Goal: Task Accomplishment & Management: Use online tool/utility

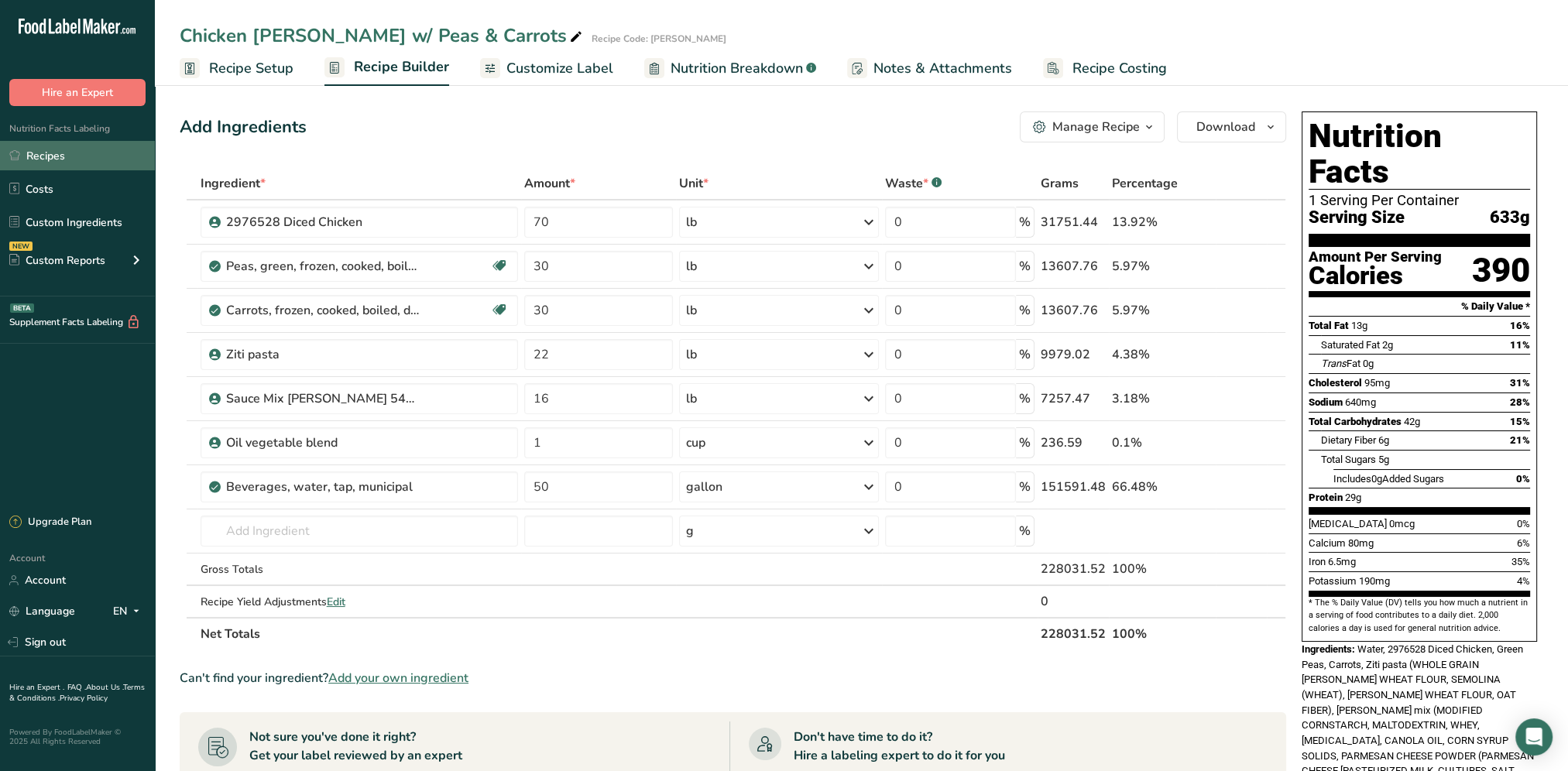
click at [71, 162] on link "Recipes" at bounding box center [77, 156] width 155 height 29
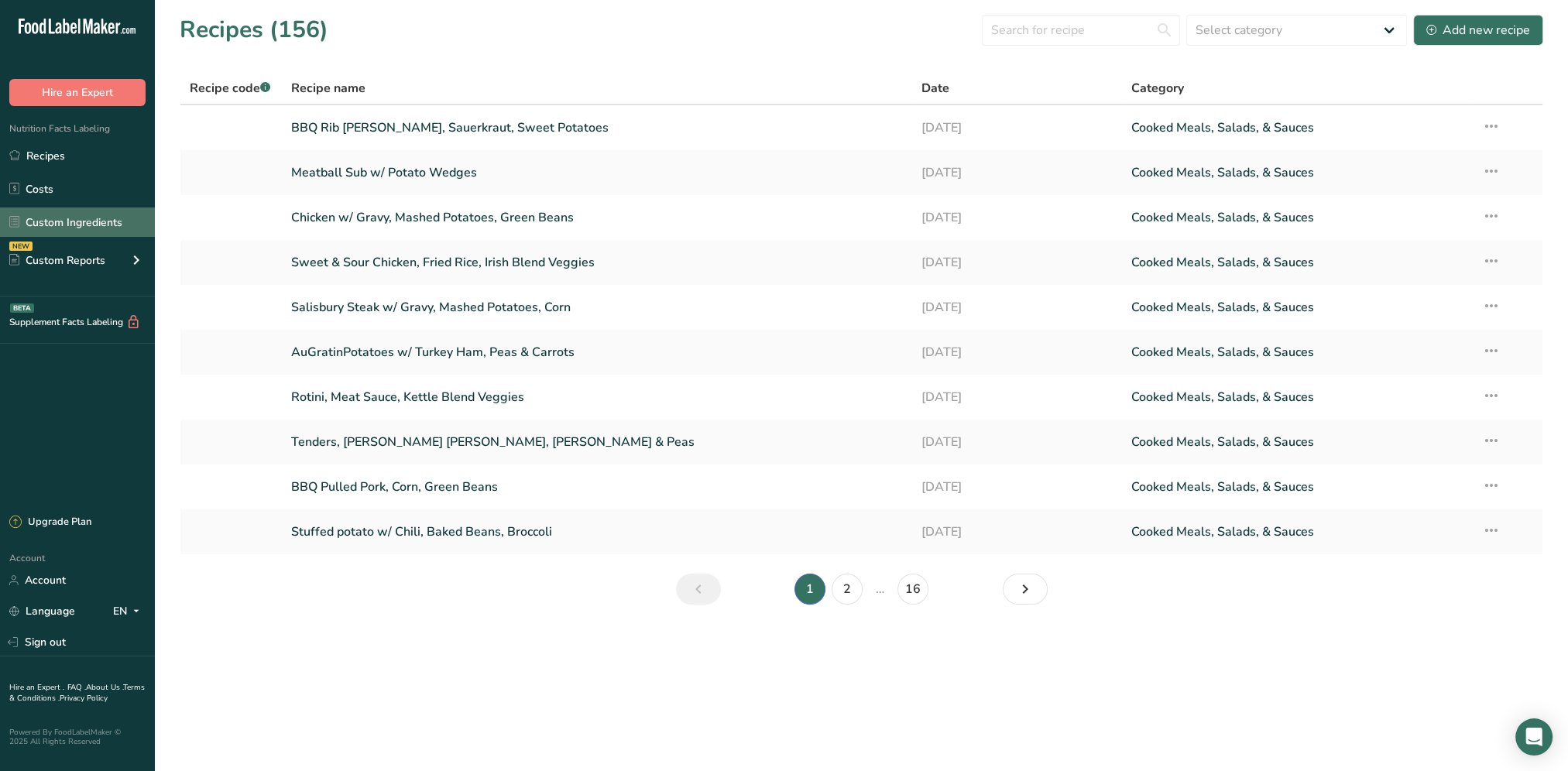
click at [61, 225] on link "Custom Ingredients" at bounding box center [77, 222] width 155 height 29
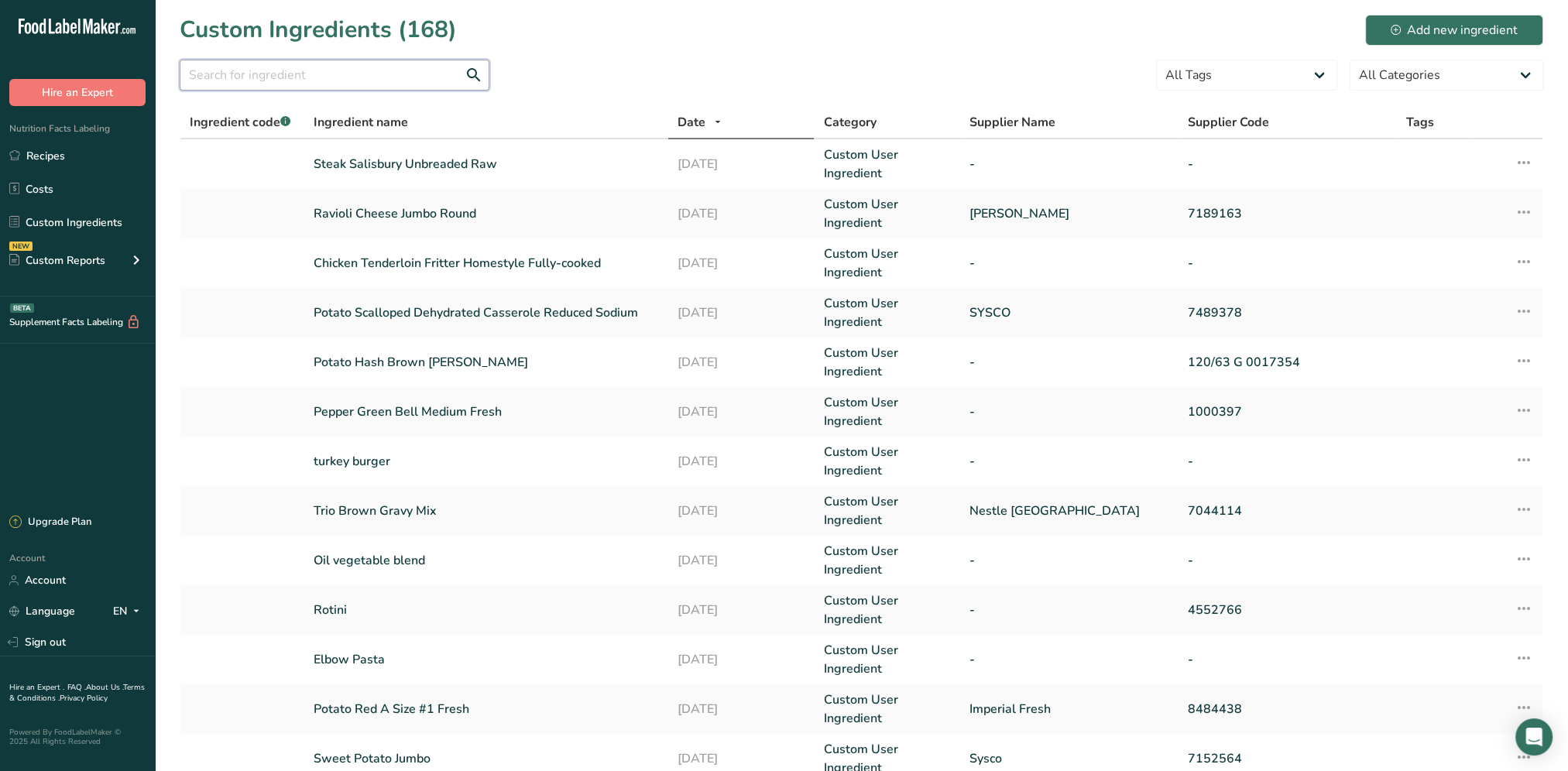
click at [362, 78] on input "text" at bounding box center [334, 76] width 309 height 31
click at [1404, 29] on div "Add new ingredient" at bounding box center [1454, 30] width 127 height 18
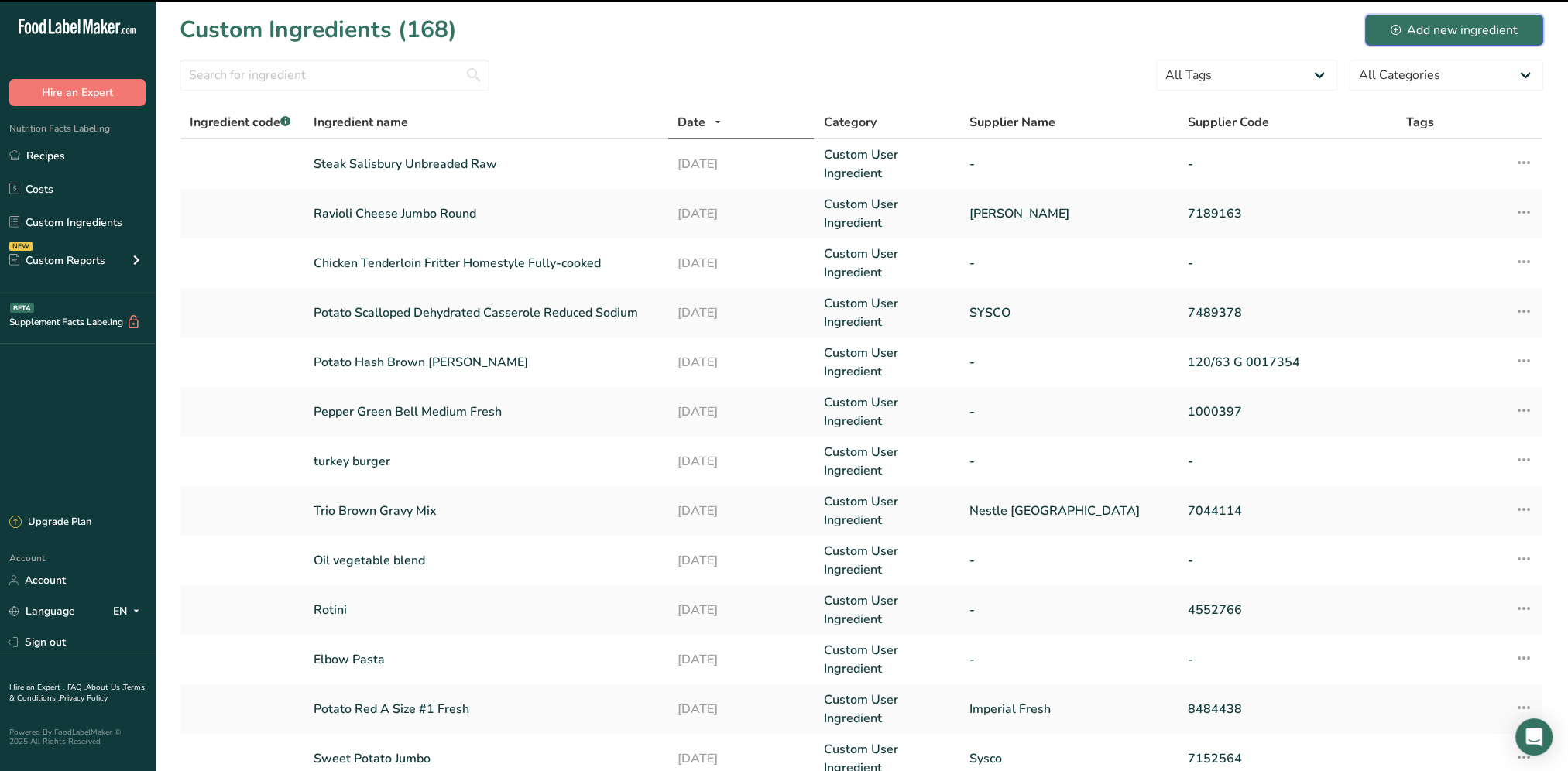
click at [1443, 25] on div "Add new ingredient" at bounding box center [1454, 30] width 127 height 18
click at [53, 156] on link "Recipes" at bounding box center [77, 156] width 155 height 29
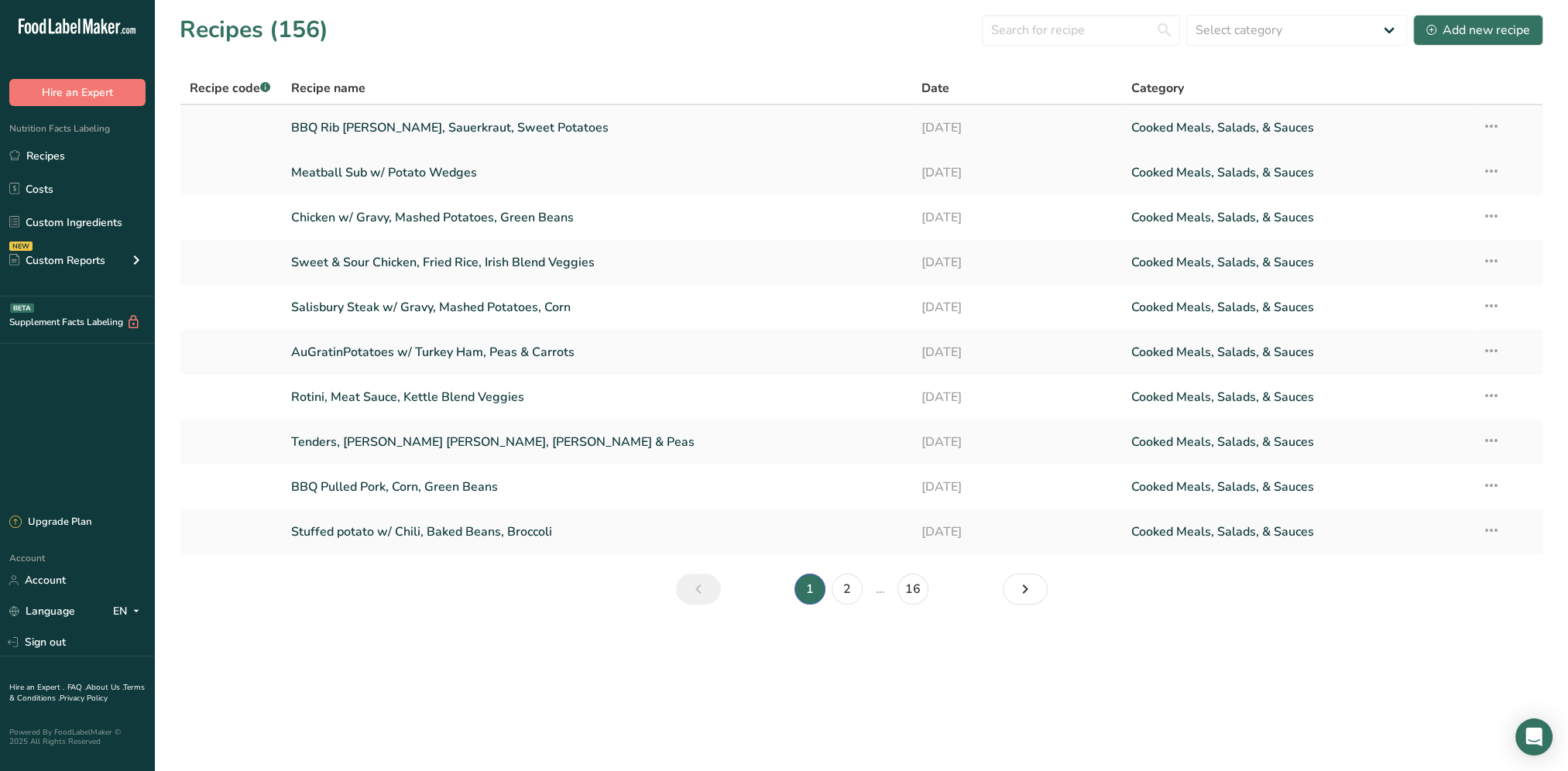
click at [415, 129] on link "BBQ Rib [PERSON_NAME], Sauerkraut, Sweet Potatoes" at bounding box center [597, 127] width 612 height 33
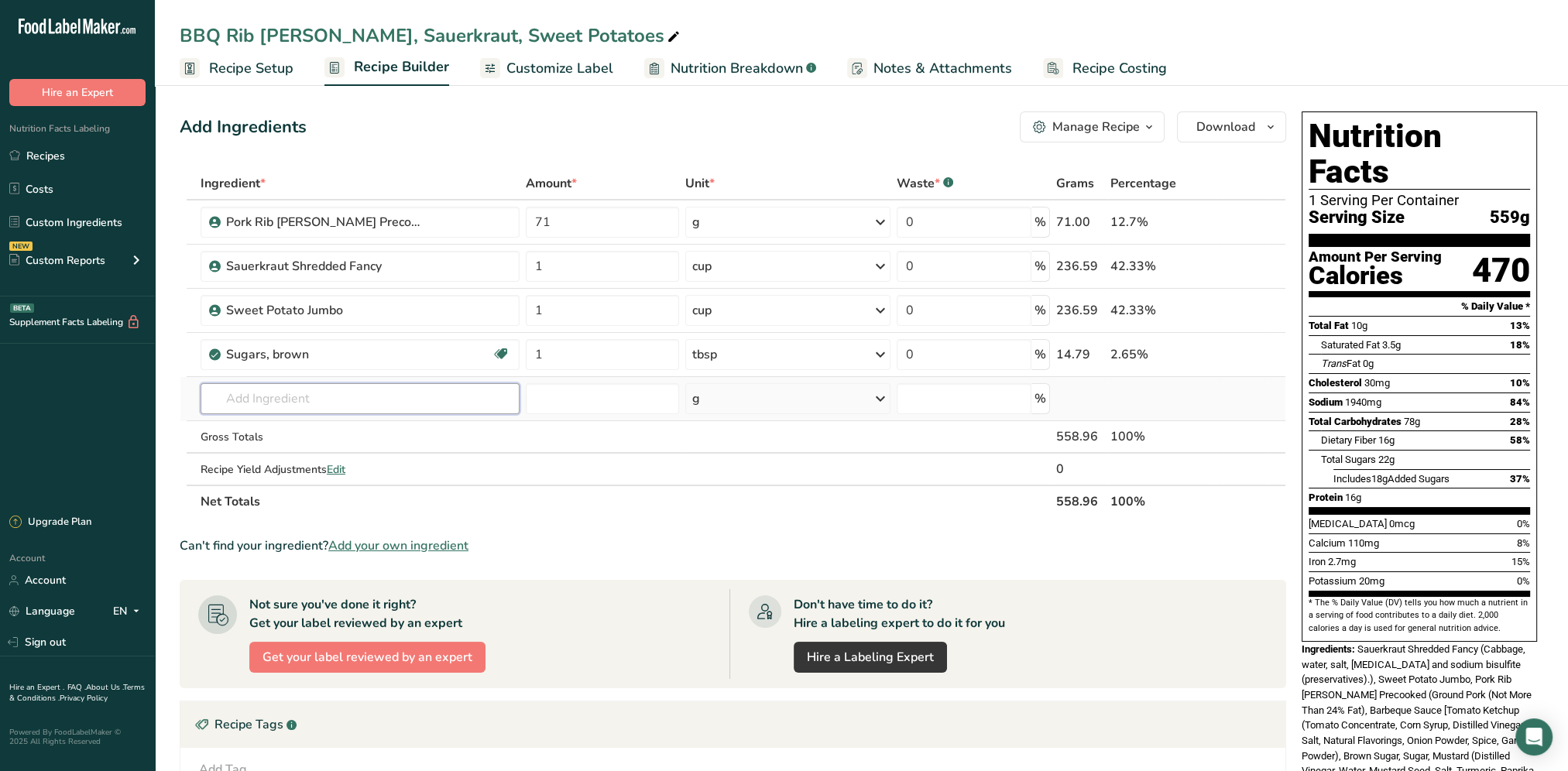
click at [324, 399] on input "text" at bounding box center [359, 399] width 319 height 31
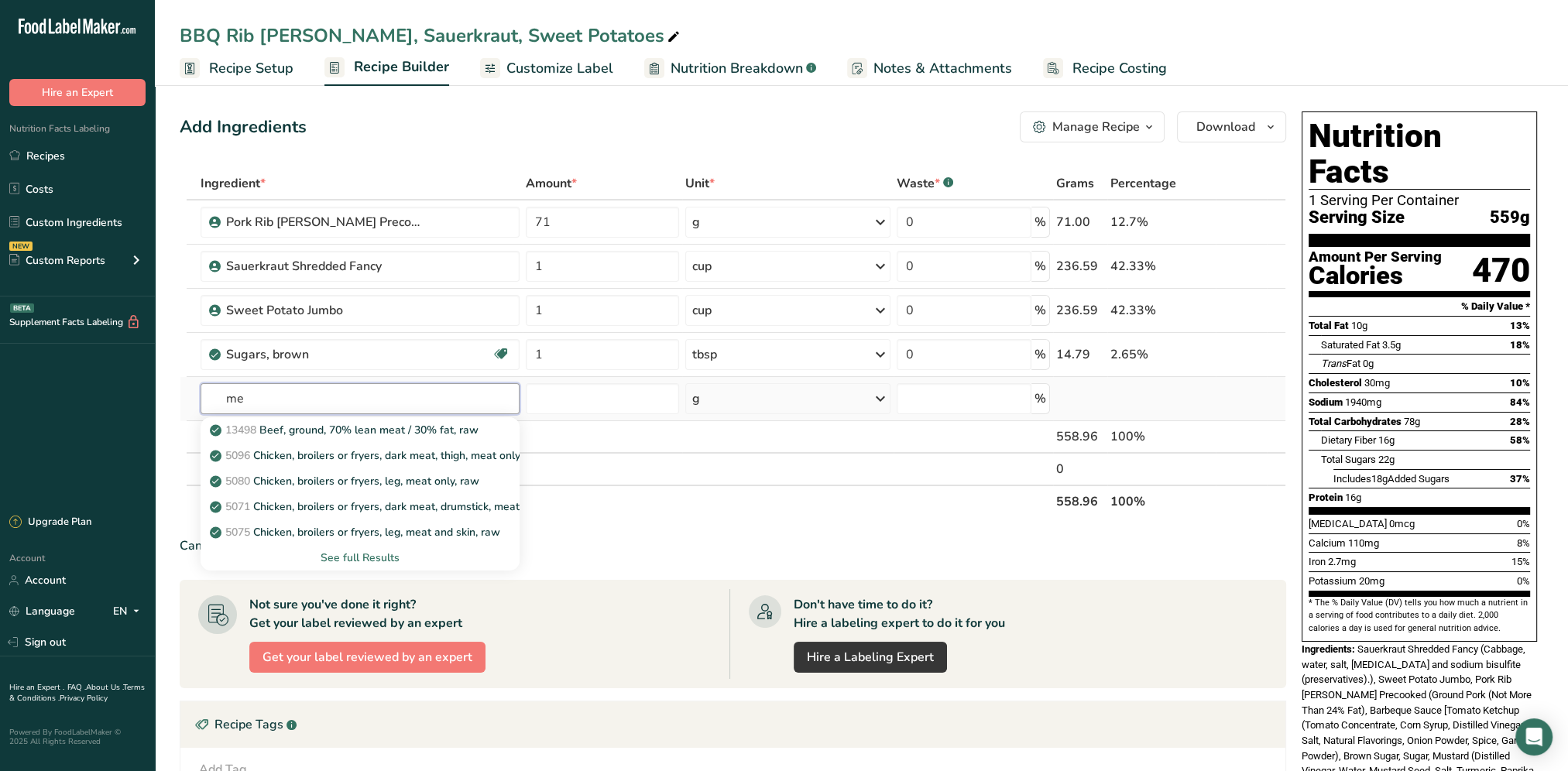
type input "m"
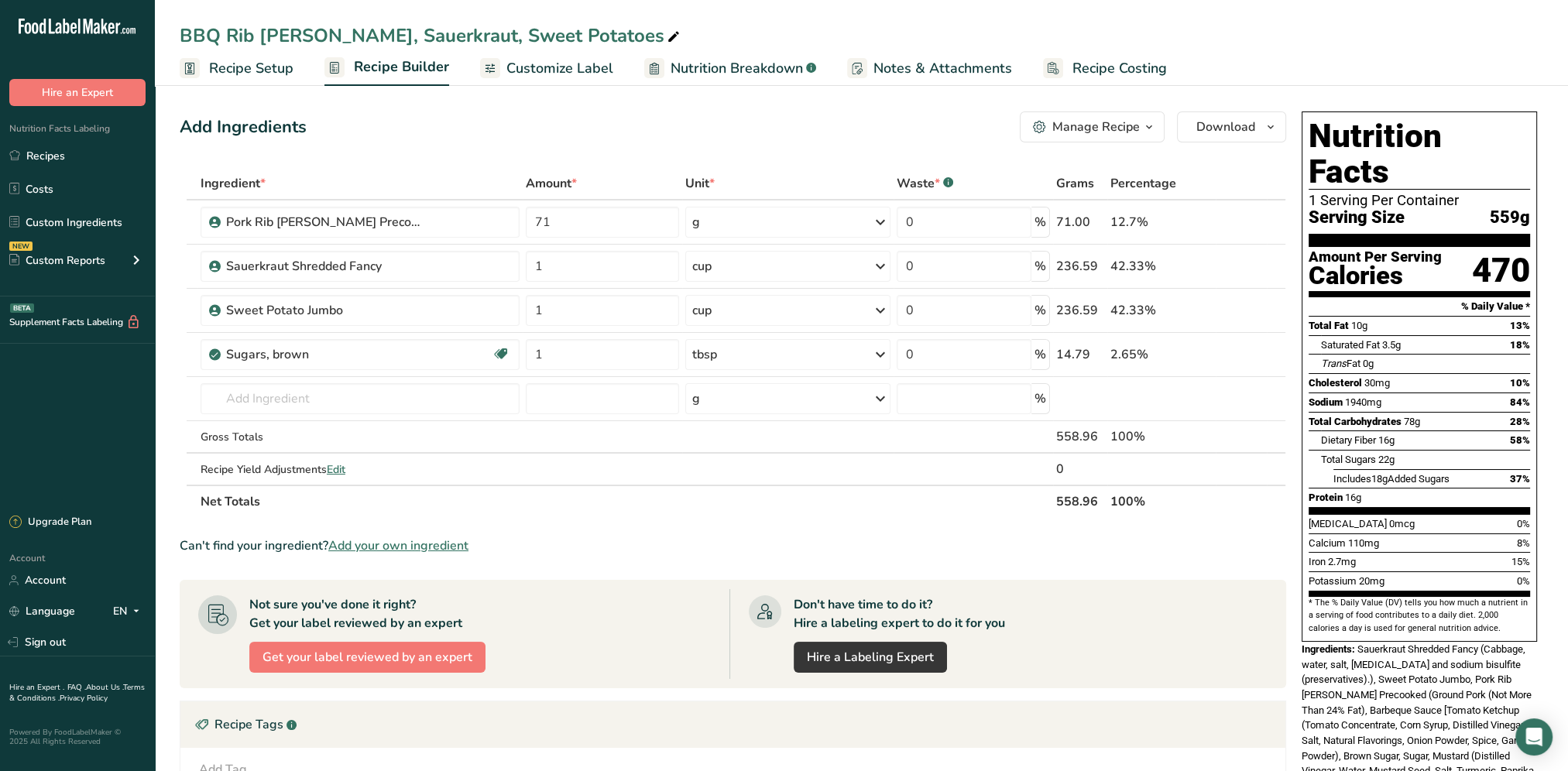
click at [402, 552] on span "Add your own ingredient" at bounding box center [399, 546] width 140 height 18
click at [236, 400] on input "text" at bounding box center [359, 399] width 319 height 31
click at [52, 150] on link "Recipes" at bounding box center [77, 156] width 155 height 29
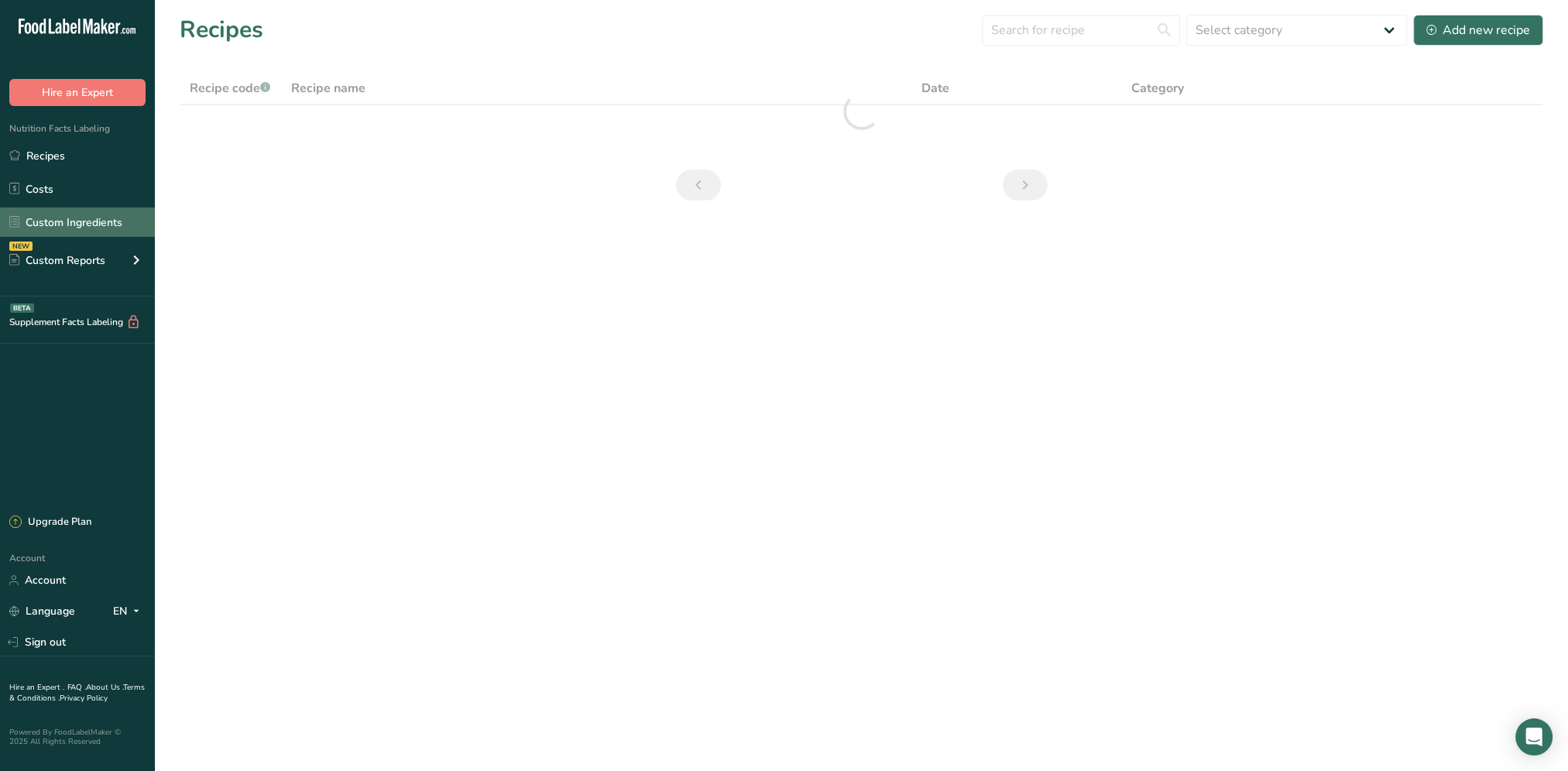
click at [66, 227] on link "Custom Ingredients" at bounding box center [77, 222] width 155 height 29
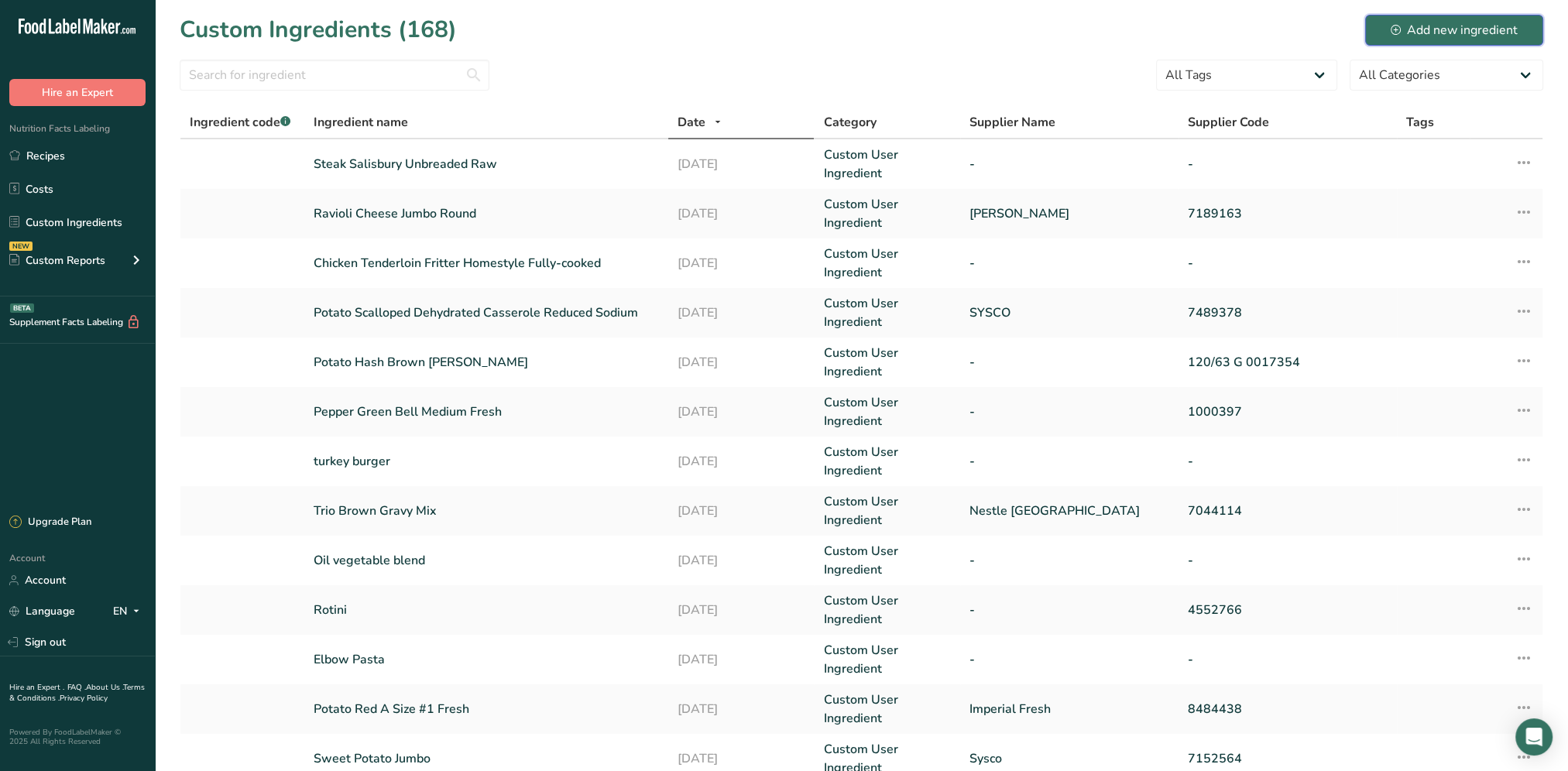
click at [1416, 35] on div "Add new ingredient" at bounding box center [1454, 30] width 127 height 18
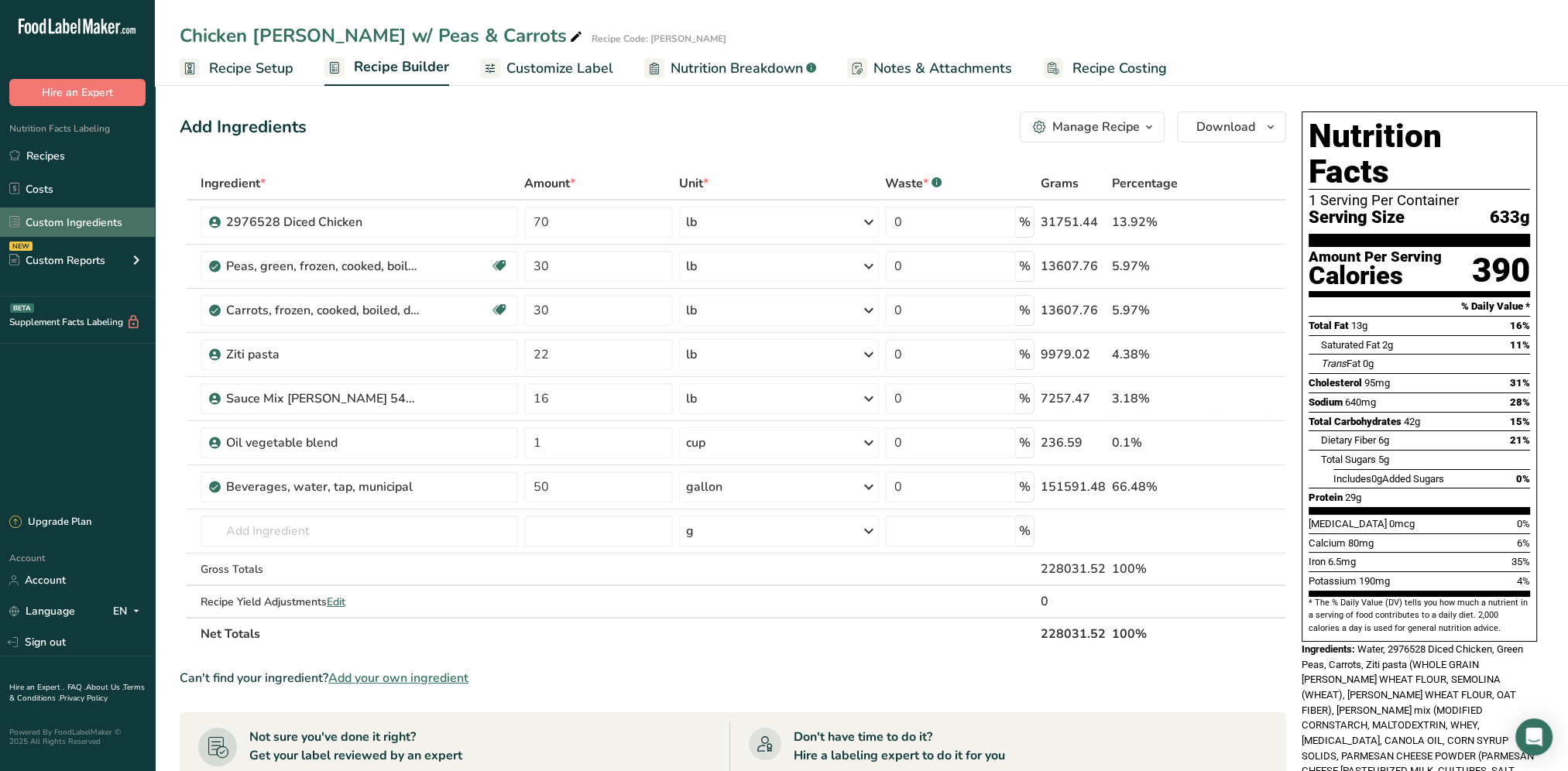
click at [80, 218] on link "Custom Ingredients" at bounding box center [77, 222] width 155 height 29
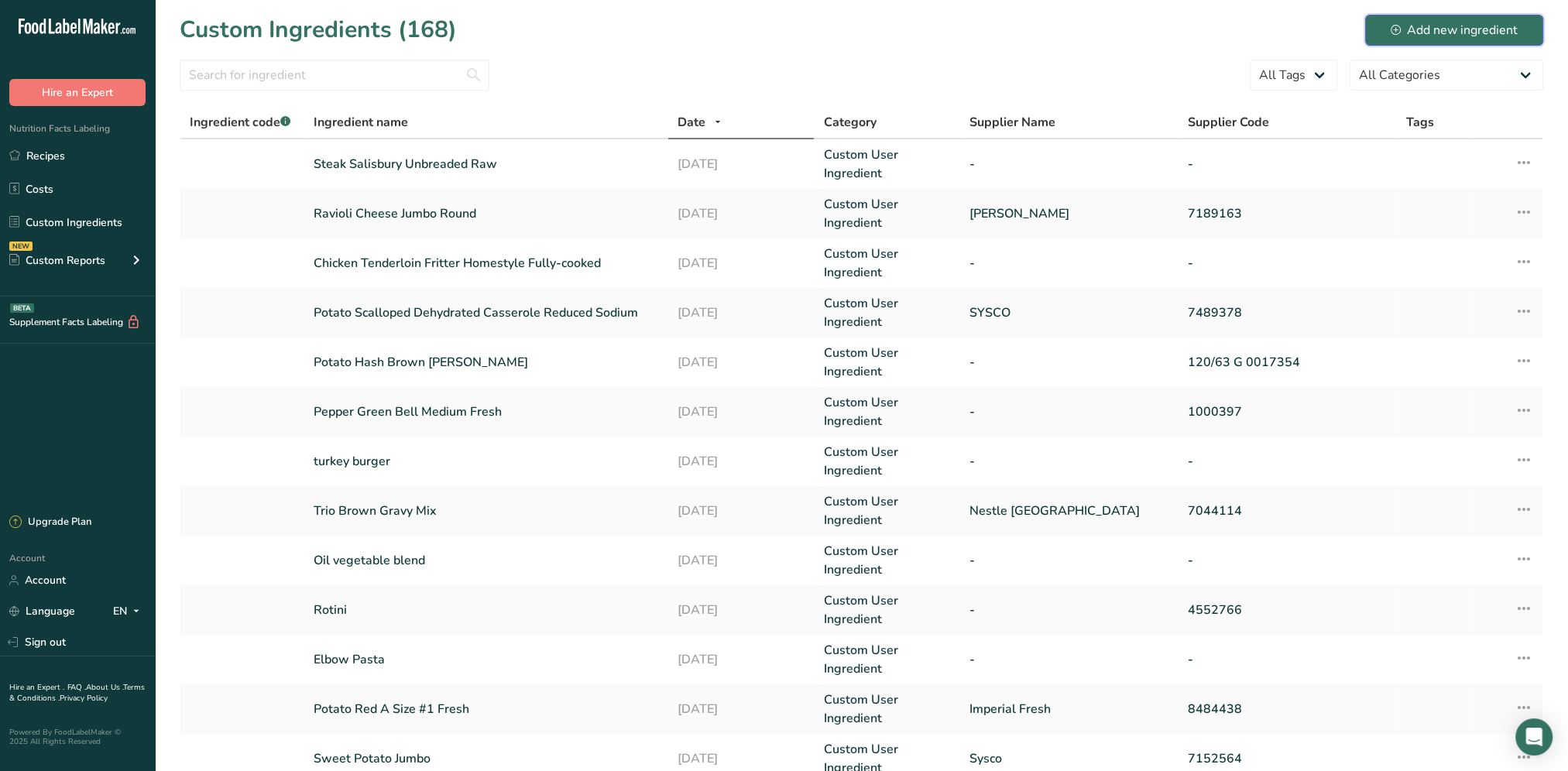
click at [1446, 37] on div "Add new ingredient" at bounding box center [1454, 30] width 127 height 18
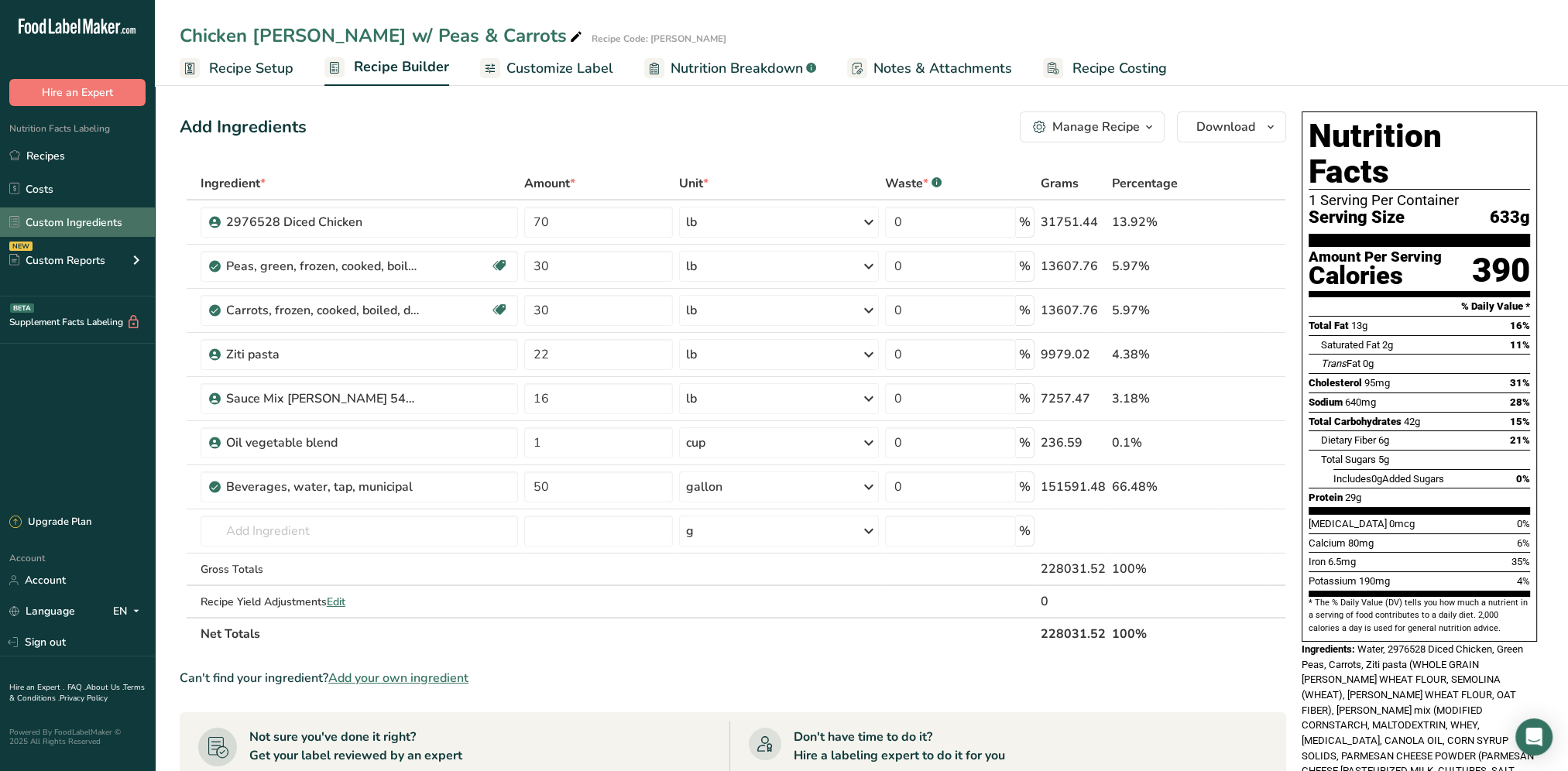
click at [73, 227] on link "Custom Ingredients" at bounding box center [77, 222] width 155 height 29
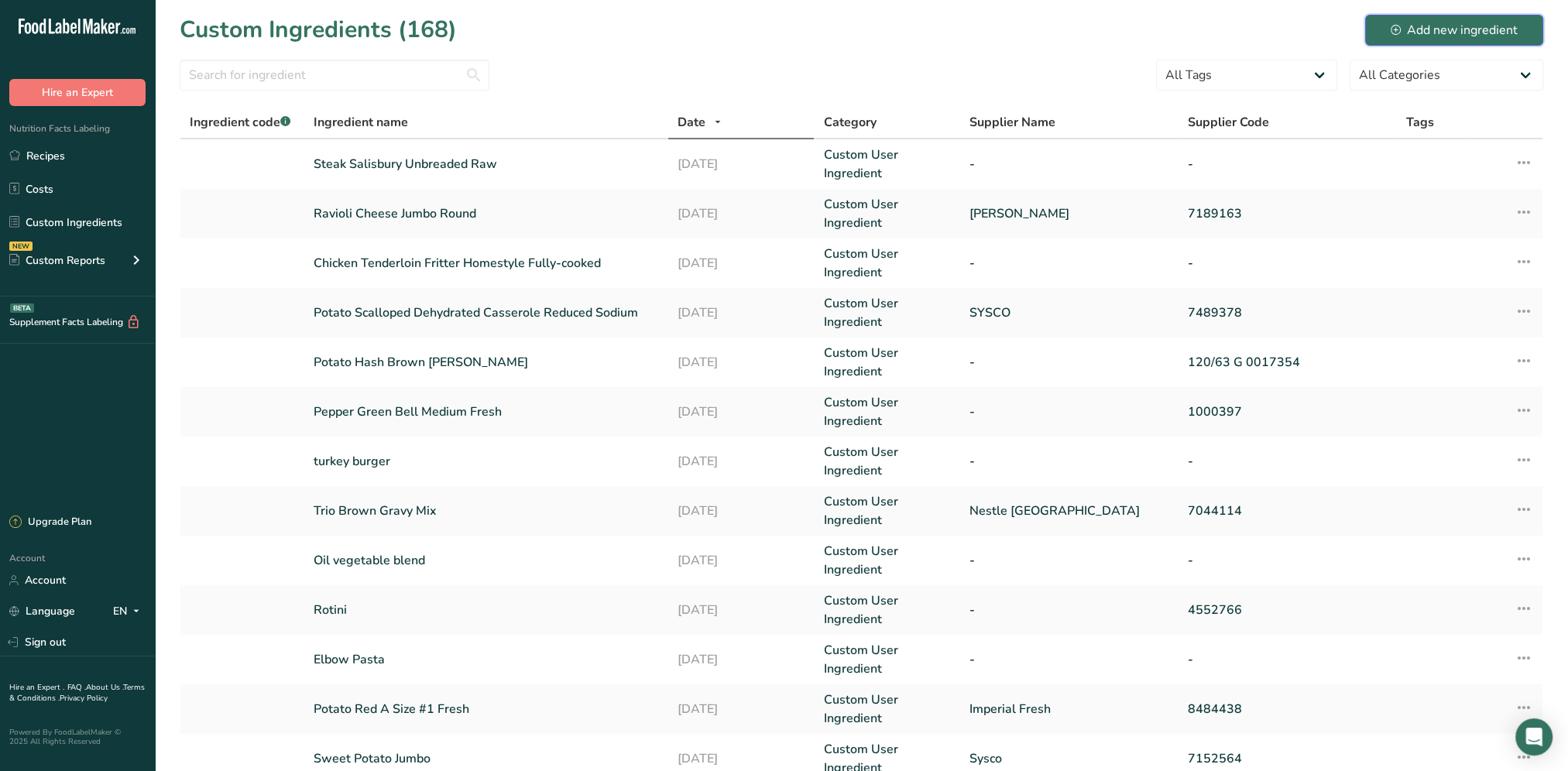
click at [1437, 28] on div "Add new ingredient" at bounding box center [1454, 30] width 127 height 18
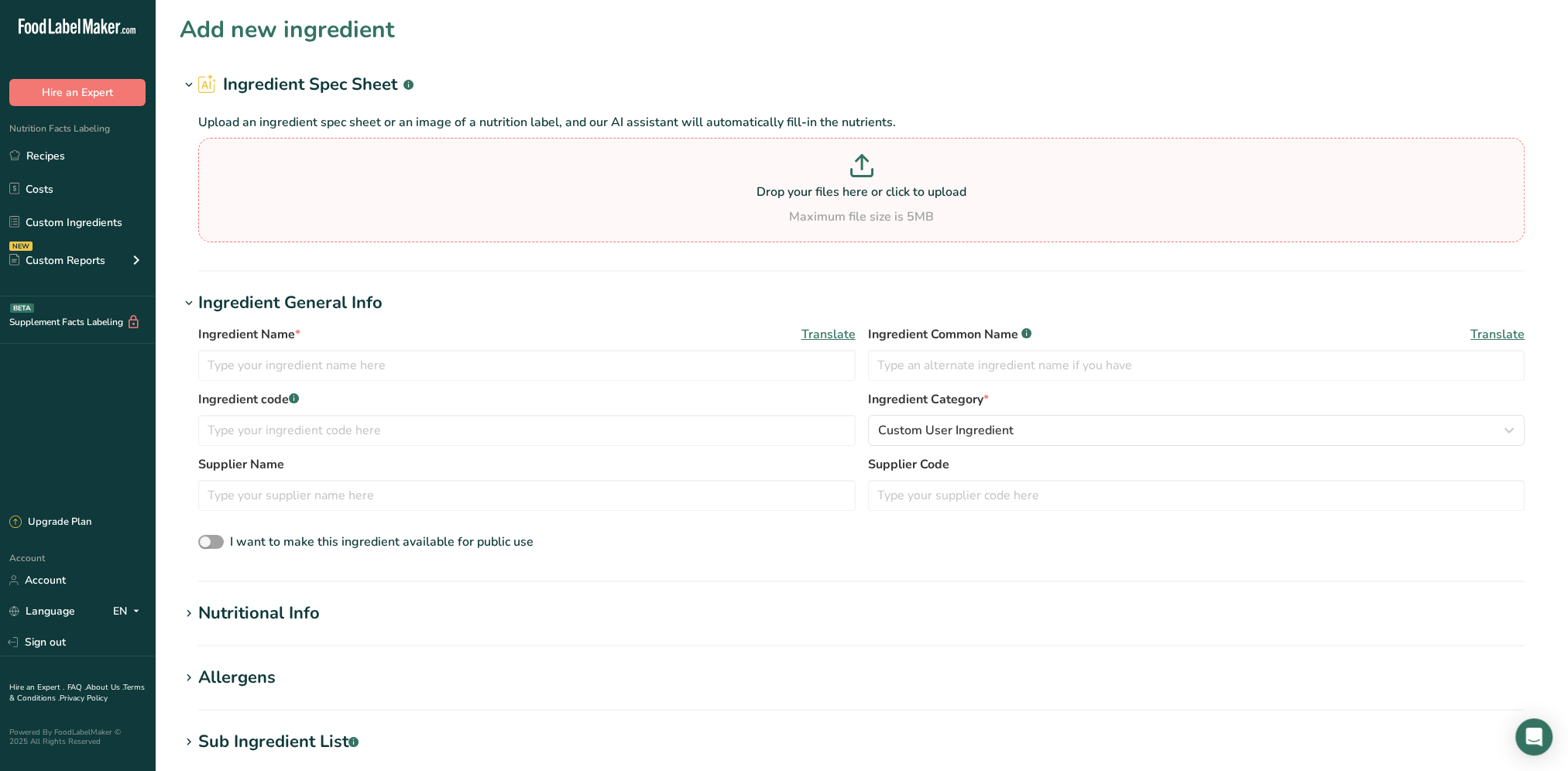
click at [754, 177] on p at bounding box center [861, 167] width 1319 height 28
click at [754, 177] on input "Drop your files here or click to upload Maximum file size is 5MB" at bounding box center [861, 189] width 1326 height 105
type input "C:\fakepath\Meatloaf.jpg"
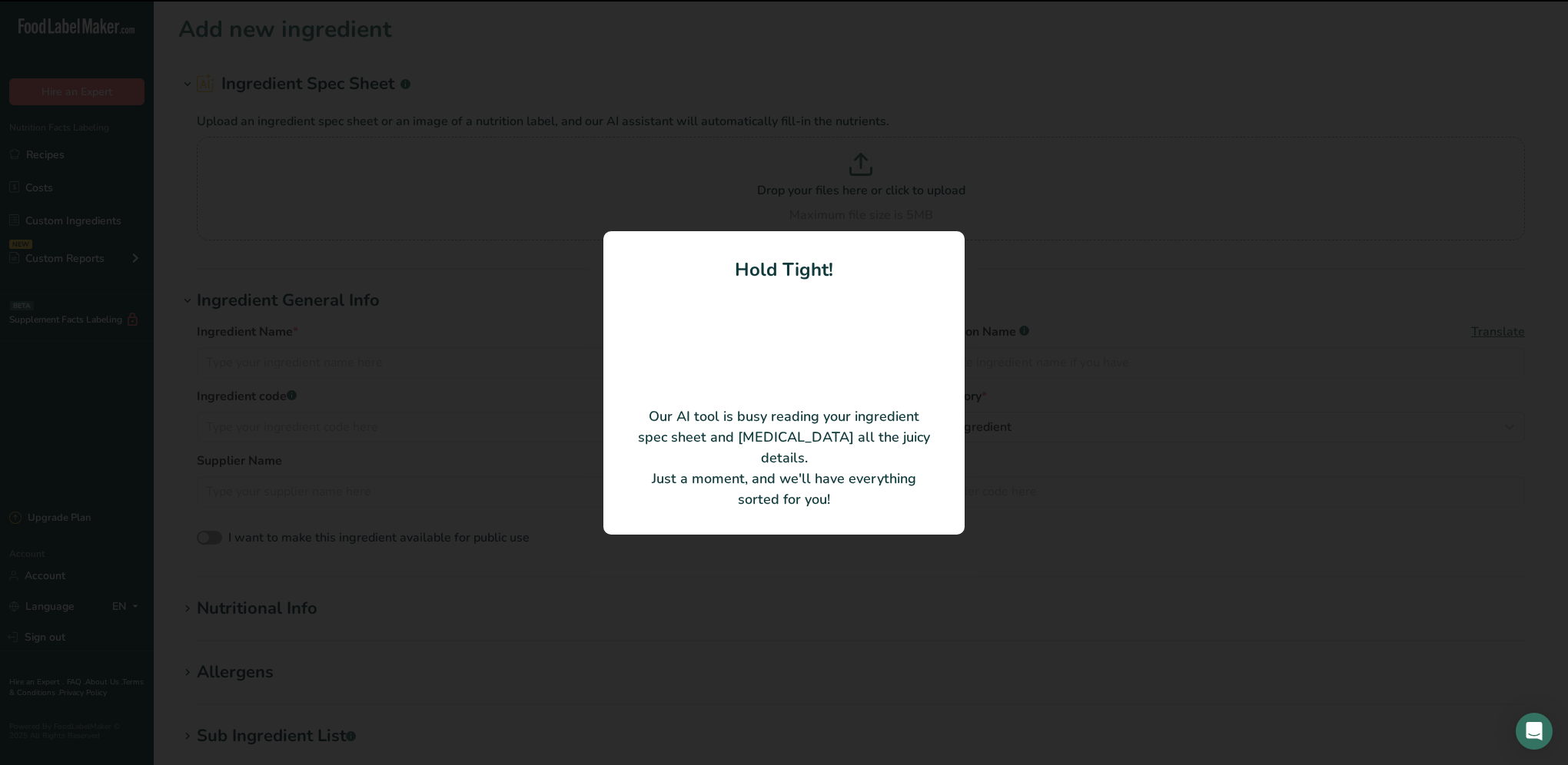
type input "Precooked Dinner [PERSON_NAME]"
type input "85"
type input "200"
type KJ "836.8"
type Fat "15"
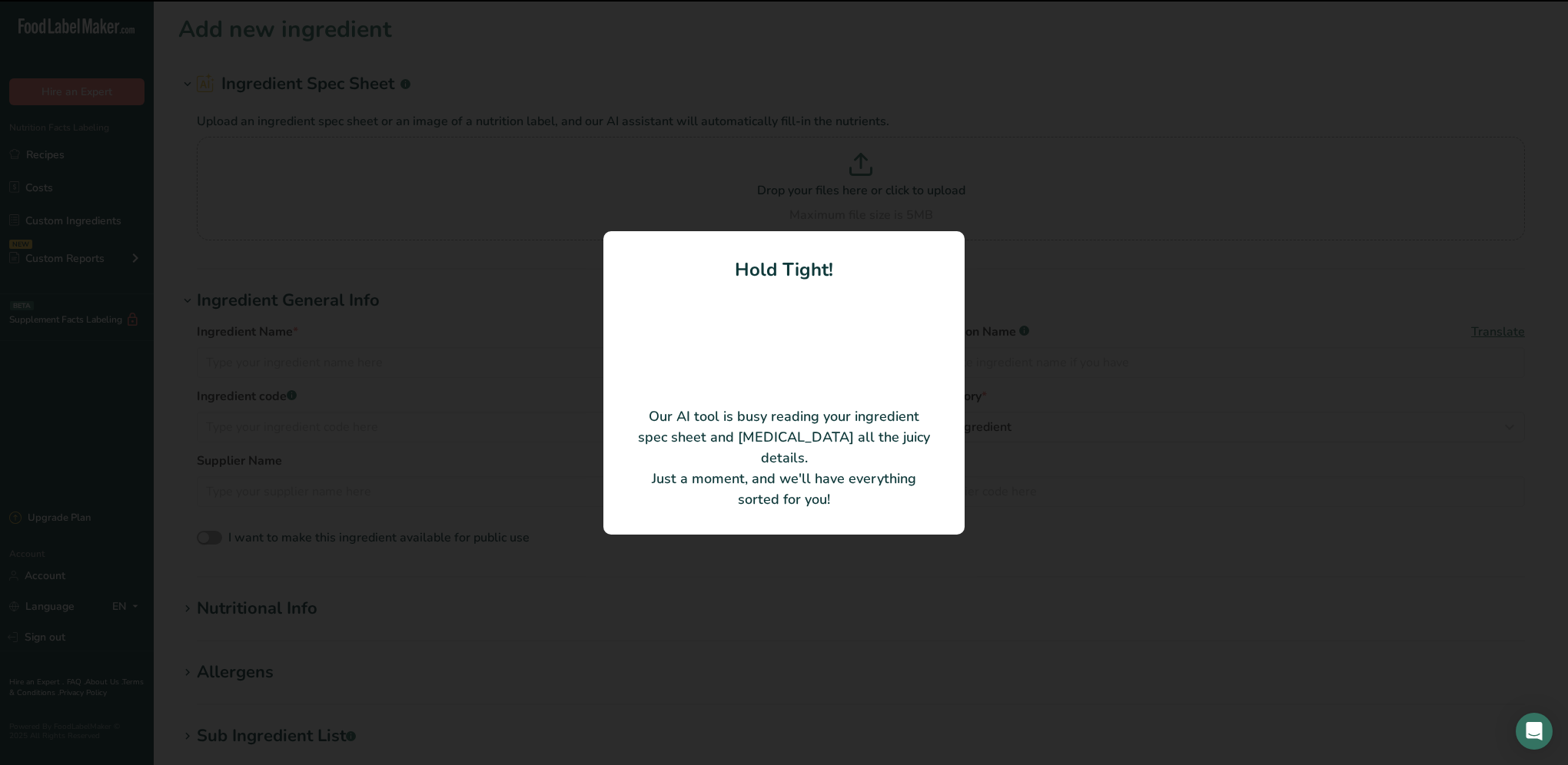
type Fat "4"
type Fat "0"
type input "80"
type input "320"
type Carbohydrates "1"
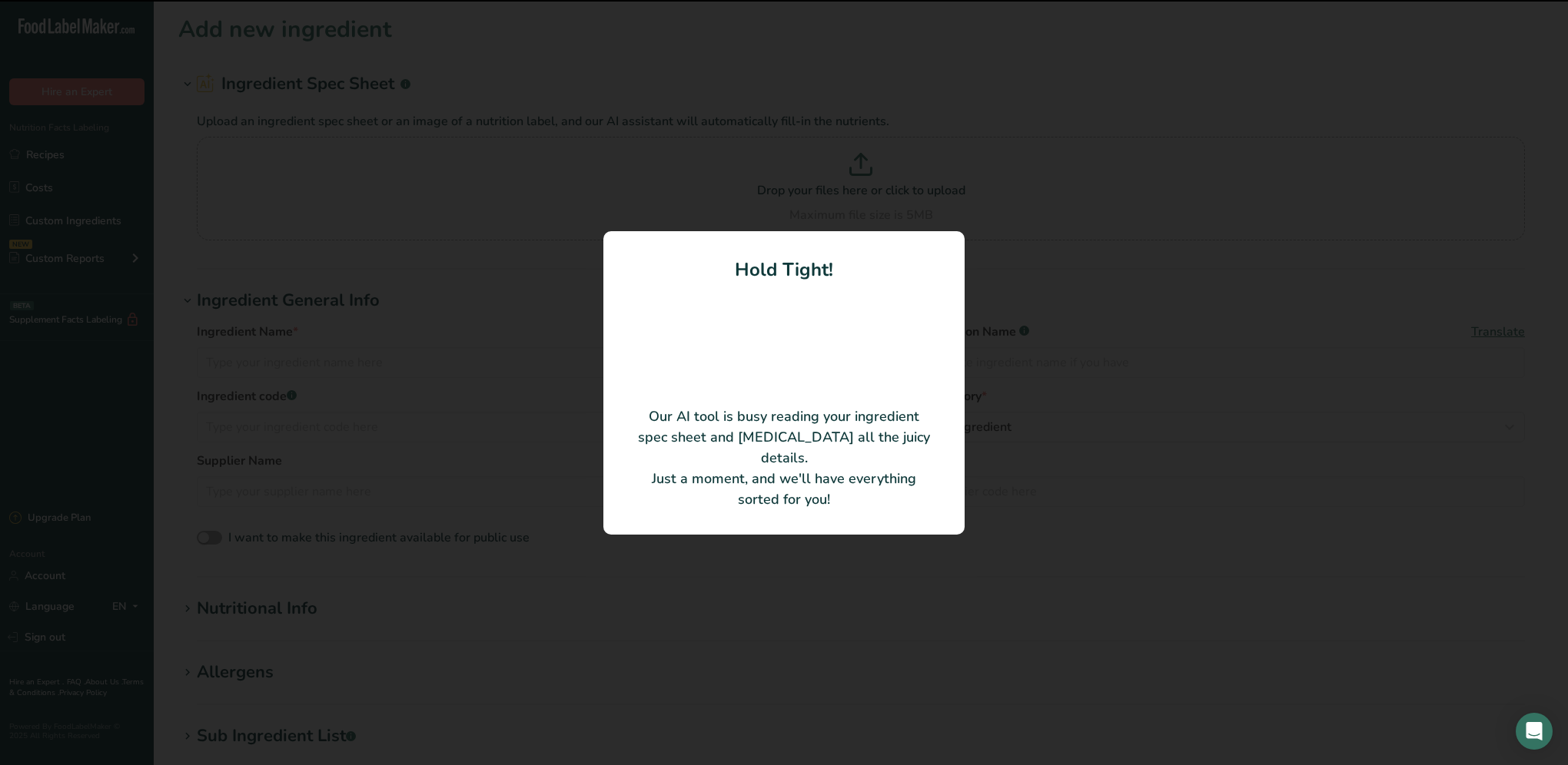
type Fiber "1"
type Sugars "0"
type input "12"
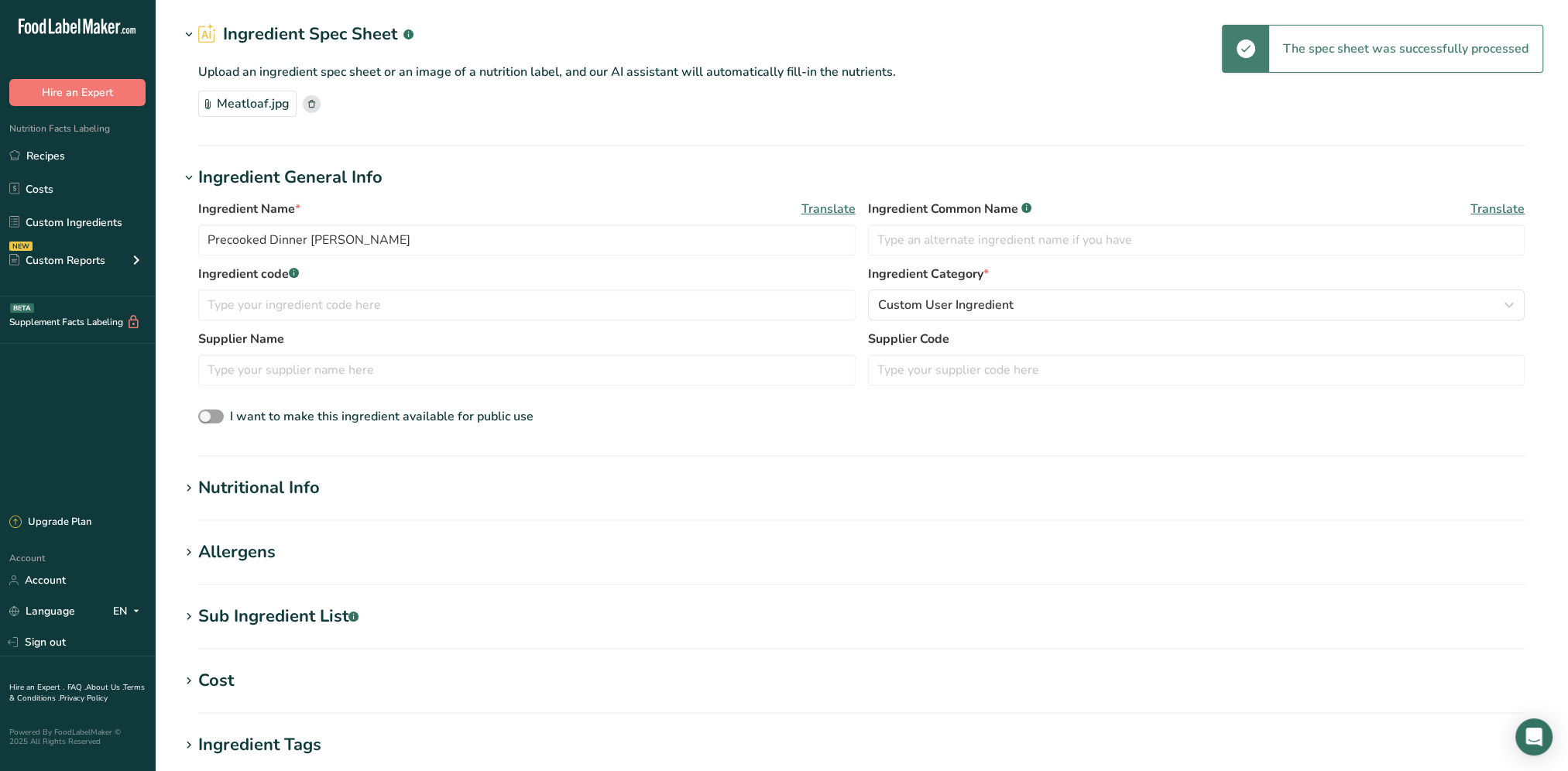
scroll to position [77, 0]
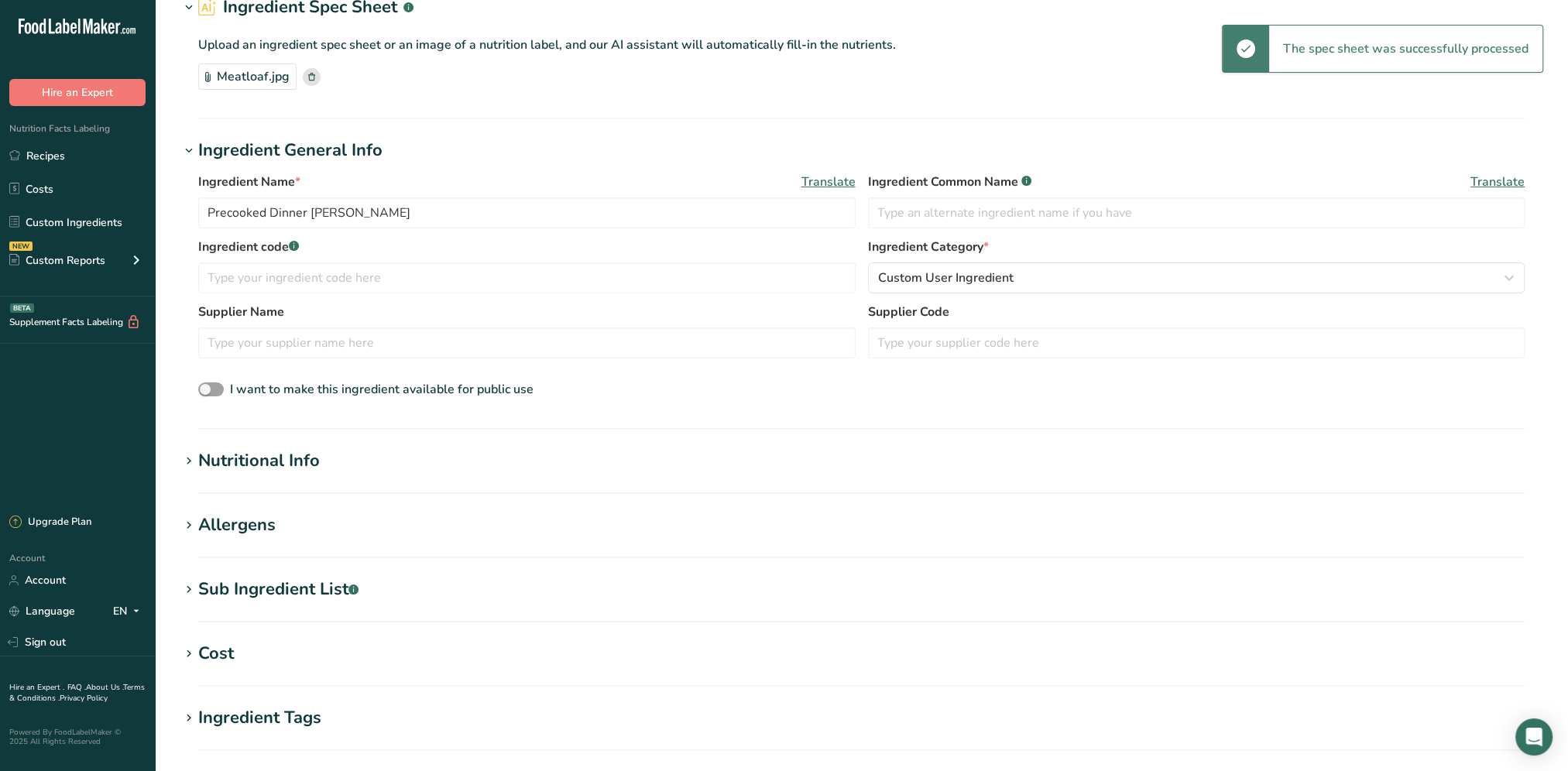
click at [286, 477] on section "Nutritional Info Serving Size .a-a{fill:#347362;}.b-a{fill:#fff;} Add ingredien…" at bounding box center [861, 472] width 1363 height 46
click at [300, 462] on div "Nutritional Info" at bounding box center [259, 462] width 122 height 25
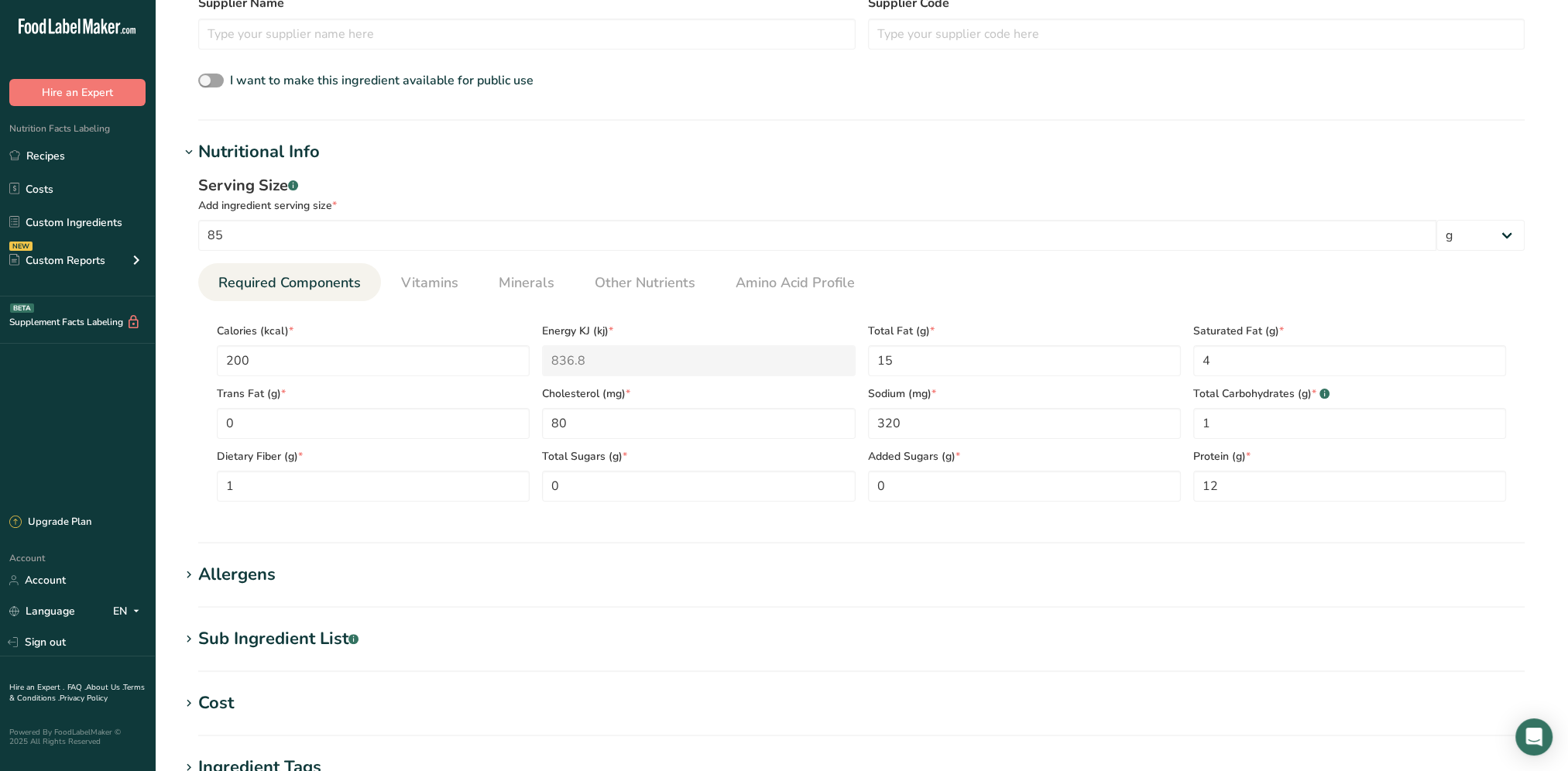
scroll to position [387, 0]
click at [46, 159] on link "Recipes" at bounding box center [77, 156] width 155 height 29
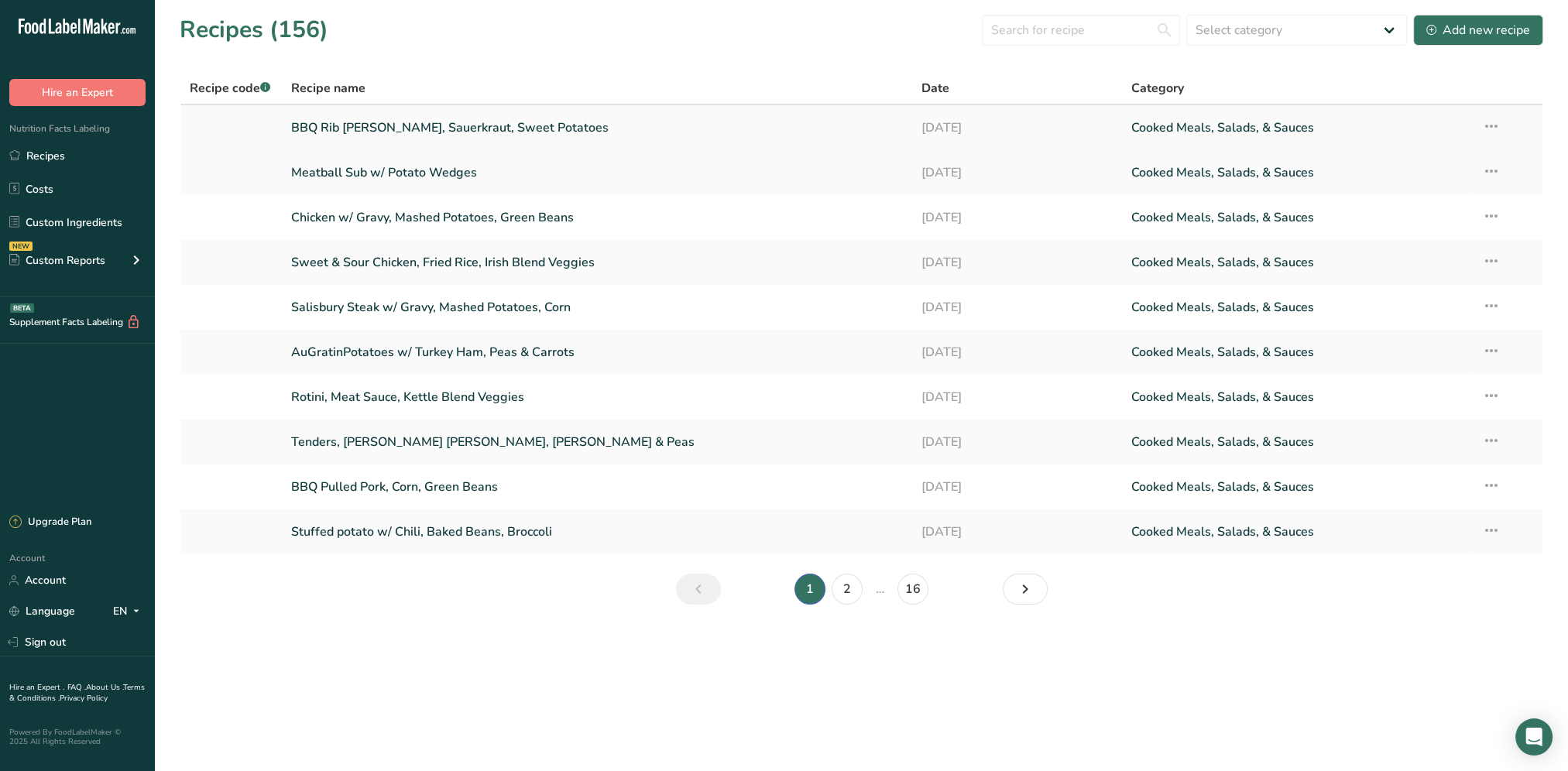
click at [359, 122] on link "BBQ Rib patty, Sauerkraut, Sweet Potatoes" at bounding box center [597, 127] width 612 height 33
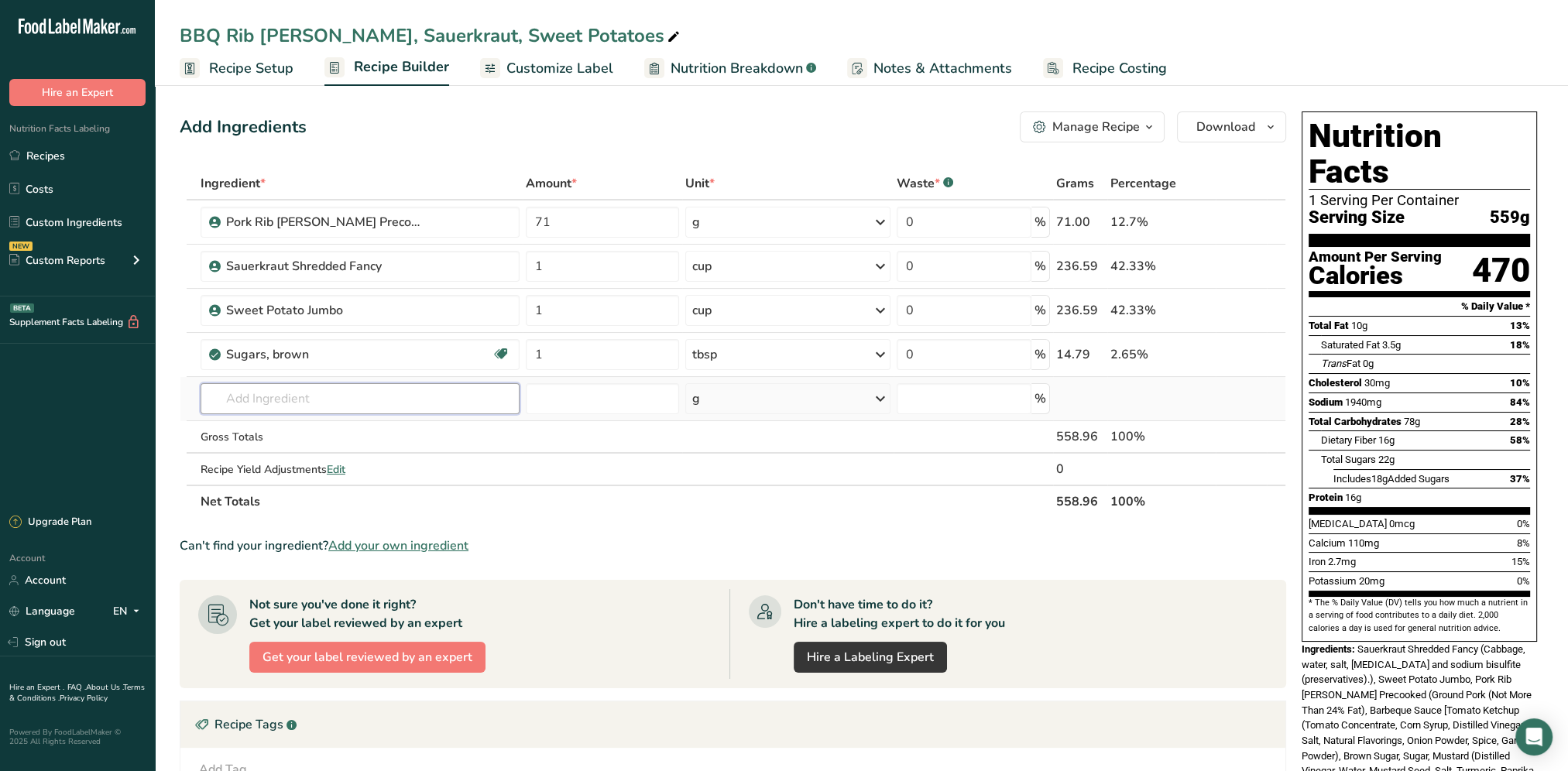
click at [329, 409] on input "text" at bounding box center [359, 399] width 319 height 31
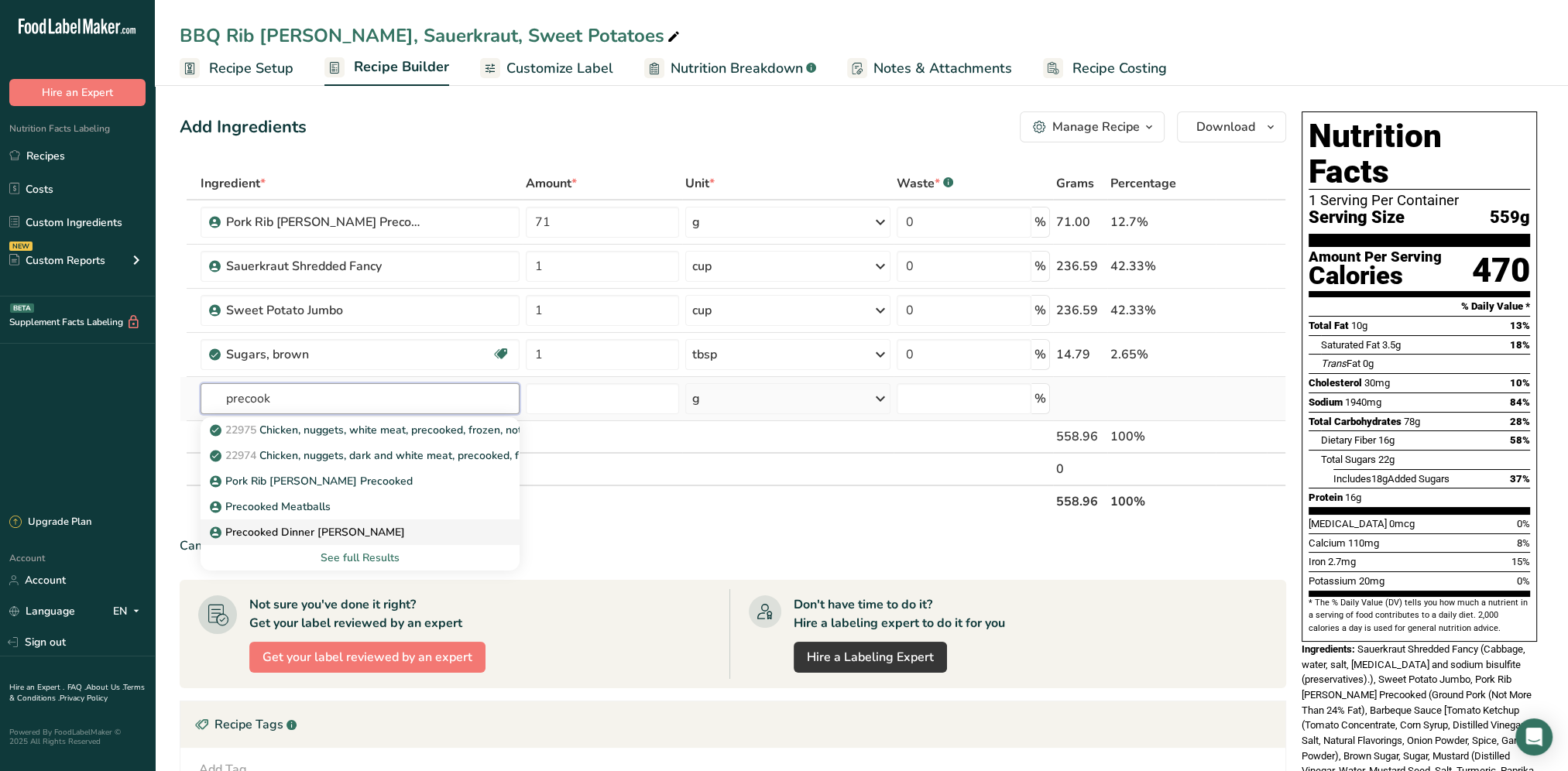
type input "precook"
click at [349, 533] on p "Precooked Dinner Loaf Patties" at bounding box center [309, 533] width 192 height 16
type input "Precooked Dinner Loaf Patties"
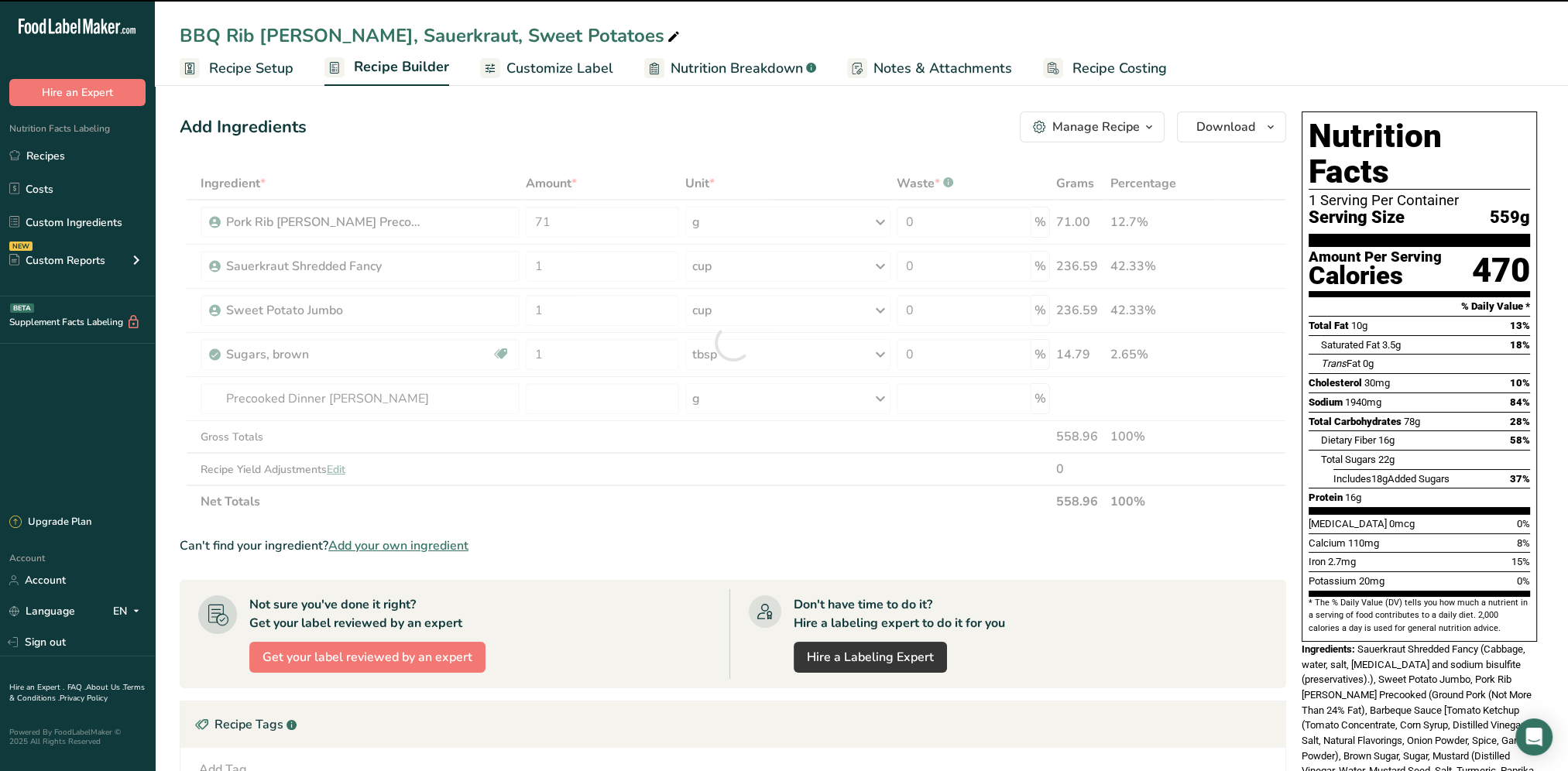
type input "0"
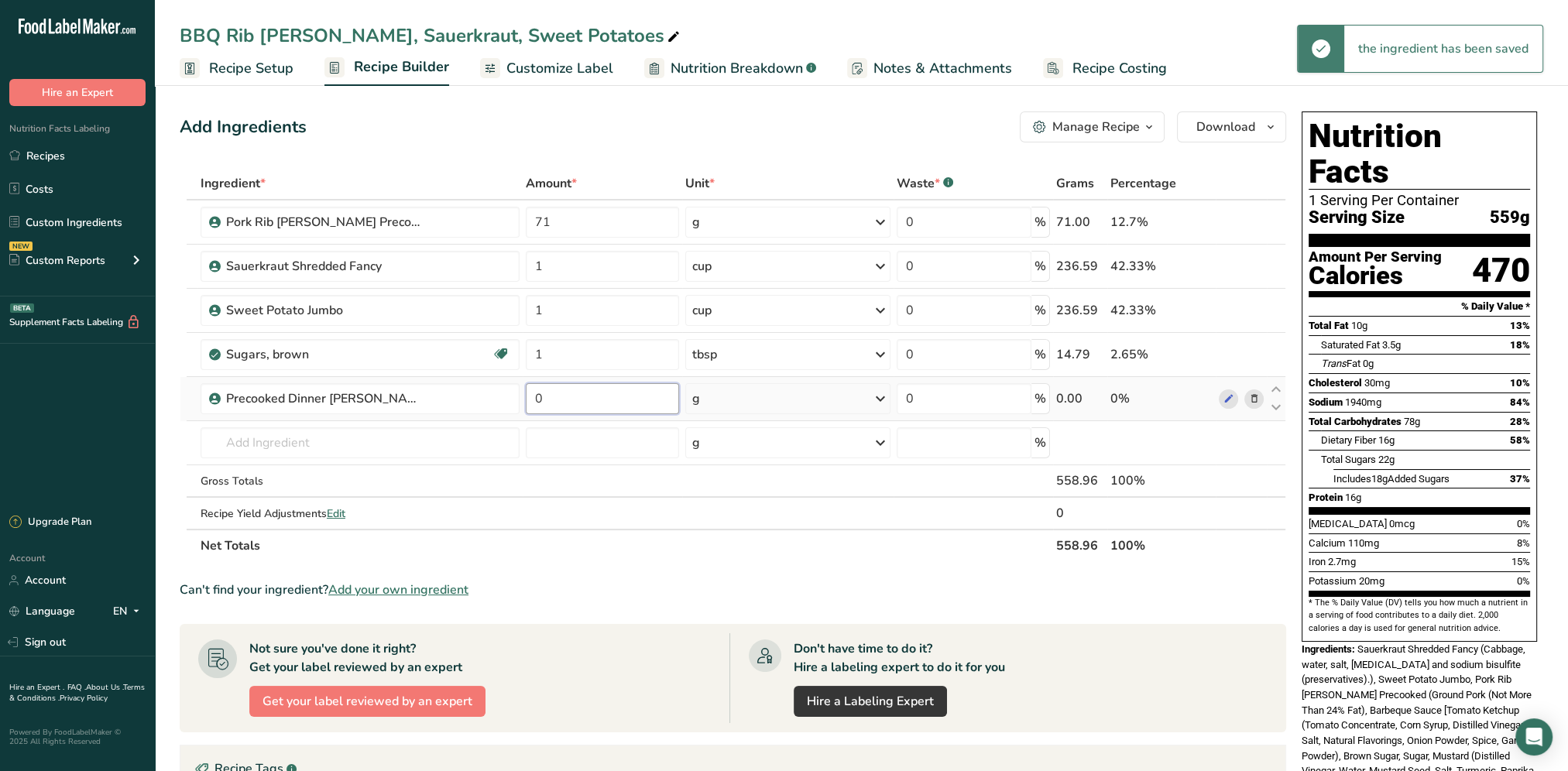
drag, startPoint x: 599, startPoint y: 398, endPoint x: 522, endPoint y: 407, distance: 77.5
click at [522, 407] on td "0" at bounding box center [602, 399] width 159 height 44
type input "200"
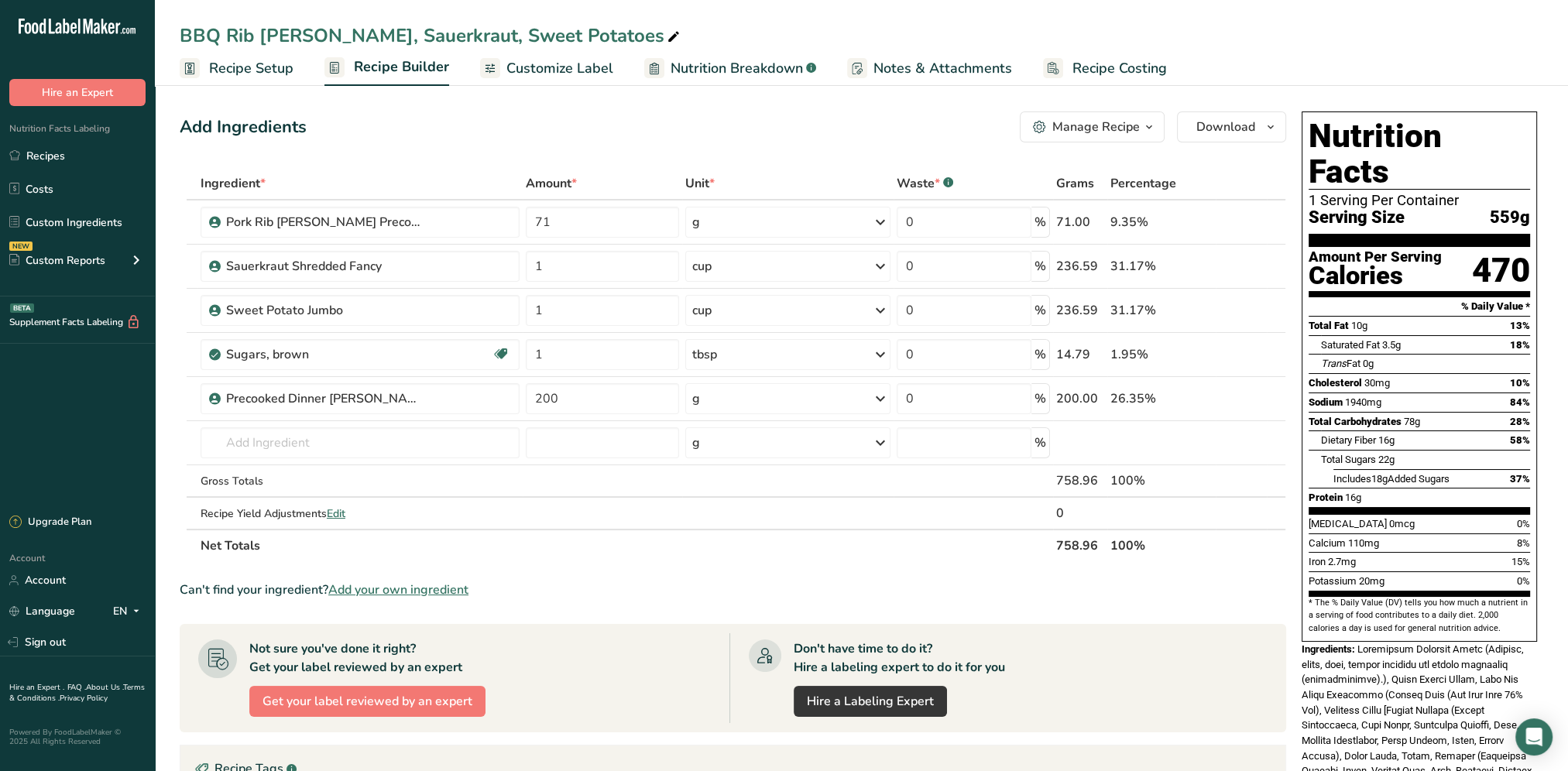
click at [655, 105] on section "Add Ingredients Manage Recipe Delete Recipe Duplicate Recipe Scale Recipe Save …" at bounding box center [861, 657] width 1413 height 1155
click at [629, 117] on div "Add Ingredients Manage Recipe Delete Recipe Duplicate Recipe Scale Recipe Save …" at bounding box center [733, 127] width 1107 height 31
click at [1250, 218] on icon at bounding box center [1253, 223] width 11 height 16
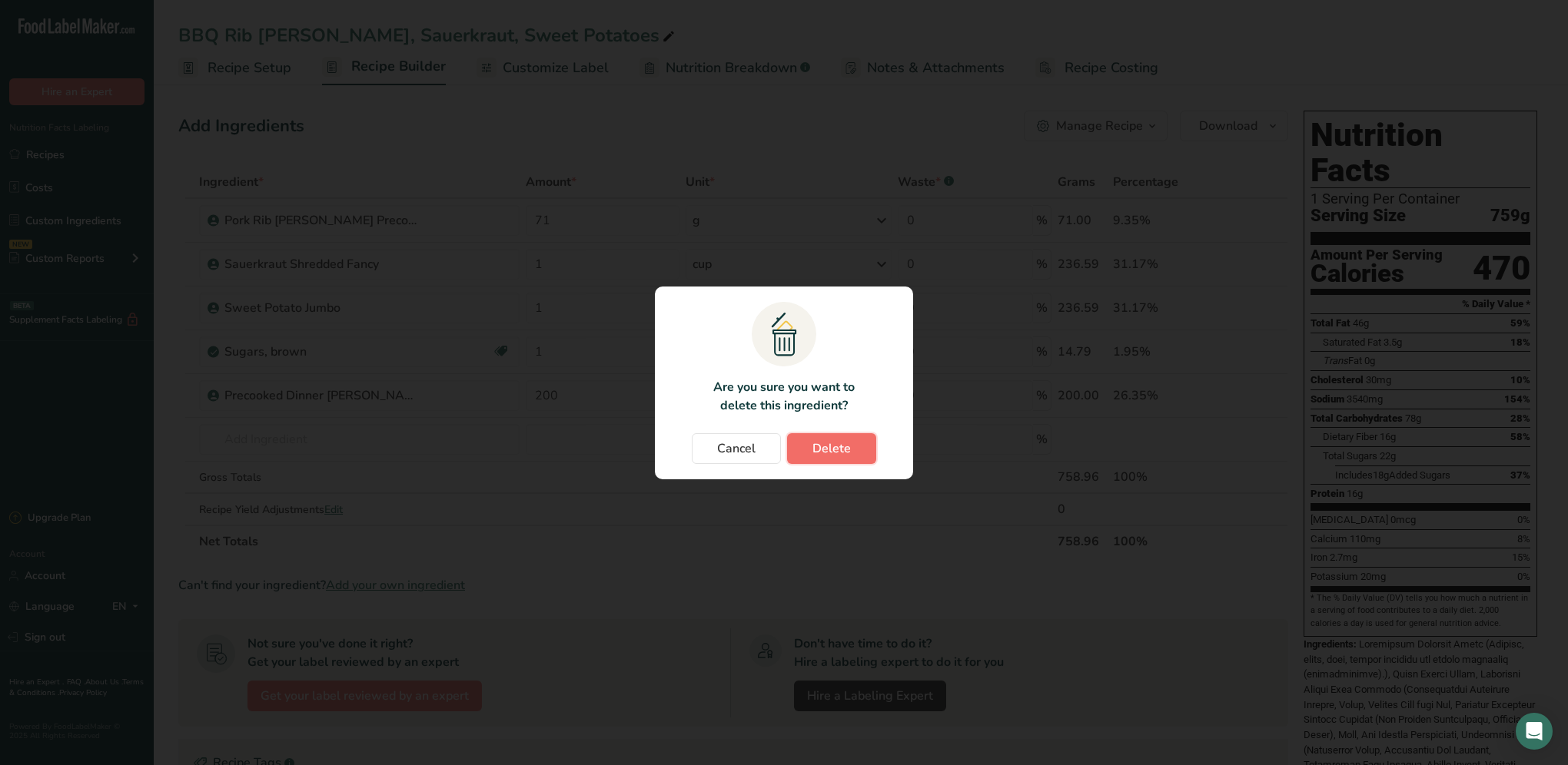
click at [833, 450] on span "Delete" at bounding box center [831, 449] width 39 height 18
type input "1"
type input "200"
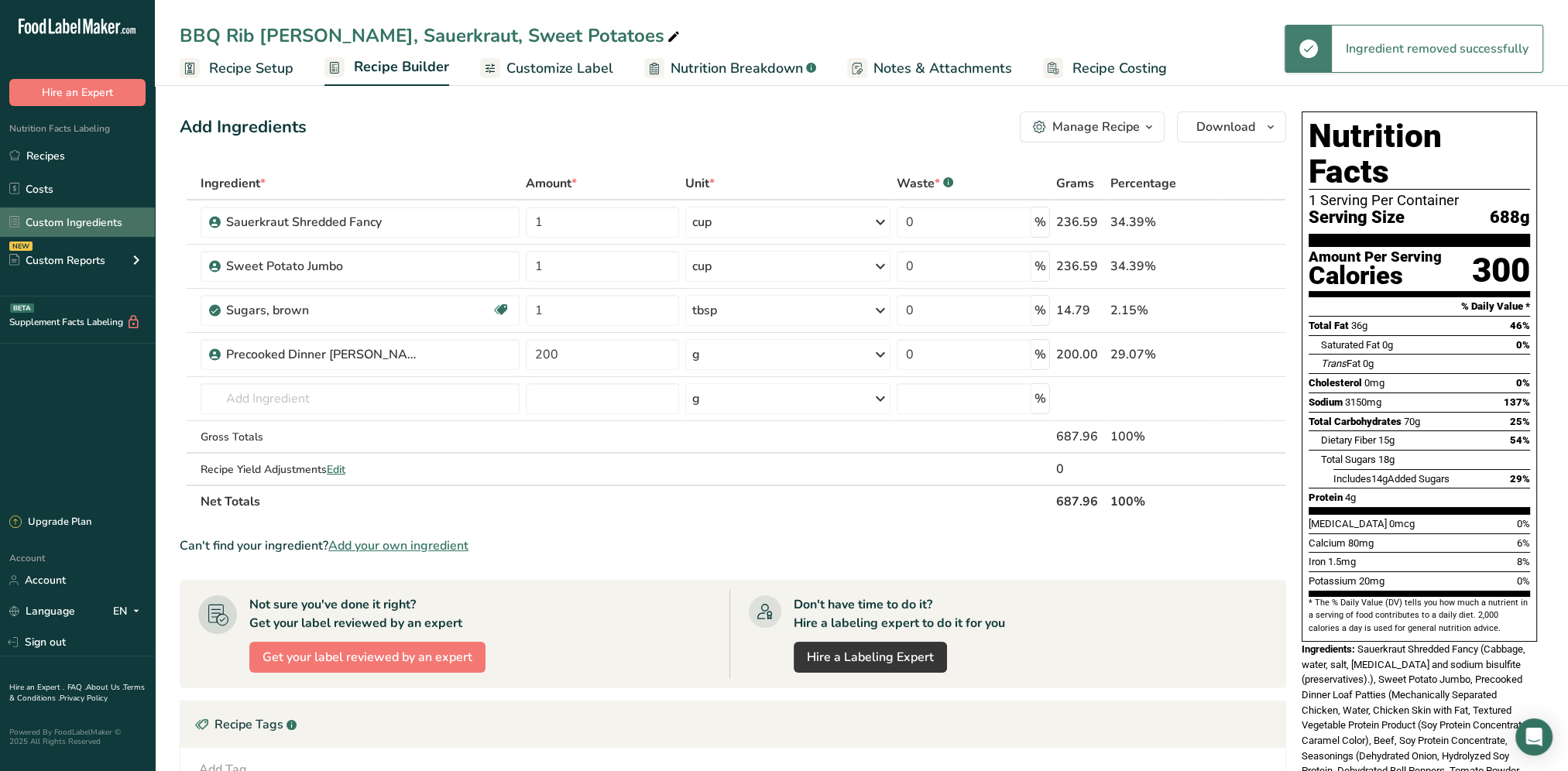
click at [71, 223] on link "Custom Ingredients" at bounding box center [77, 222] width 155 height 29
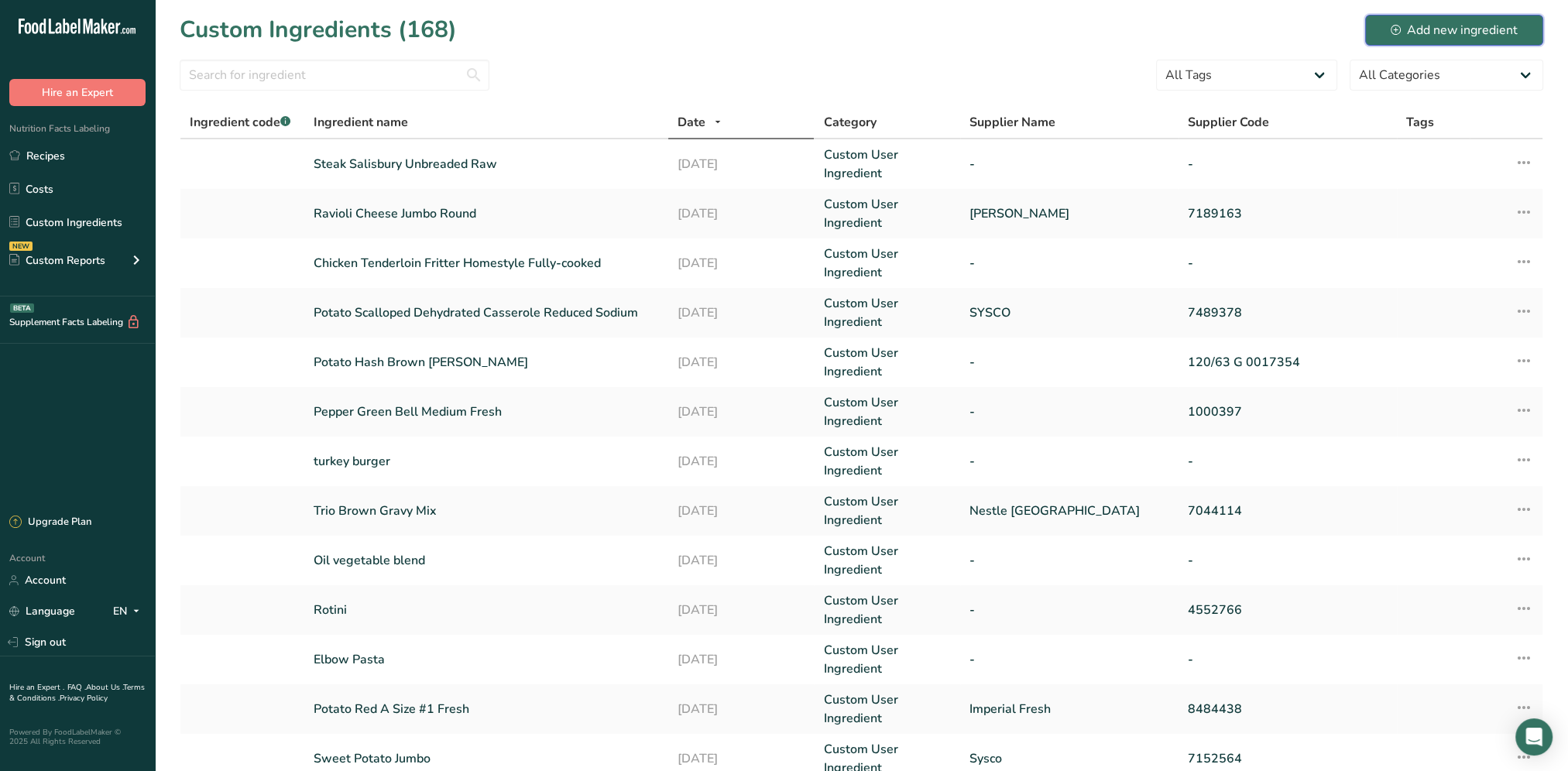
click at [1437, 27] on div "Add new ingredient" at bounding box center [1454, 30] width 127 height 18
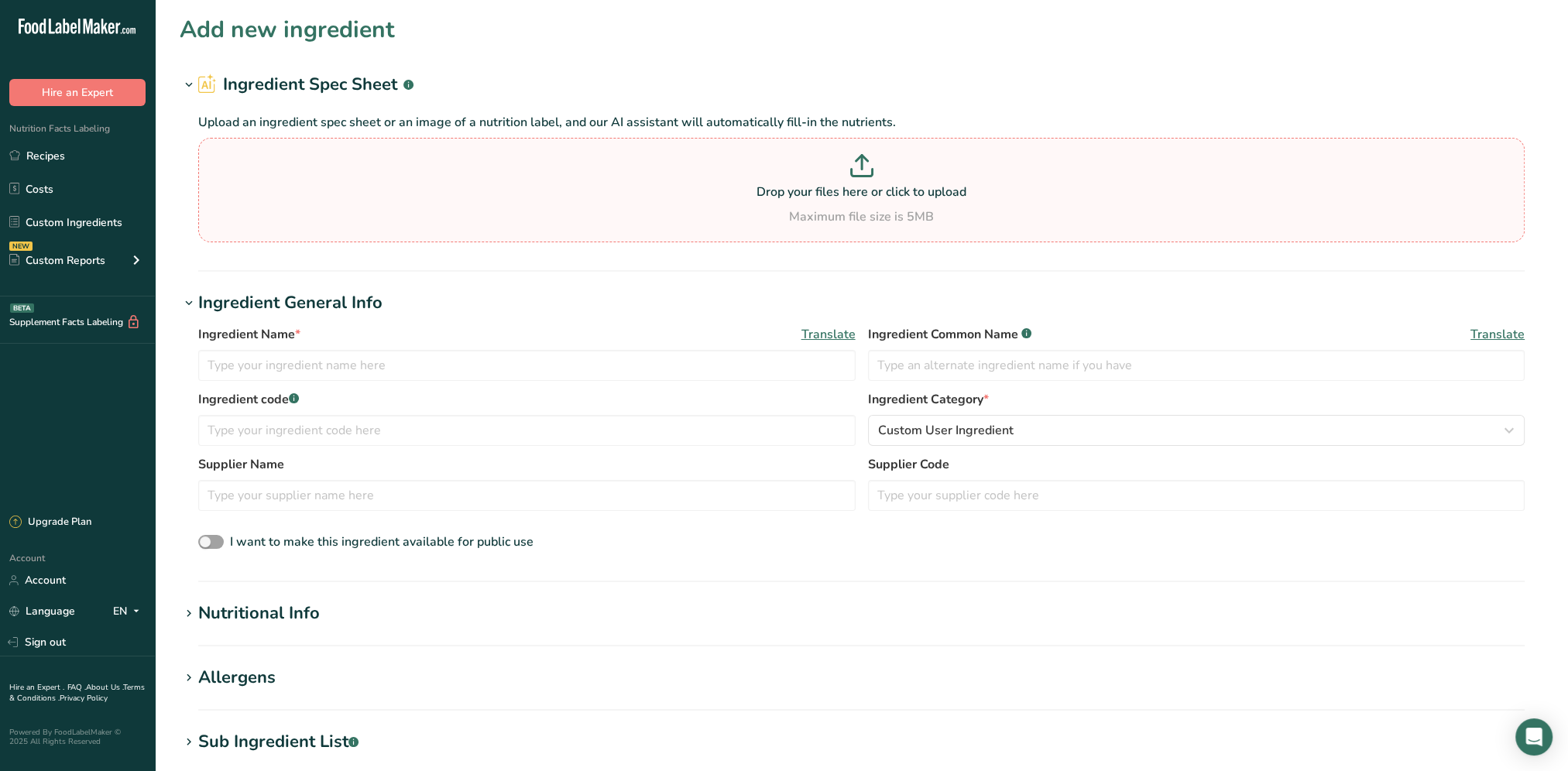
click at [443, 170] on p at bounding box center [861, 167] width 1319 height 28
click at [443, 170] on input "Drop your files here or click to upload Maximum file size is 5MB" at bounding box center [861, 189] width 1326 height 105
type input "C:\fakepath\Meatloaf.jpg"
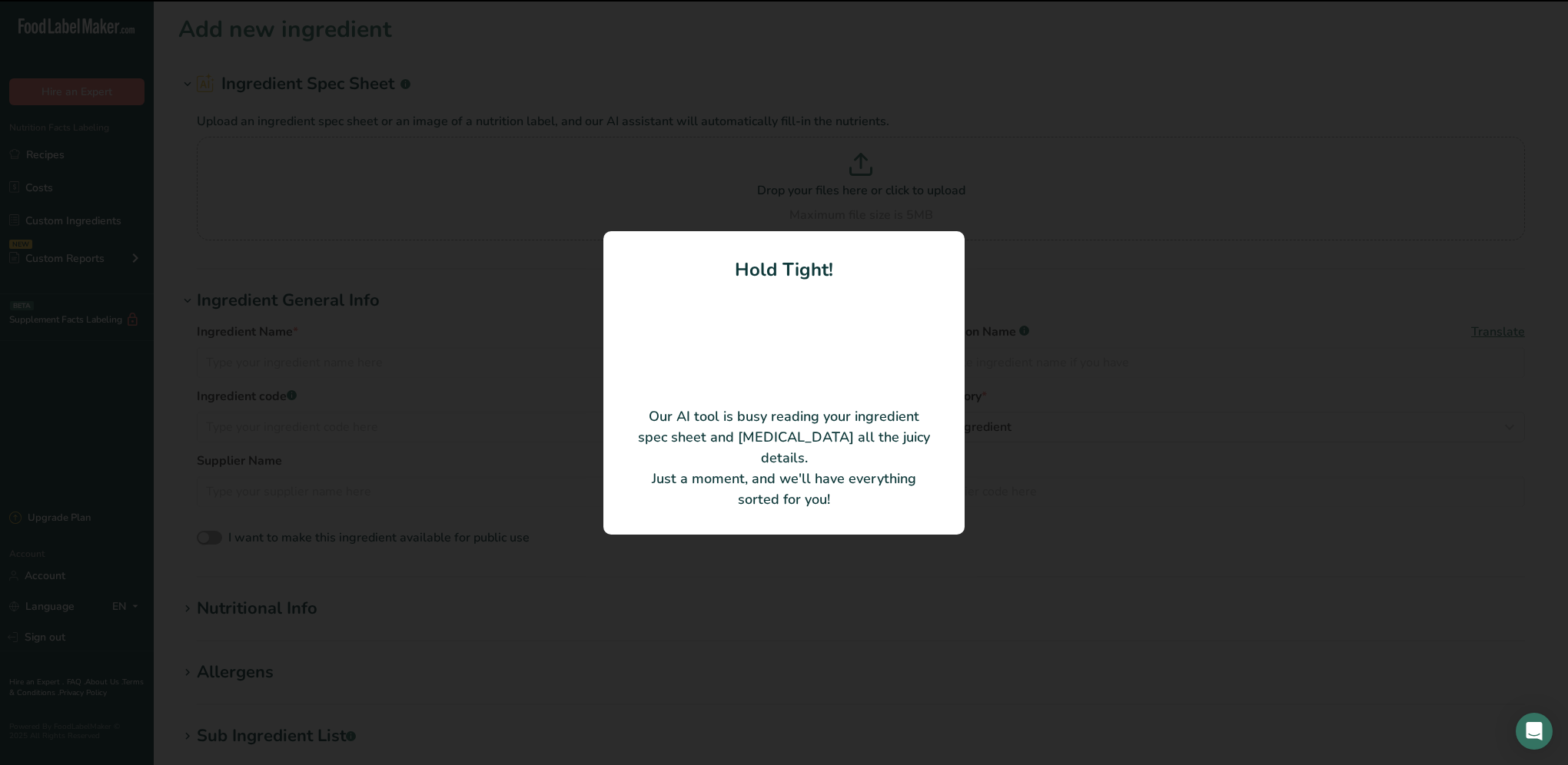
type input "Precooked Dinner [PERSON_NAME]"
type input "Quality Sausage Company"
type input "98497530"
type input "85"
type input "200"
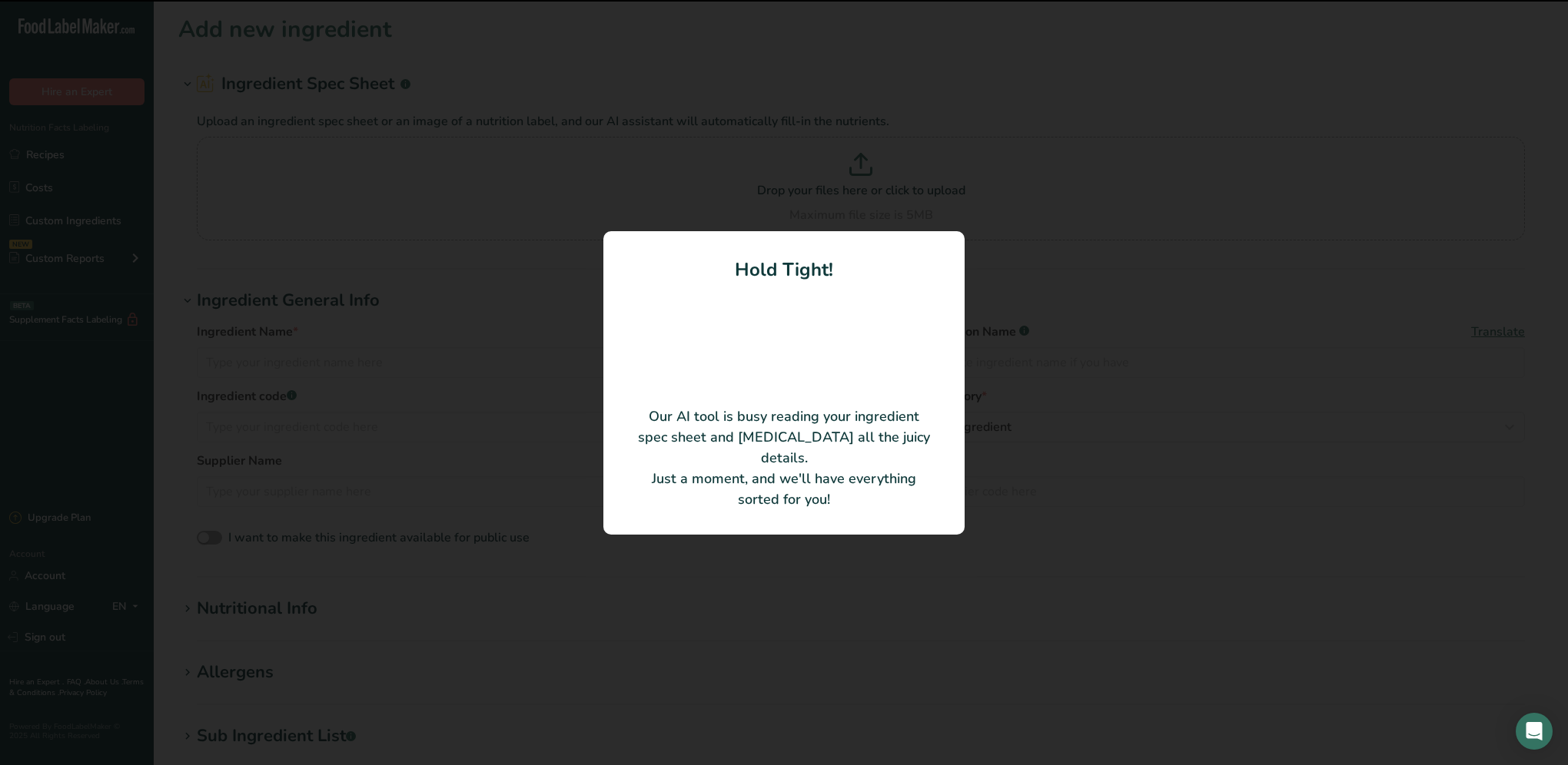
type KJ "836.8"
type Fat "15"
type Fat "4"
type Fat "0"
type input "80"
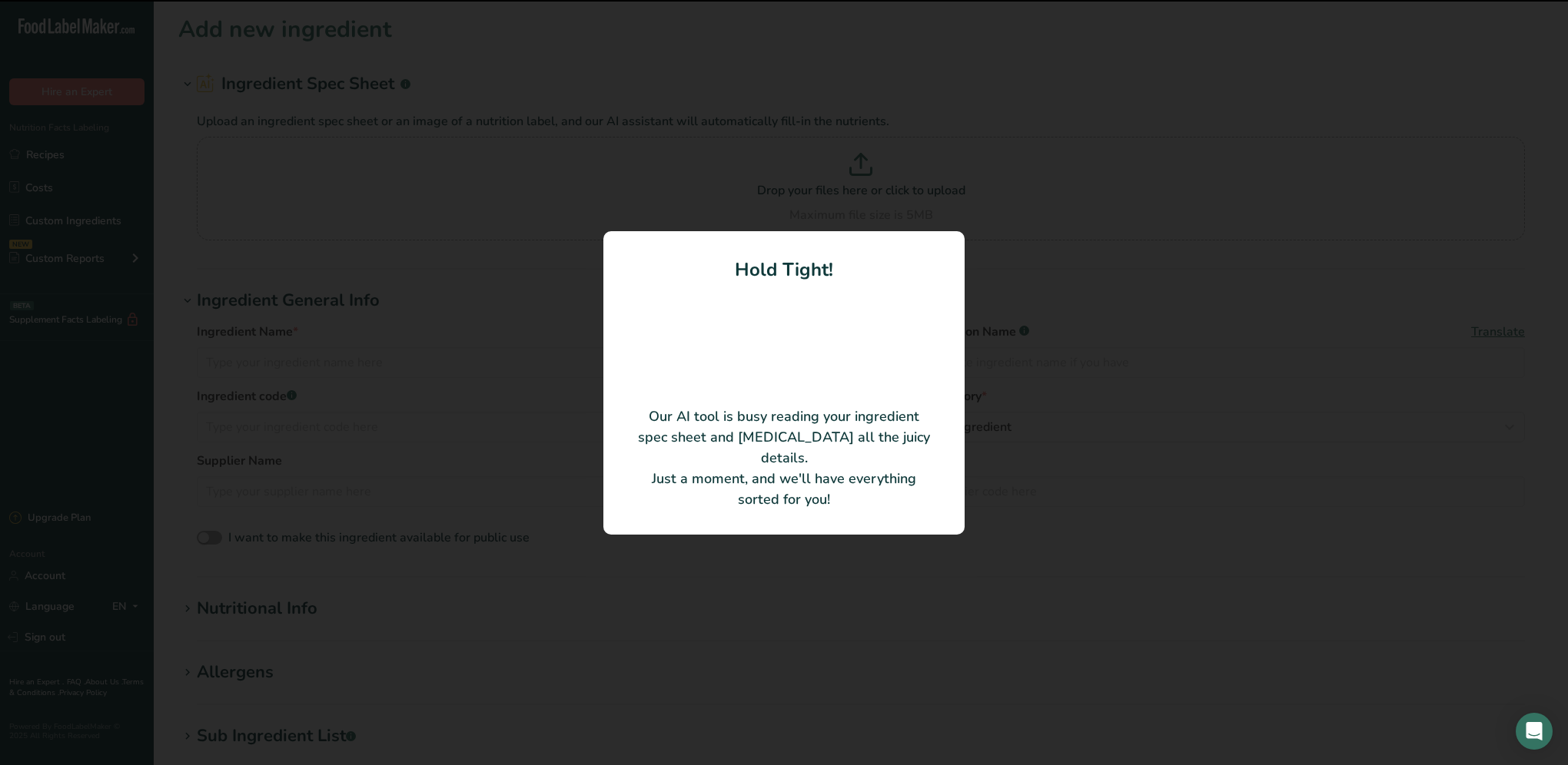
type input "320"
type Carbohydrates "1"
type Fiber "1"
type Sugars "0"
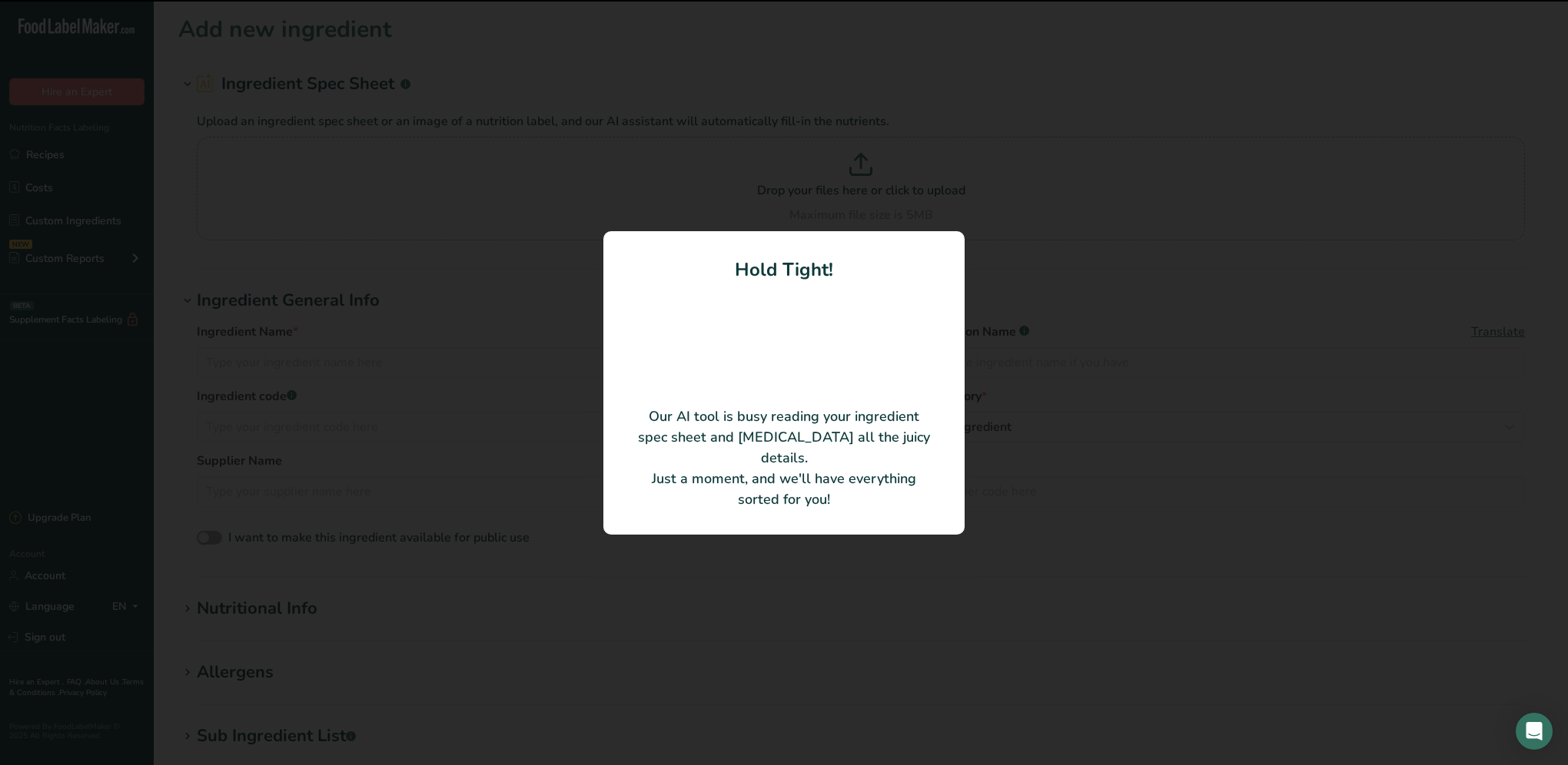
type input "12"
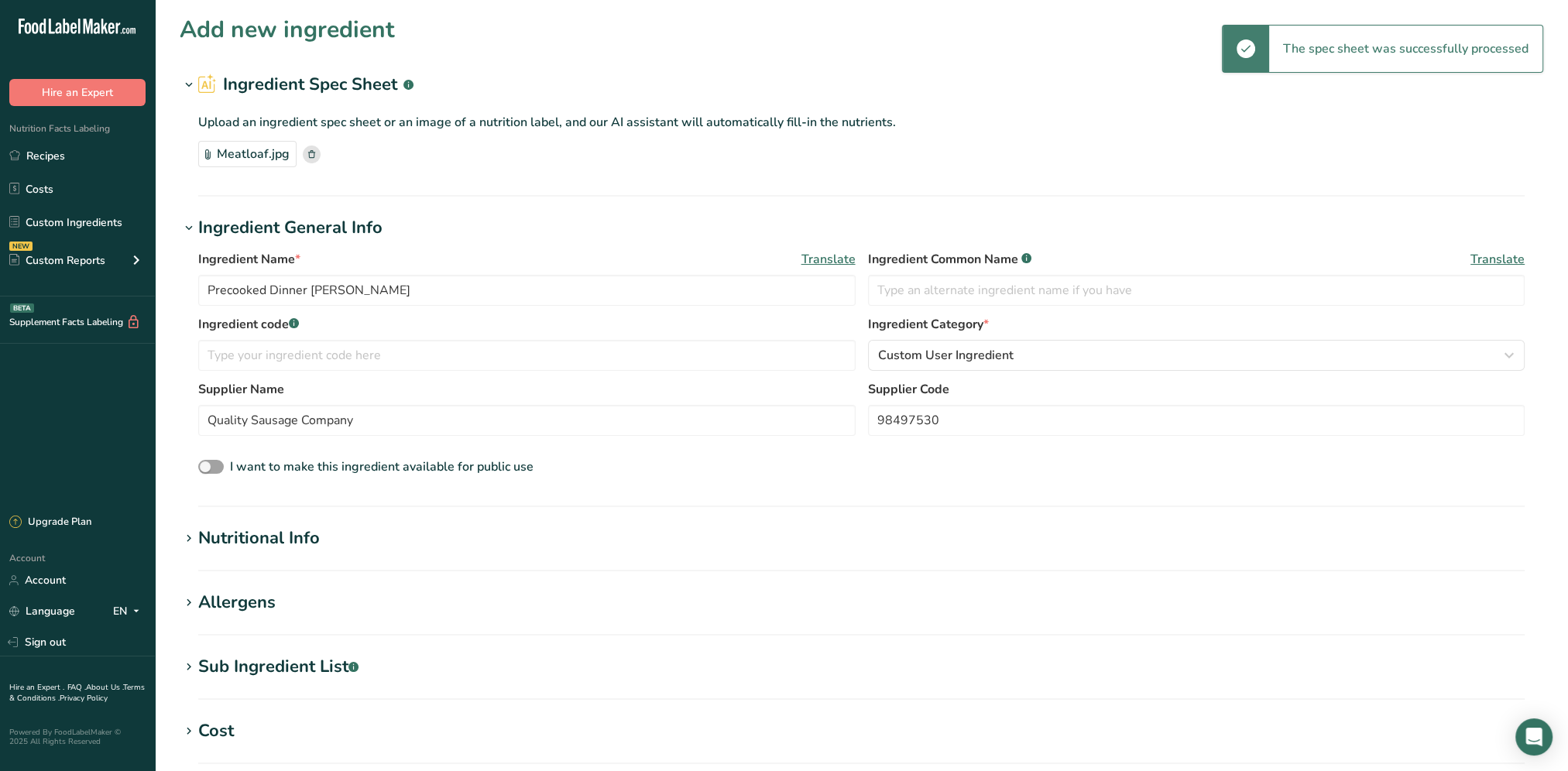
click at [264, 546] on div "Nutritional Info" at bounding box center [259, 539] width 122 height 25
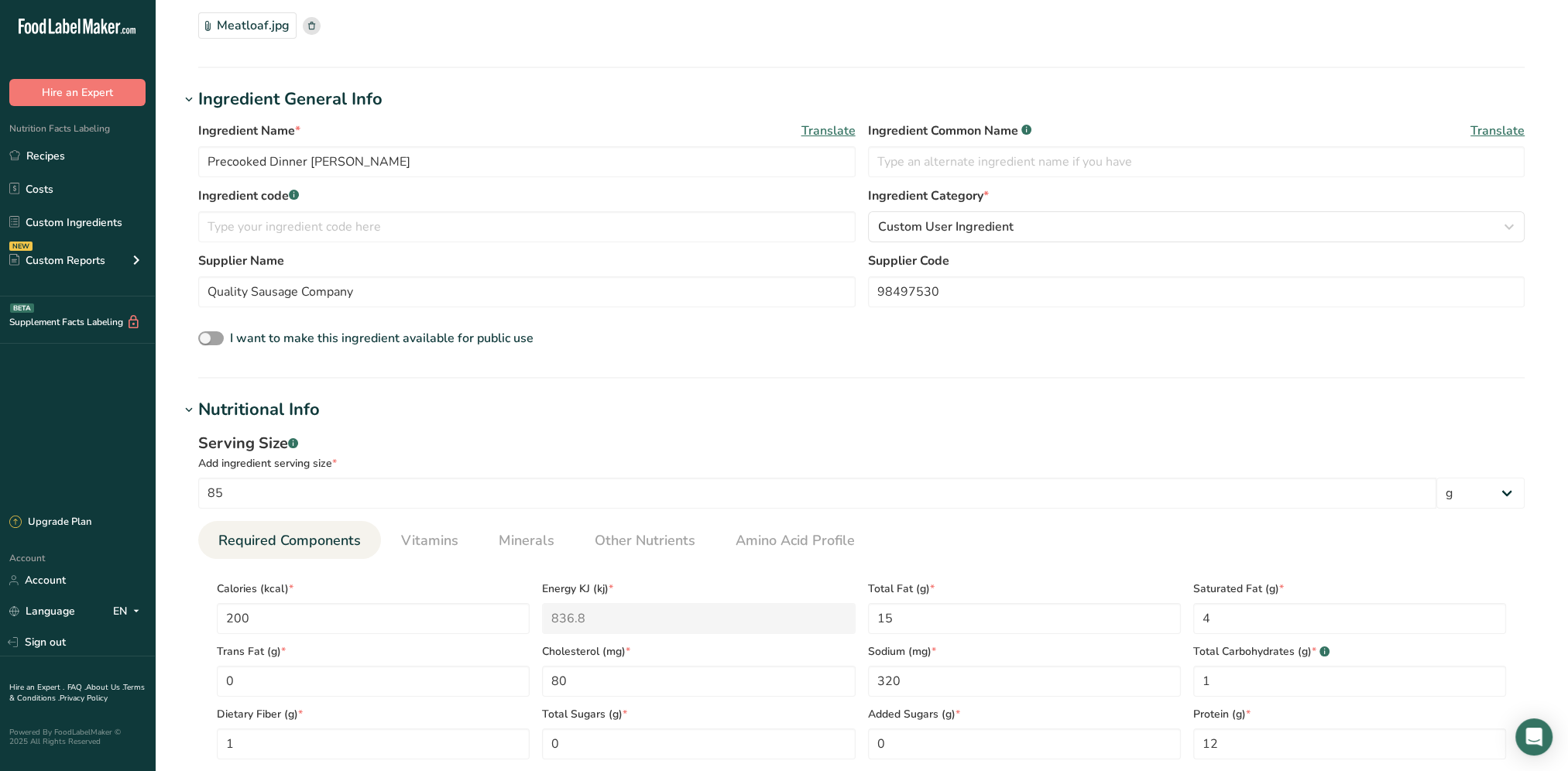
scroll to position [309, 0]
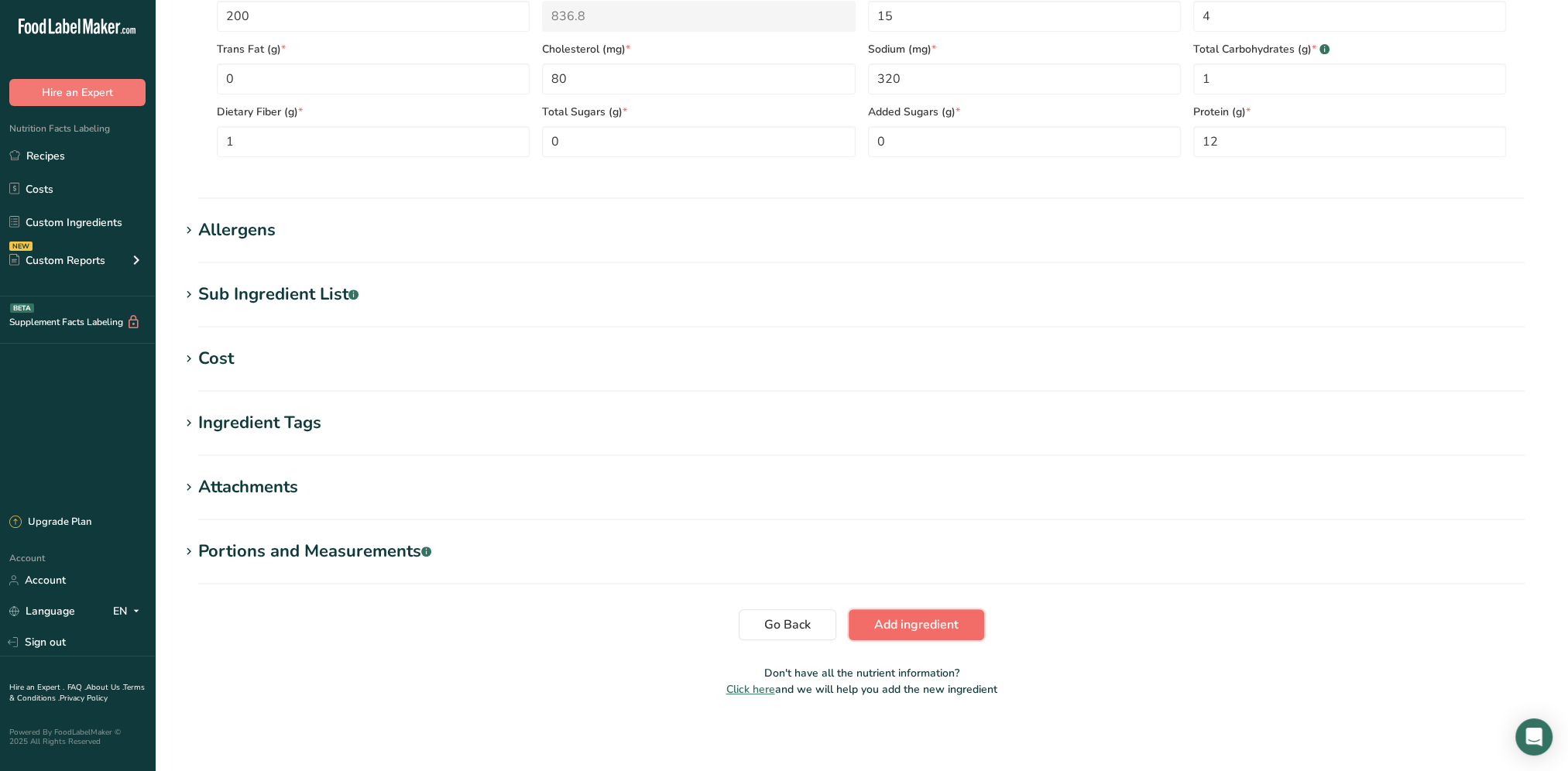
click at [897, 634] on button "Add ingredient" at bounding box center [916, 624] width 136 height 31
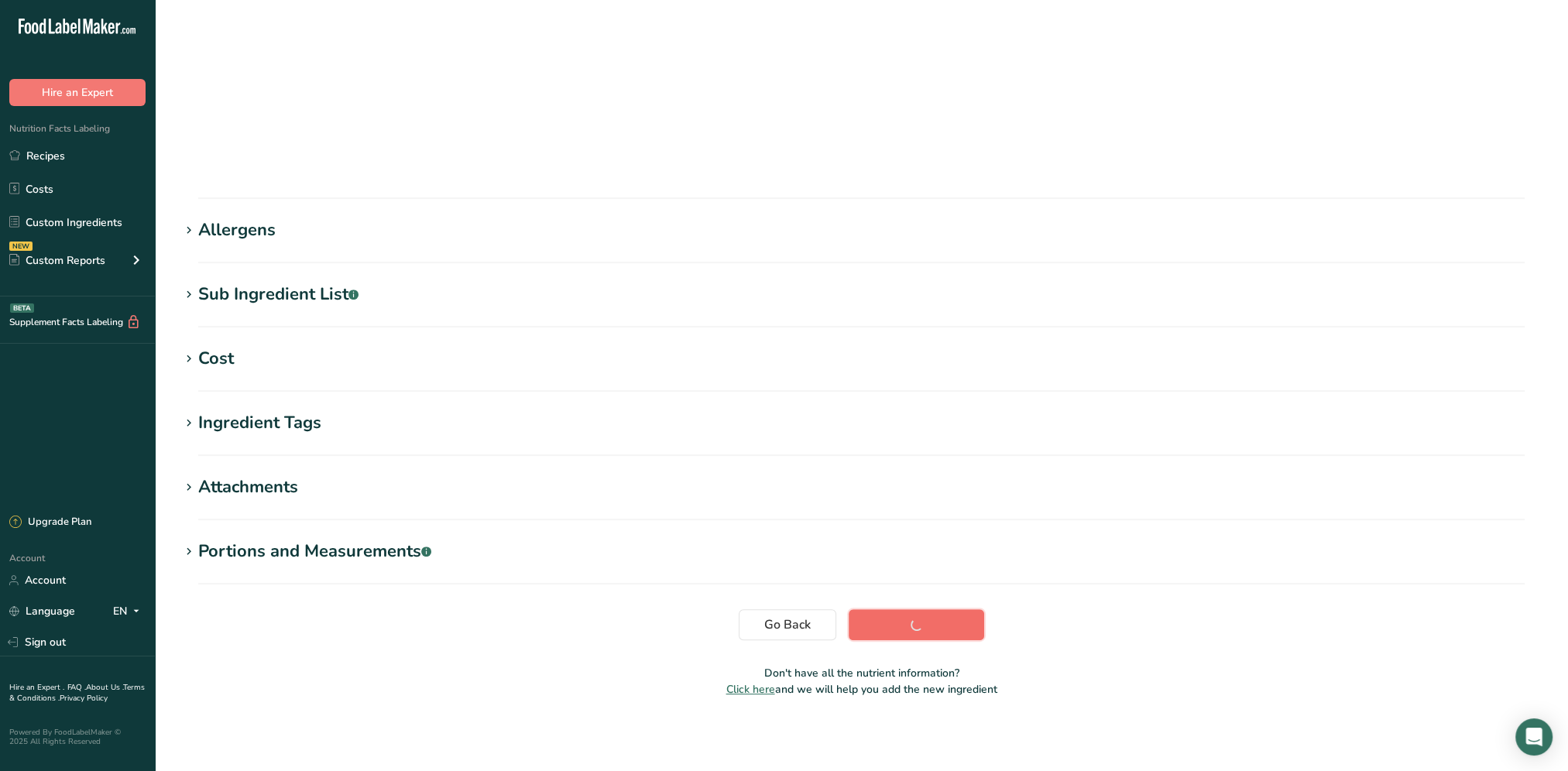
scroll to position [48, 0]
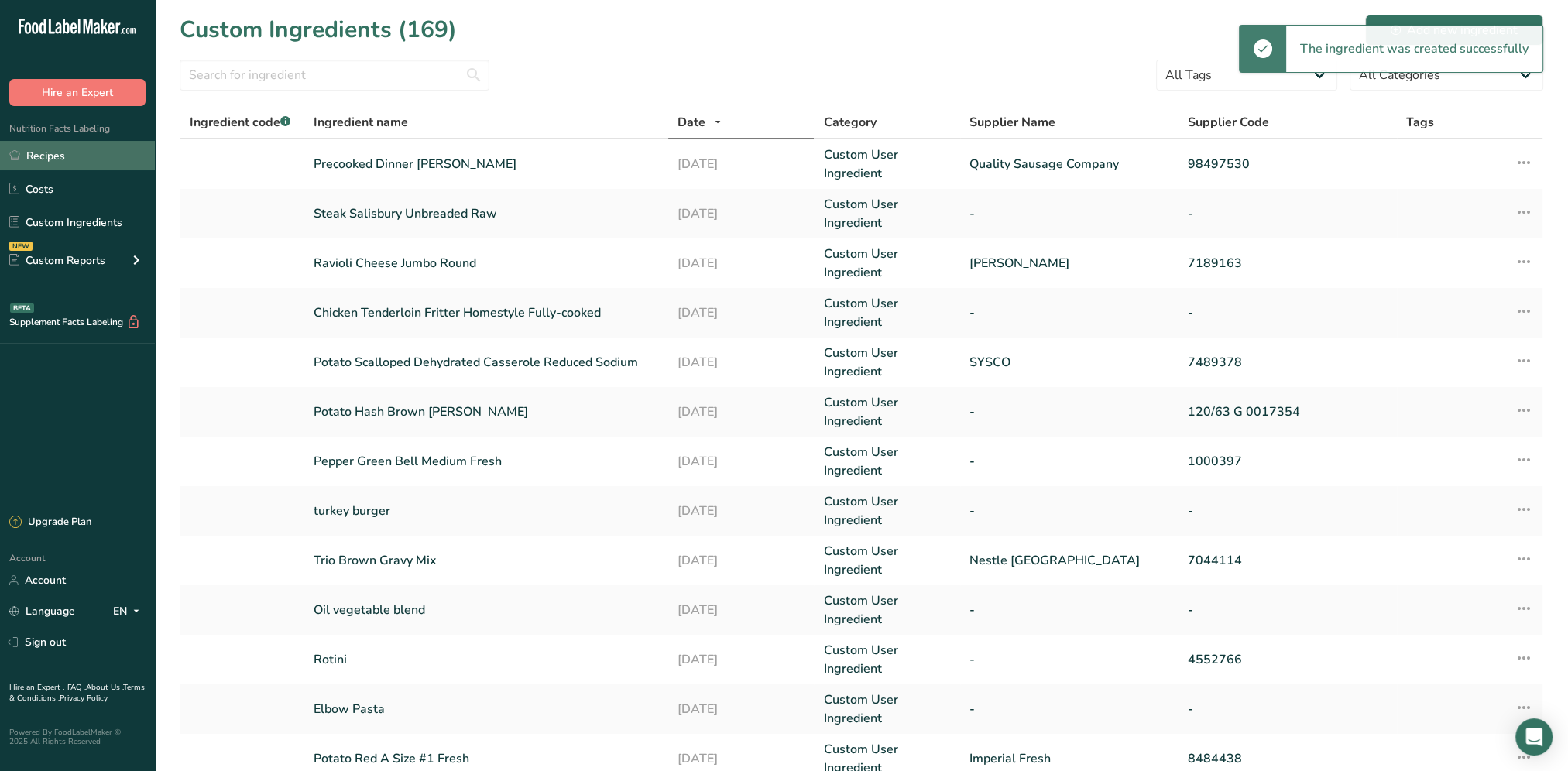
click at [61, 157] on link "Recipes" at bounding box center [77, 156] width 155 height 29
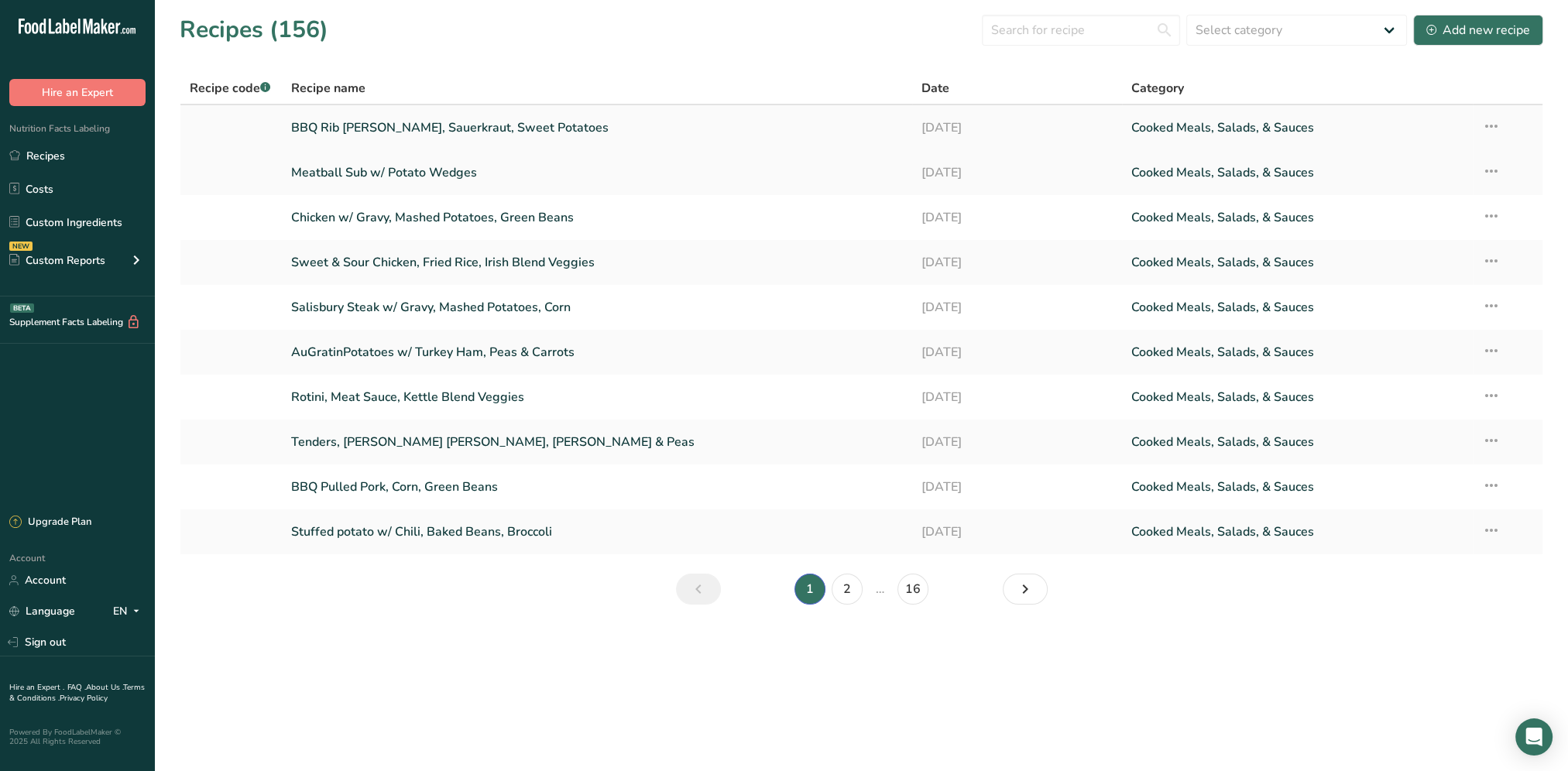
click at [409, 122] on link "BBQ Rib patty, Sauerkraut, Sweet Potatoes" at bounding box center [597, 127] width 612 height 33
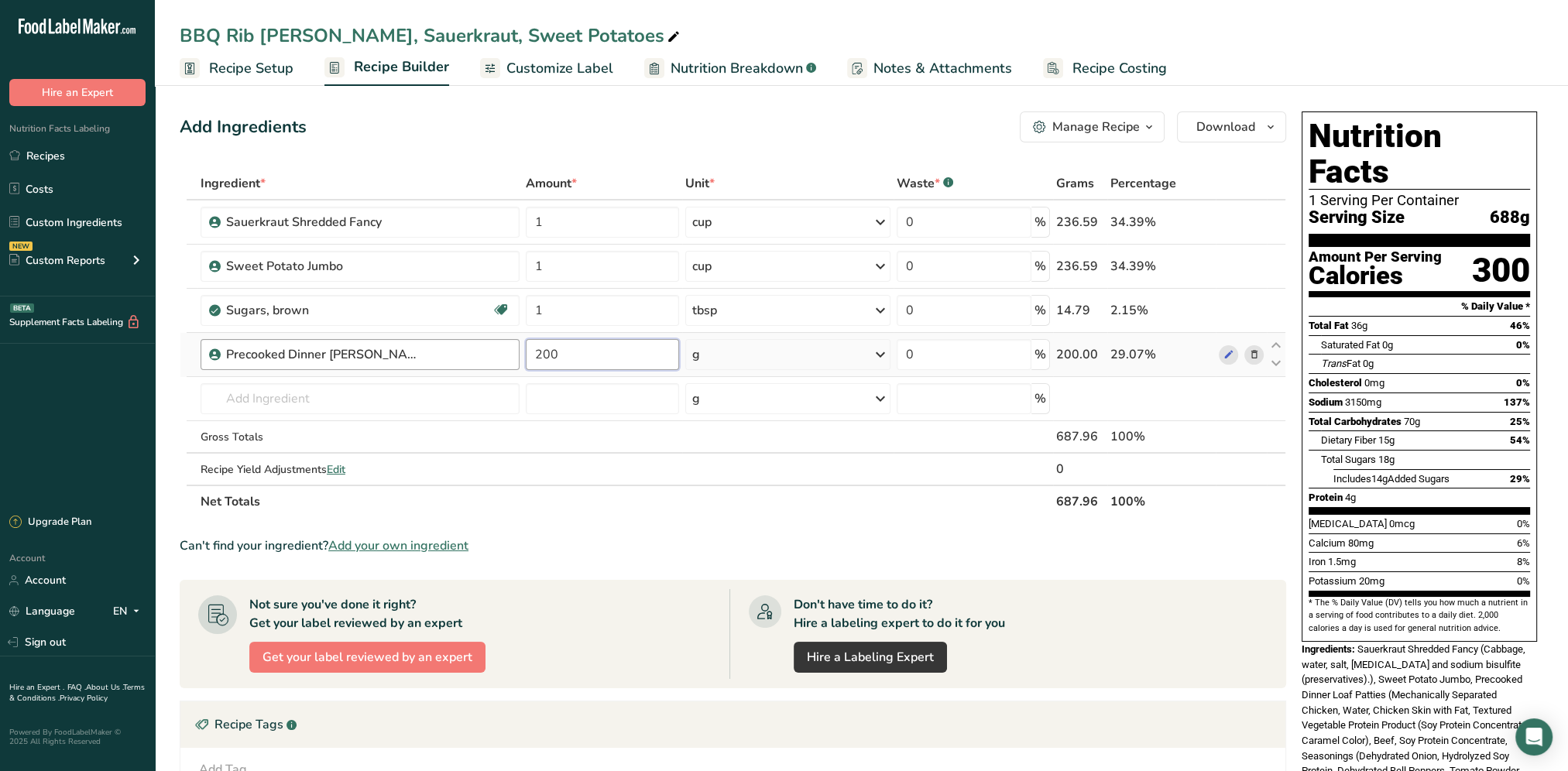
drag, startPoint x: 599, startPoint y: 353, endPoint x: 517, endPoint y: 363, distance: 82.6
click at [517, 363] on tr "Precooked Dinner Loaf Patties 200 g Weight Units g kg mg See more Volume Units …" at bounding box center [733, 355] width 1105 height 44
type input "85"
click at [822, 137] on div "Add Ingredients Manage Recipe Delete Recipe Duplicate Recipe Scale Recipe Save …" at bounding box center [733, 127] width 1107 height 31
click at [66, 220] on link "Custom Ingredients" at bounding box center [77, 222] width 155 height 29
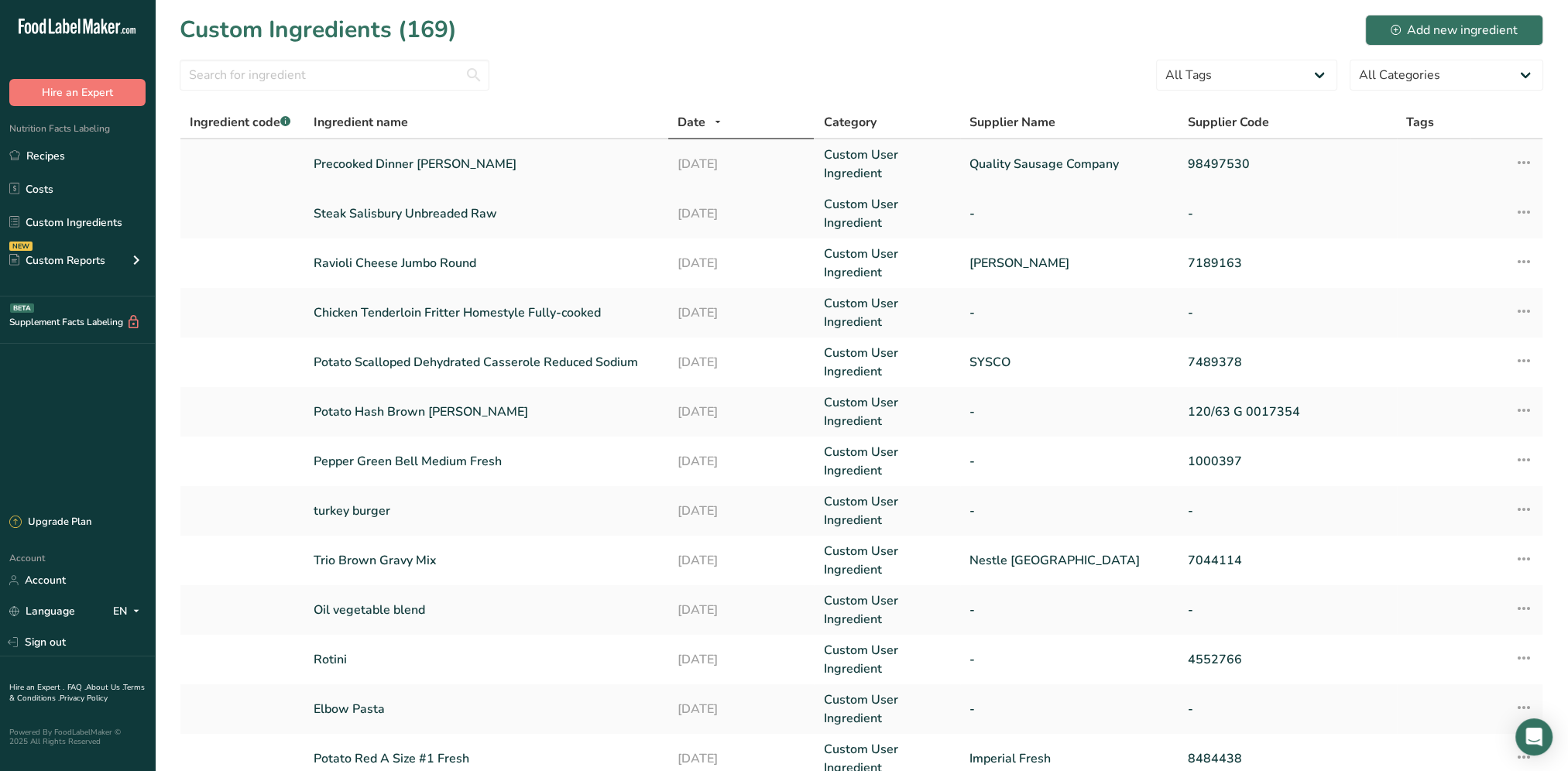
click at [372, 167] on link "Precooked Dinner [PERSON_NAME]" at bounding box center [486, 164] width 345 height 18
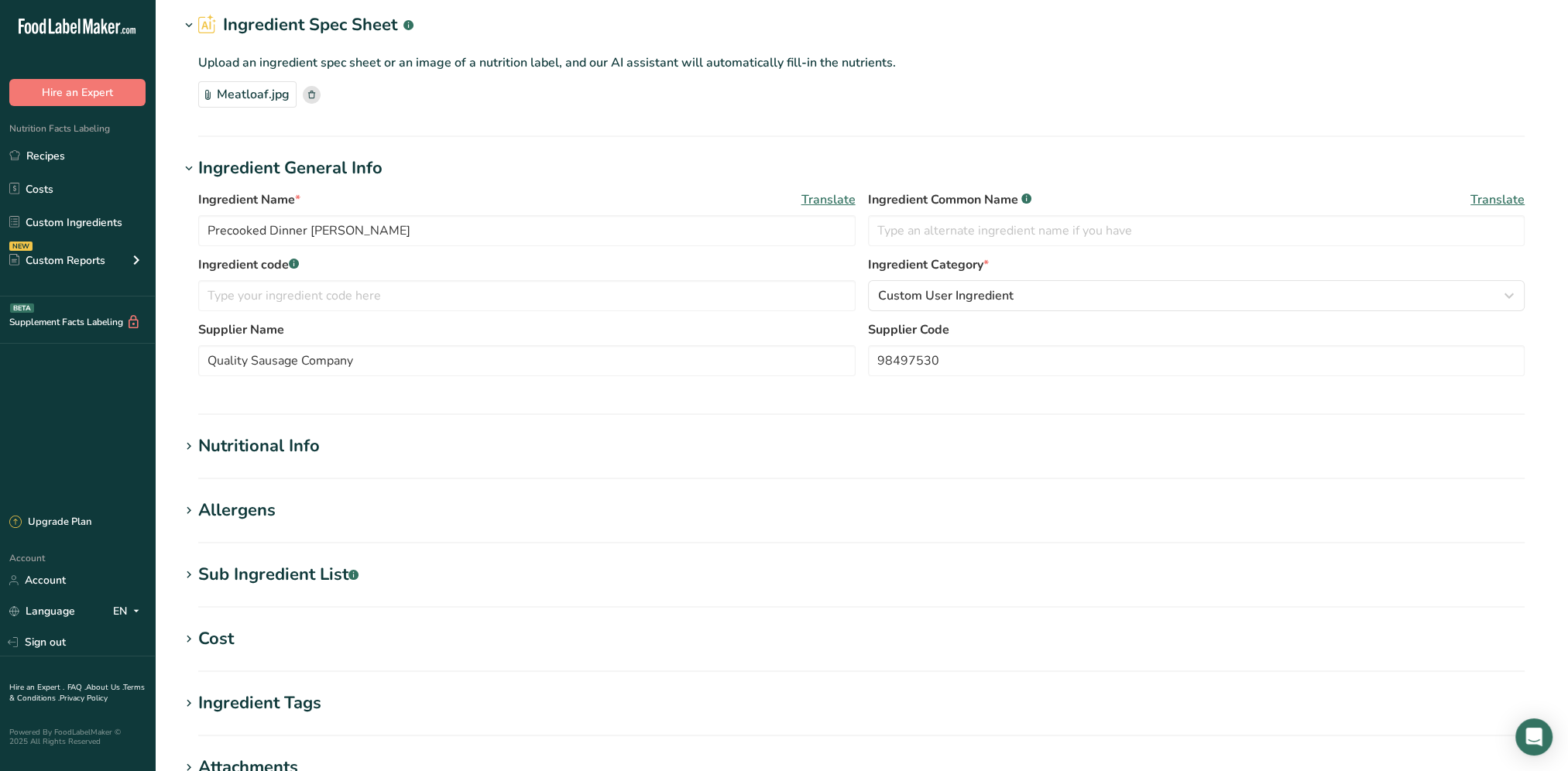
scroll to position [155, 0]
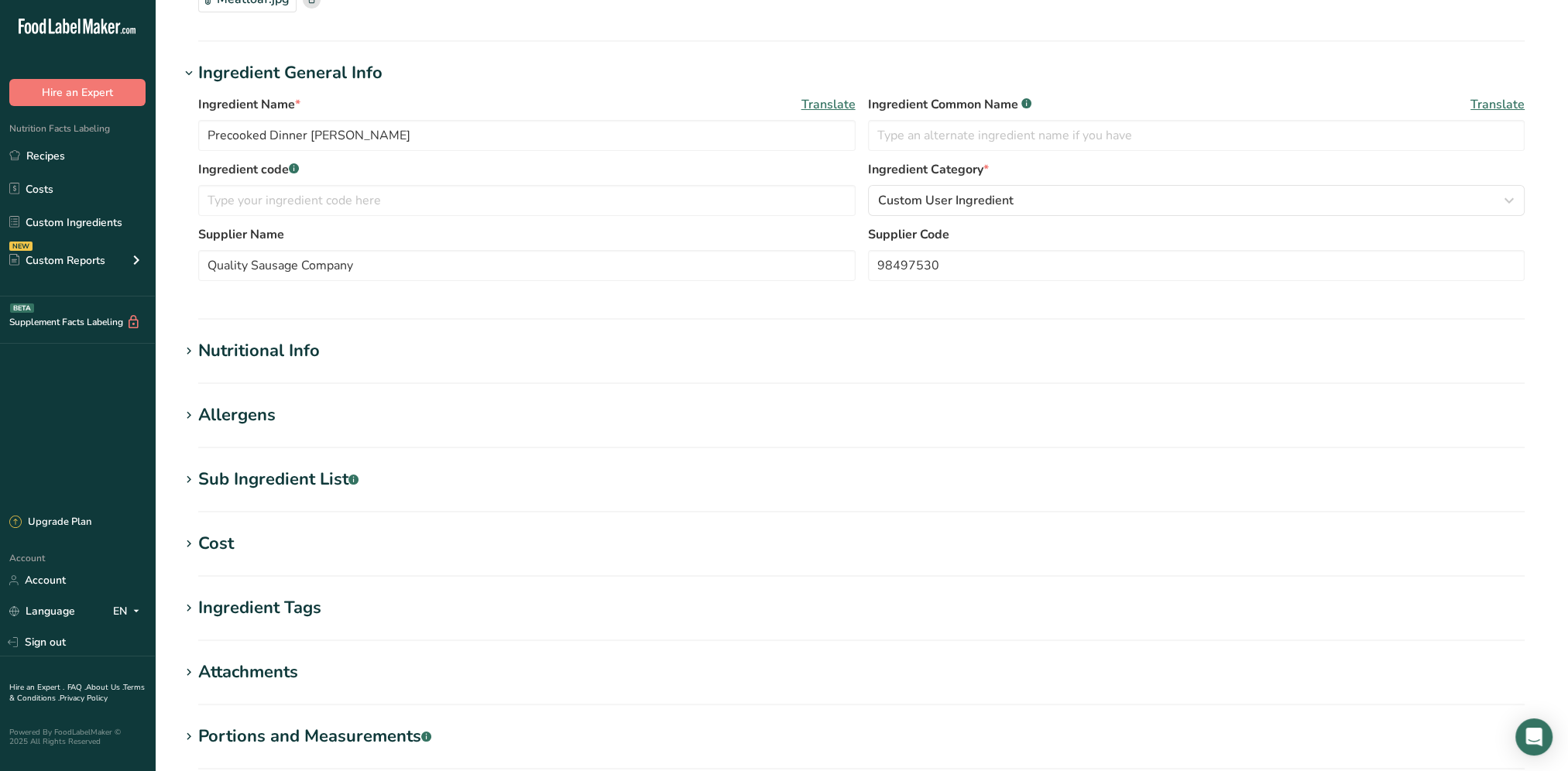
click at [278, 490] on div "Sub Ingredient List .a-a{fill:#347362;}.b-a{fill:#fff;}" at bounding box center [278, 480] width 160 height 25
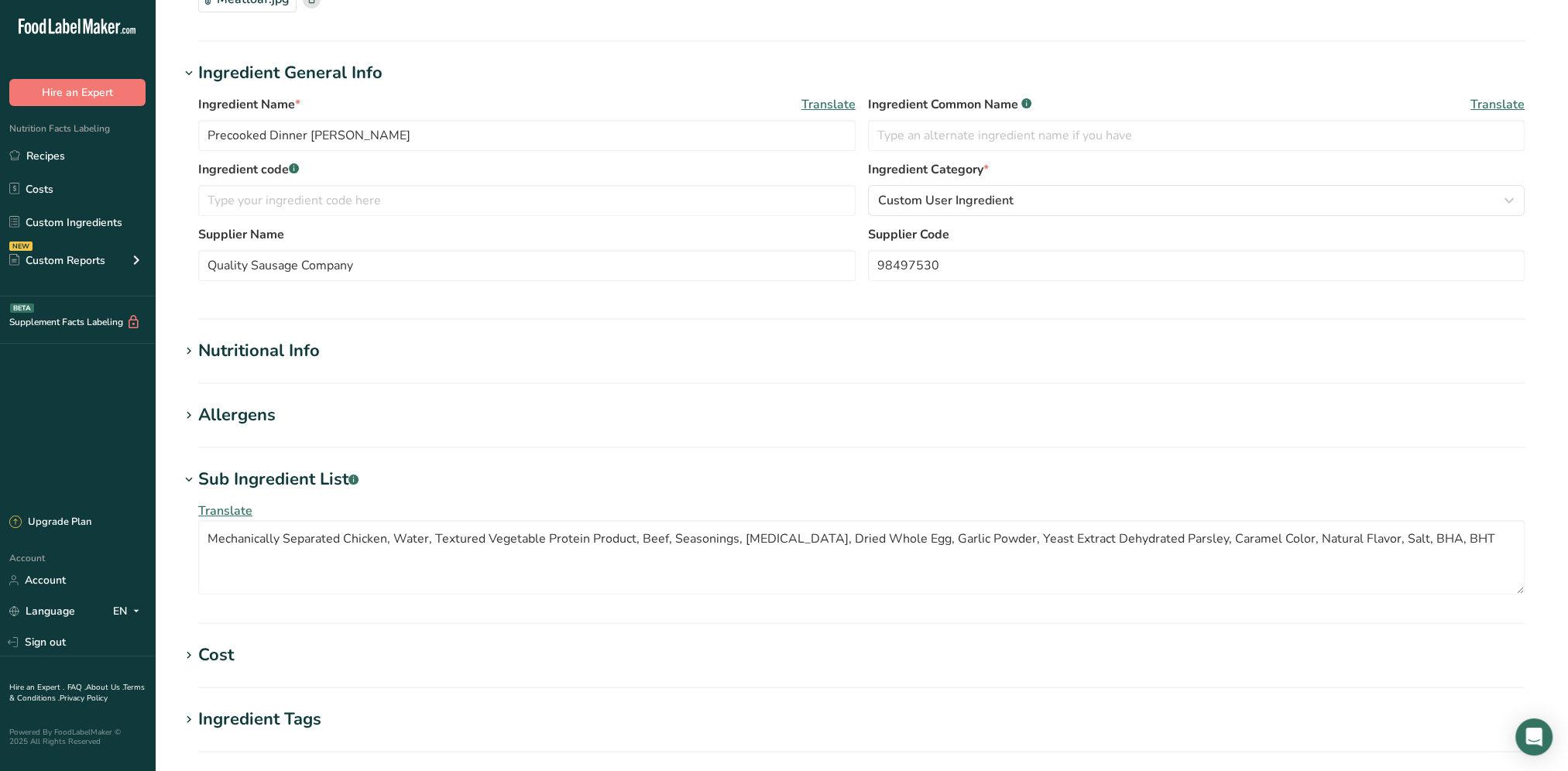
scroll to position [232, 0]
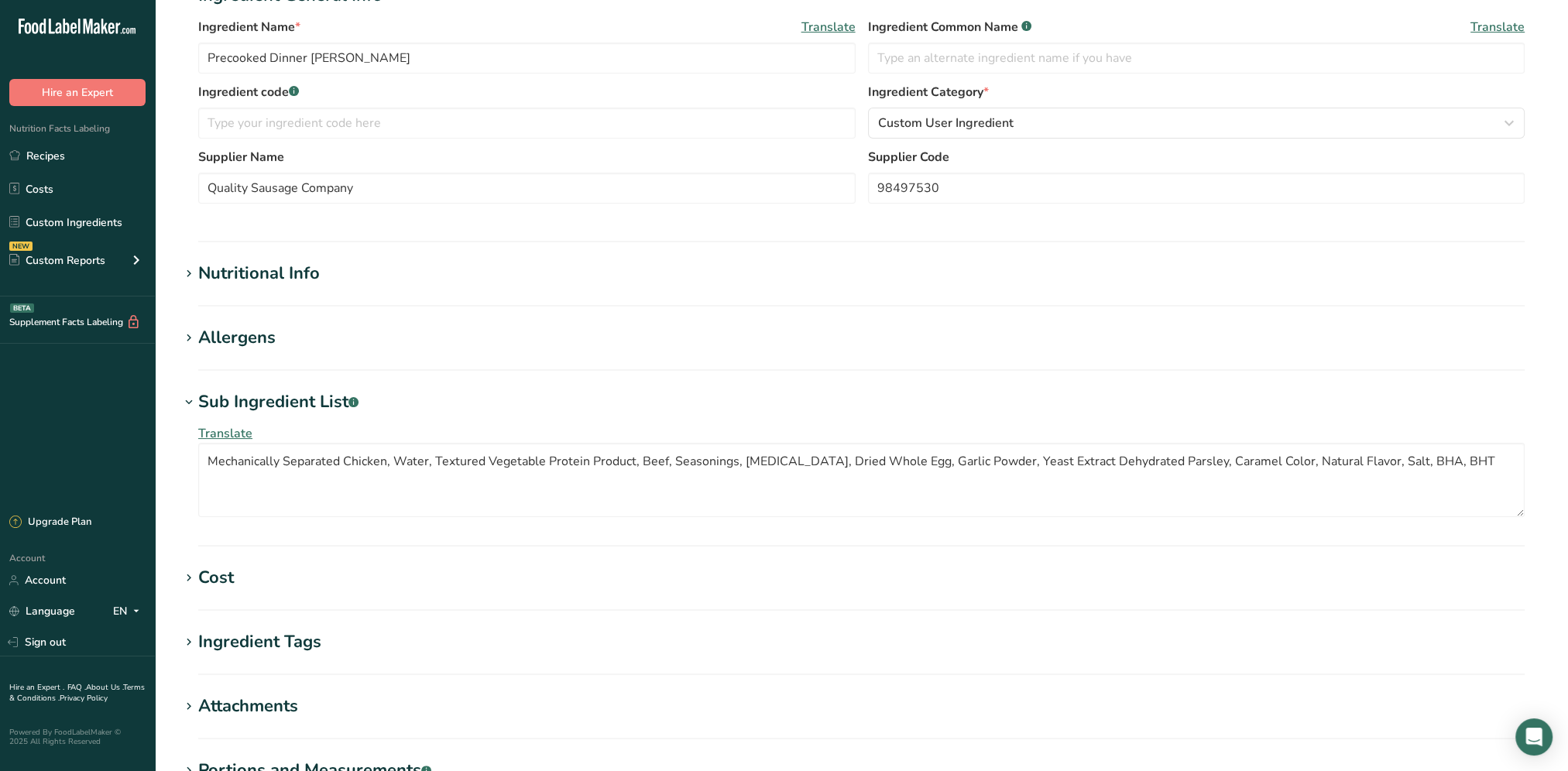
click at [278, 278] on div "Nutritional Info" at bounding box center [259, 274] width 122 height 25
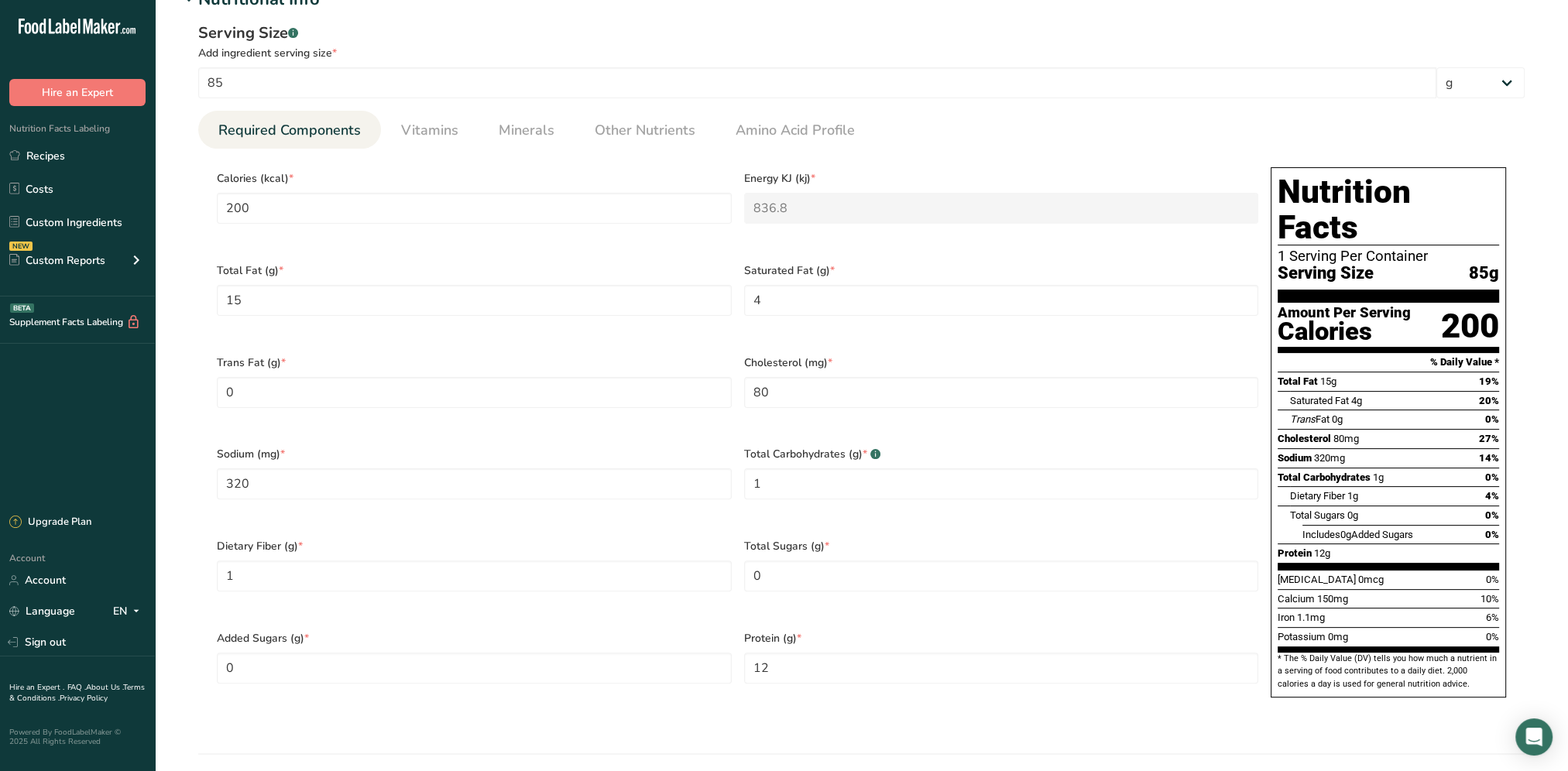
scroll to position [464, 0]
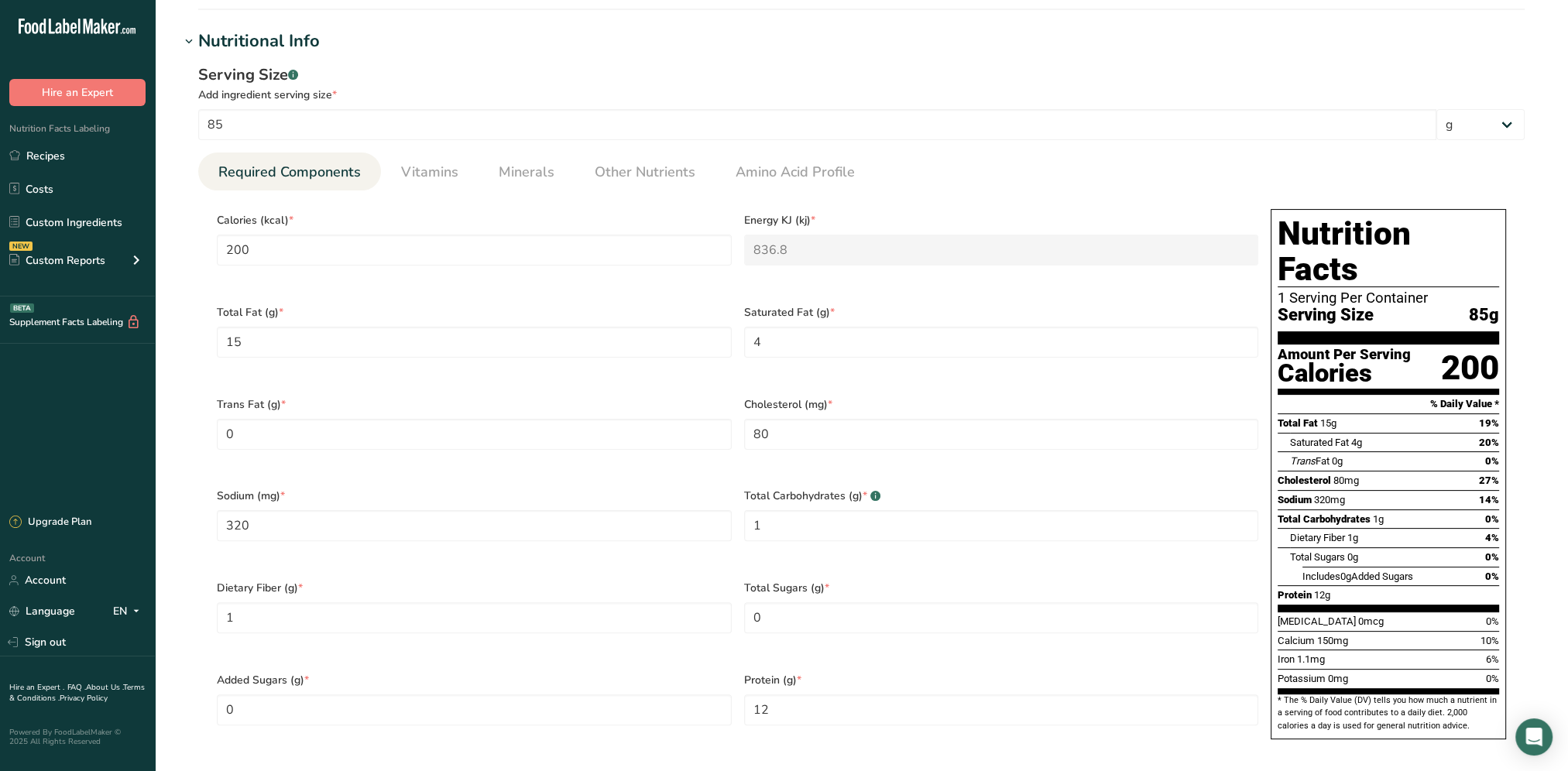
click at [376, 215] on span "Calories (kcal) *" at bounding box center [474, 220] width 515 height 16
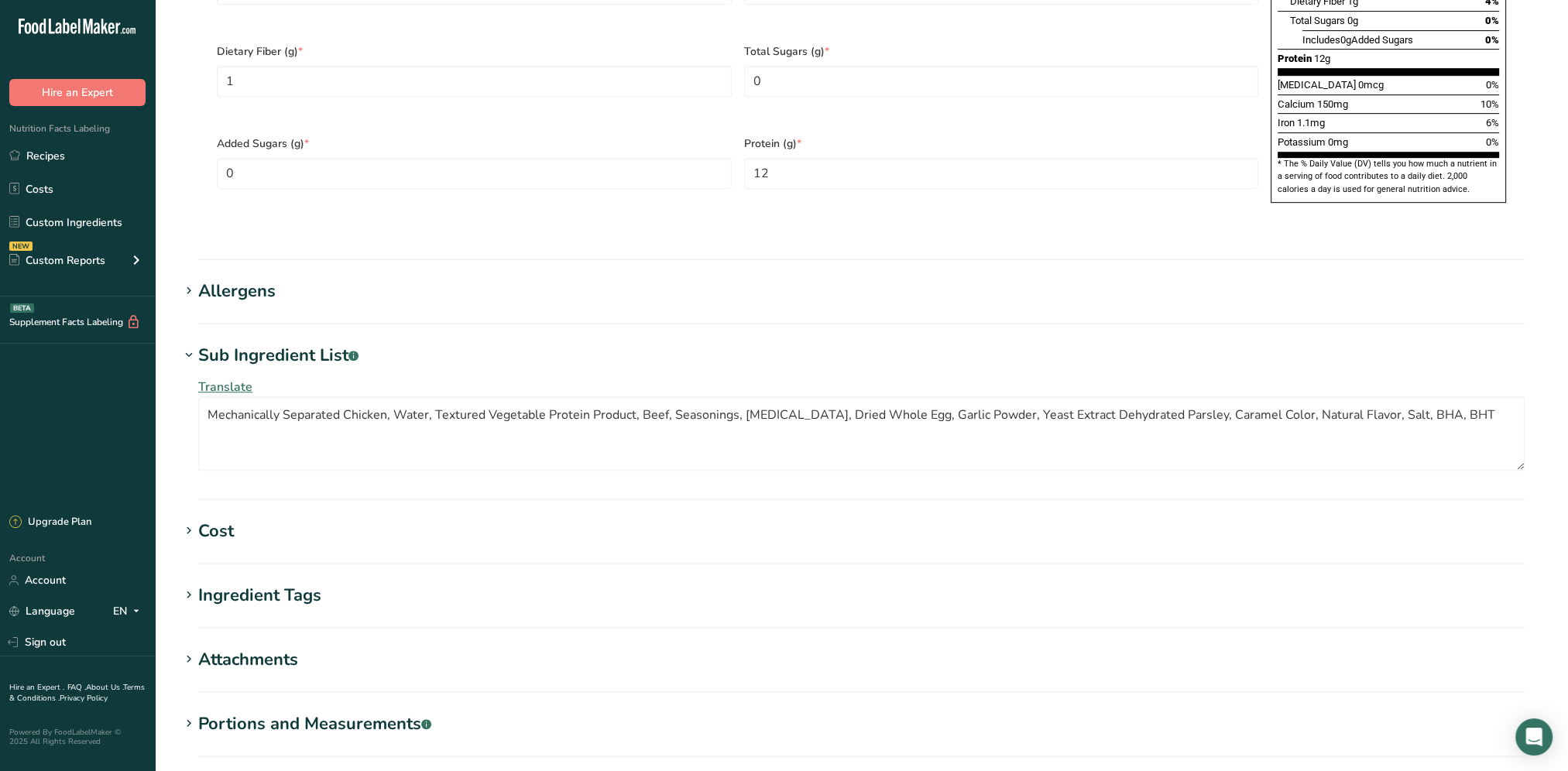
scroll to position [1135, 0]
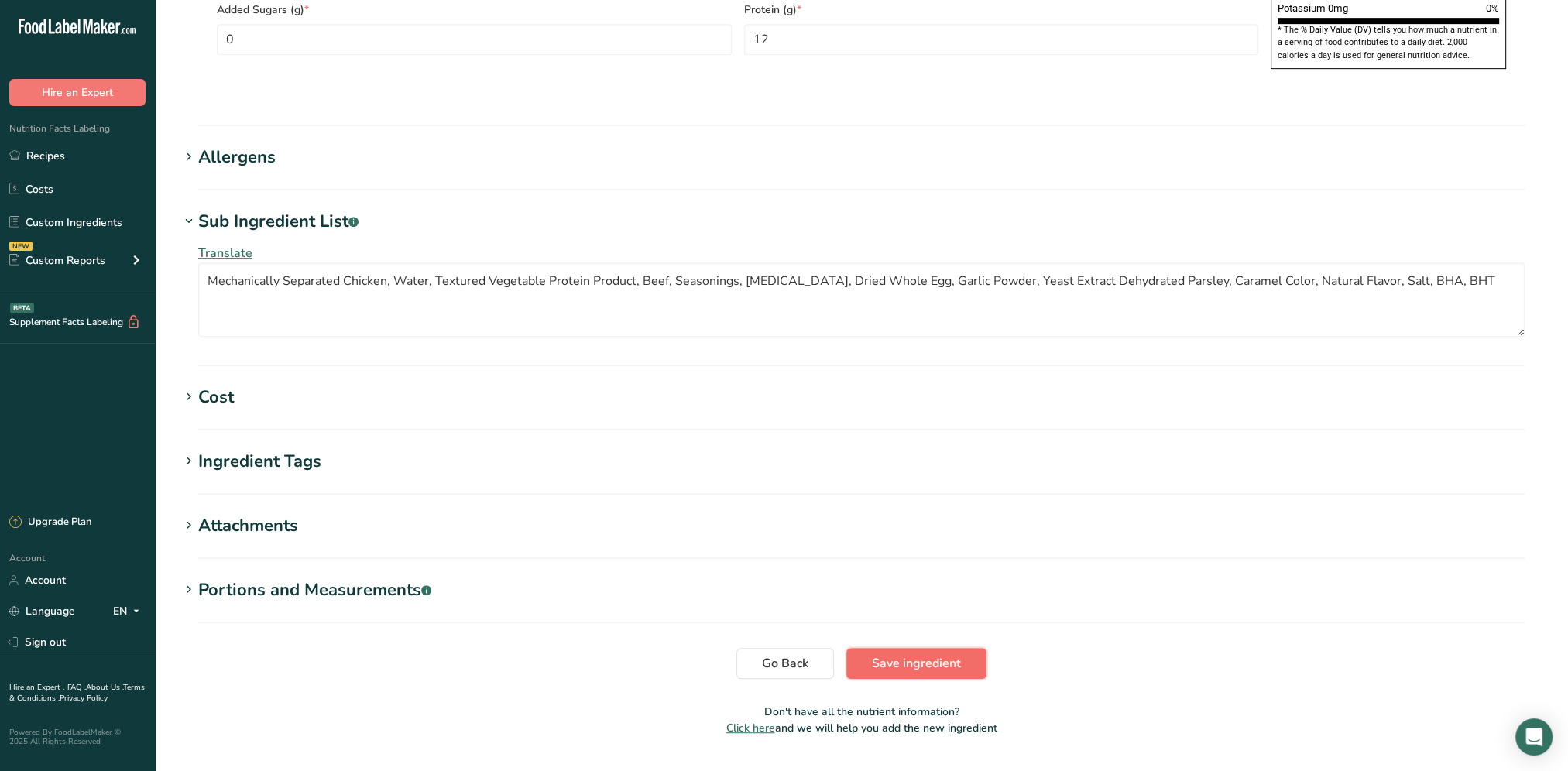
click at [917, 654] on span "Save ingredient" at bounding box center [916, 664] width 89 height 18
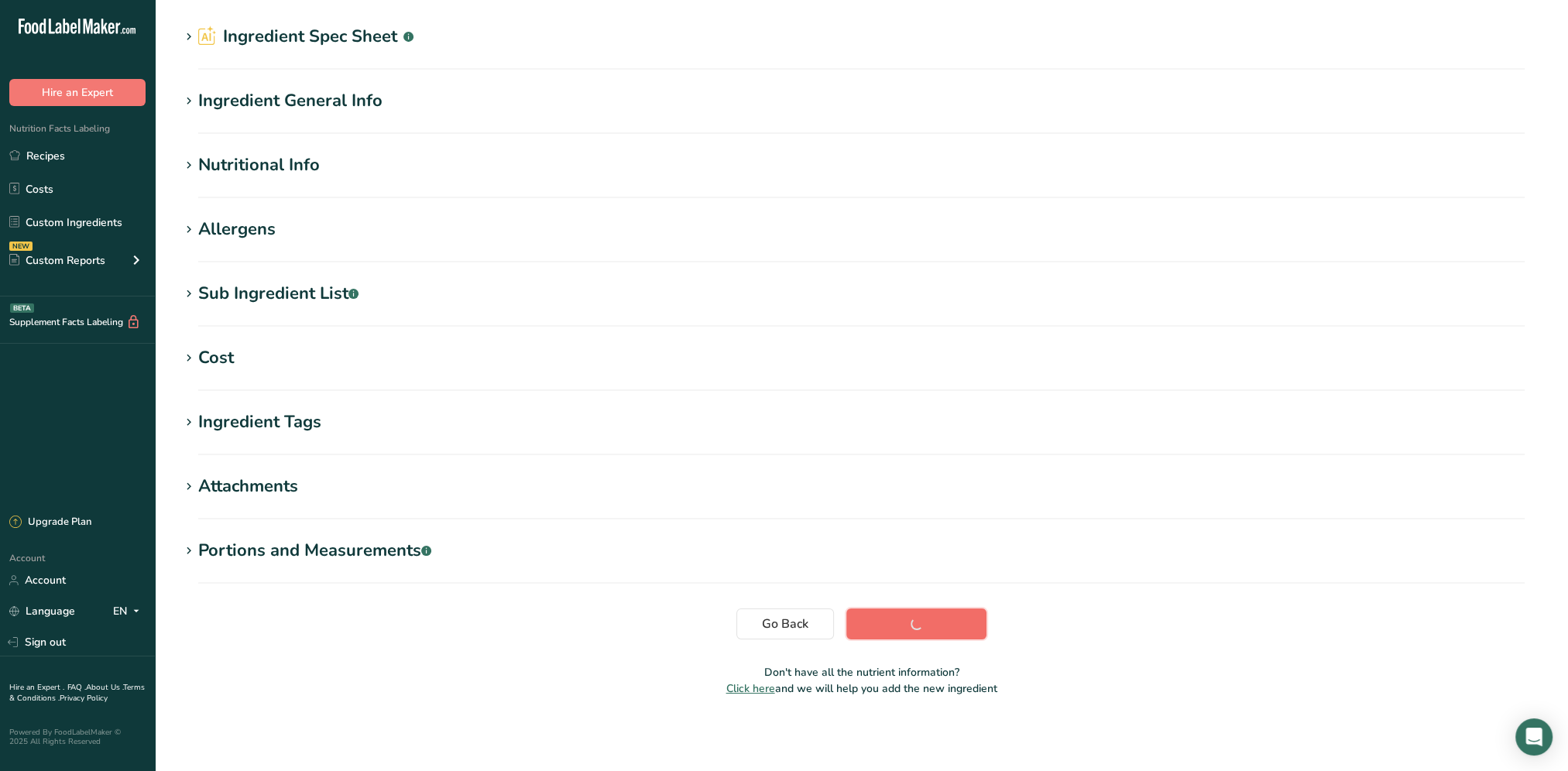
scroll to position [48, 0]
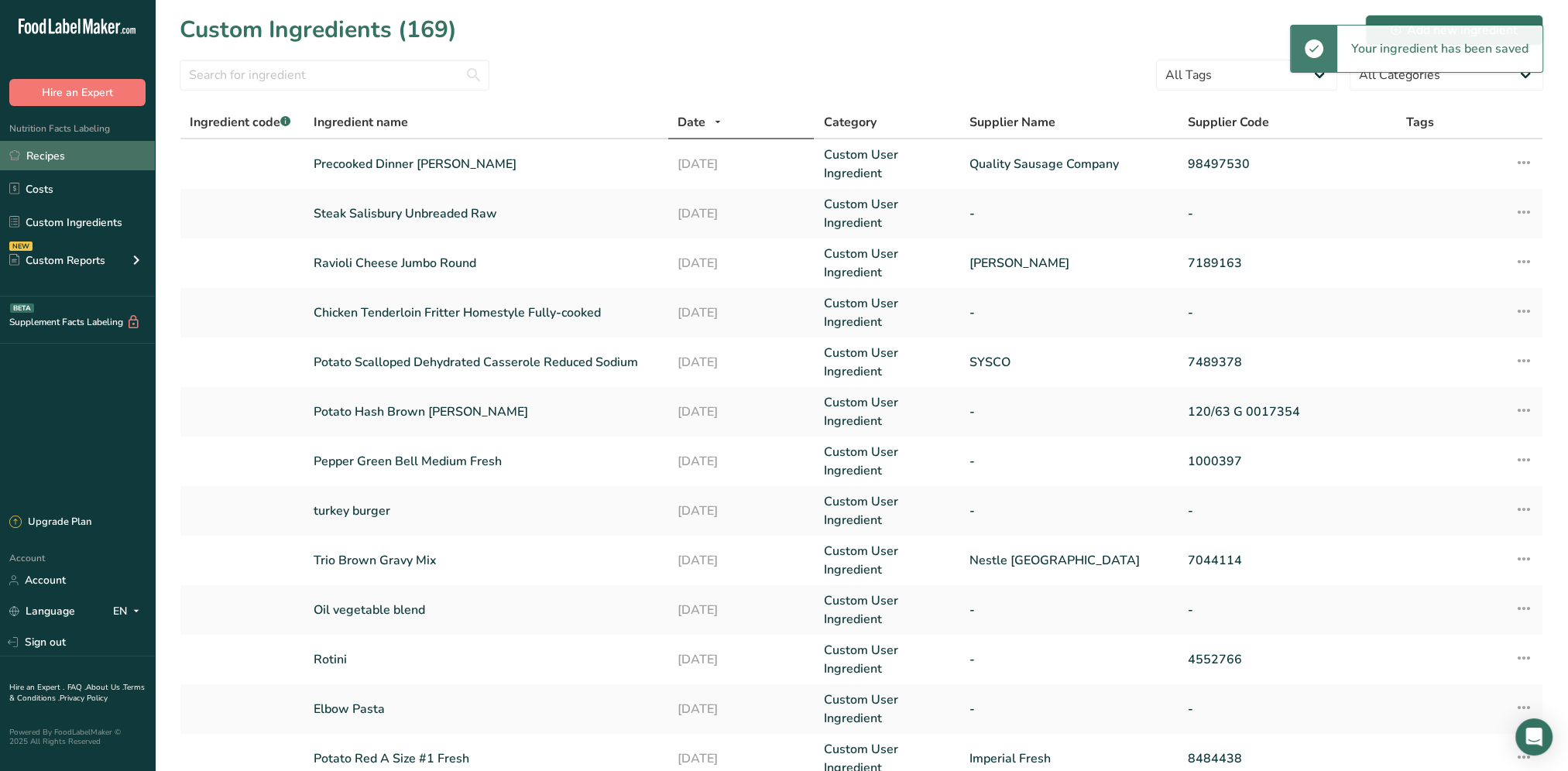
click at [52, 157] on link "Recipes" at bounding box center [77, 156] width 155 height 29
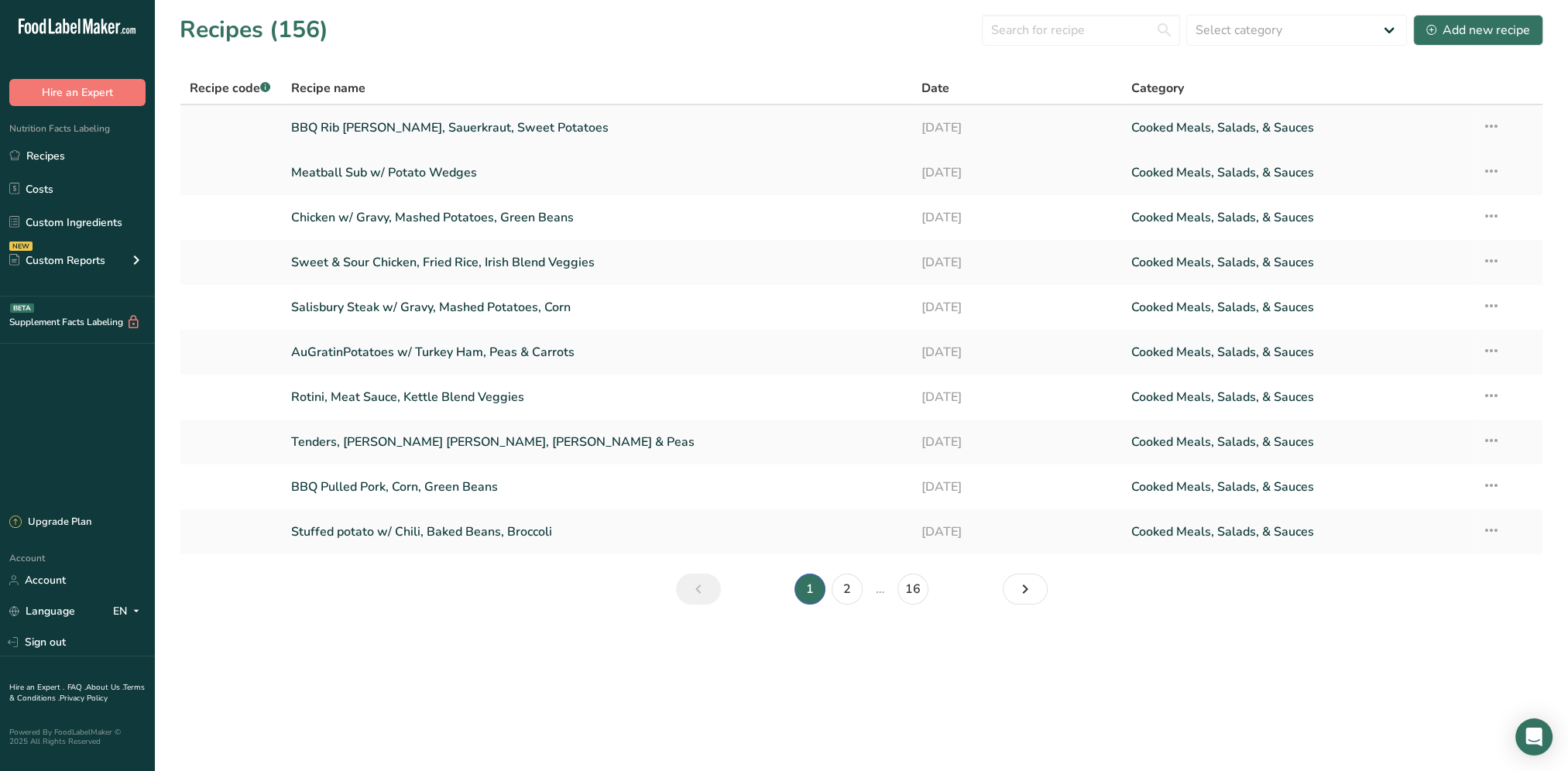
click at [412, 124] on link "BBQ Rib patty, Sauerkraut, Sweet Potatoes" at bounding box center [597, 127] width 612 height 33
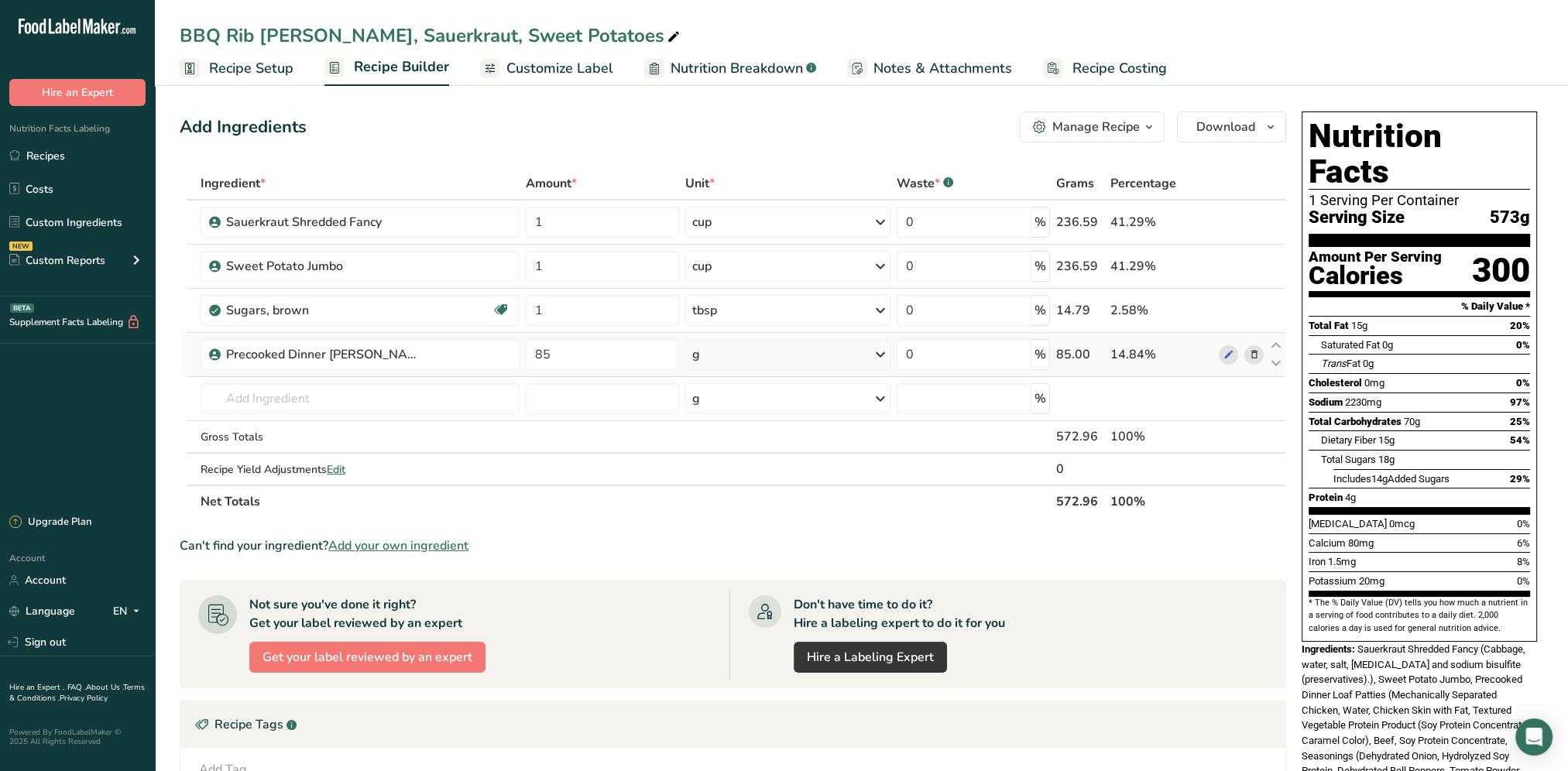
click at [1248, 350] on icon at bounding box center [1253, 355] width 11 height 16
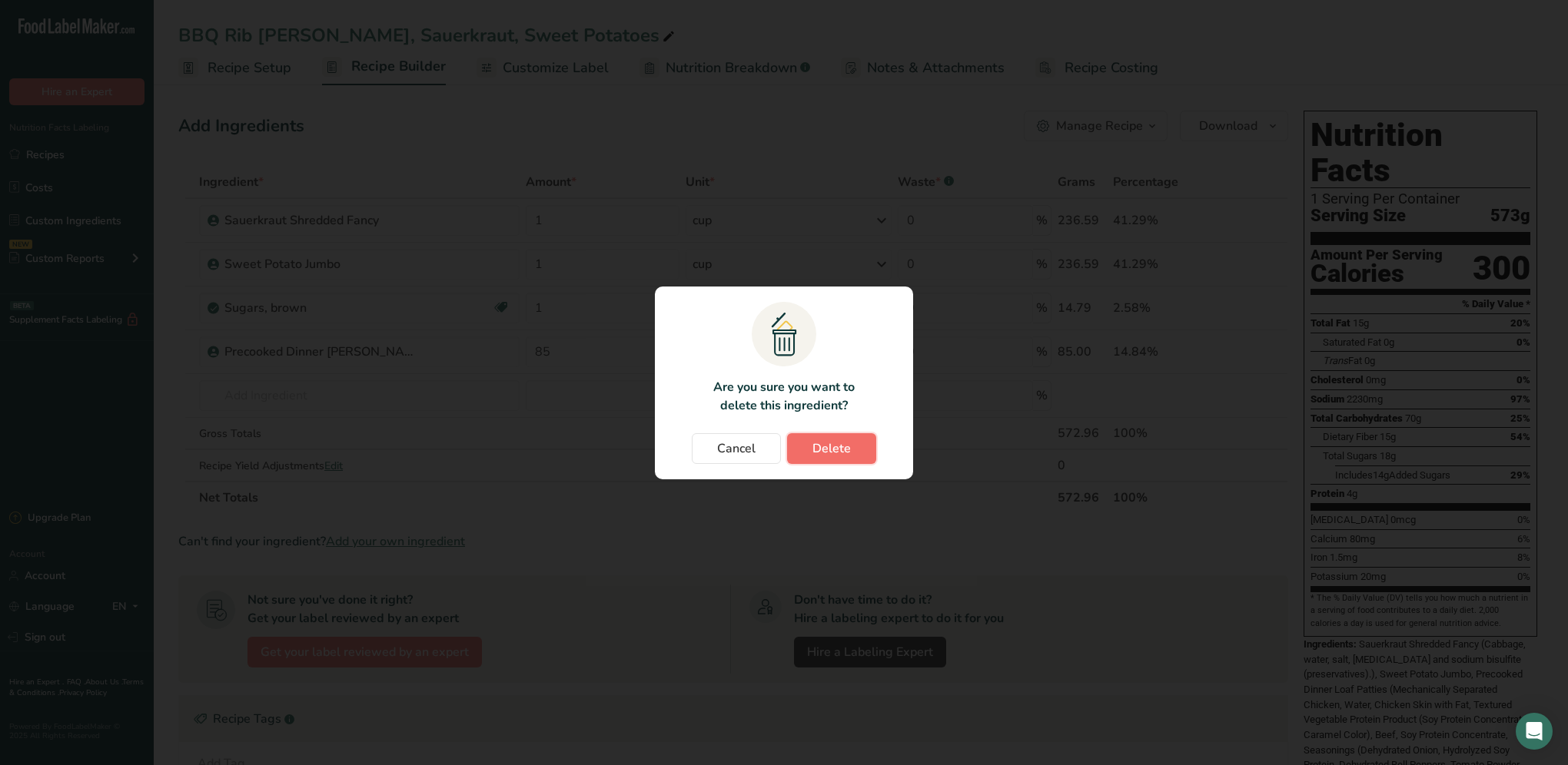
click at [809, 445] on button "Delete" at bounding box center [831, 449] width 89 height 31
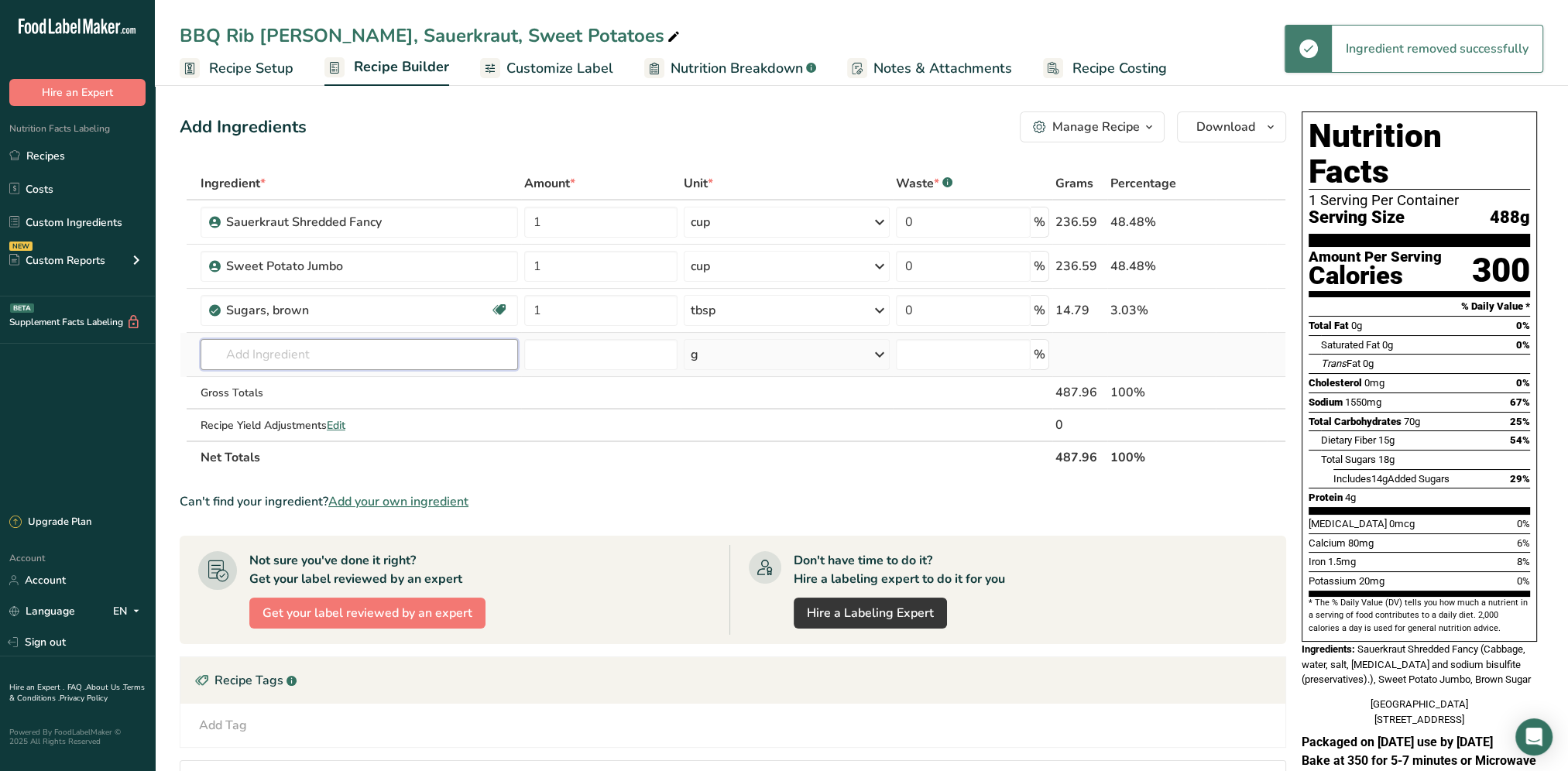
click at [294, 351] on input "text" at bounding box center [359, 355] width 318 height 31
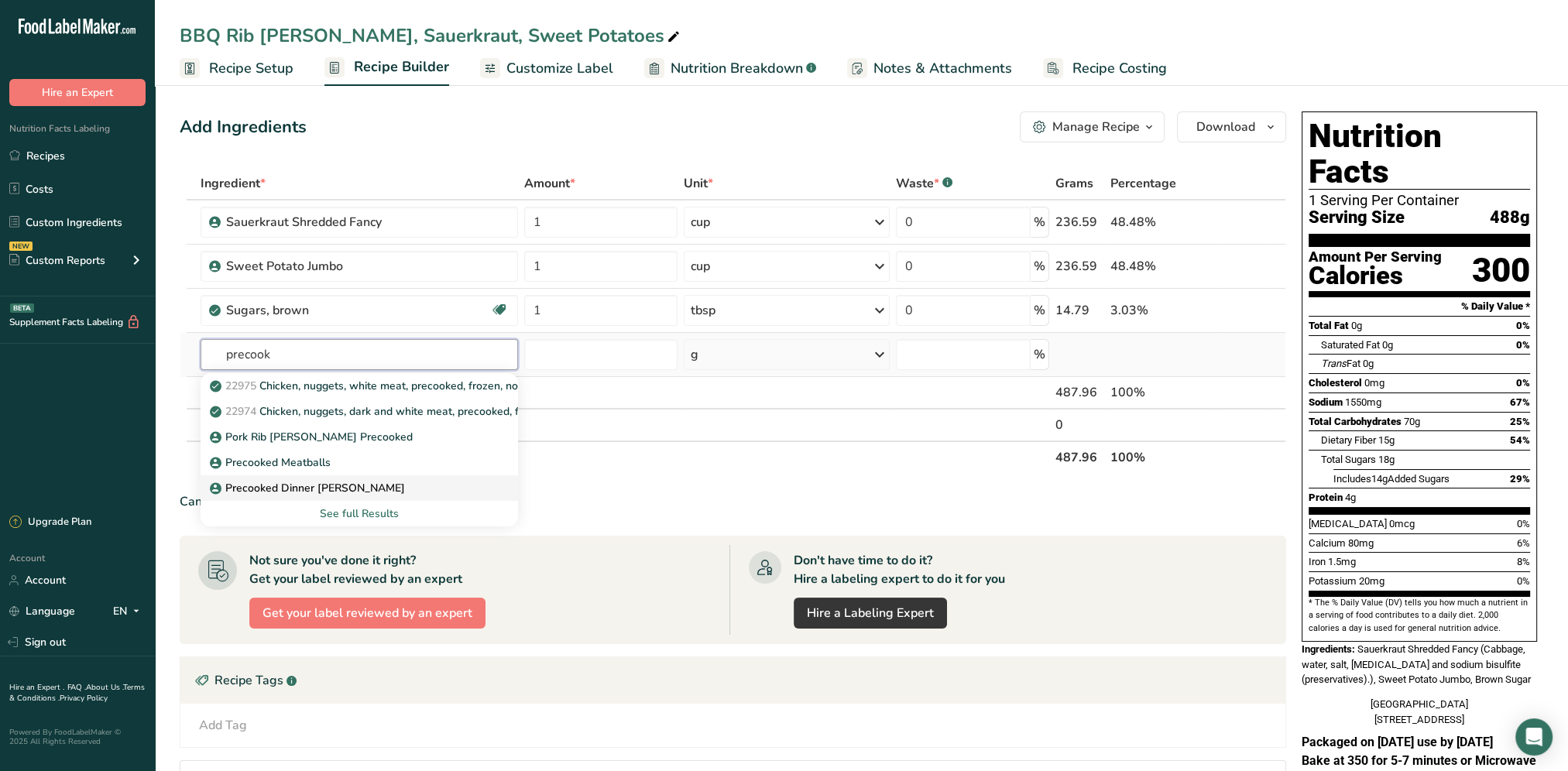
type input "precook"
click at [364, 489] on p "Precooked Dinner Loaf Patties" at bounding box center [309, 488] width 192 height 16
type input "Precooked Dinner Loaf Patties"
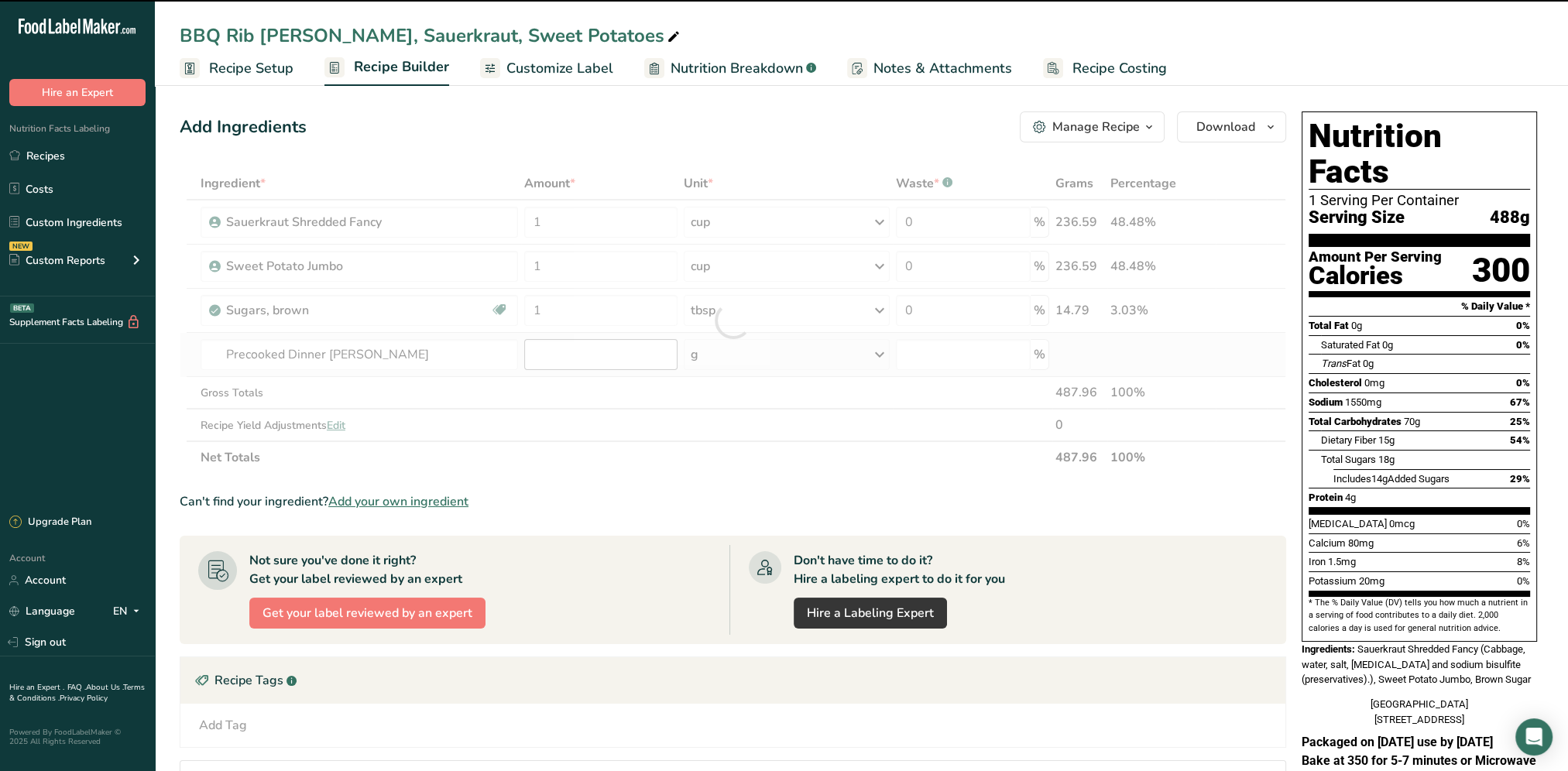
type input "0"
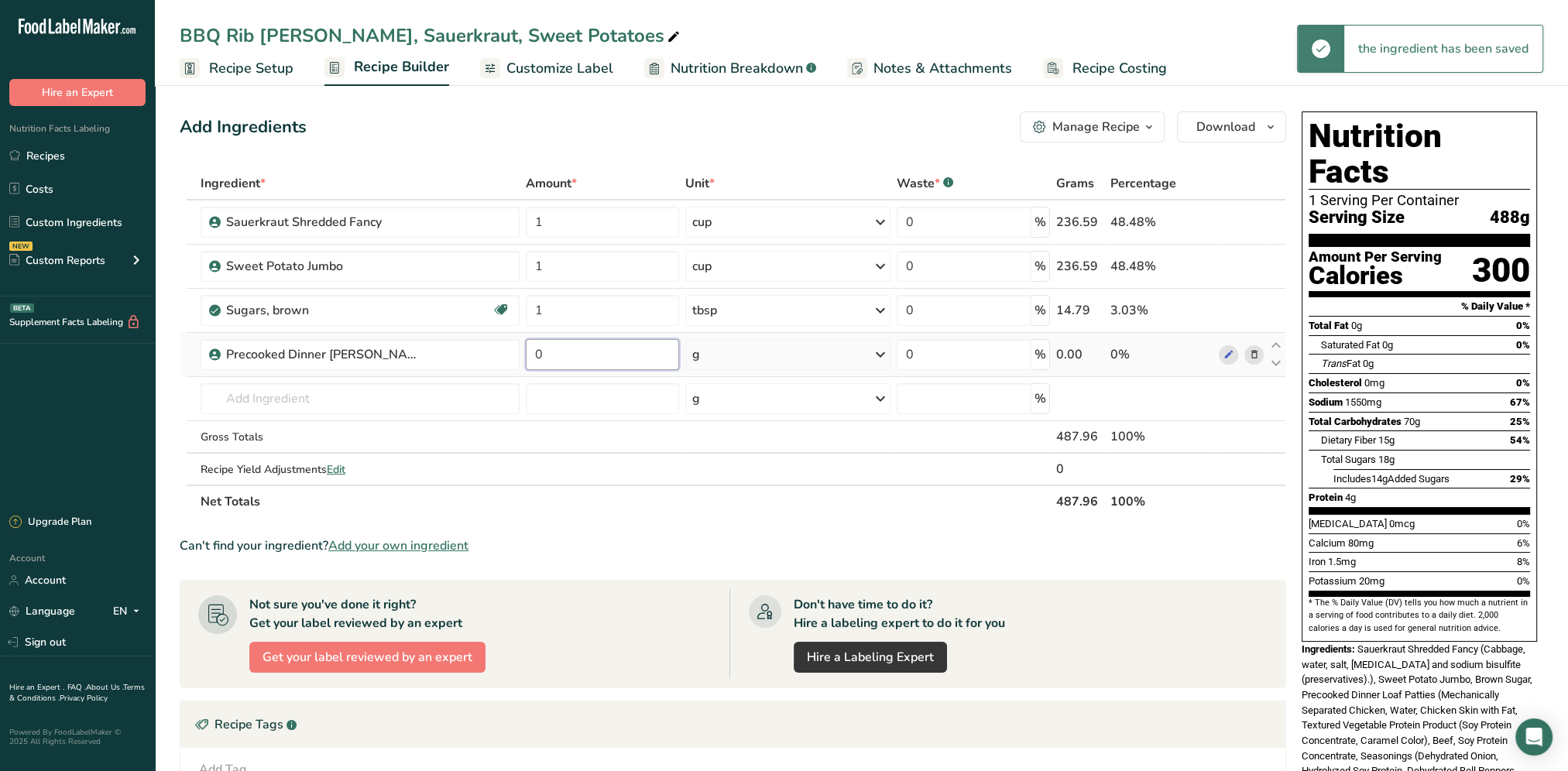
drag, startPoint x: 623, startPoint y: 356, endPoint x: 522, endPoint y: 346, distance: 101.5
click at [522, 346] on td "0" at bounding box center [602, 355] width 159 height 44
type input "85"
click at [711, 142] on div "Add Ingredients Manage Recipe Delete Recipe Duplicate Recipe Scale Recipe Save …" at bounding box center [733, 127] width 1107 height 31
drag, startPoint x: 1465, startPoint y: 238, endPoint x: 1517, endPoint y: 238, distance: 52.0
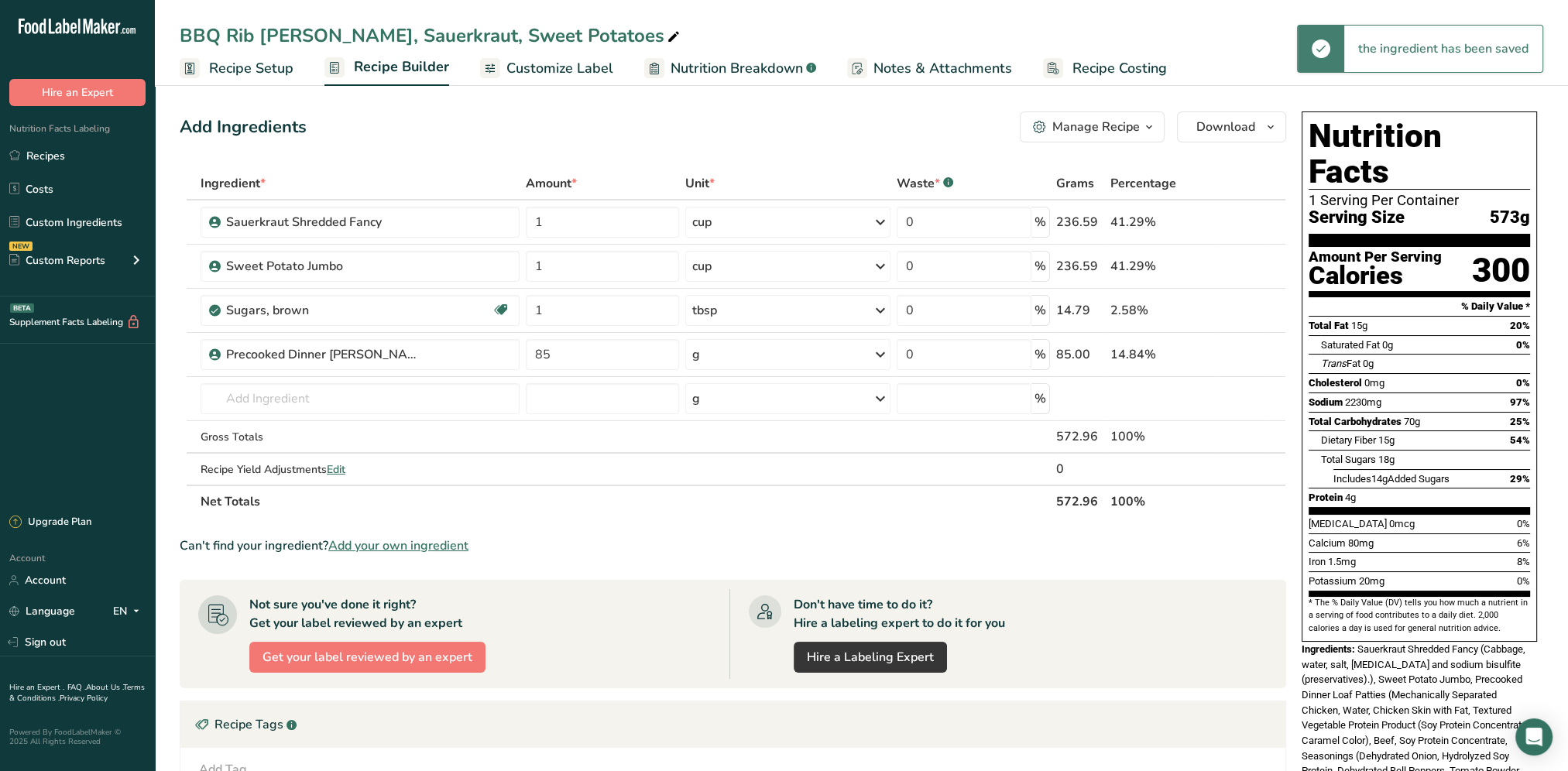
click at [1517, 247] on section "Amount Per Serving Calories 300" at bounding box center [1419, 271] width 221 height 50
drag, startPoint x: 1517, startPoint y: 238, endPoint x: 1492, endPoint y: 245, distance: 26.0
click at [1492, 250] on div "300" at bounding box center [1501, 270] width 58 height 41
click at [1452, 247] on section "Amount Per Serving Calories 300" at bounding box center [1419, 271] width 221 height 50
click at [879, 355] on icon at bounding box center [880, 354] width 18 height 28
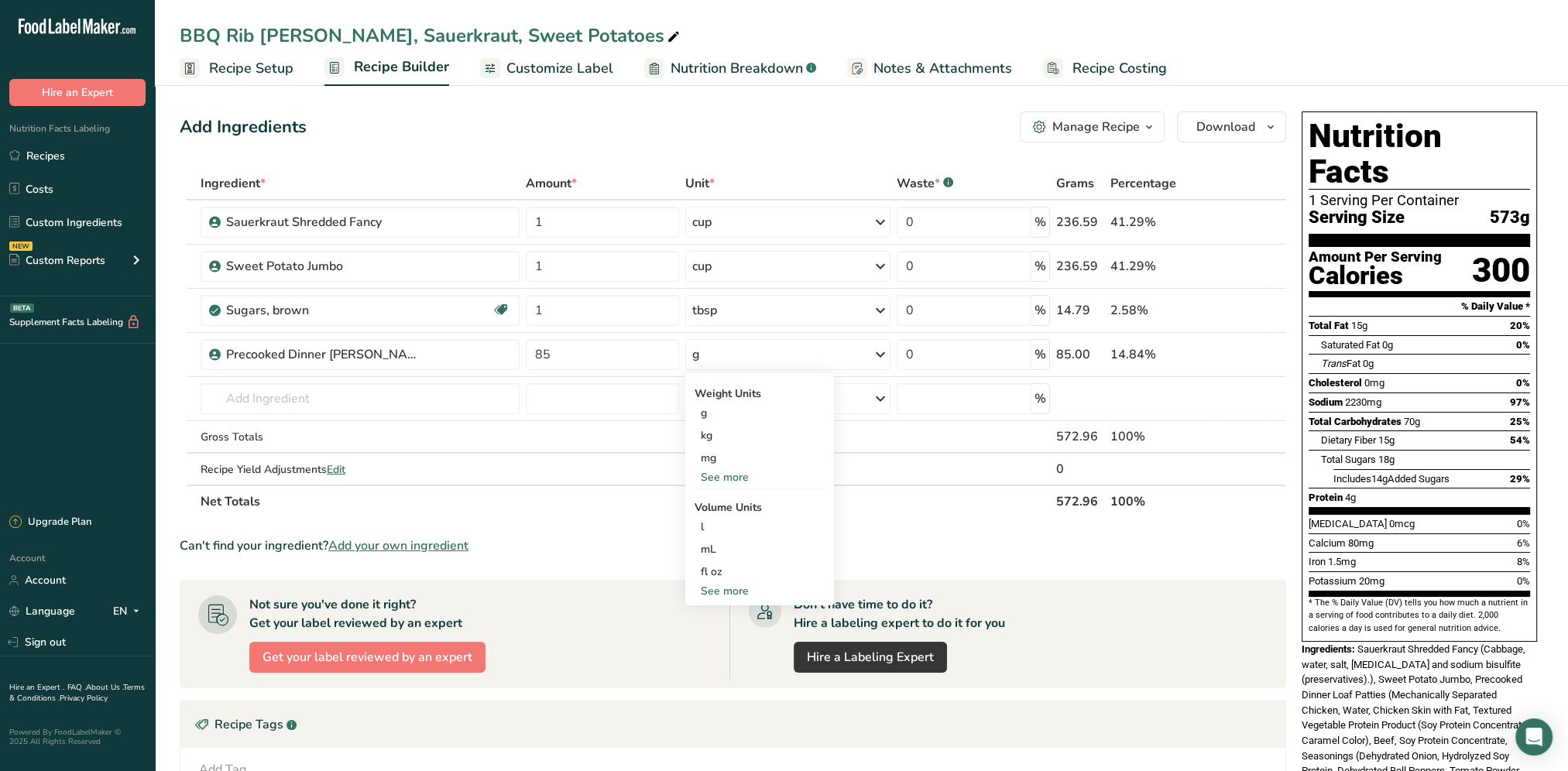
click at [794, 139] on div "Add Ingredients Manage Recipe Delete Recipe Duplicate Recipe Scale Recipe Save …" at bounding box center [733, 127] width 1107 height 31
click at [353, 385] on input "text" at bounding box center [359, 399] width 319 height 31
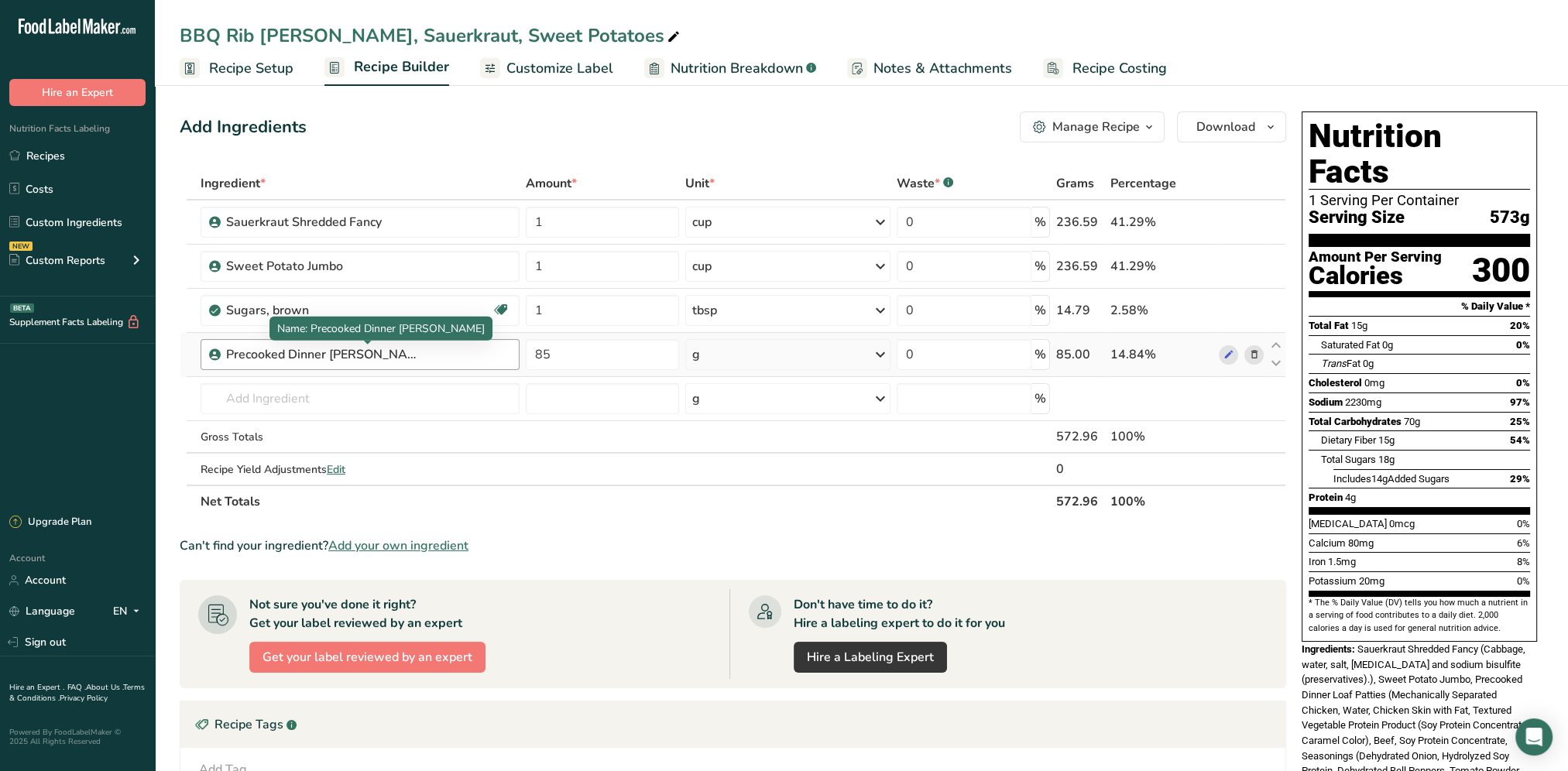
click at [352, 351] on div "Precooked Dinner Loaf Patties" at bounding box center [322, 354] width 194 height 18
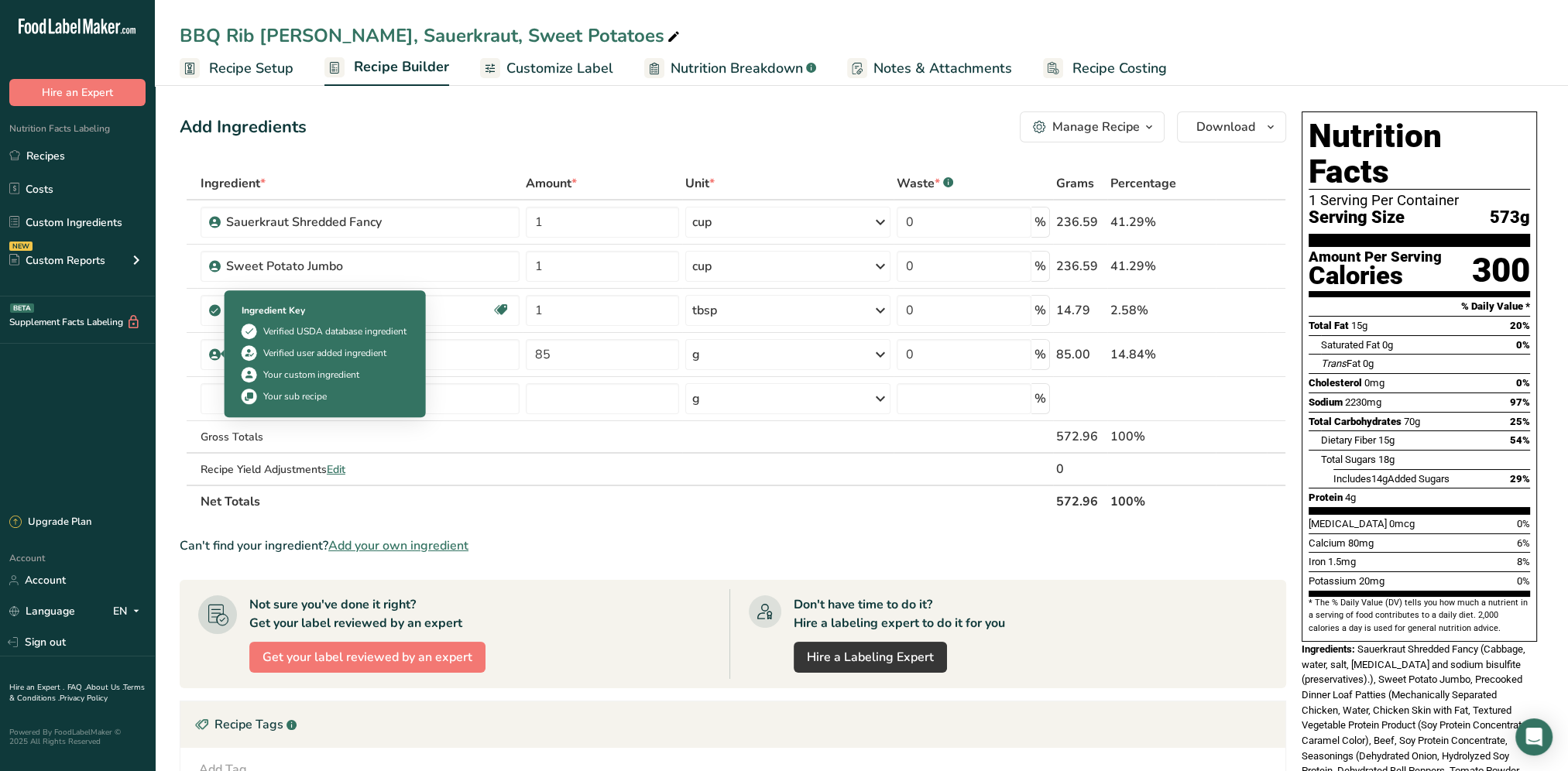
click at [220, 353] on div at bounding box center [222, 354] width 4 height 8
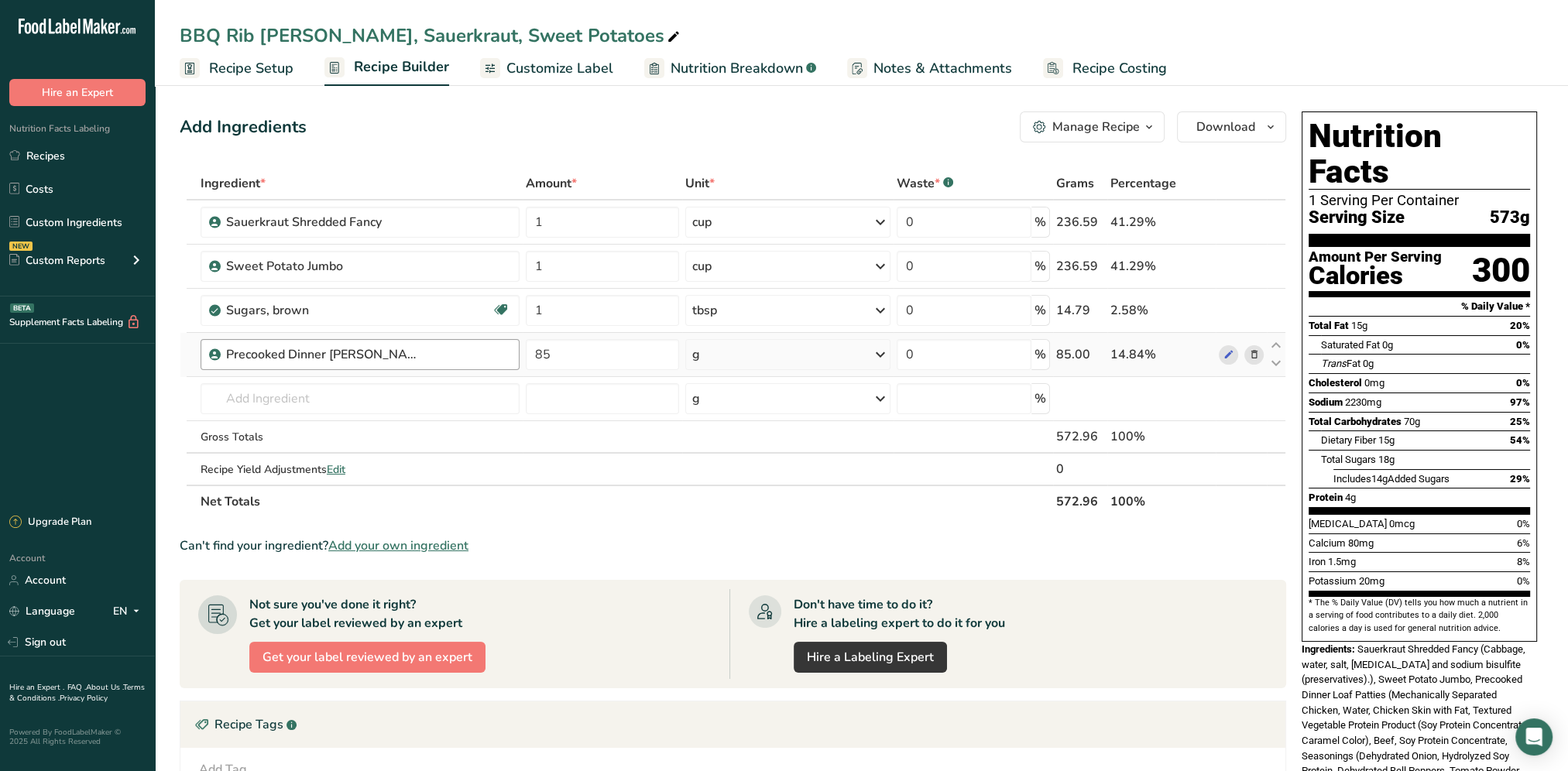
click at [480, 350] on div "Precooked Dinner Loaf Patties" at bounding box center [368, 354] width 285 height 18
click at [352, 381] on td "22975 Chicken, nuggets, white meat, precooked, frozen, not reheated 22974 Chick…" at bounding box center [360, 399] width 326 height 44
click at [353, 396] on input "text" at bounding box center [359, 399] width 319 height 31
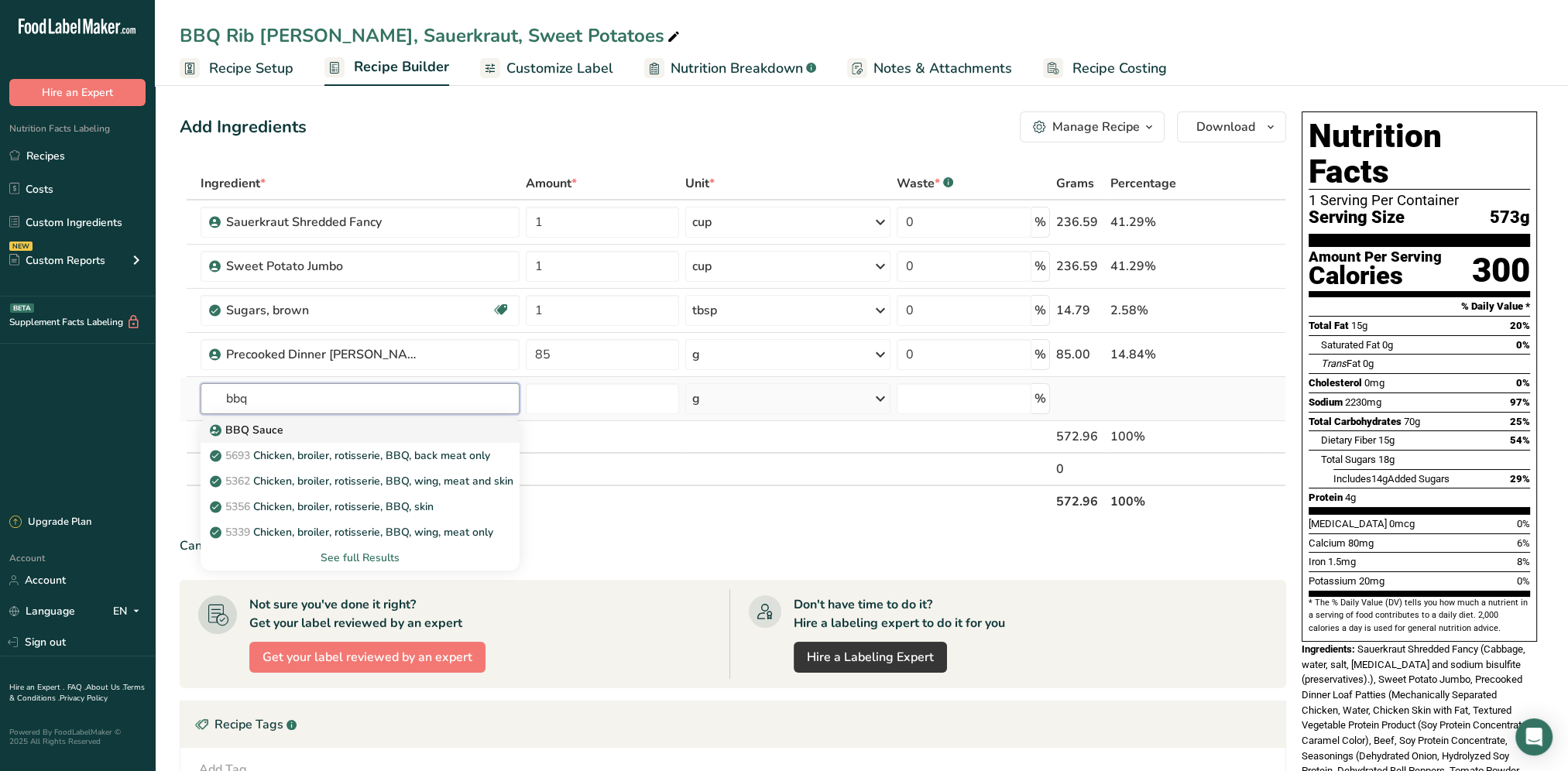
type input "bbq"
click at [298, 431] on div "BBQ Sauce" at bounding box center [348, 431] width 270 height 16
type input "BBQ Sauce"
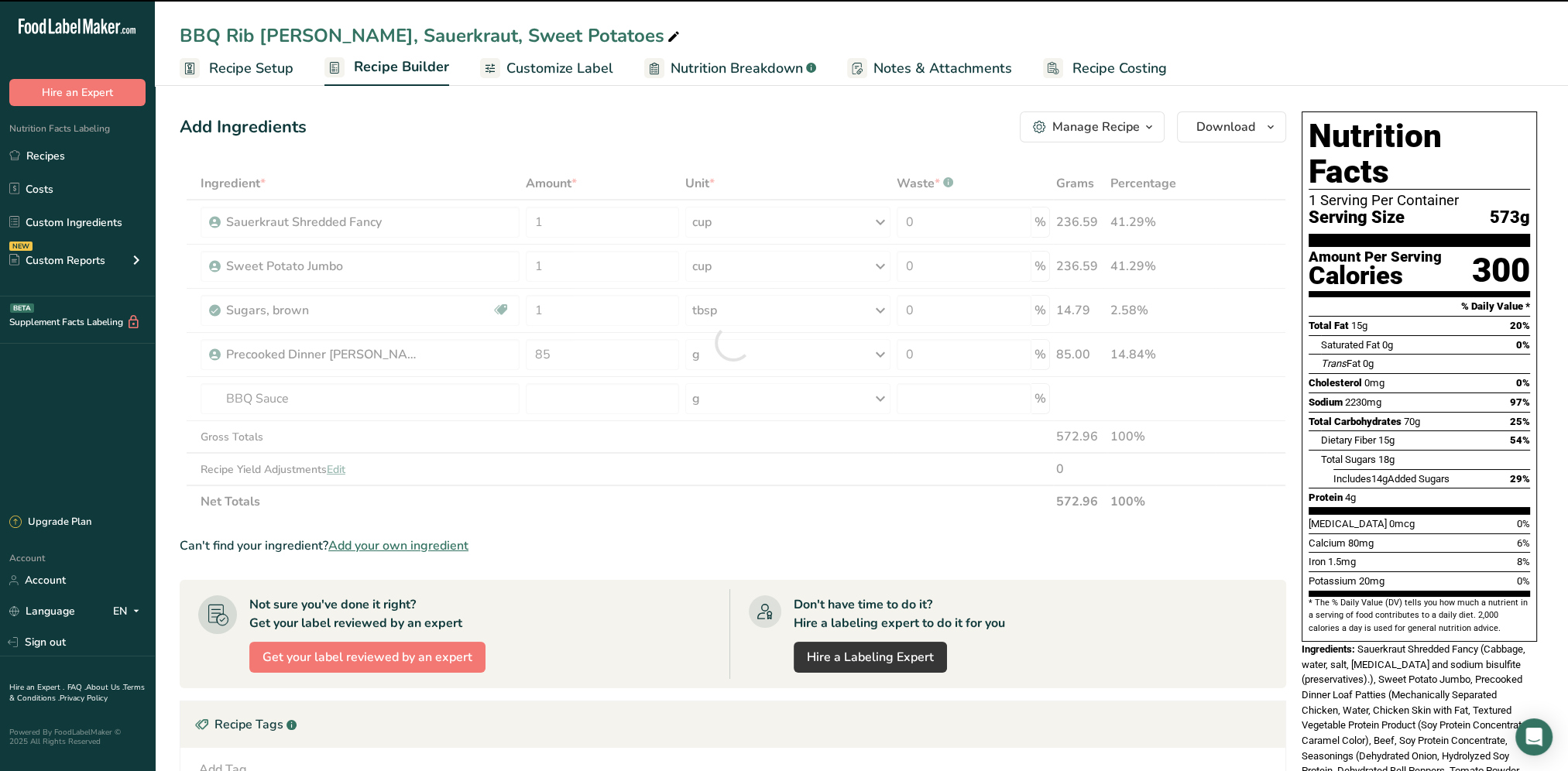
type input "0"
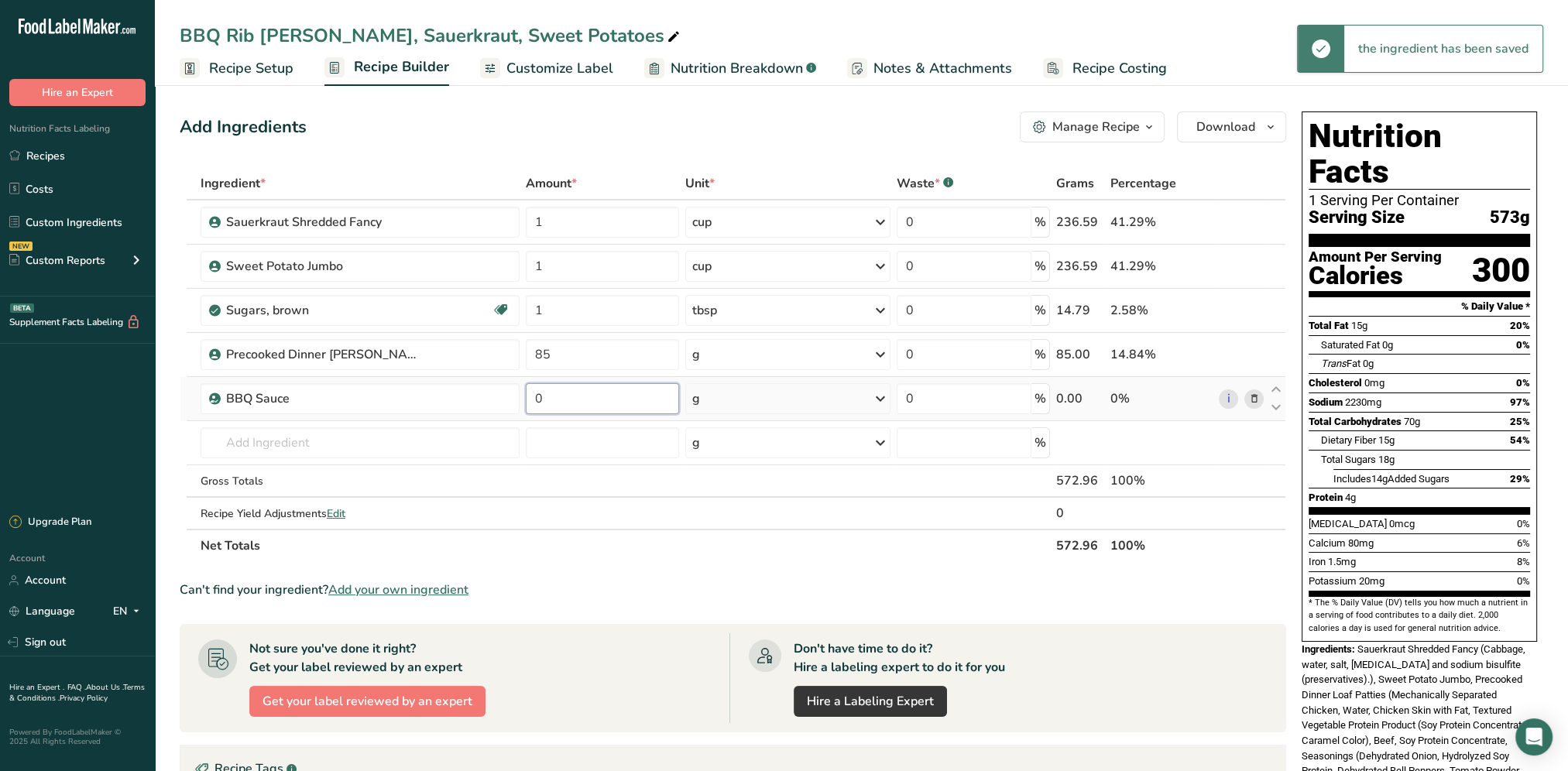
drag, startPoint x: 568, startPoint y: 402, endPoint x: 533, endPoint y: 404, distance: 35.1
click at [533, 404] on input "0" at bounding box center [602, 399] width 153 height 31
type input "0.5"
click at [882, 400] on div "Ingredient * Amount * Unit * Waste * .a-a{fill:#347362;}.b-a{fill:#fff;} Grams …" at bounding box center [733, 365] width 1107 height 395
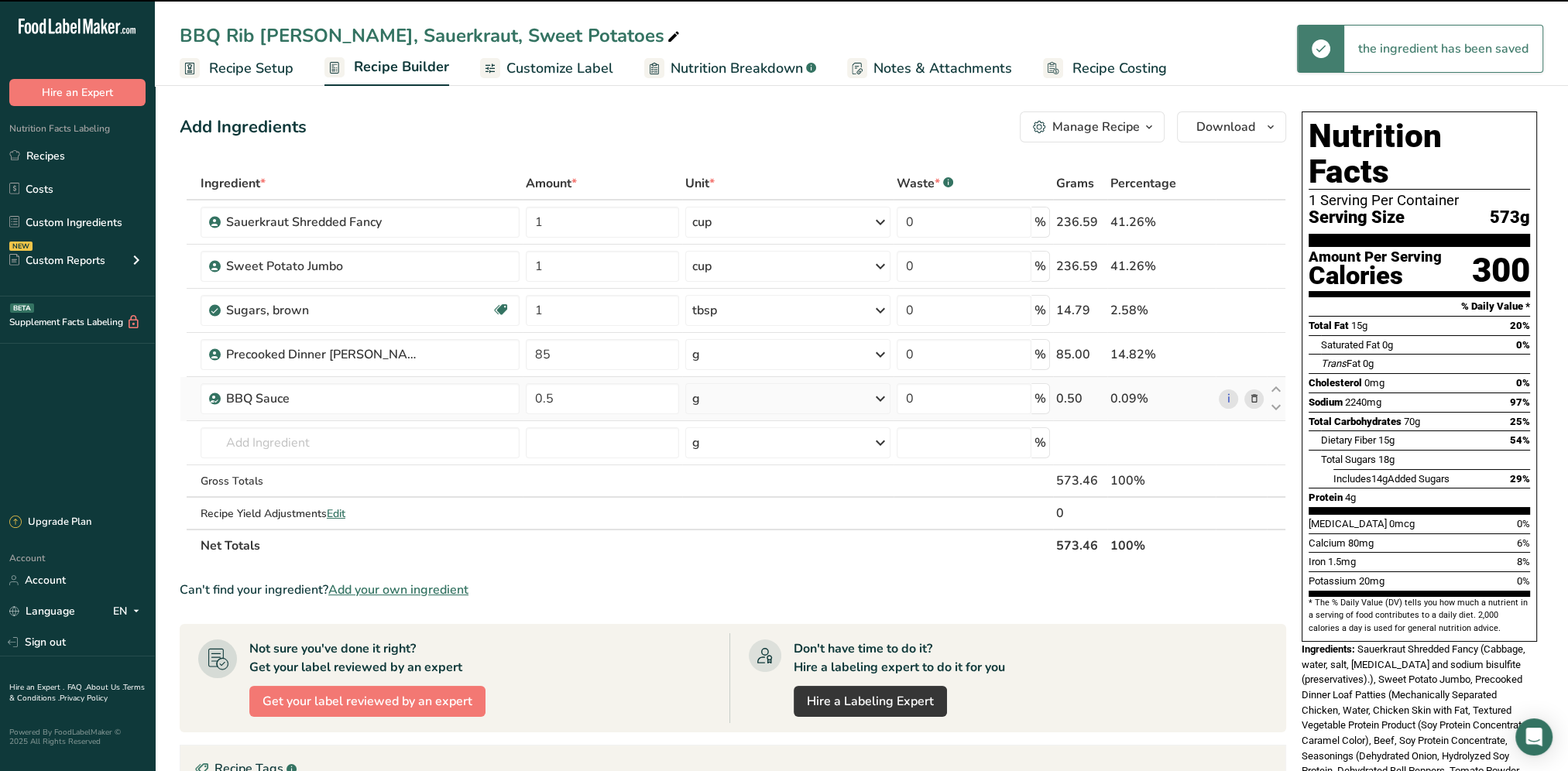
click at [879, 397] on icon at bounding box center [880, 399] width 18 height 28
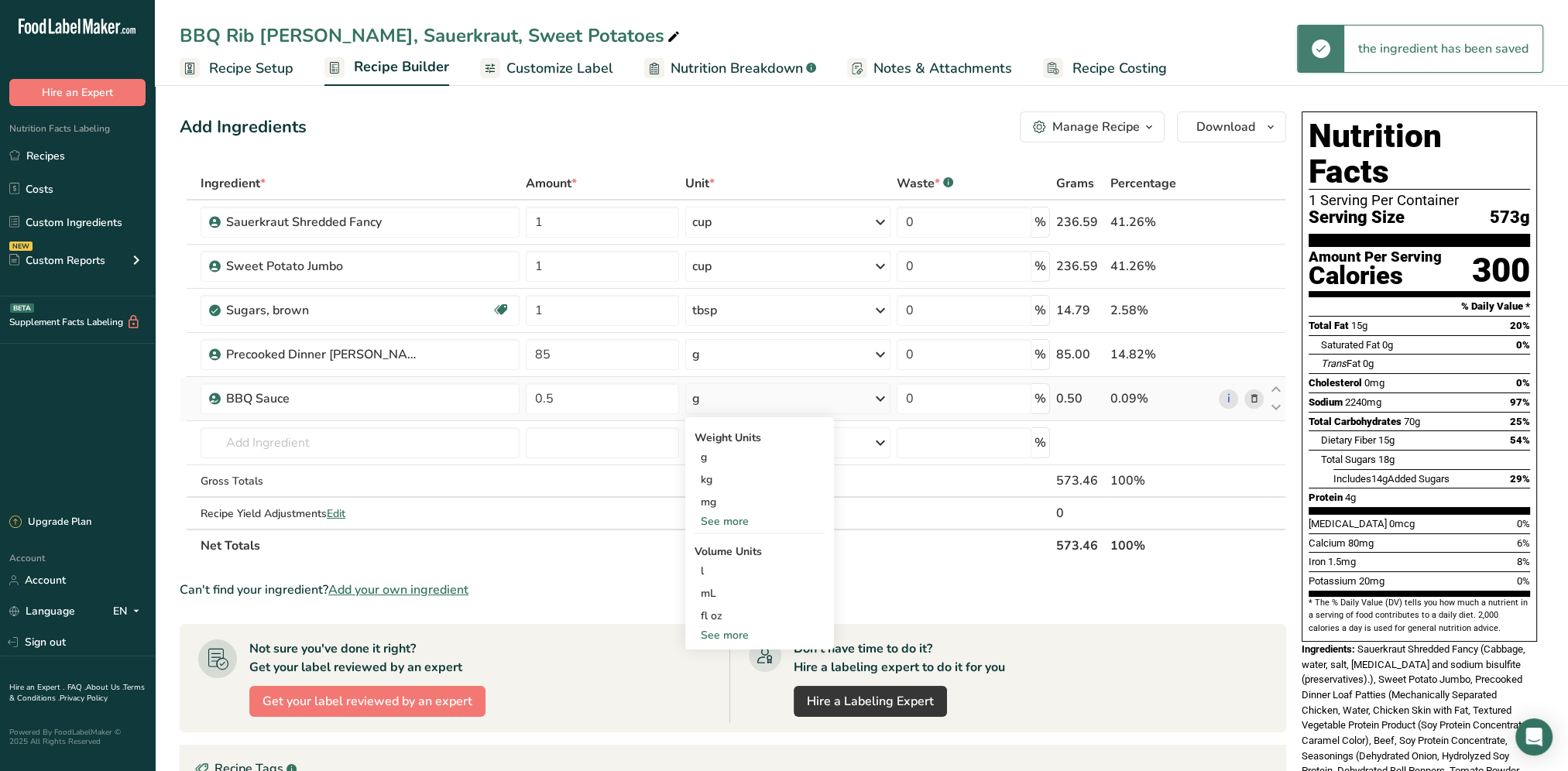
click at [724, 522] on div "See more" at bounding box center [759, 522] width 130 height 16
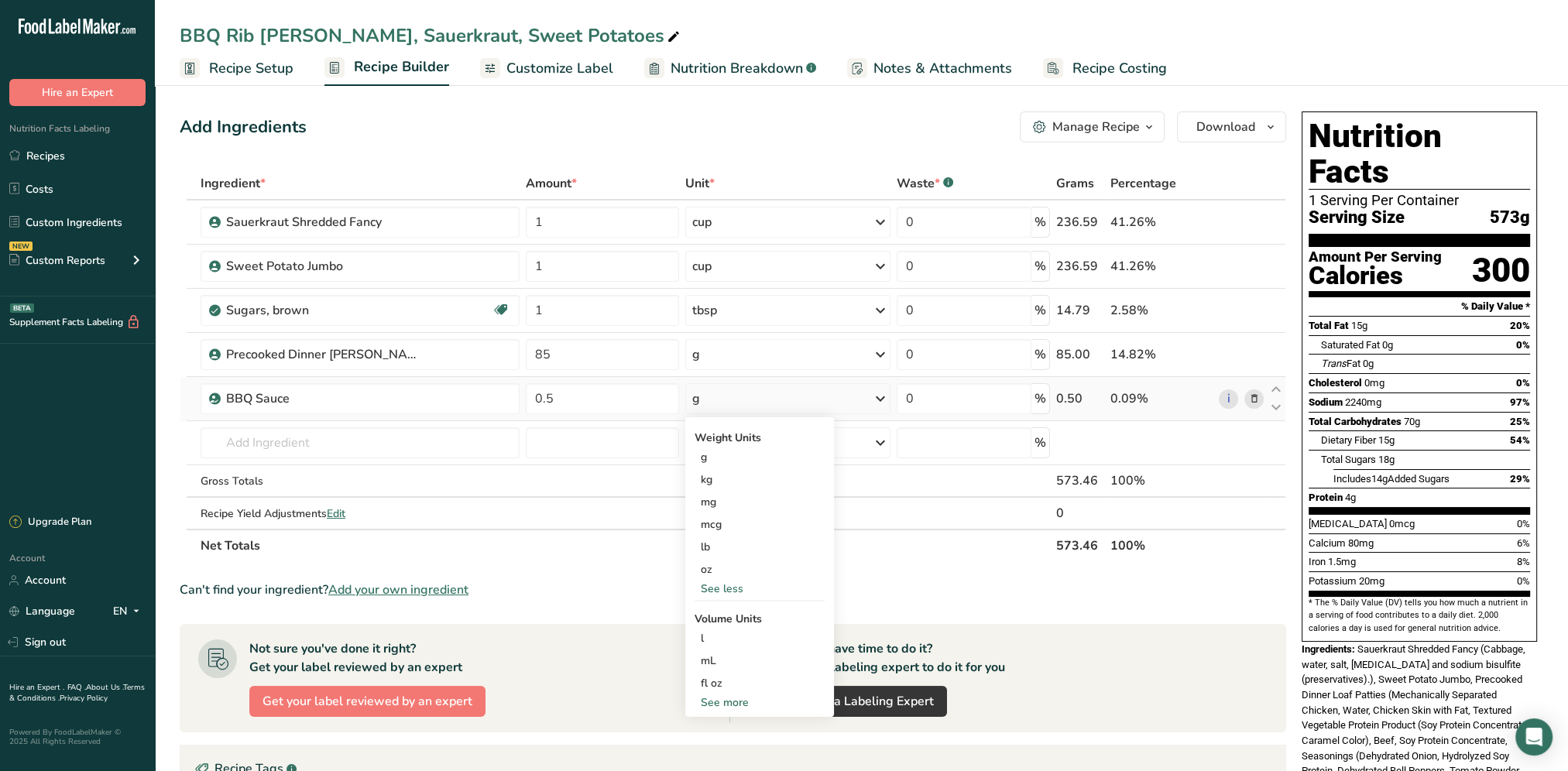
click at [723, 702] on div "See more" at bounding box center [759, 703] width 130 height 16
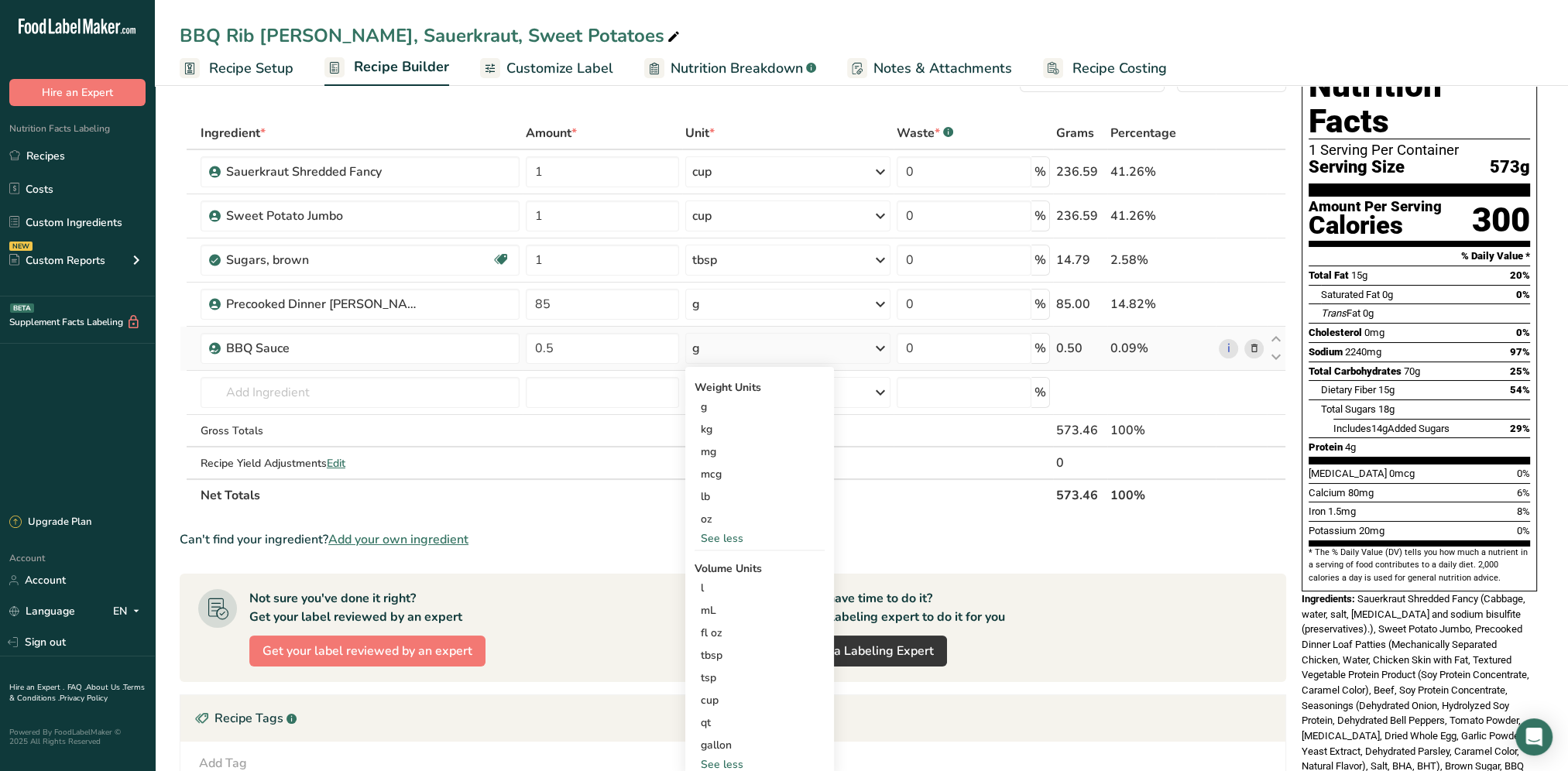
scroll to position [77, 0]
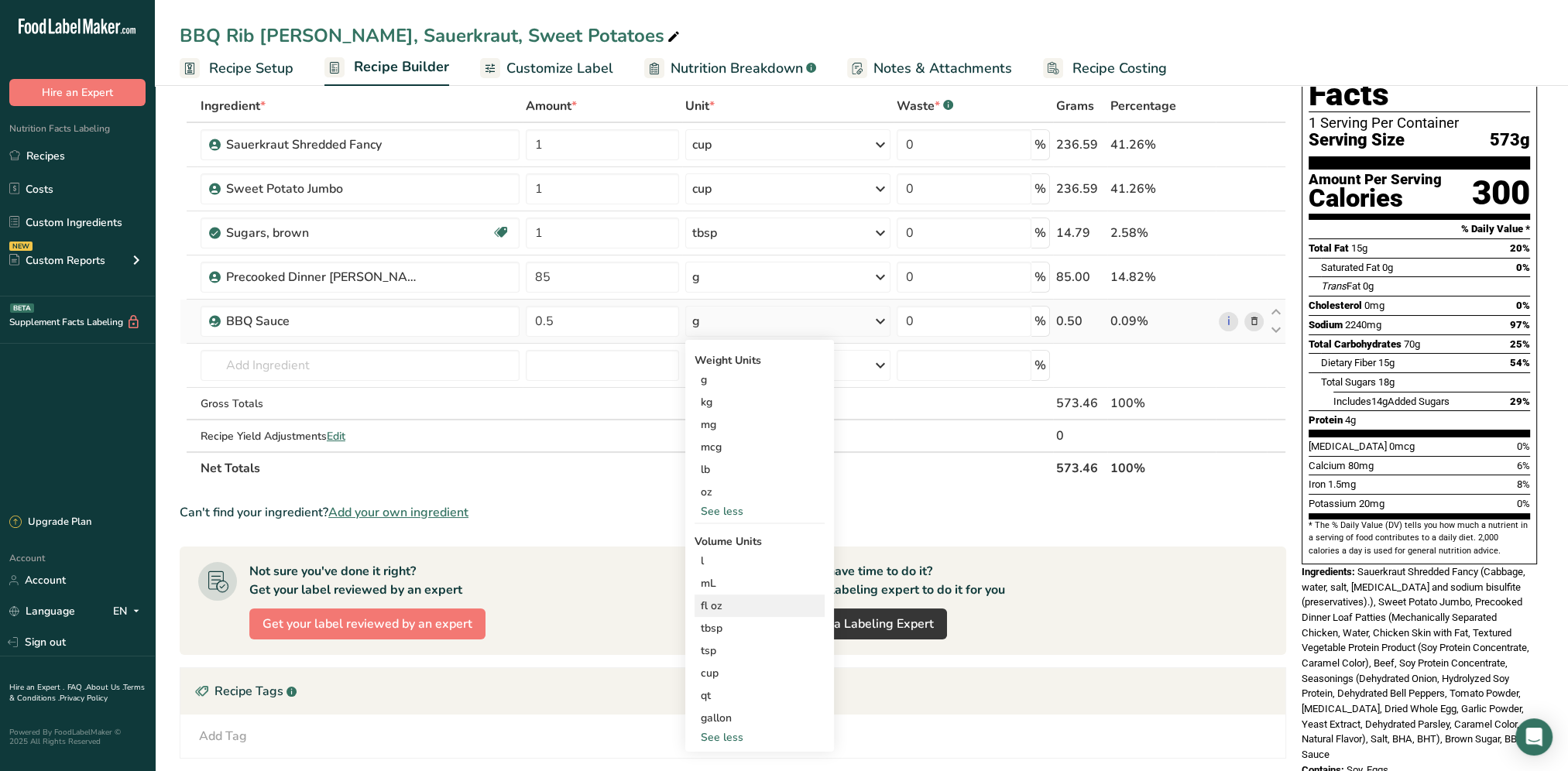
click at [744, 609] on div "fl oz" at bounding box center [759, 606] width 117 height 16
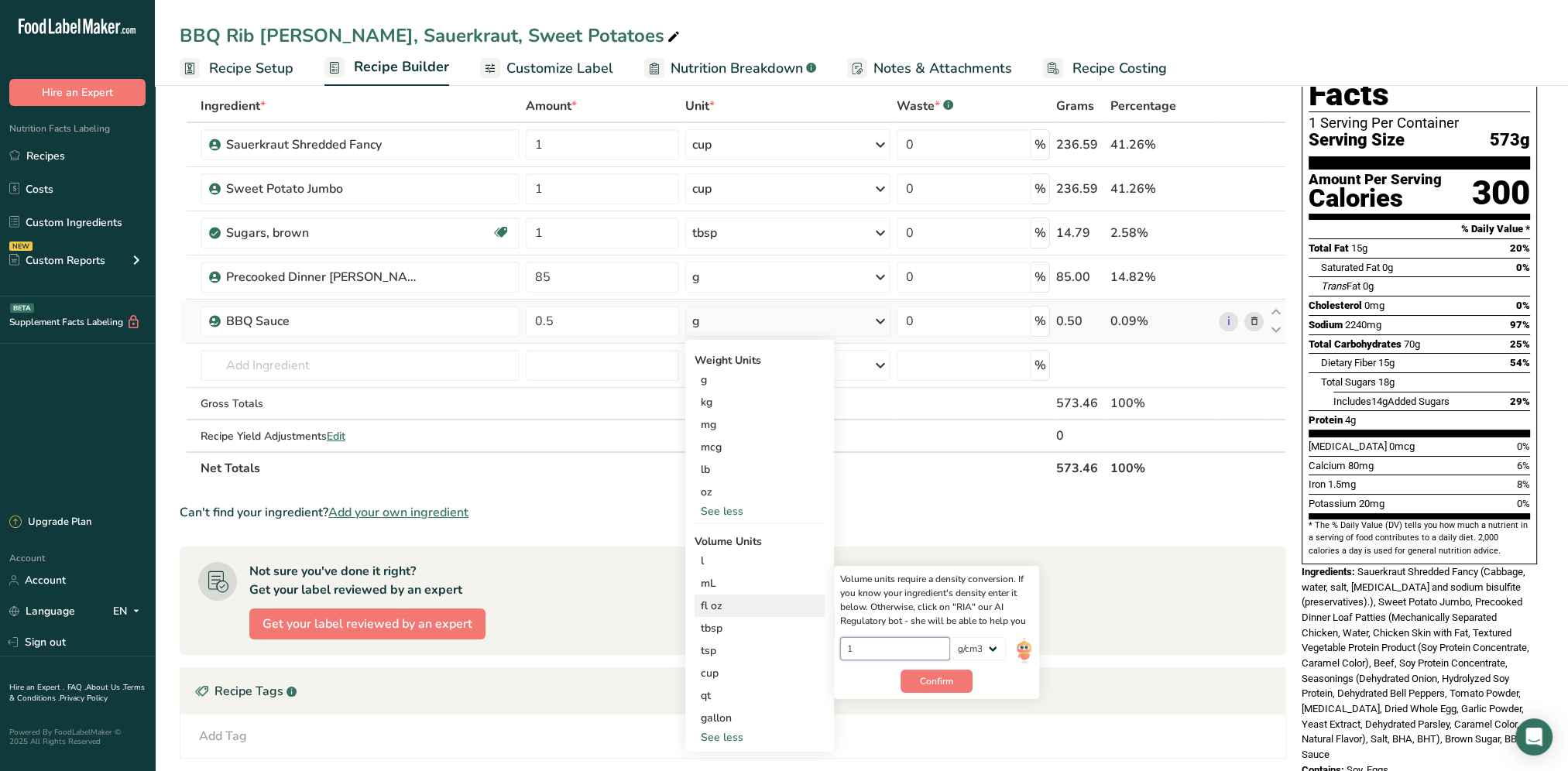
click at [891, 651] on input "1" at bounding box center [895, 649] width 111 height 24
click at [936, 685] on span "Confirm" at bounding box center [936, 681] width 34 height 14
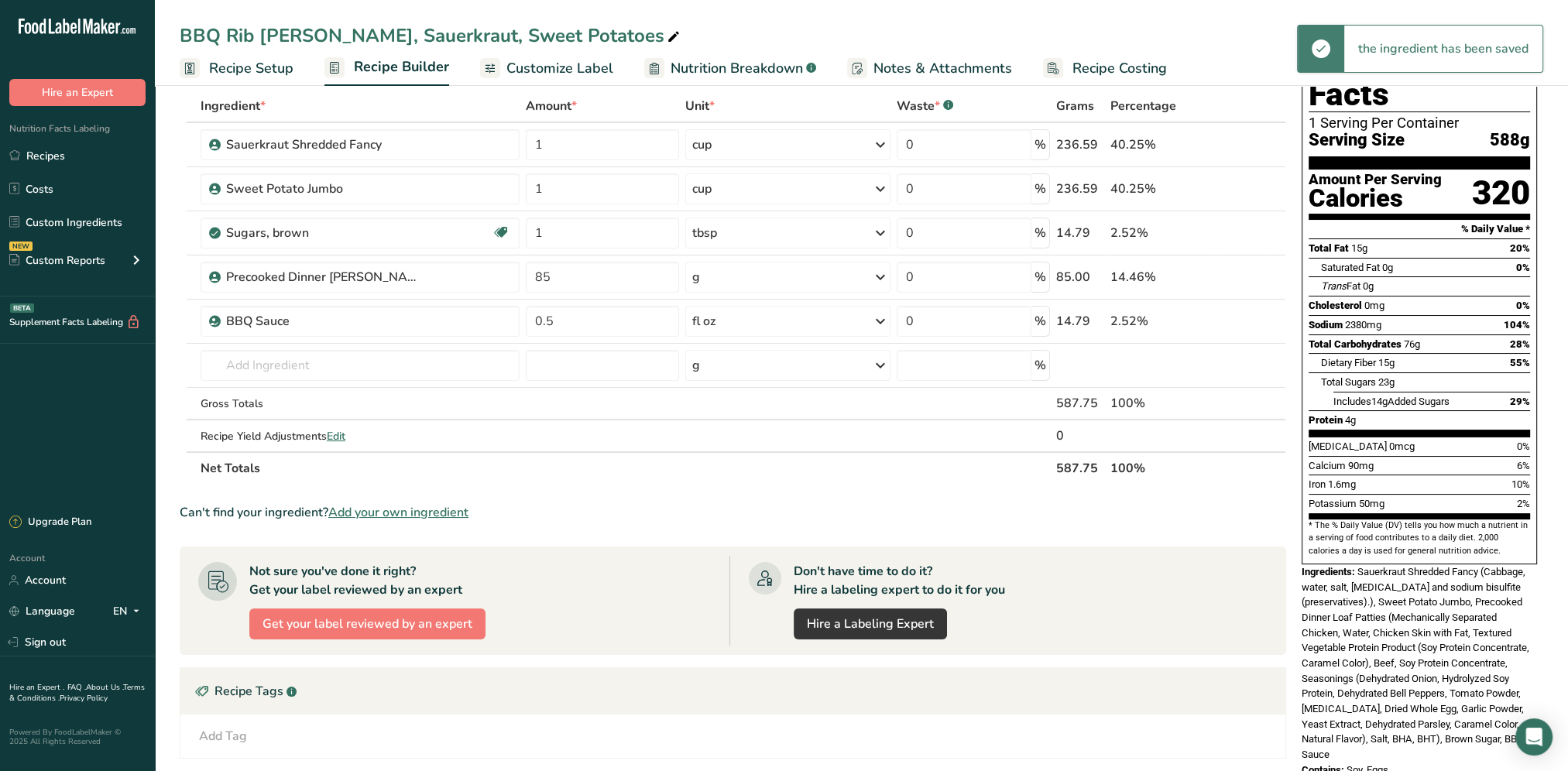
click at [797, 511] on div "Can't find your ingredient? Add your own ingredient" at bounding box center [733, 512] width 1107 height 18
drag, startPoint x: 589, startPoint y: 276, endPoint x: 517, endPoint y: 284, distance: 72.4
click at [517, 284] on tr "Precooked Dinner Loaf Patties 85 g Weight Units g kg mg See more Volume Units l…" at bounding box center [733, 278] width 1105 height 44
type input "200"
click at [936, 485] on section "Ingredient * Amount * Unit * Waste * .a-a{fill:#347362;}.b-a{fill:#fff;} Grams …" at bounding box center [733, 528] width 1107 height 877
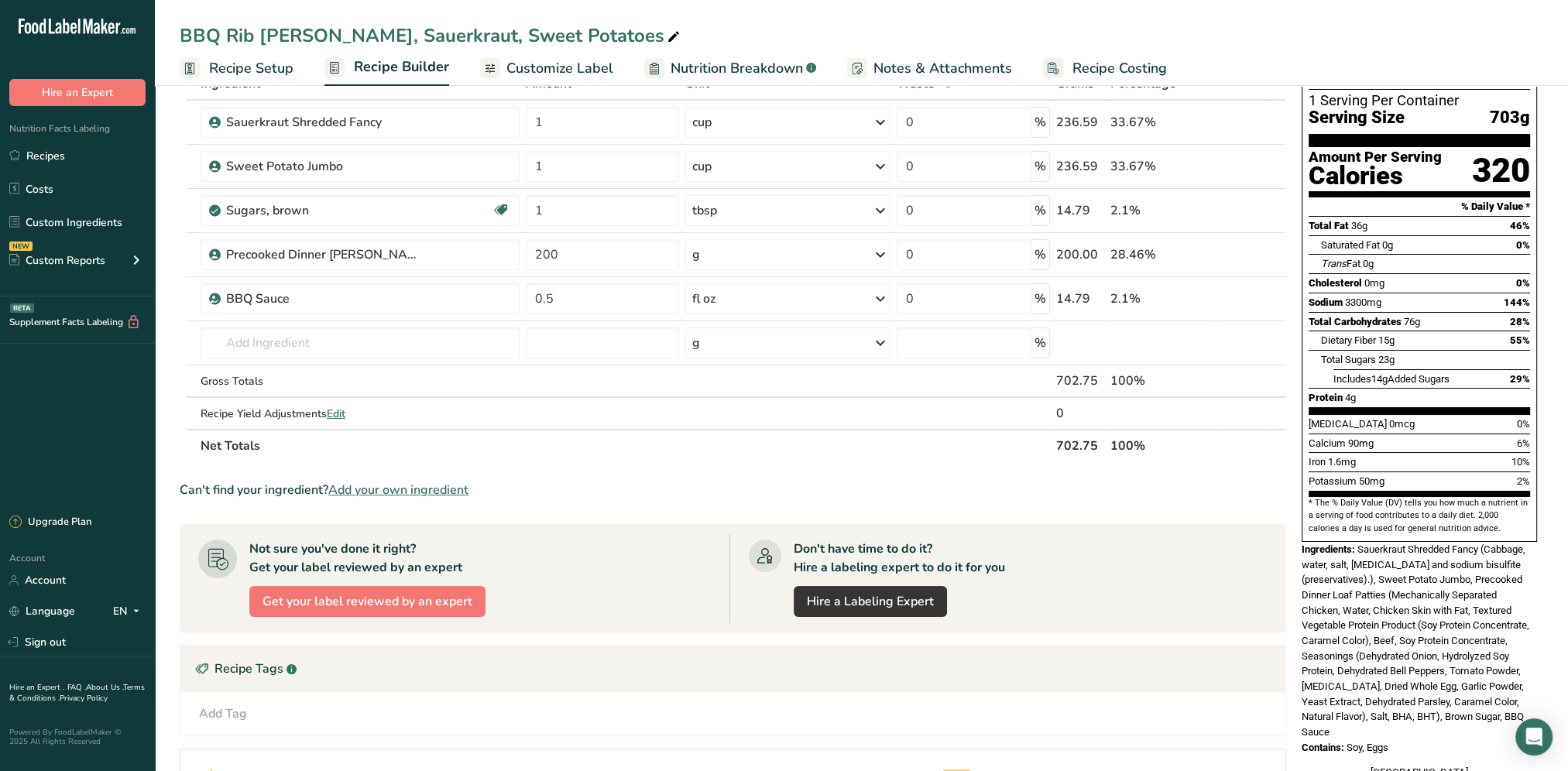
scroll to position [0, 0]
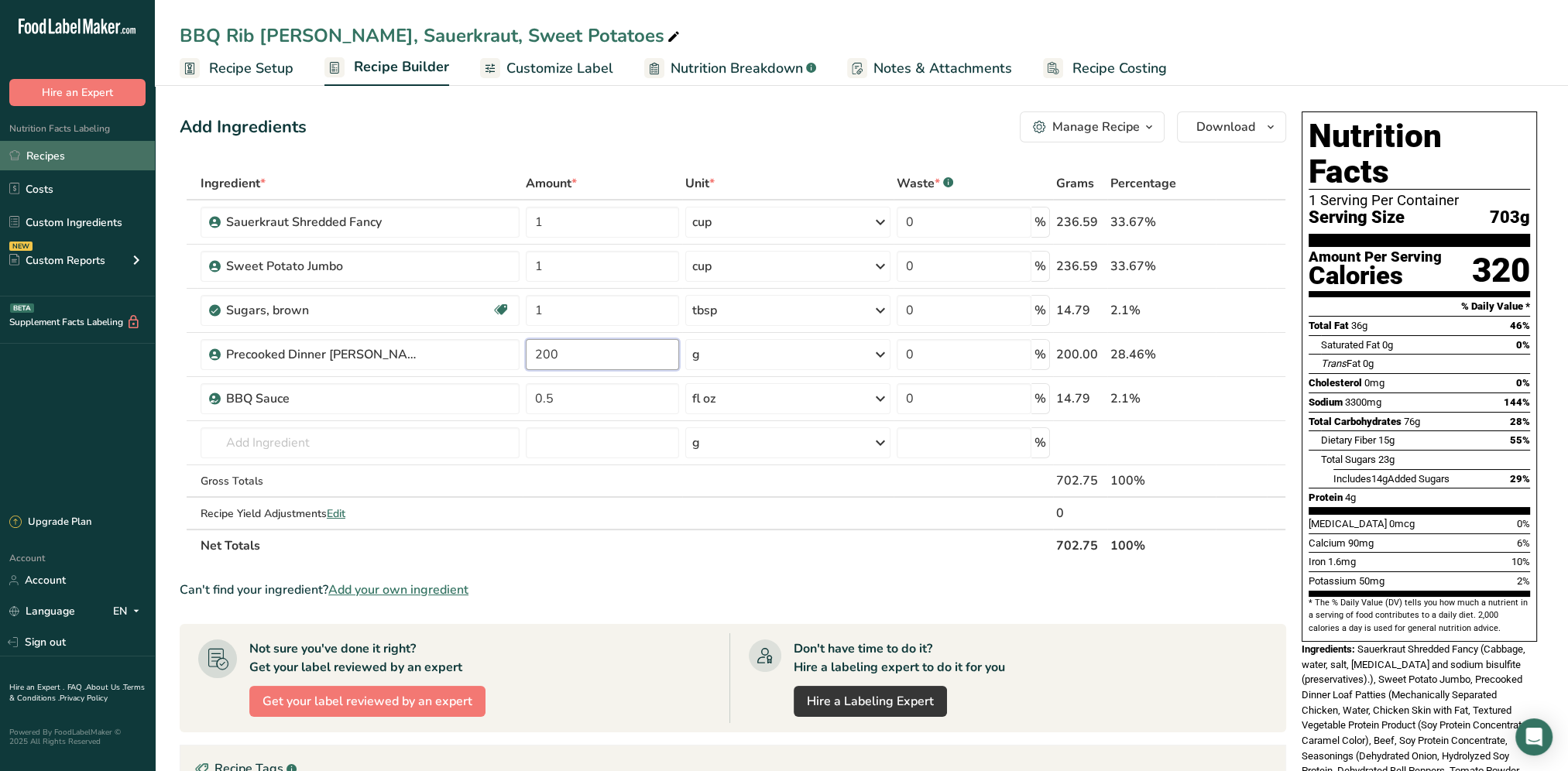
drag, startPoint x: 595, startPoint y: 350, endPoint x: 11, endPoint y: 158, distance: 614.8
click at [573, 348] on input "200" at bounding box center [602, 355] width 153 height 31
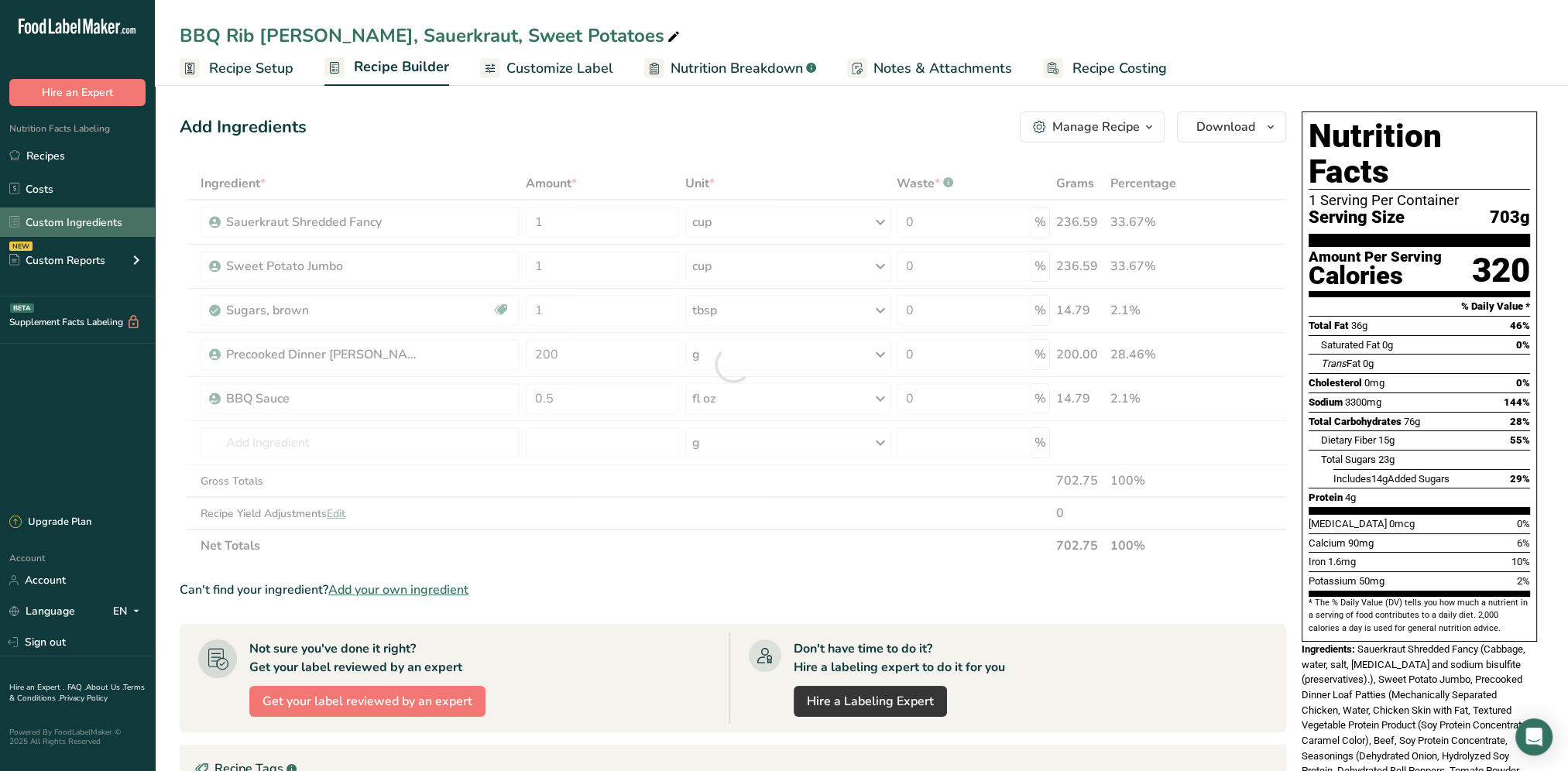
click at [46, 218] on link "Custom Ingredients" at bounding box center [77, 222] width 155 height 29
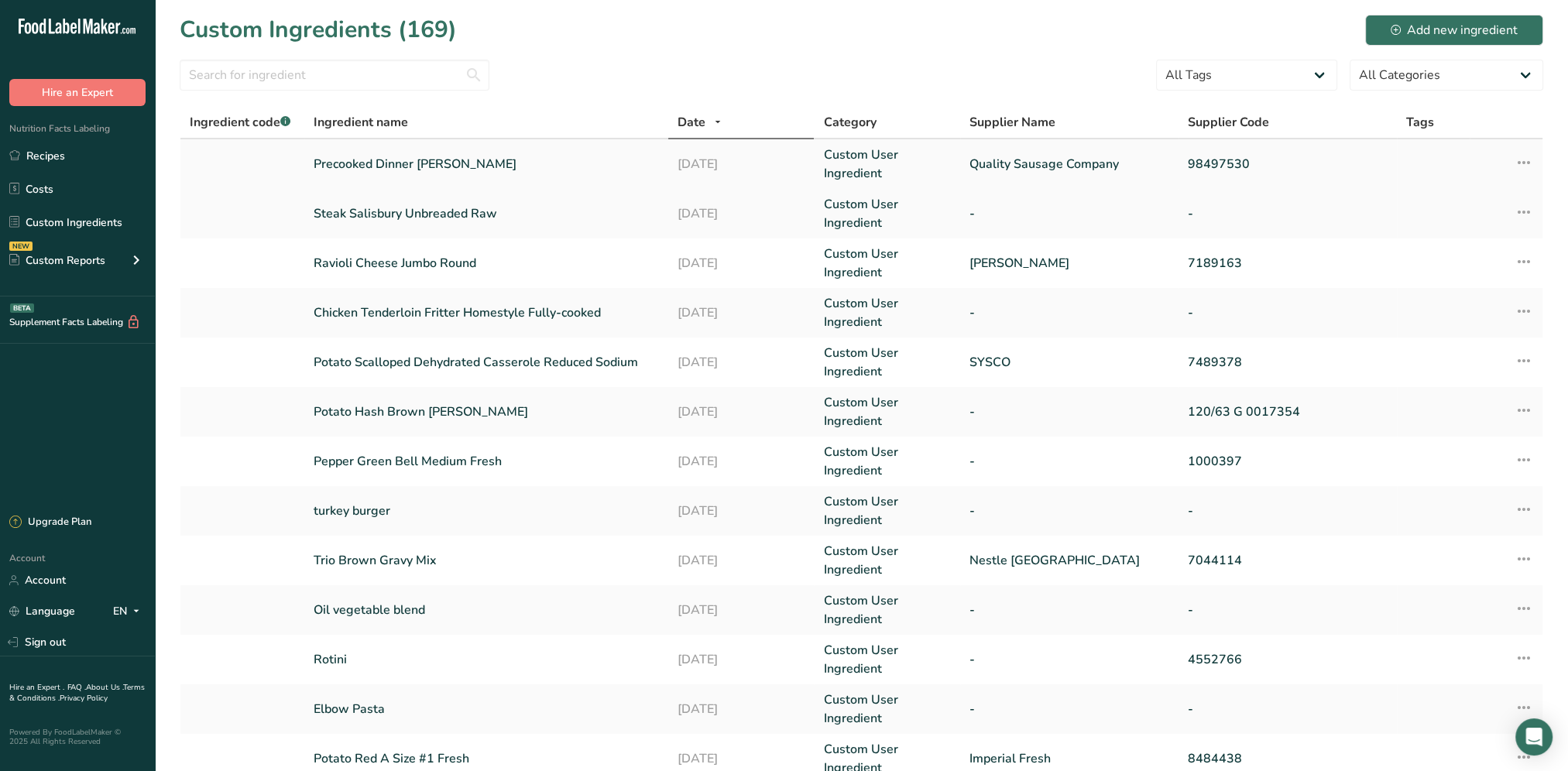
click at [423, 159] on link "Precooked Dinner [PERSON_NAME]" at bounding box center [486, 164] width 345 height 18
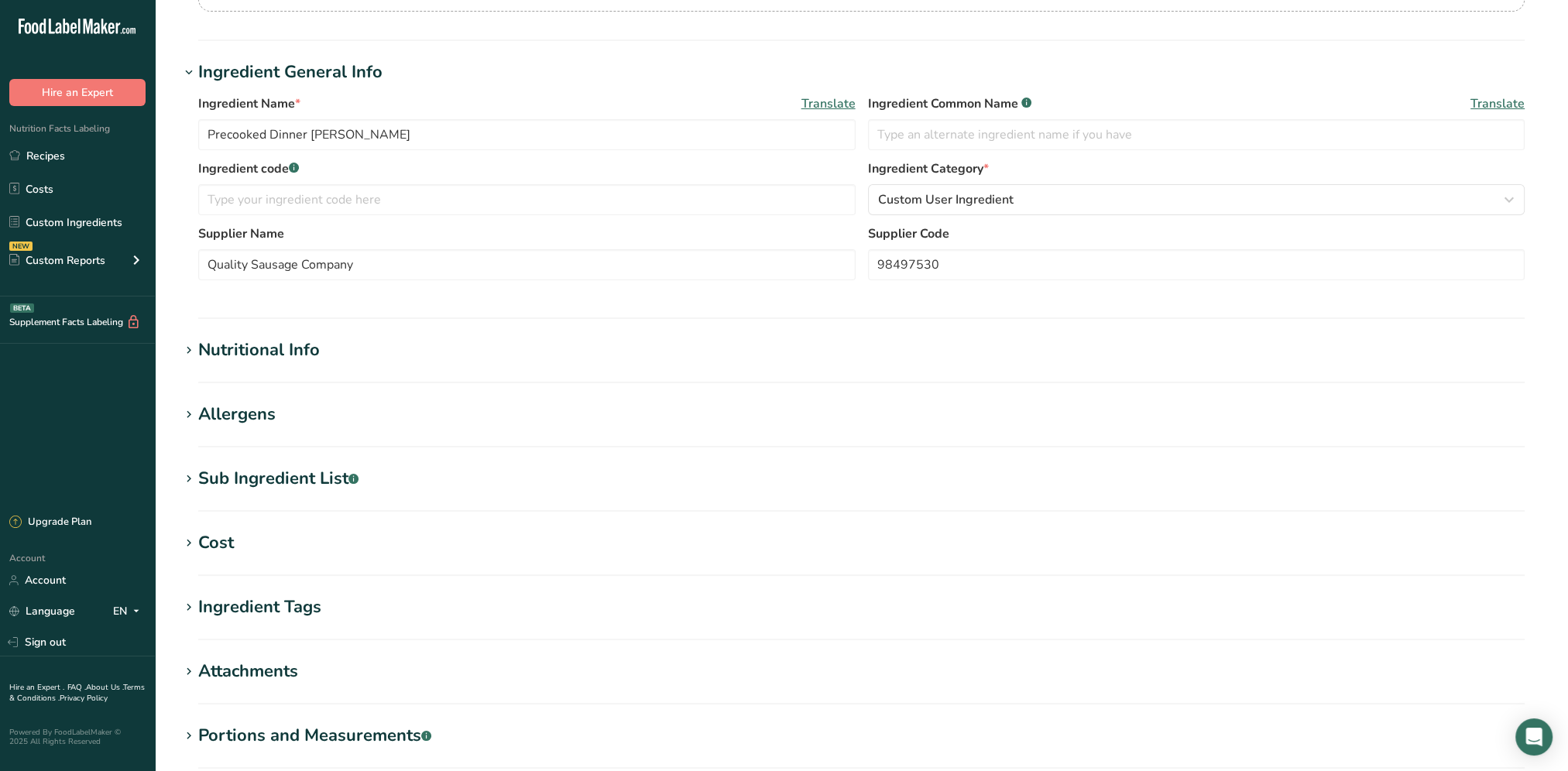
scroll to position [232, 0]
click at [295, 349] on div "Nutritional Info" at bounding box center [259, 349] width 122 height 25
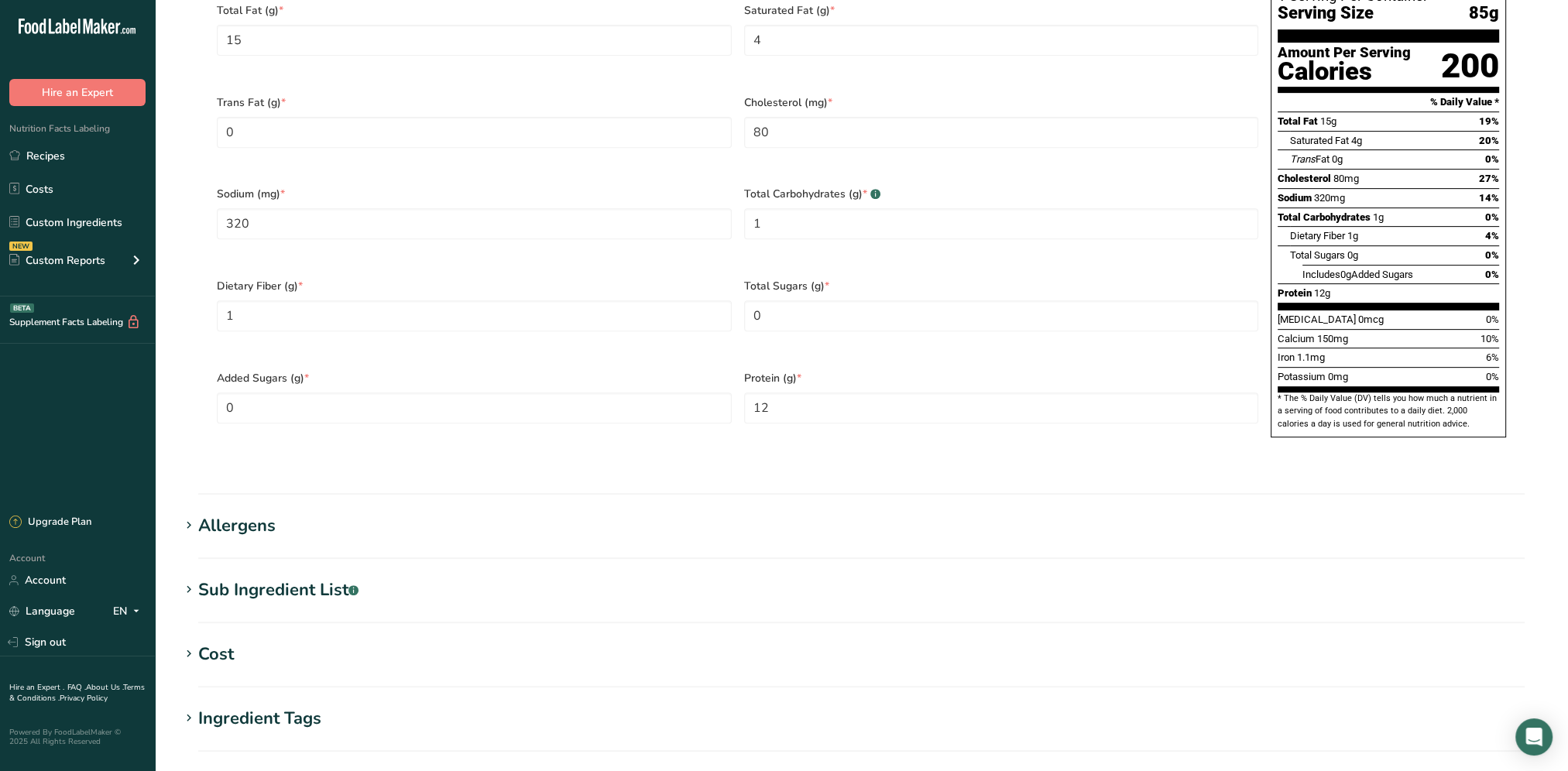
scroll to position [852, 0]
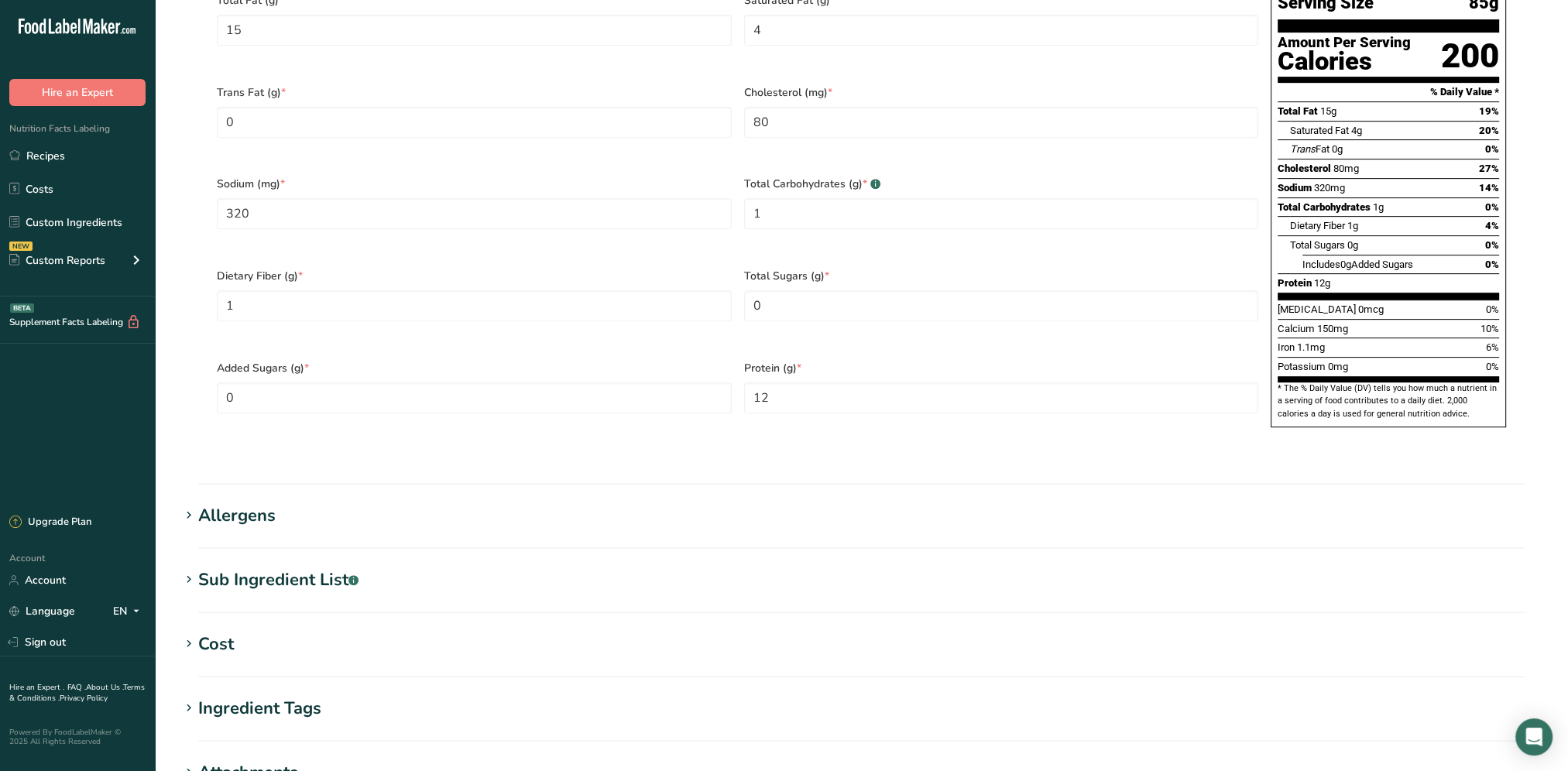
click at [262, 503] on div "Allergens" at bounding box center [237, 516] width 77 height 25
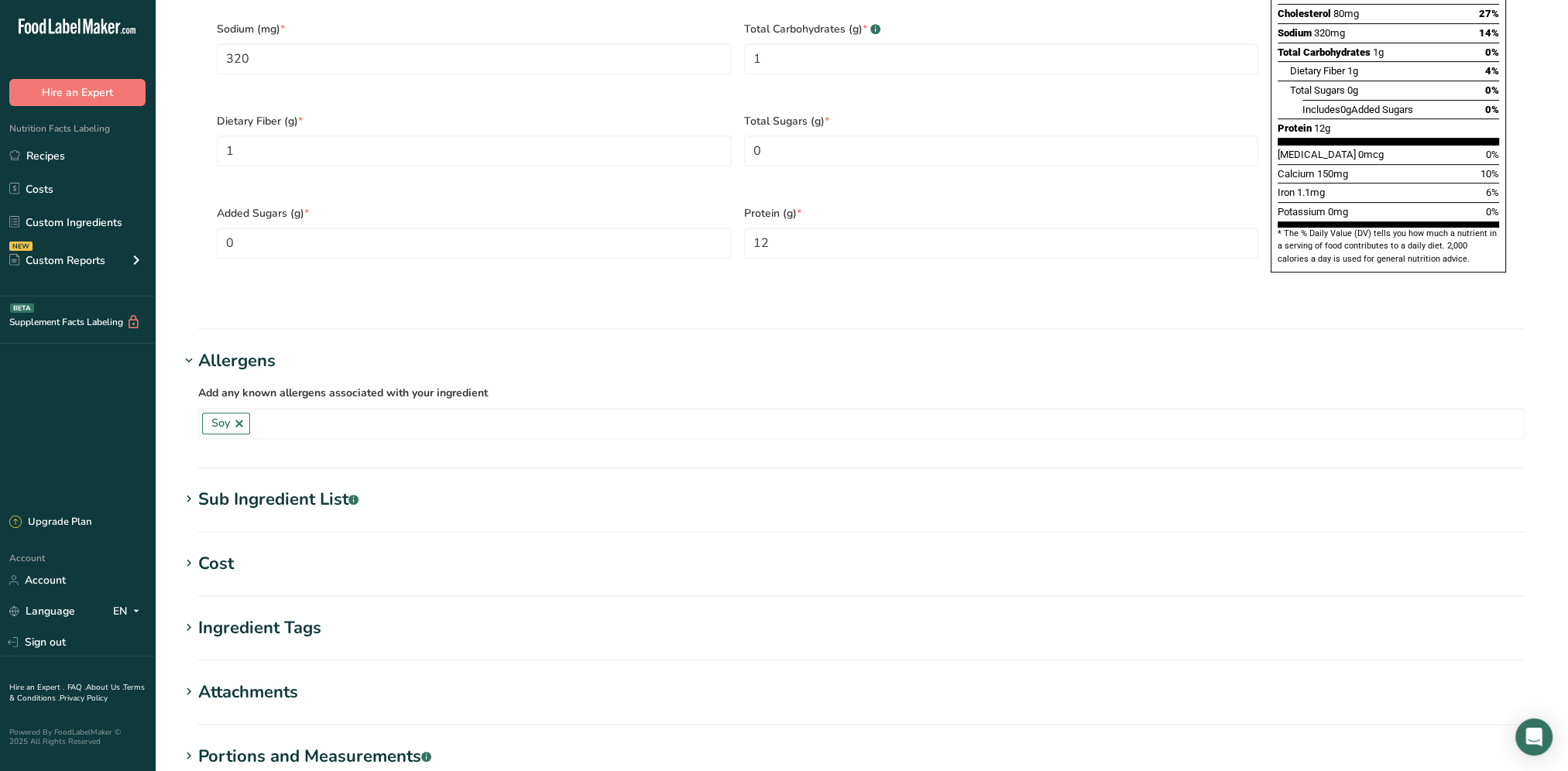
click at [262, 487] on div "Sub Ingredient List .a-a{fill:#347362;}.b-a{fill:#fff;}" at bounding box center [278, 500] width 160 height 25
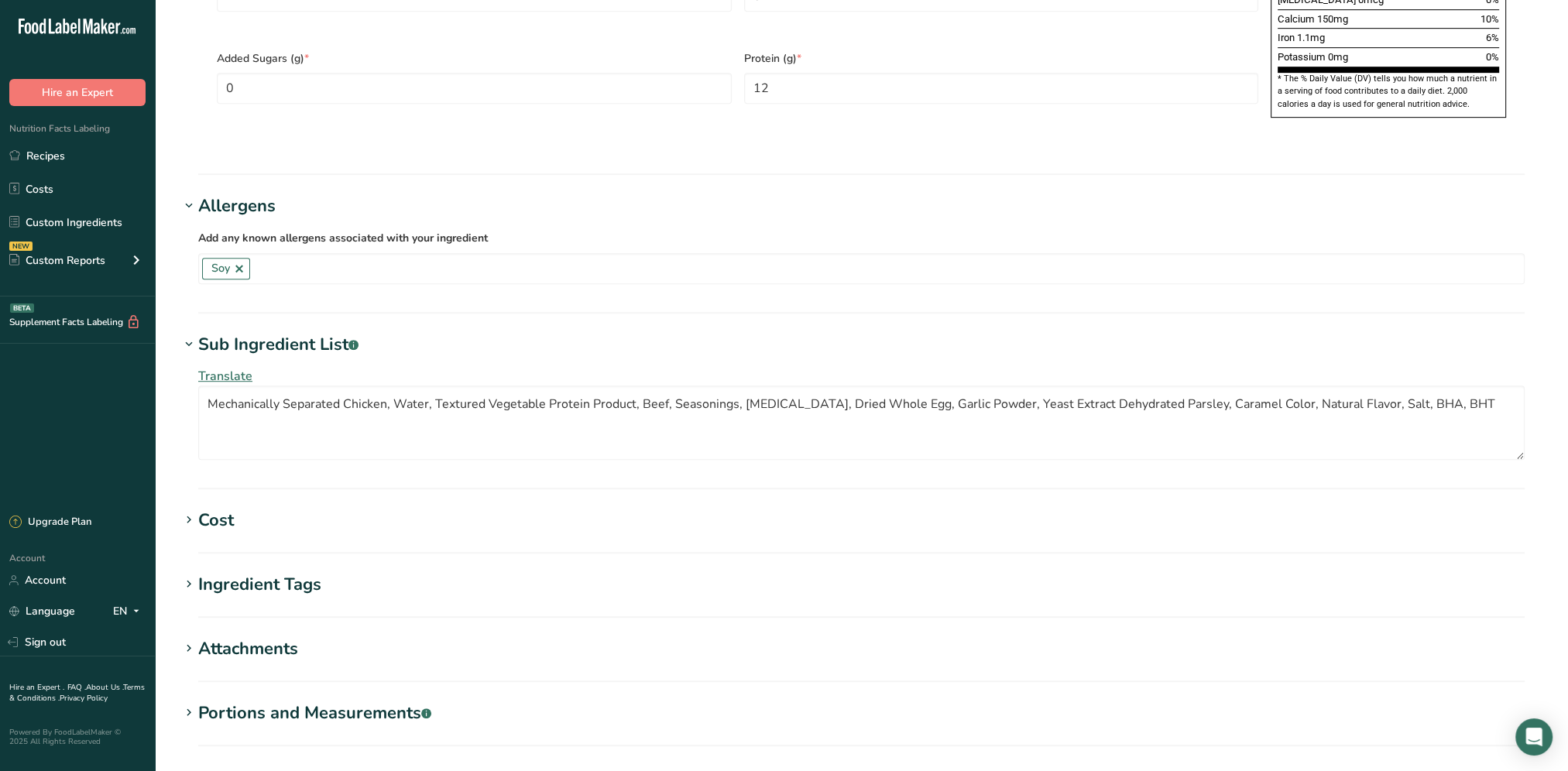
click at [238, 508] on h1 "Cost" at bounding box center [861, 521] width 1363 height 25
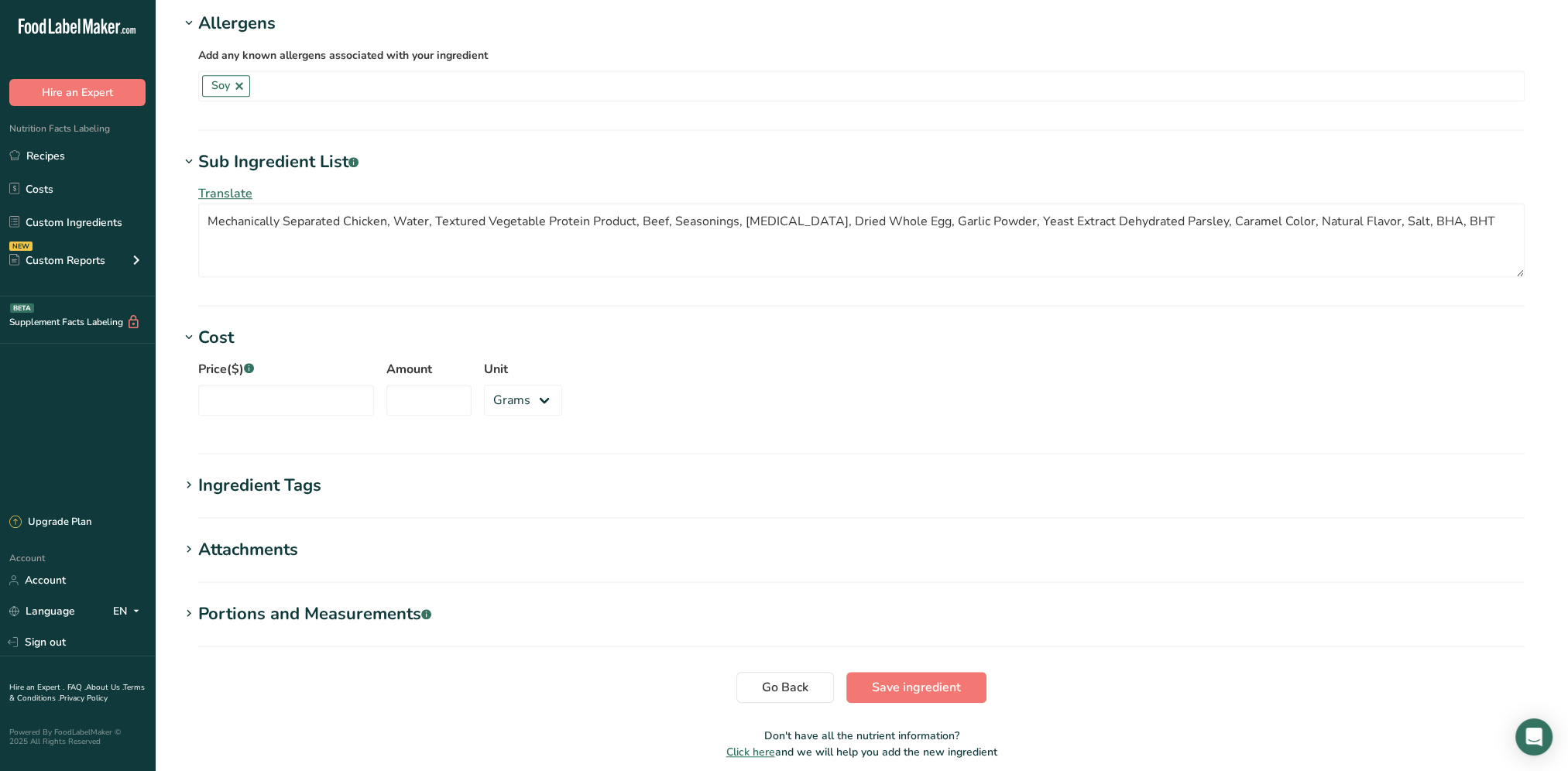
scroll to position [1368, 0]
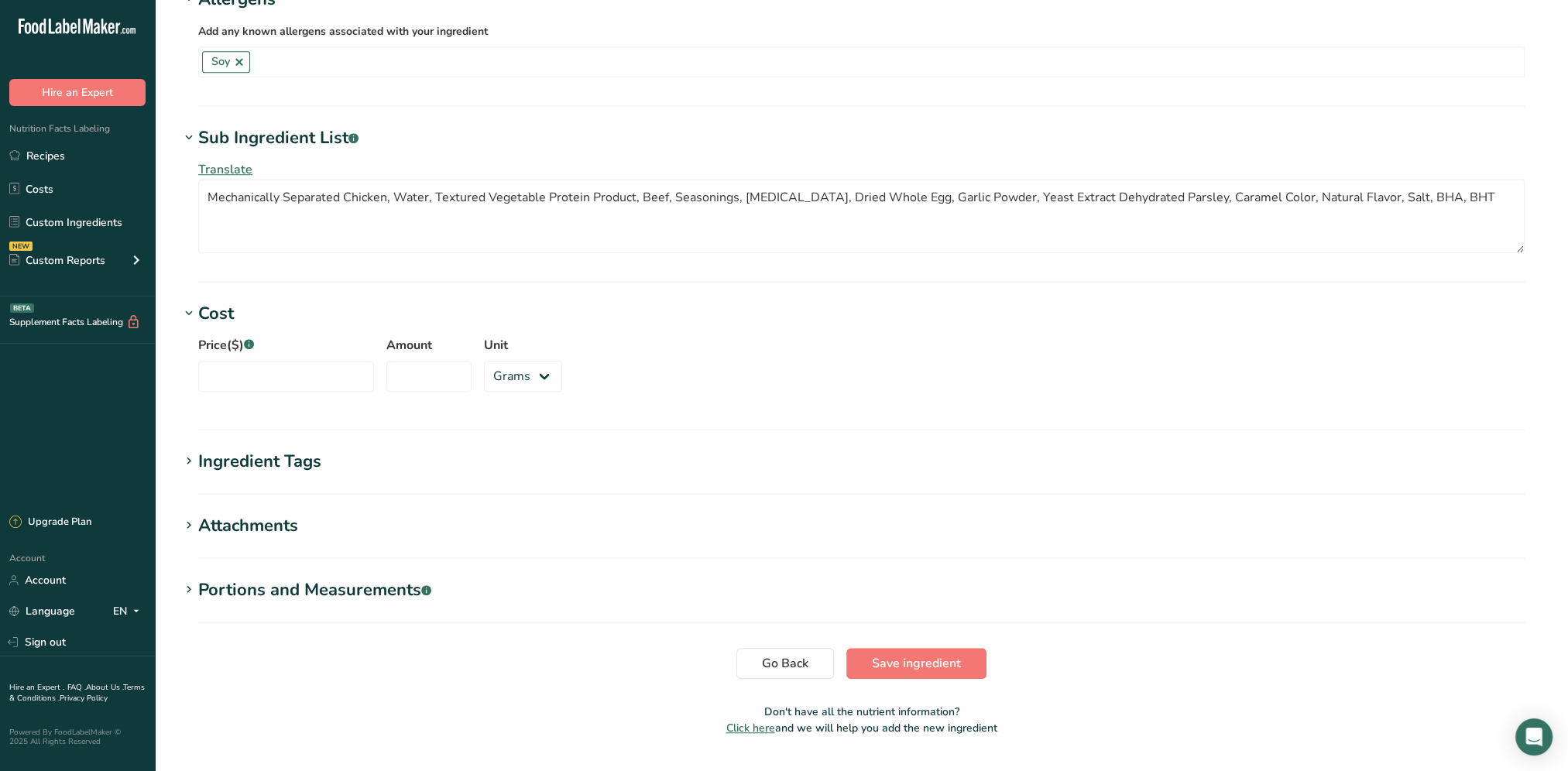
click at [251, 449] on div "Ingredient Tags" at bounding box center [259, 462] width 123 height 25
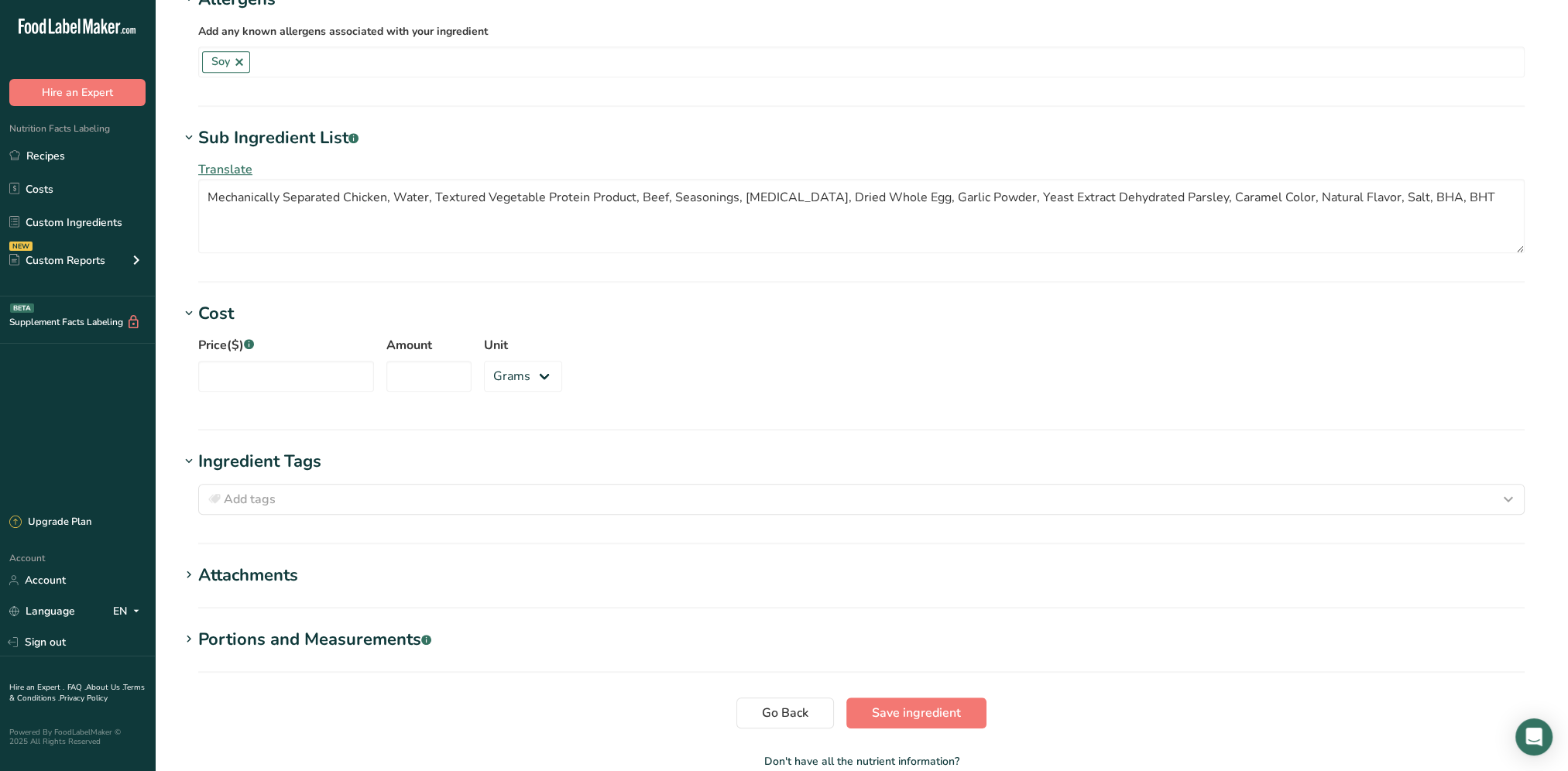
click at [278, 563] on div "Attachments" at bounding box center [248, 575] width 100 height 25
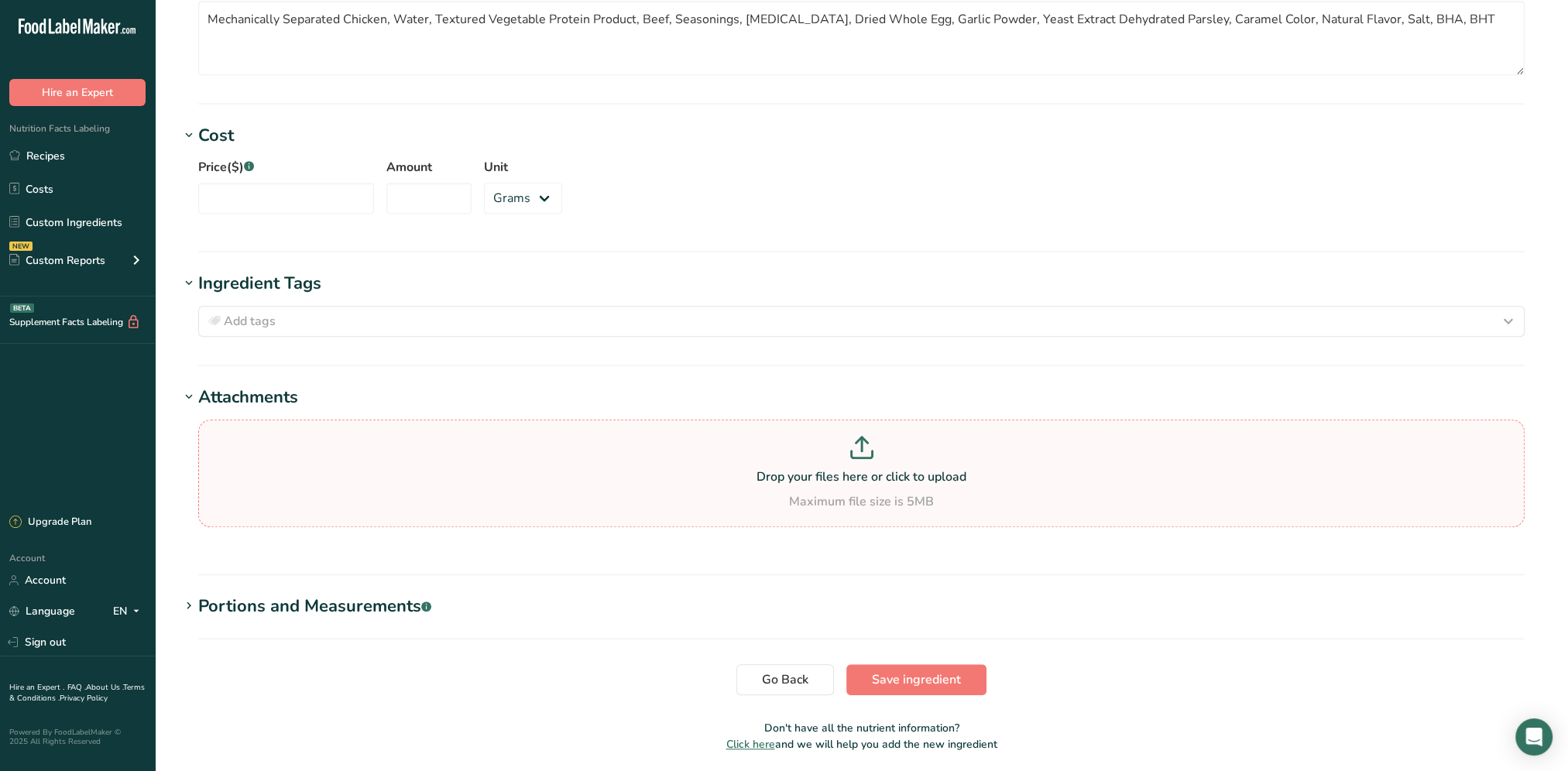
scroll to position [1562, 0]
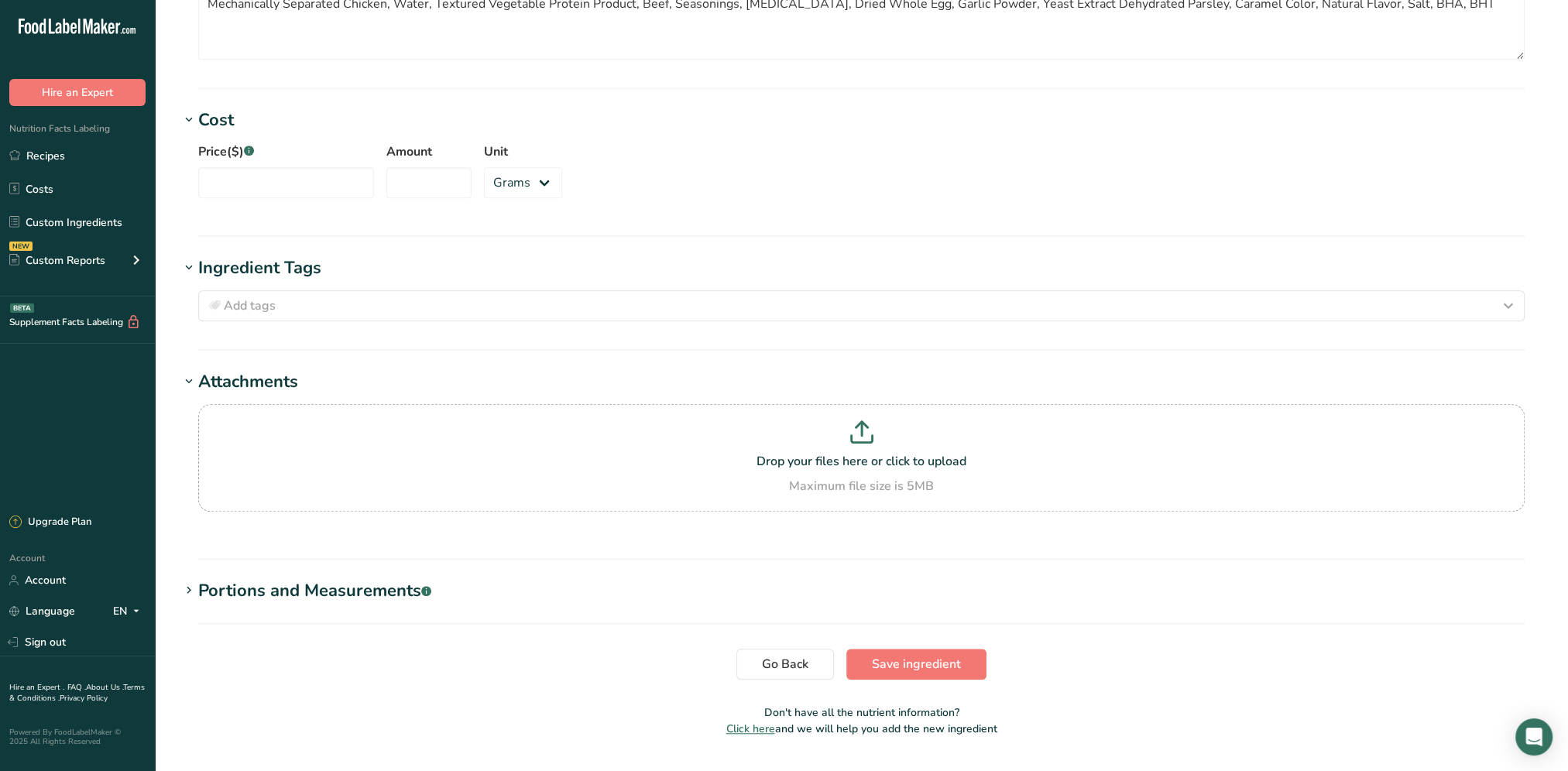
click at [276, 578] on div "Portions and Measurements .a-a{fill:#347362;}.b-a{fill:#fff;}" at bounding box center [315, 591] width 233 height 25
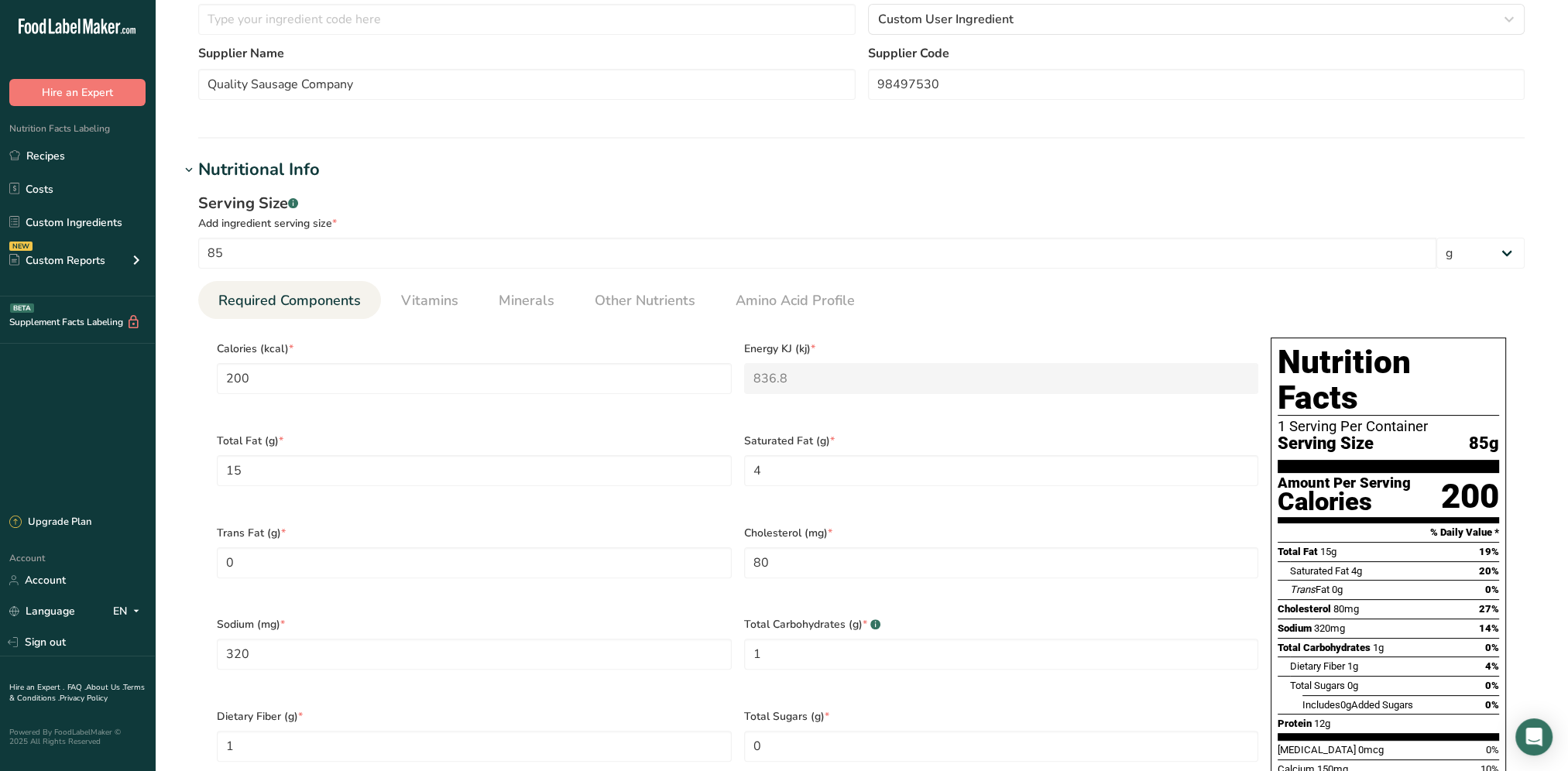
scroll to position [555, 0]
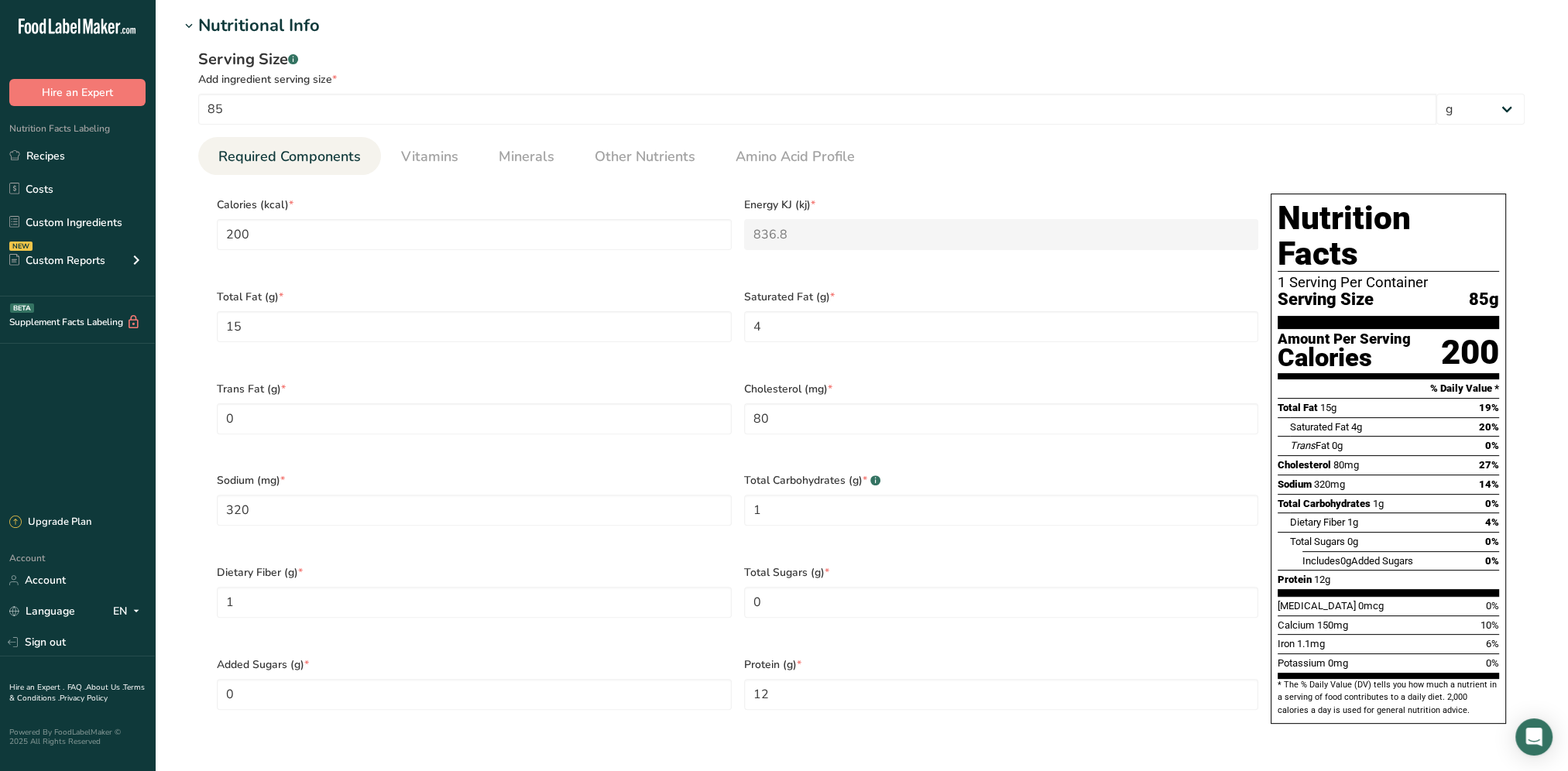
click at [446, 175] on section "Calories (kcal) * 200 Energy KJ (kj) * 836.8 Total Fat (g) * 15 Saturated Fat (…" at bounding box center [861, 463] width 1326 height 577
click at [443, 159] on span "Vitamins" at bounding box center [430, 157] width 57 height 21
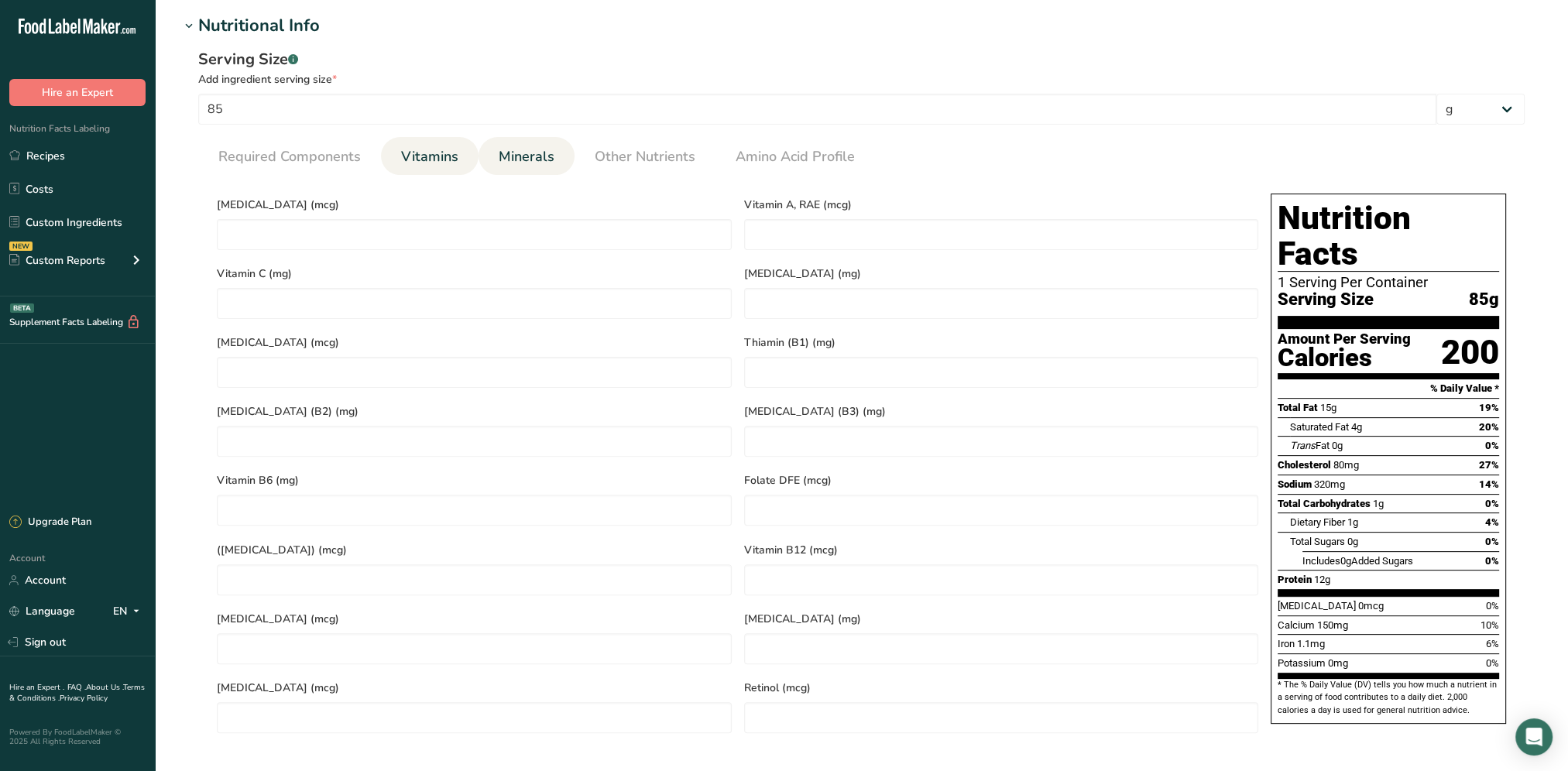
click at [531, 163] on span "Minerals" at bounding box center [526, 157] width 56 height 21
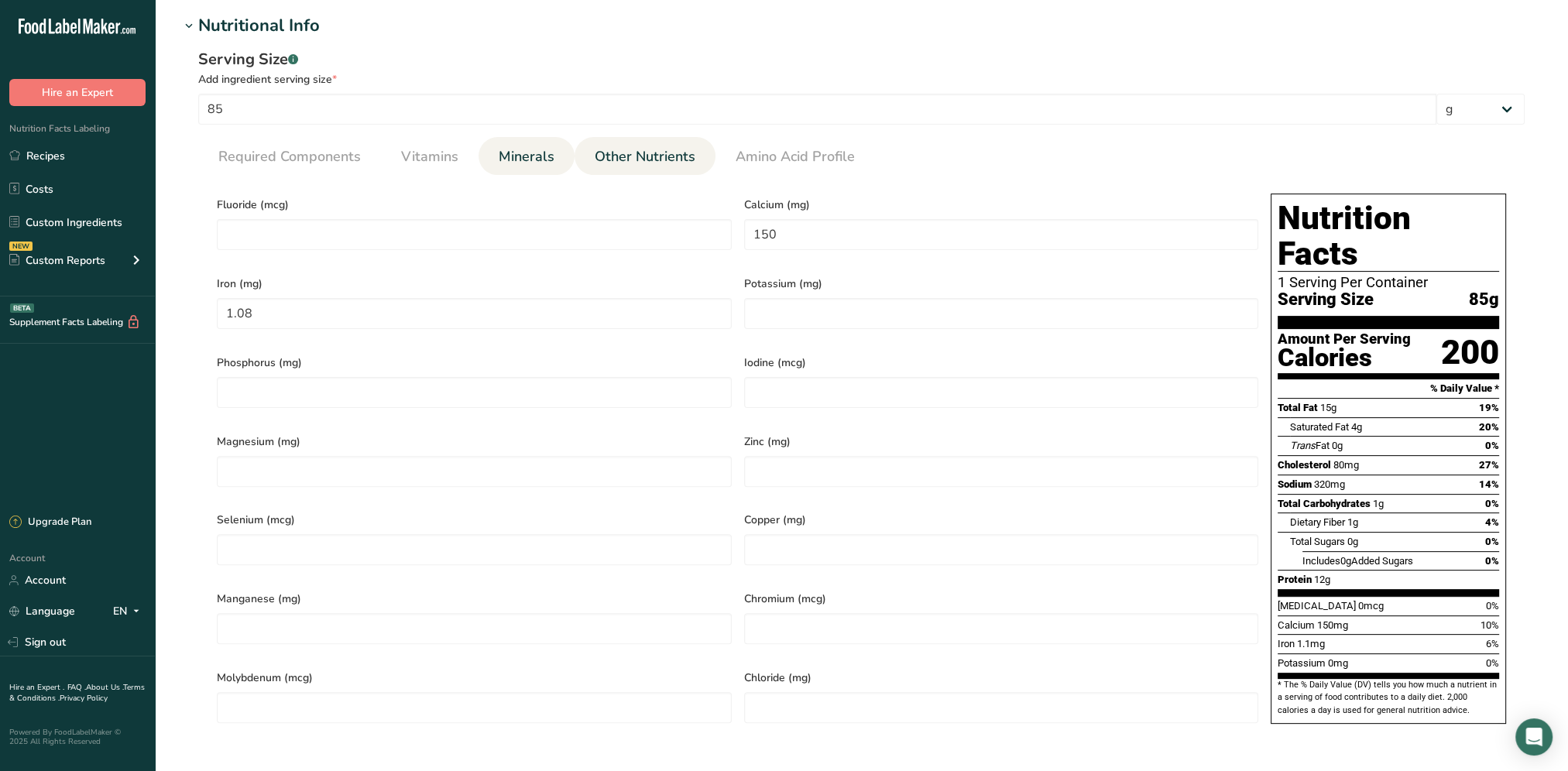
click at [656, 148] on span "Other Nutrients" at bounding box center [644, 157] width 101 height 21
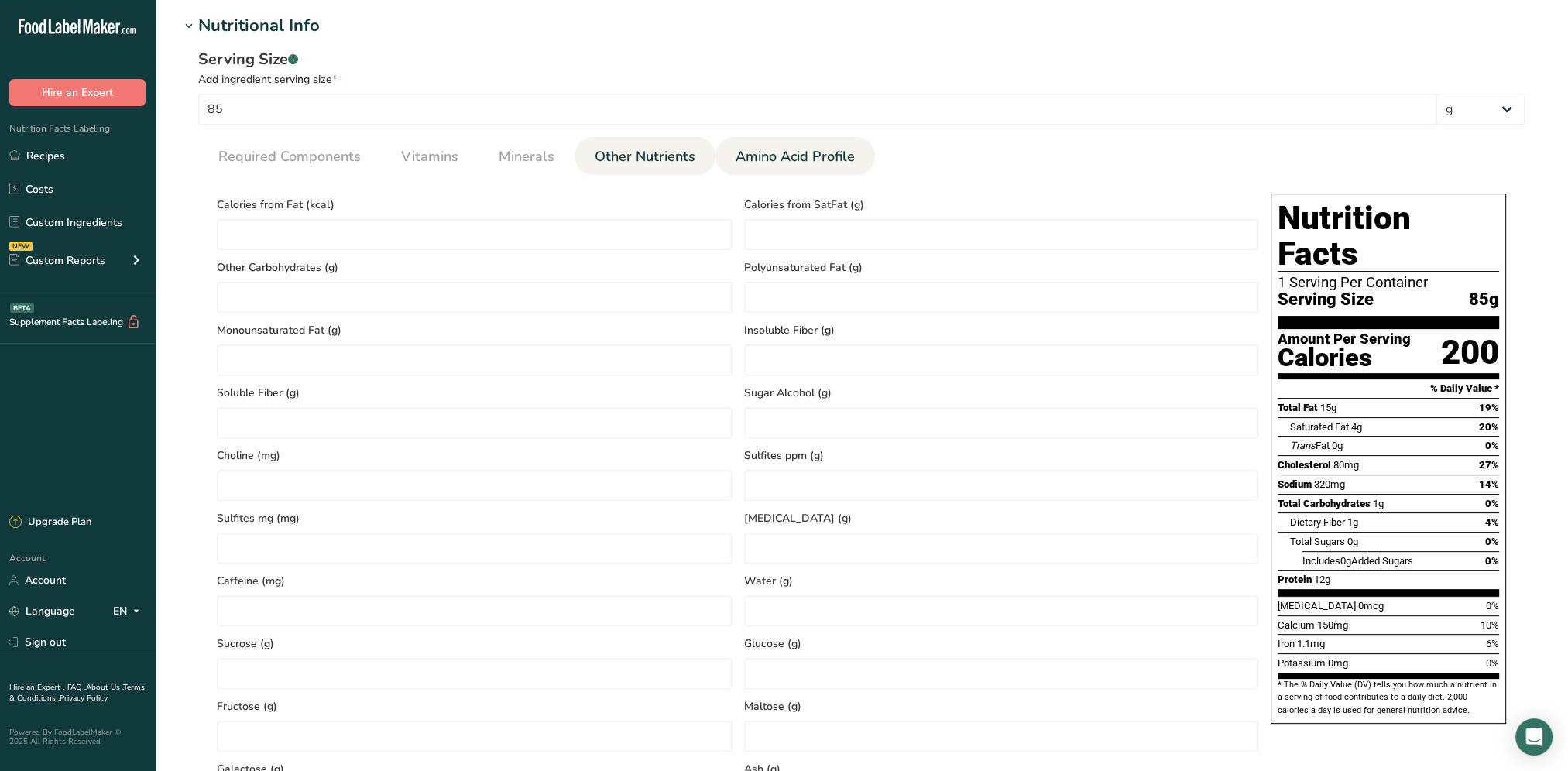
click at [766, 142] on link "Amino Acid Profile" at bounding box center [794, 157] width 132 height 39
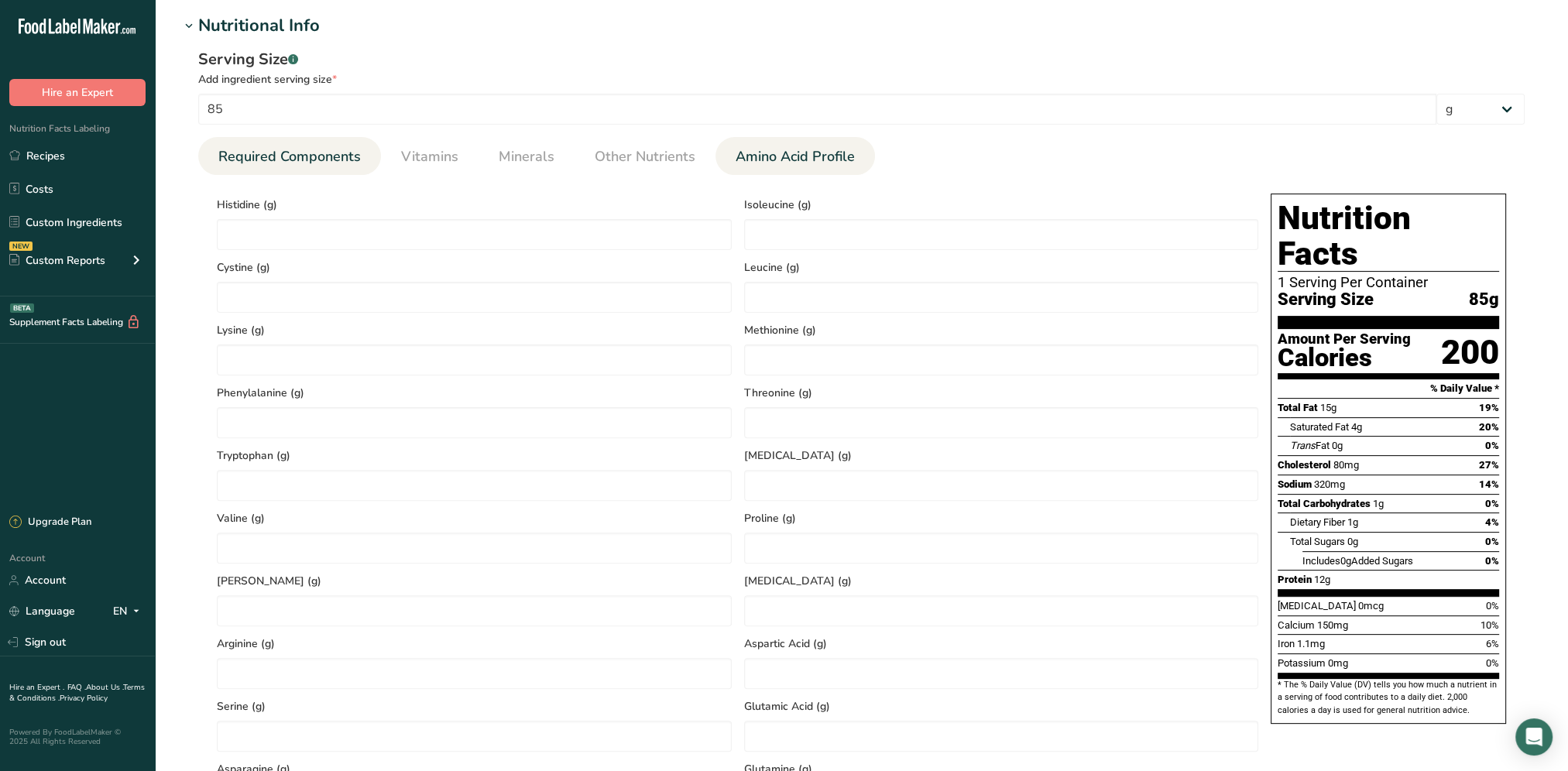
click at [256, 161] on span "Required Components" at bounding box center [289, 157] width 143 height 21
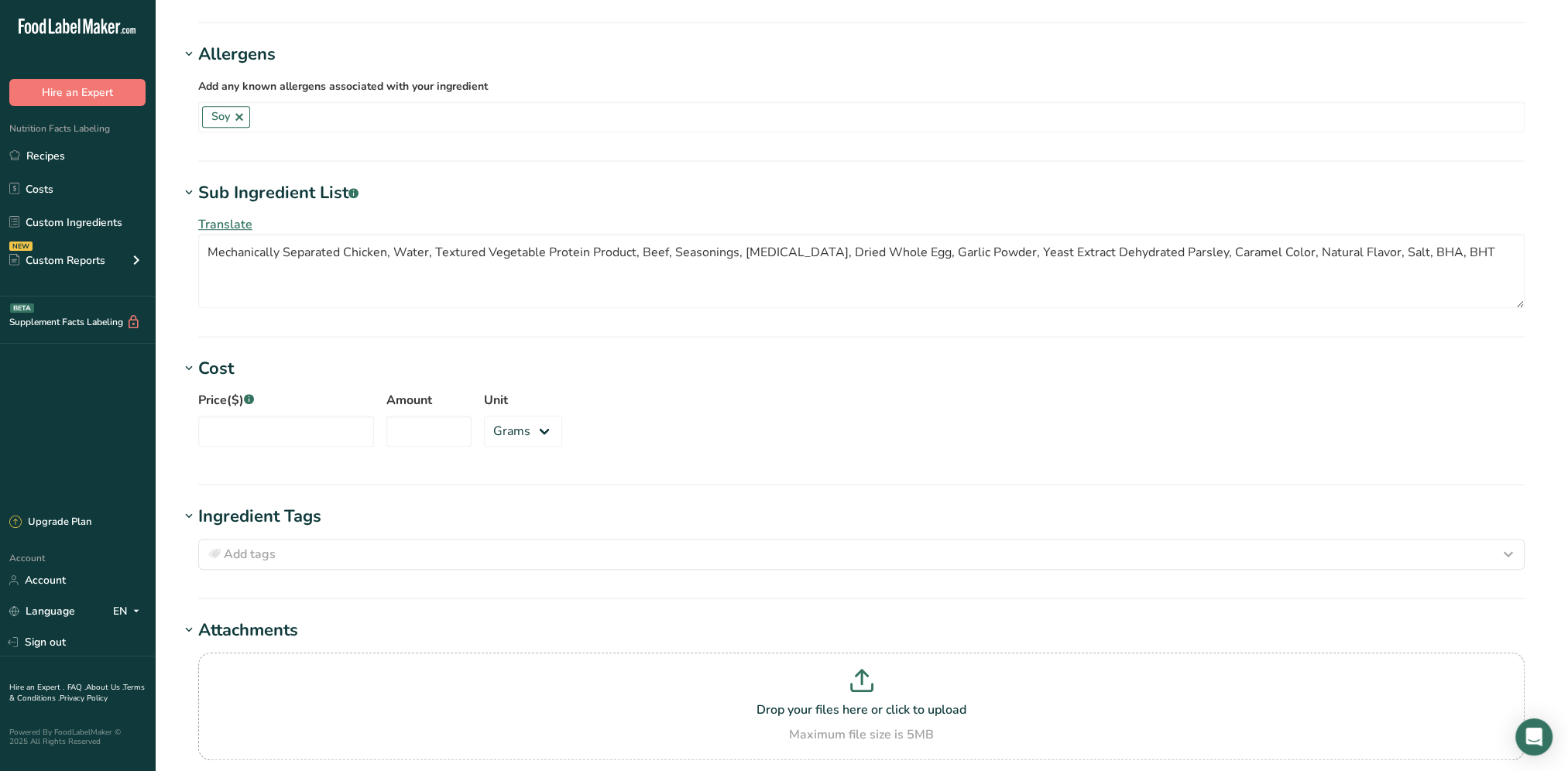
scroll to position [1485, 0]
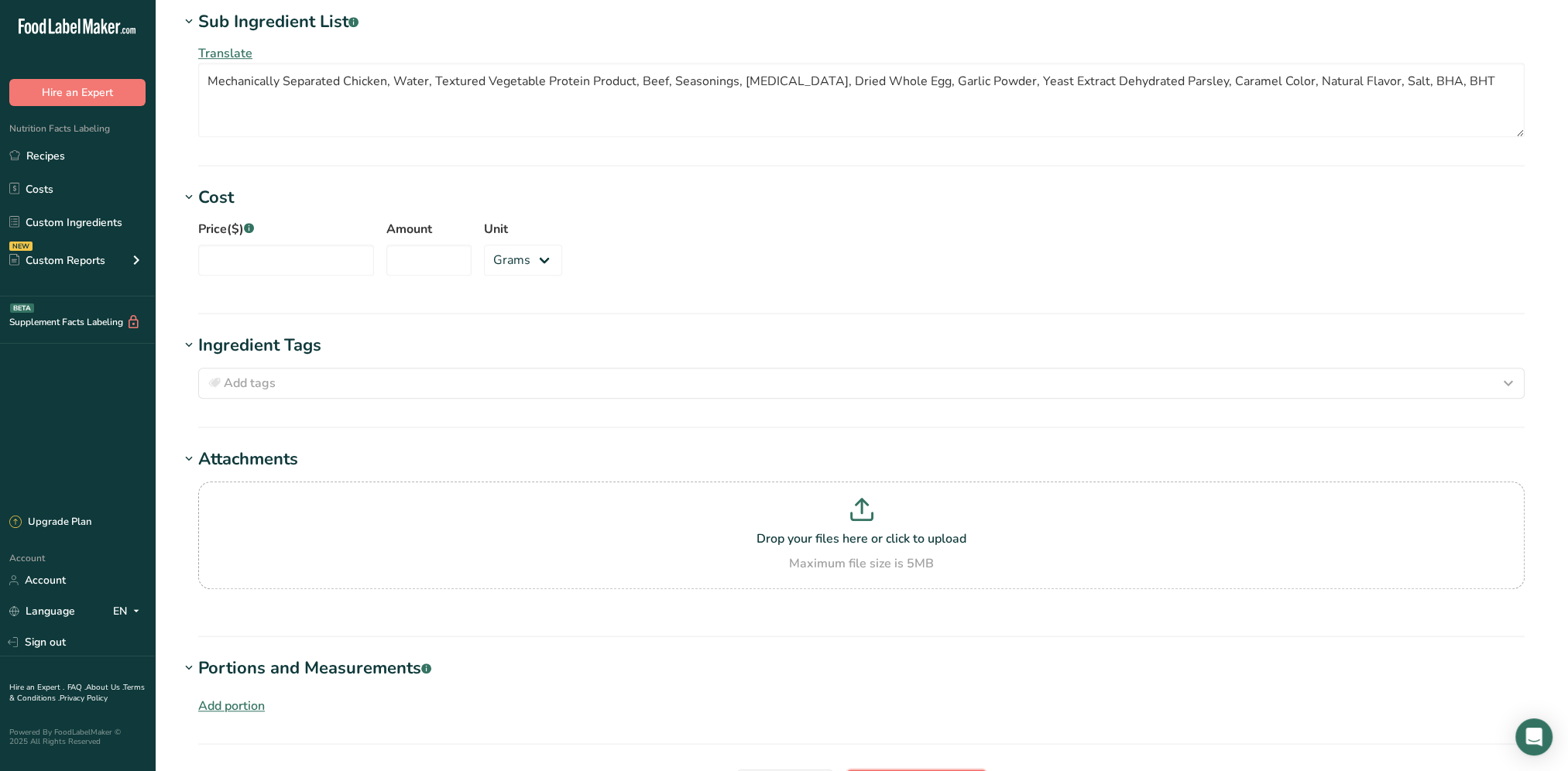
click at [914, 770] on span "Save ingredient" at bounding box center [916, 785] width 89 height 18
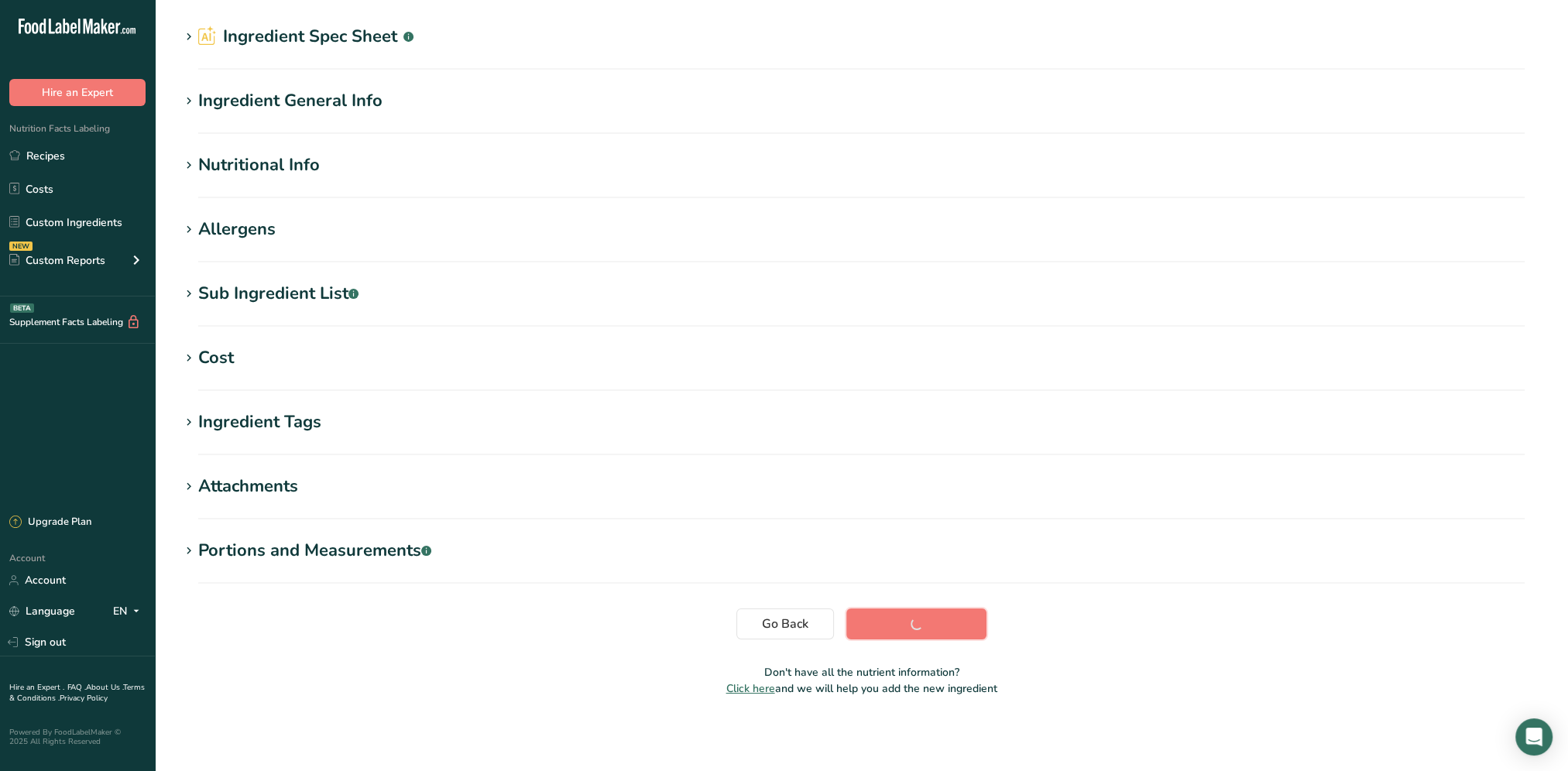
scroll to position [48, 0]
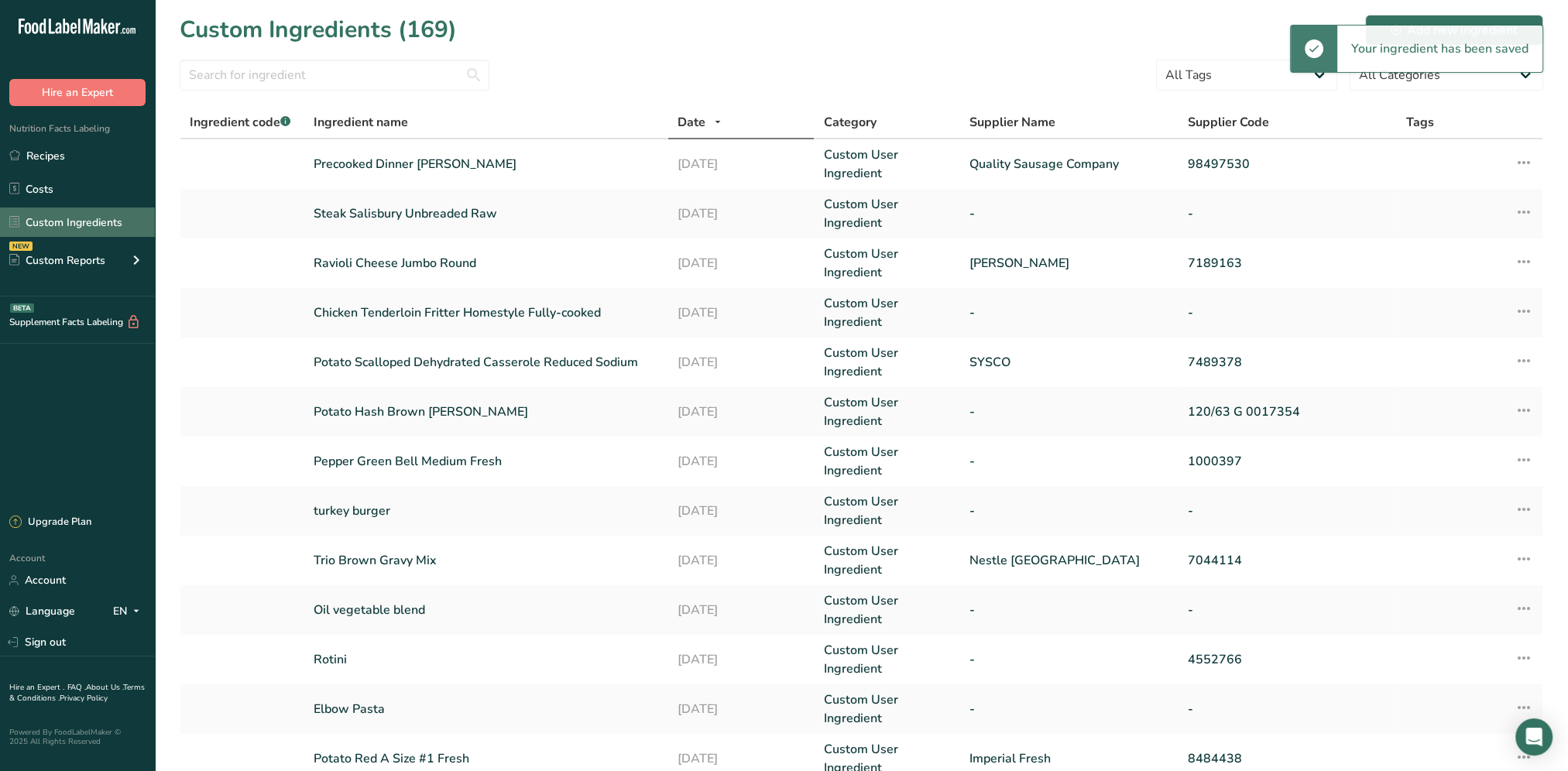
click at [54, 229] on link "Custom Ingredients" at bounding box center [77, 222] width 155 height 29
click at [77, 219] on link "Custom Ingredients" at bounding box center [77, 222] width 155 height 29
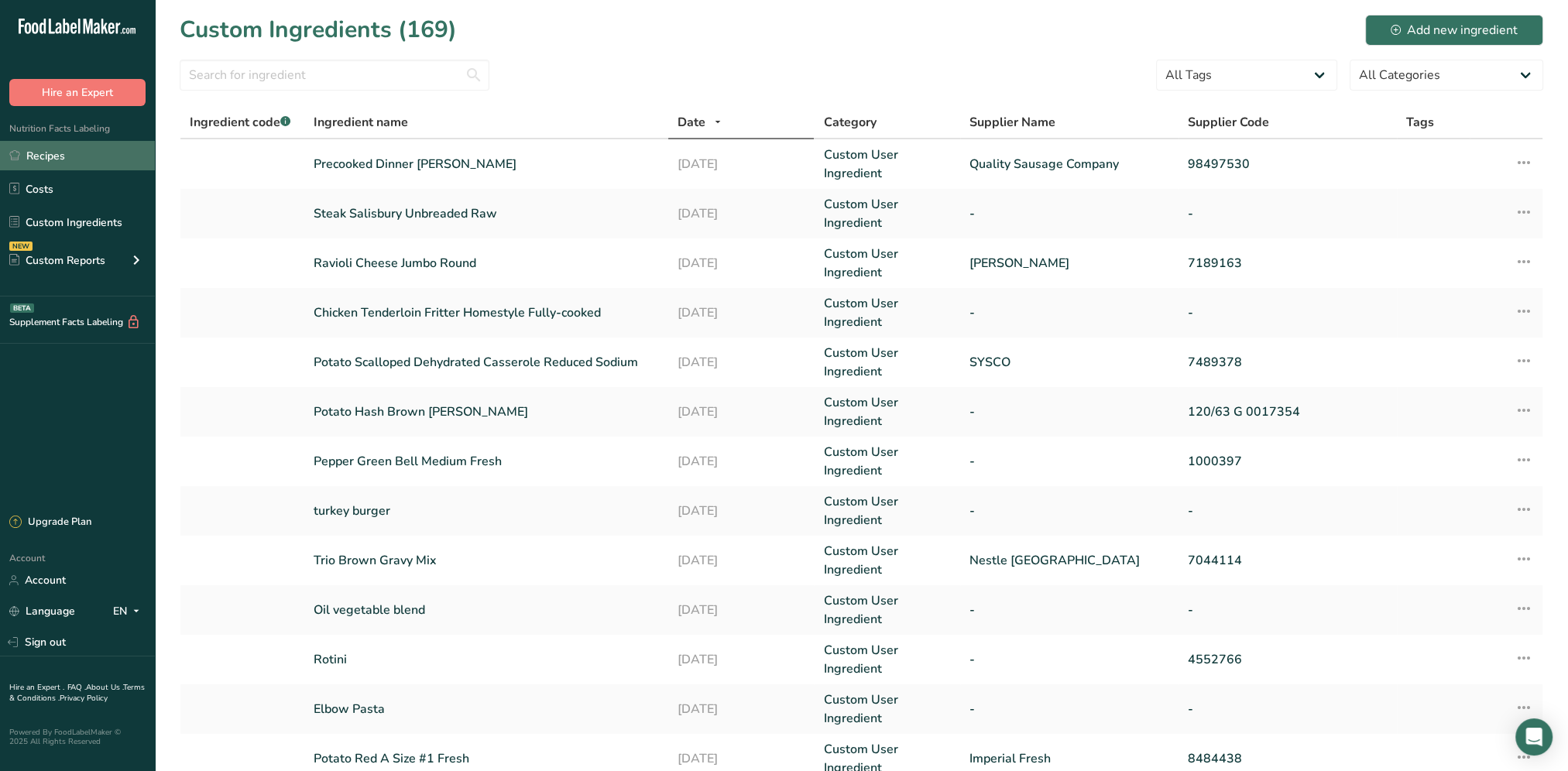
click at [69, 155] on link "Recipes" at bounding box center [77, 156] width 155 height 29
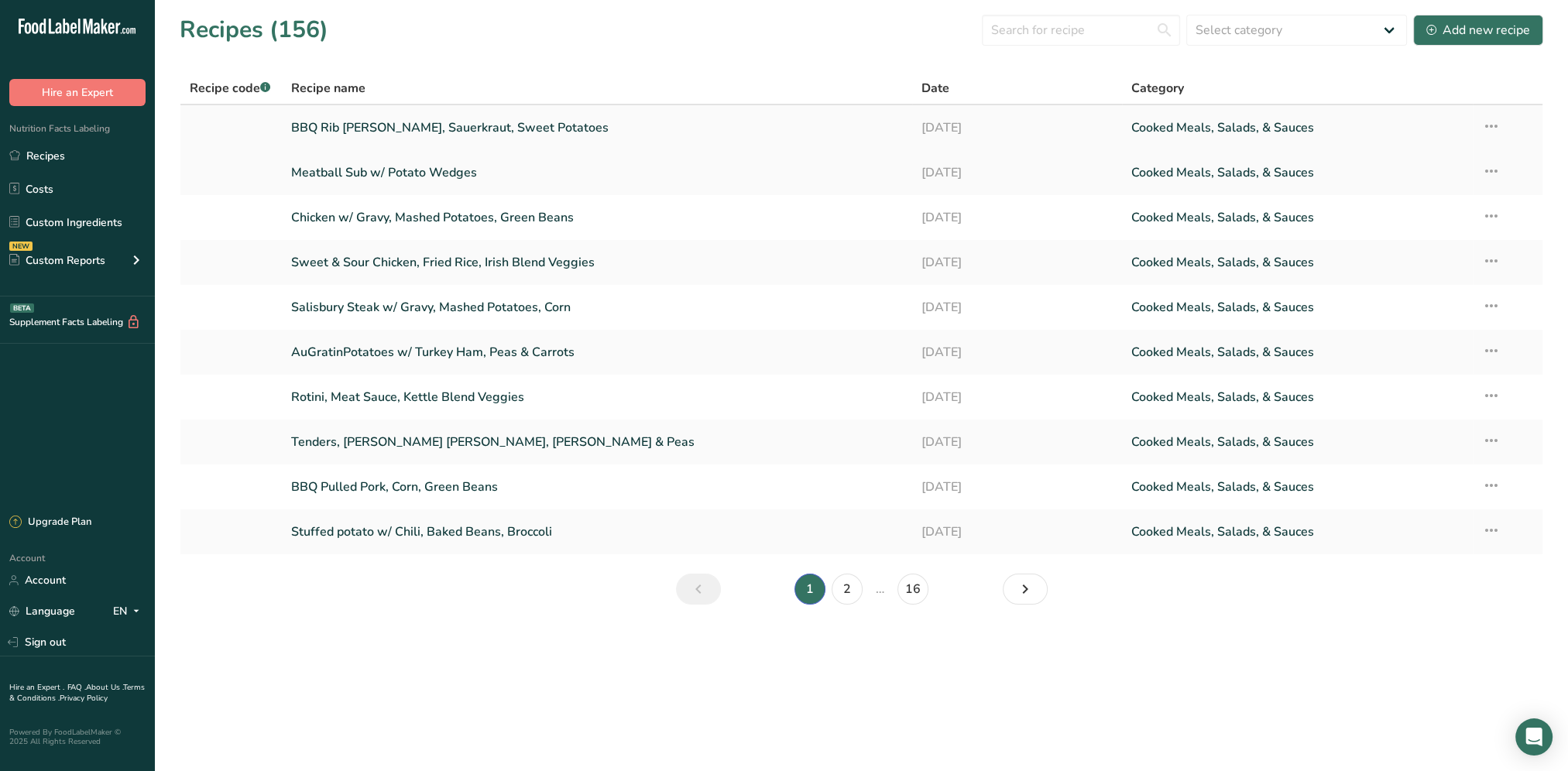
click at [341, 122] on link "BBQ Rib patty, Sauerkraut, Sweet Potatoes" at bounding box center [597, 127] width 612 height 33
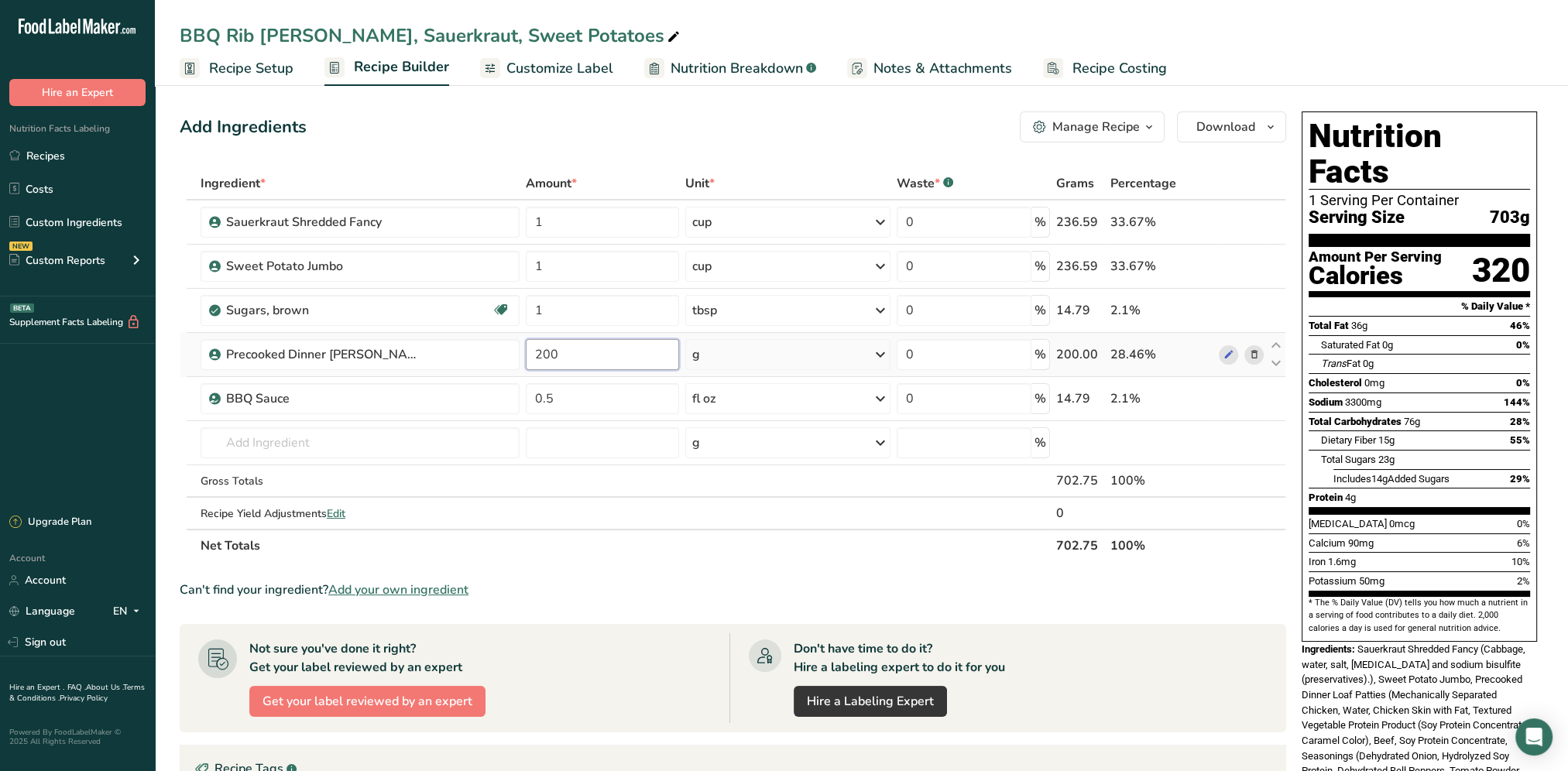
drag, startPoint x: 607, startPoint y: 360, endPoint x: 530, endPoint y: 356, distance: 77.1
click at [530, 356] on input "200" at bounding box center [602, 355] width 153 height 31
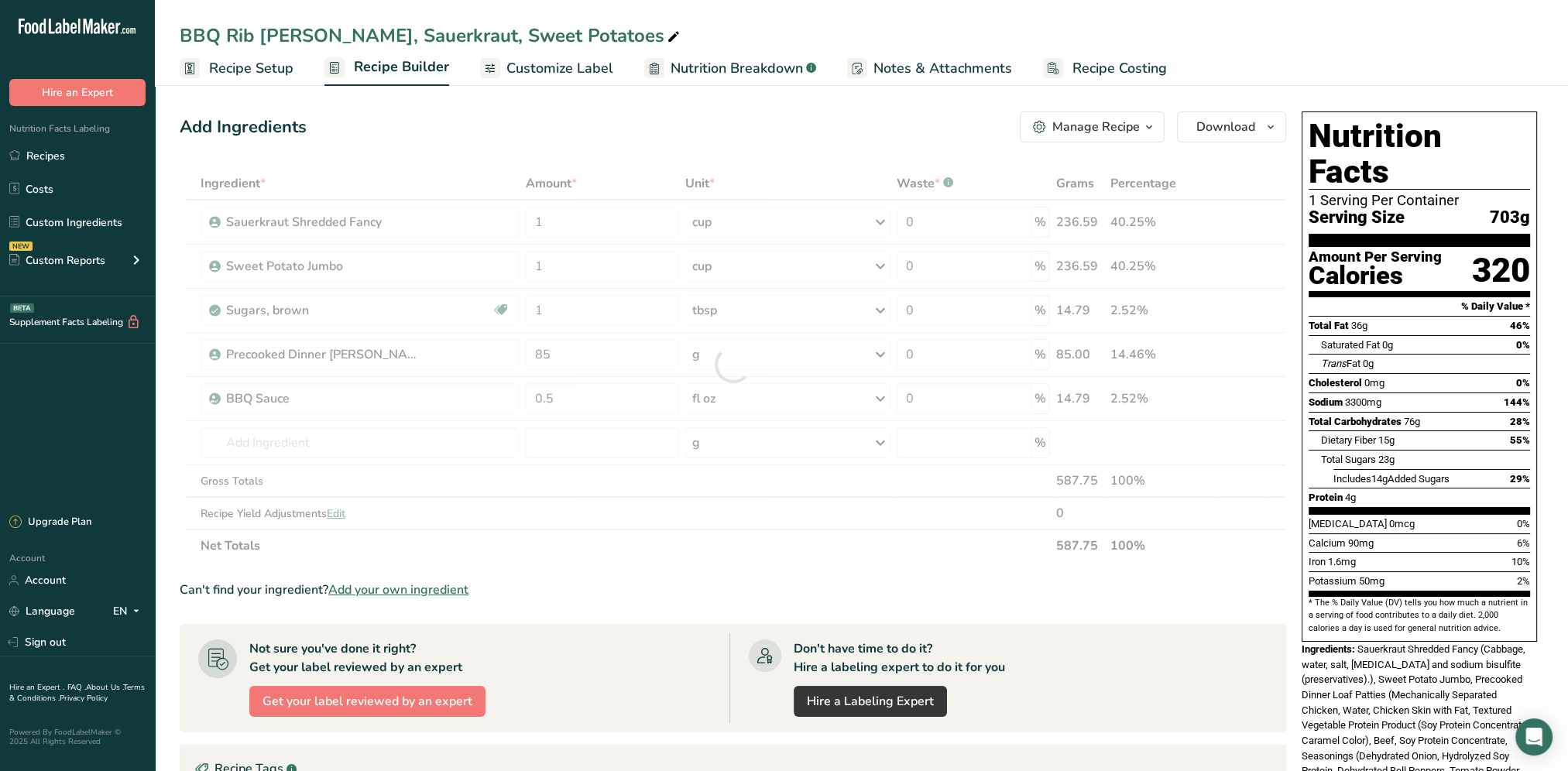
click at [794, 123] on div "Add Ingredients Manage Recipe Delete Recipe Duplicate Recipe Scale Recipe Save …" at bounding box center [733, 127] width 1107 height 31
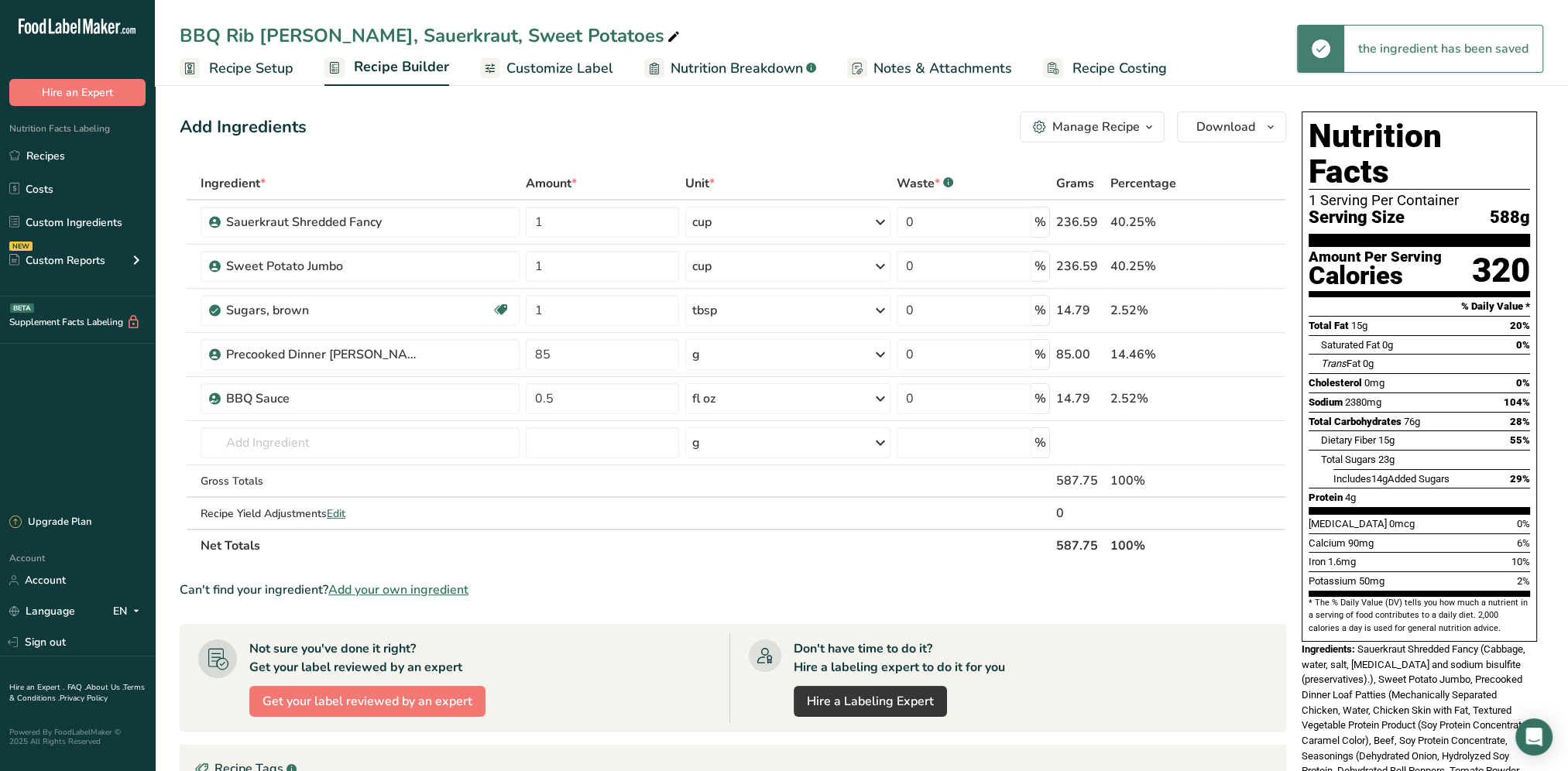
drag, startPoint x: 1474, startPoint y: 239, endPoint x: 1523, endPoint y: 238, distance: 49.0
click at [1523, 250] on div "320" at bounding box center [1501, 270] width 58 height 41
drag, startPoint x: 1523, startPoint y: 238, endPoint x: 1471, endPoint y: 252, distance: 53.9
click at [1471, 252] on section "Amount Per Serving Calories 320" at bounding box center [1419, 271] width 221 height 50
click at [1473, 250] on div "320" at bounding box center [1501, 270] width 58 height 41
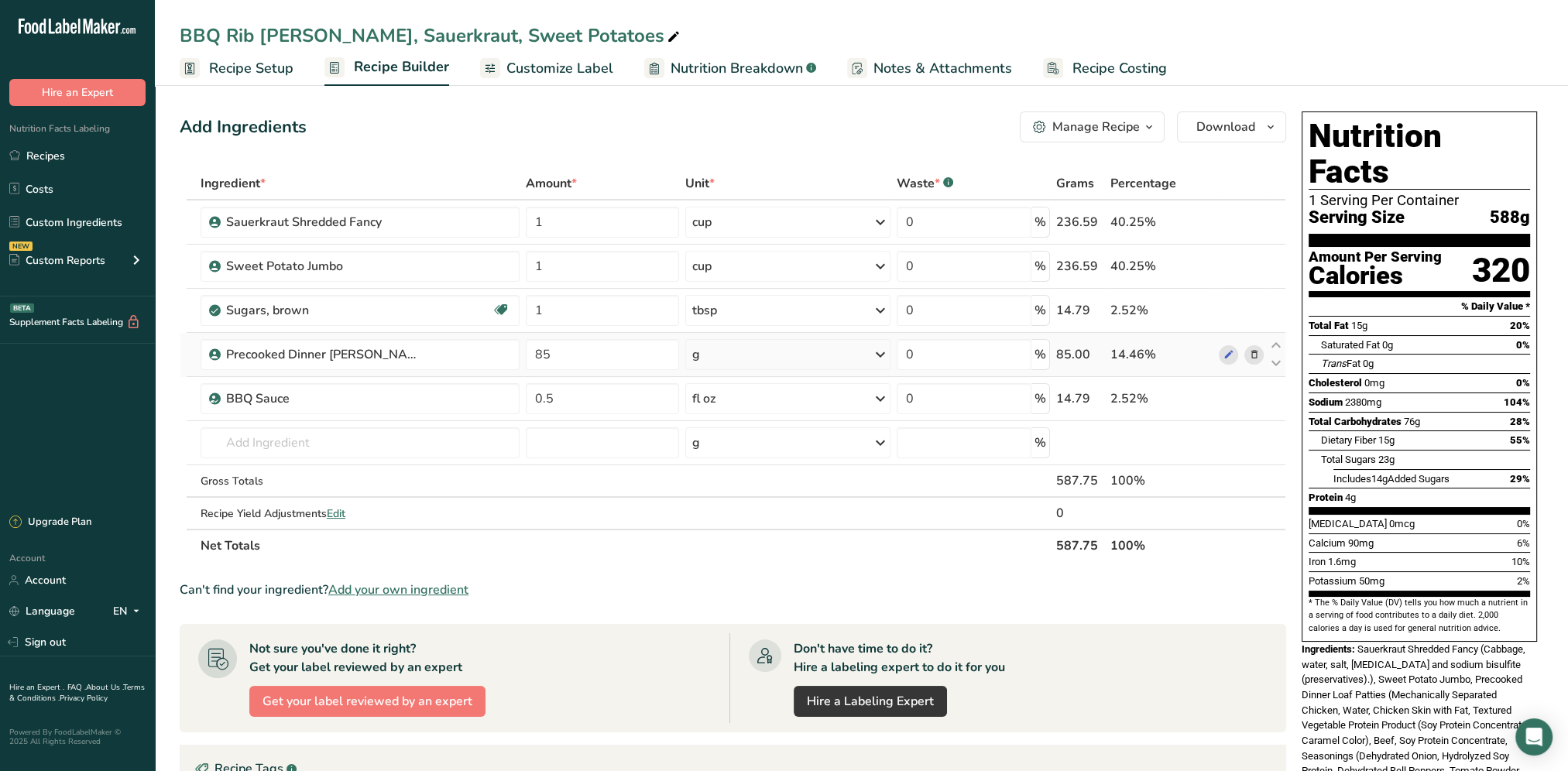
click at [1255, 357] on icon at bounding box center [1253, 355] width 11 height 16
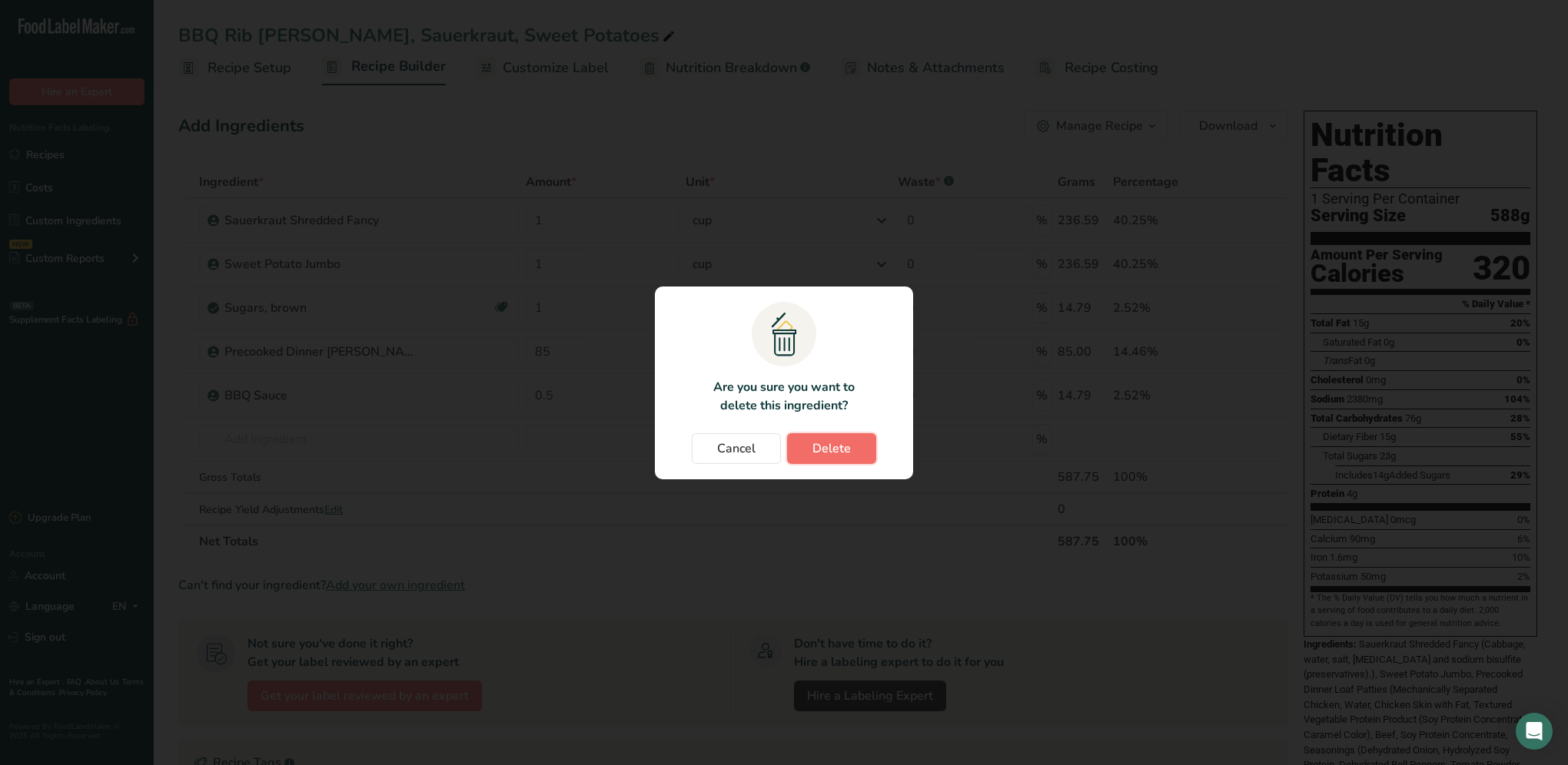
click at [843, 440] on span "Delete" at bounding box center [831, 449] width 39 height 18
type input "0.5"
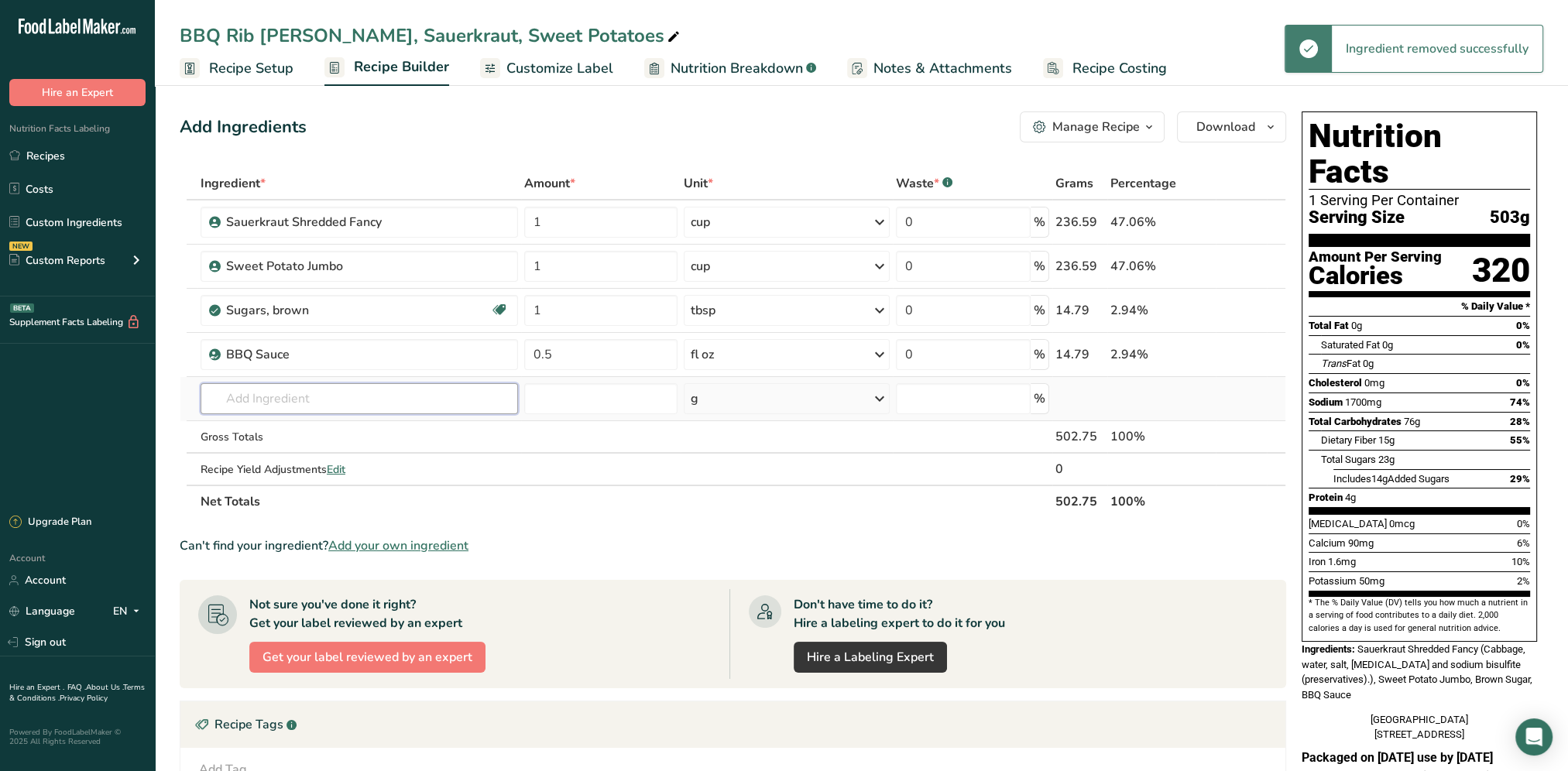
click at [329, 406] on input "text" at bounding box center [359, 399] width 318 height 31
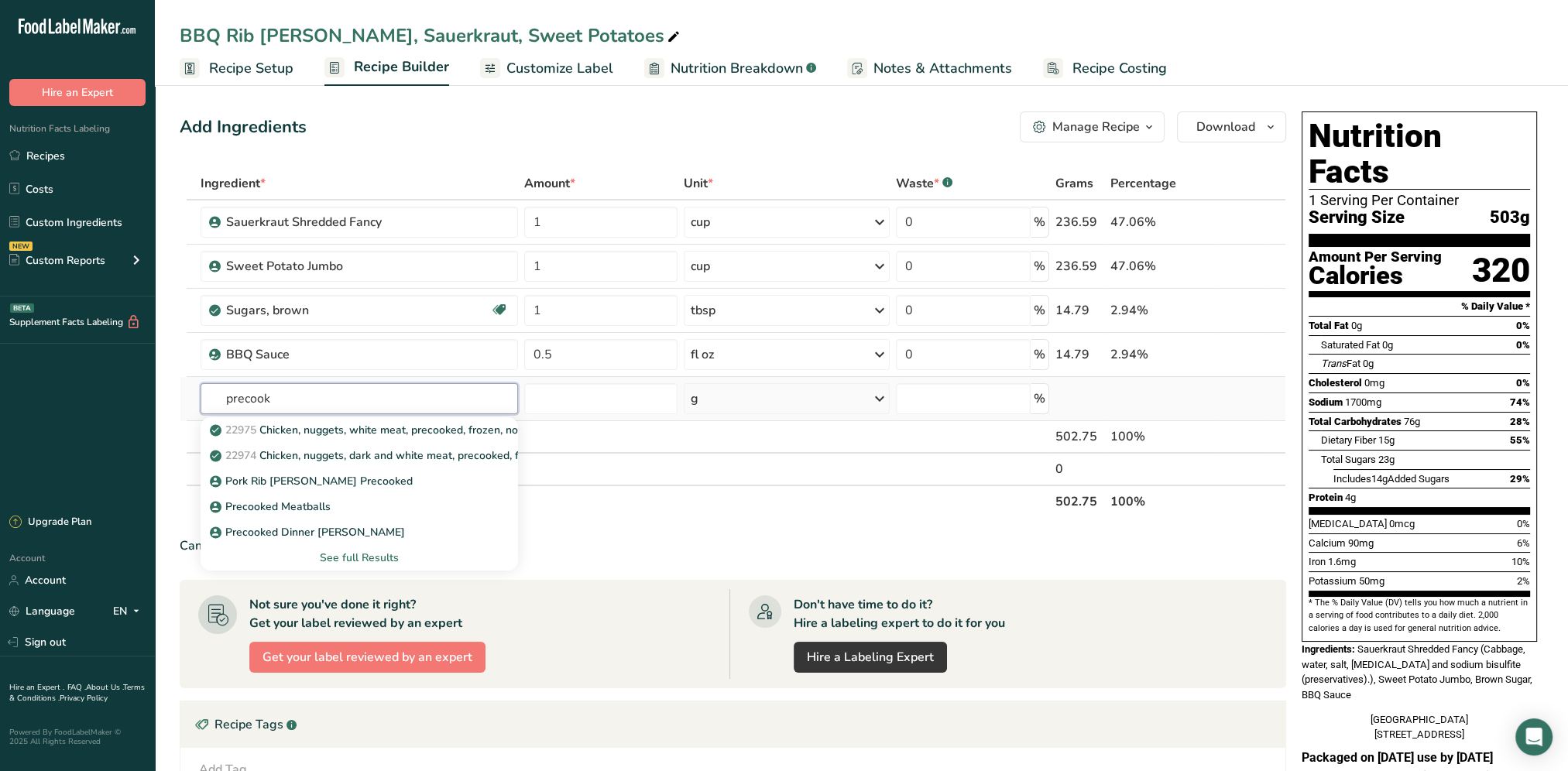
type input "precook"
click at [384, 553] on div "See full Results" at bounding box center [359, 558] width 293 height 16
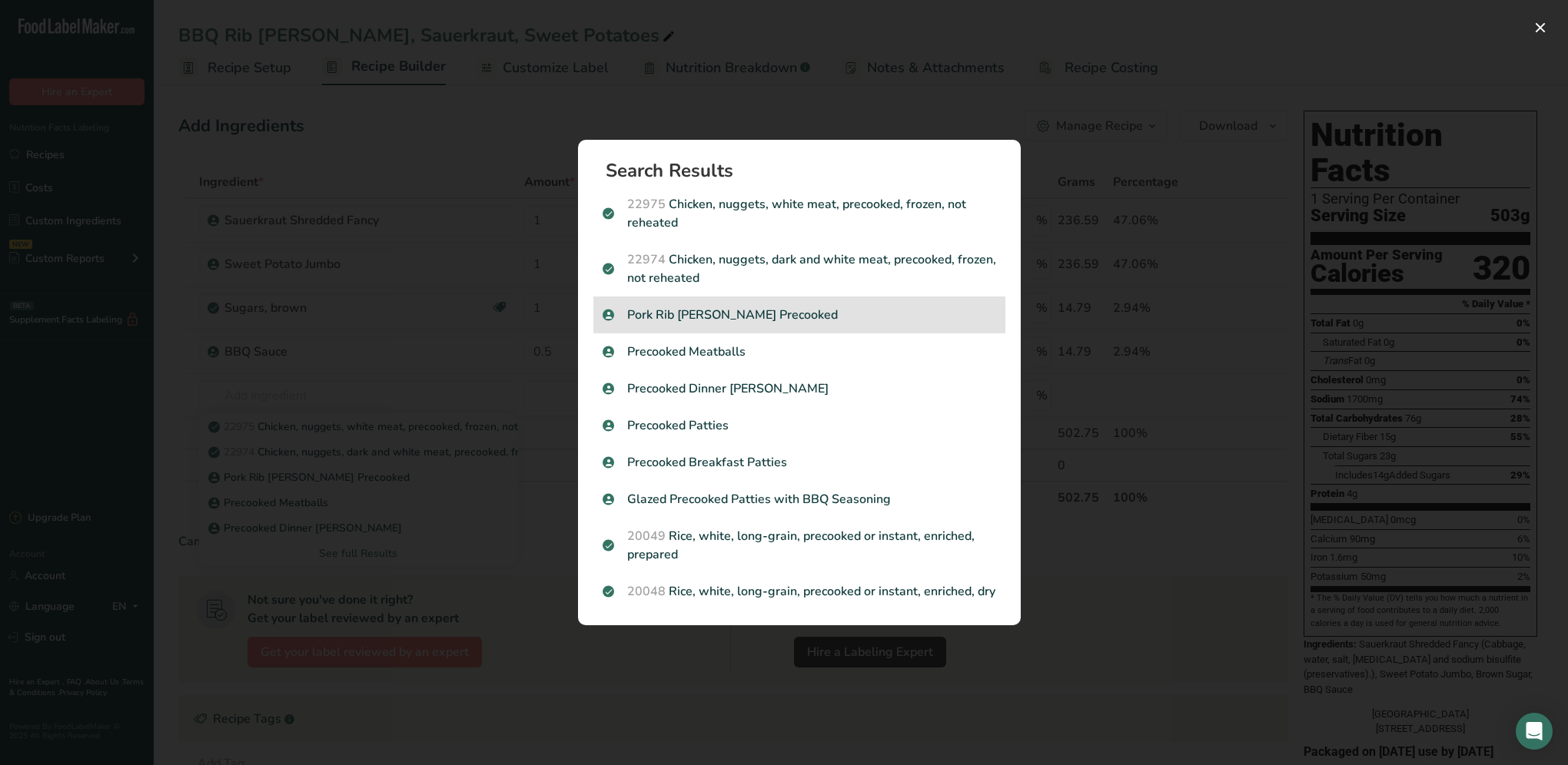
click at [709, 307] on p "Pork Rib [PERSON_NAME] Precooked" at bounding box center [800, 315] width 394 height 18
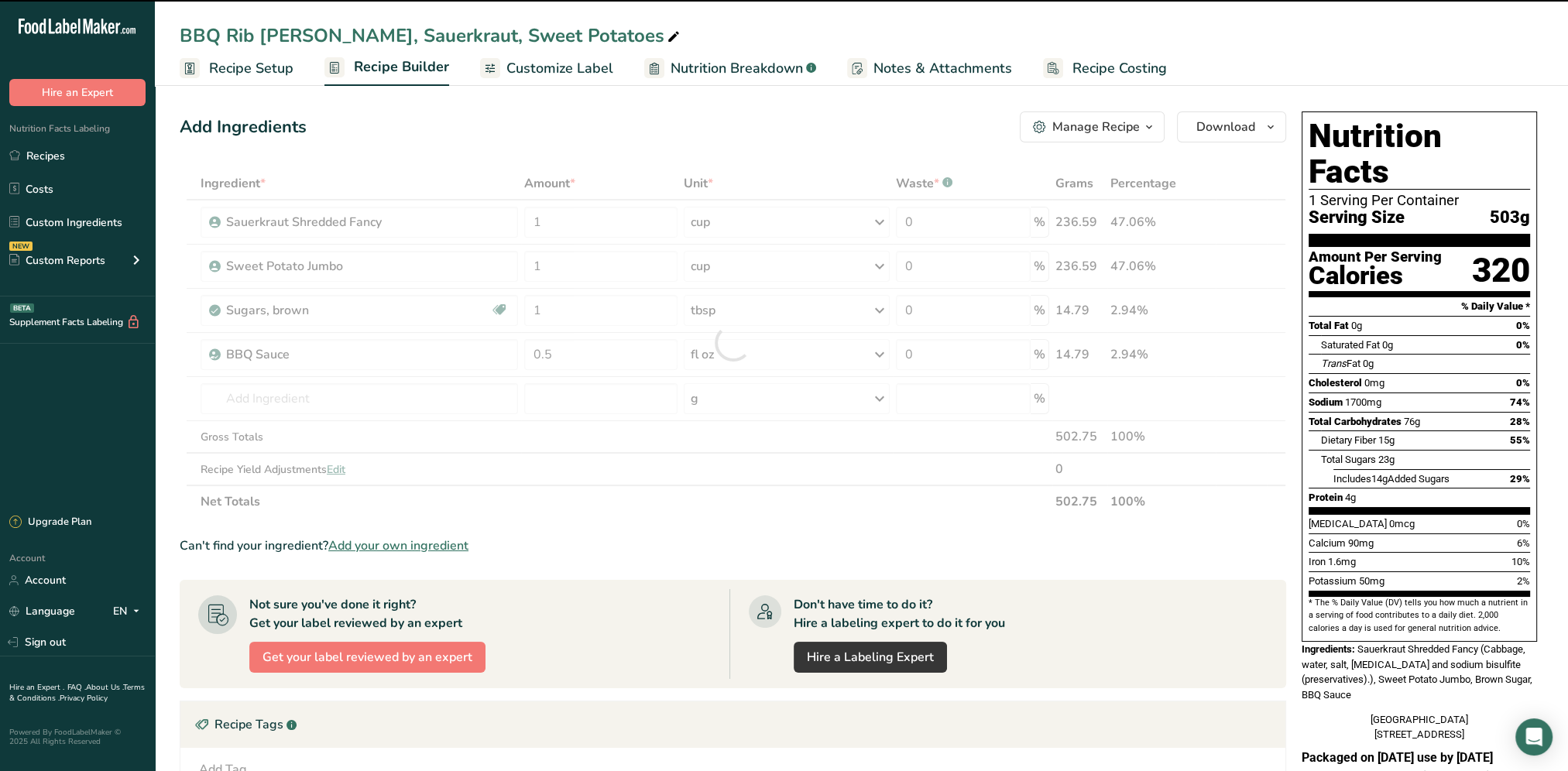
type input "0"
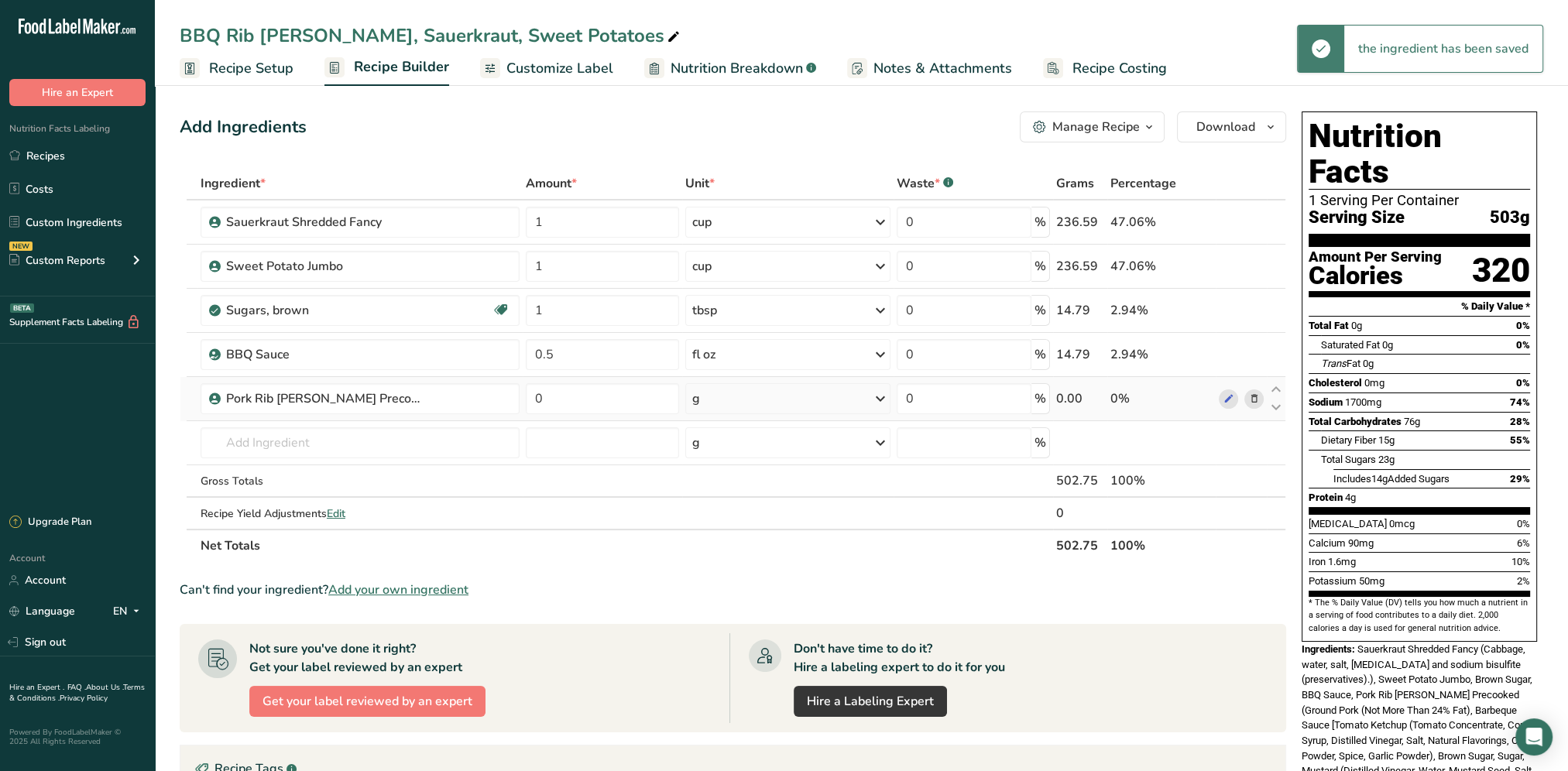
click at [1259, 400] on icon at bounding box center [1253, 400] width 11 height 16
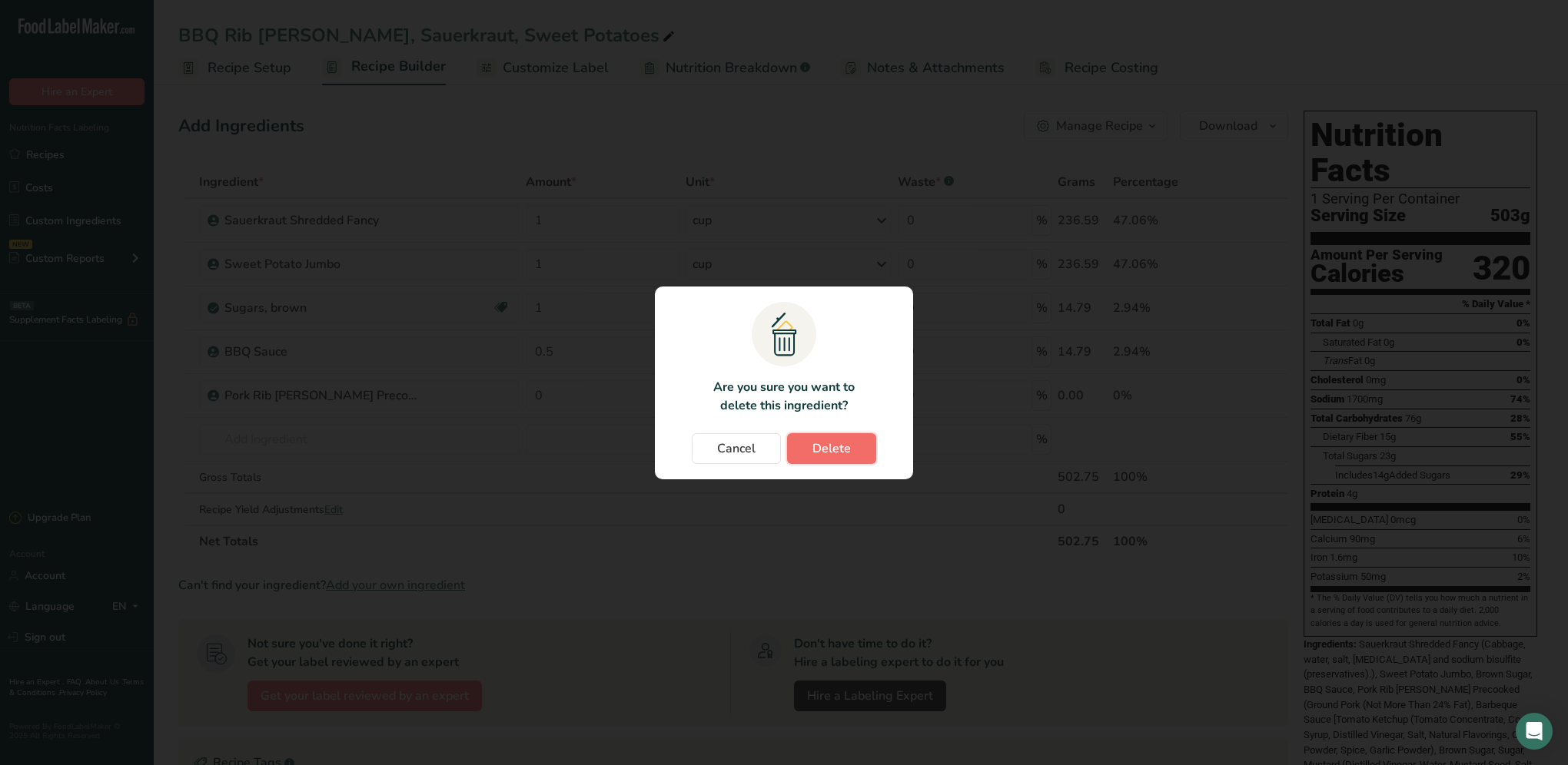
click at [800, 440] on button "Delete" at bounding box center [831, 449] width 89 height 31
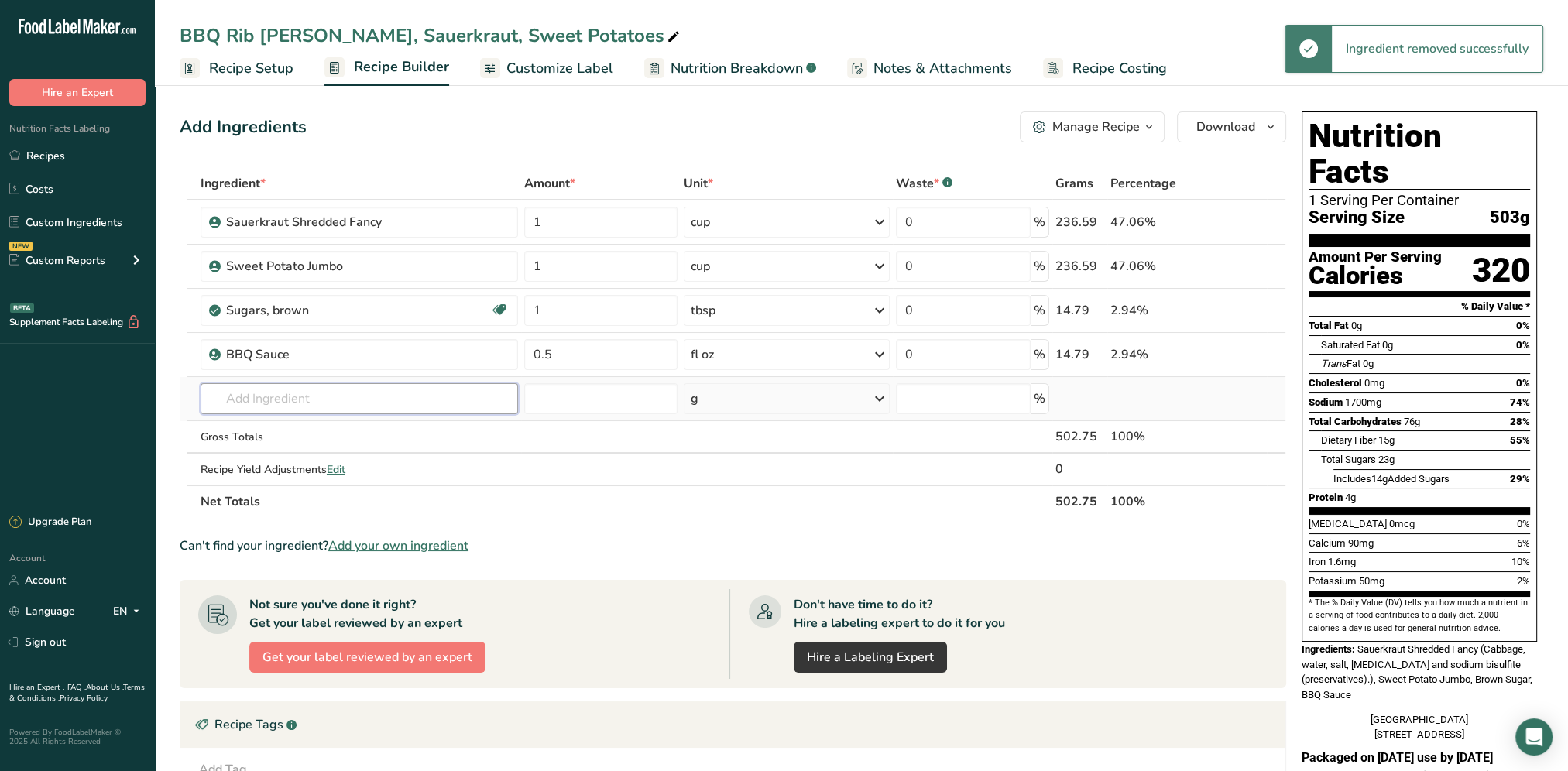
click at [293, 400] on input "text" at bounding box center [359, 399] width 318 height 31
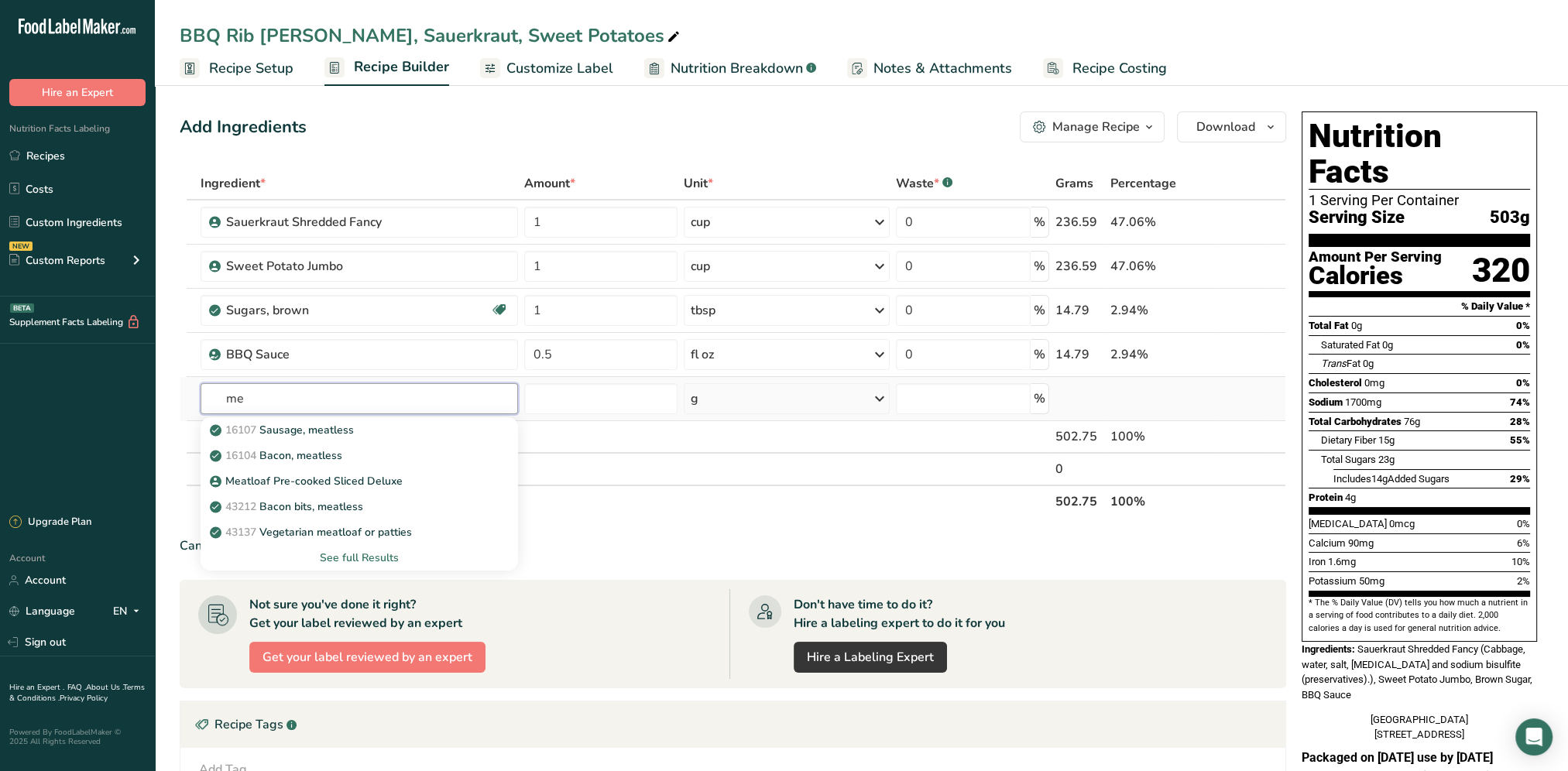
type input "m"
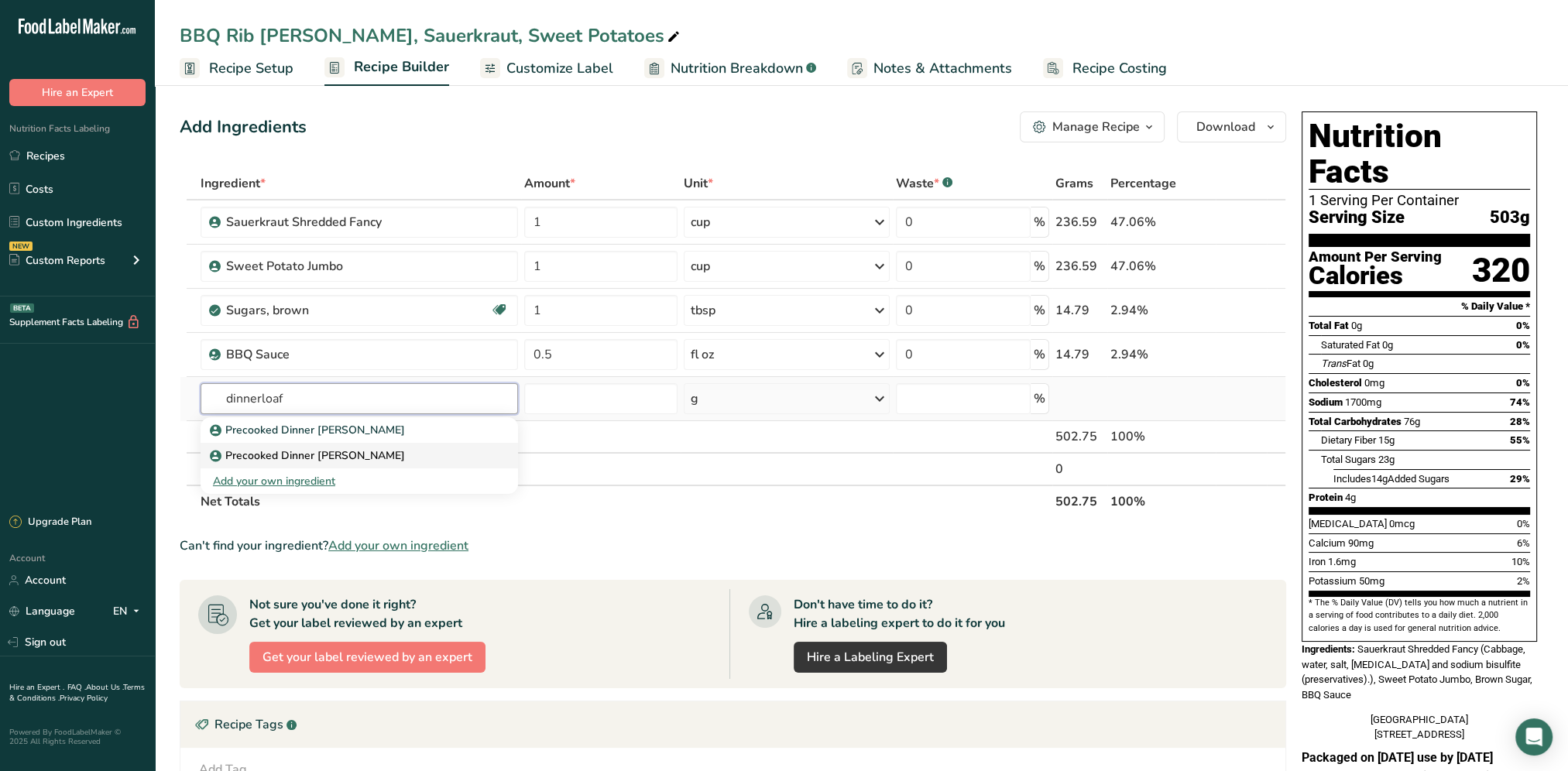
type input "dinnerloaf"
click at [349, 457] on p "Precooked Dinner Loaf Patties" at bounding box center [309, 456] width 192 height 16
type input "Precooked Dinner Loaf Patties"
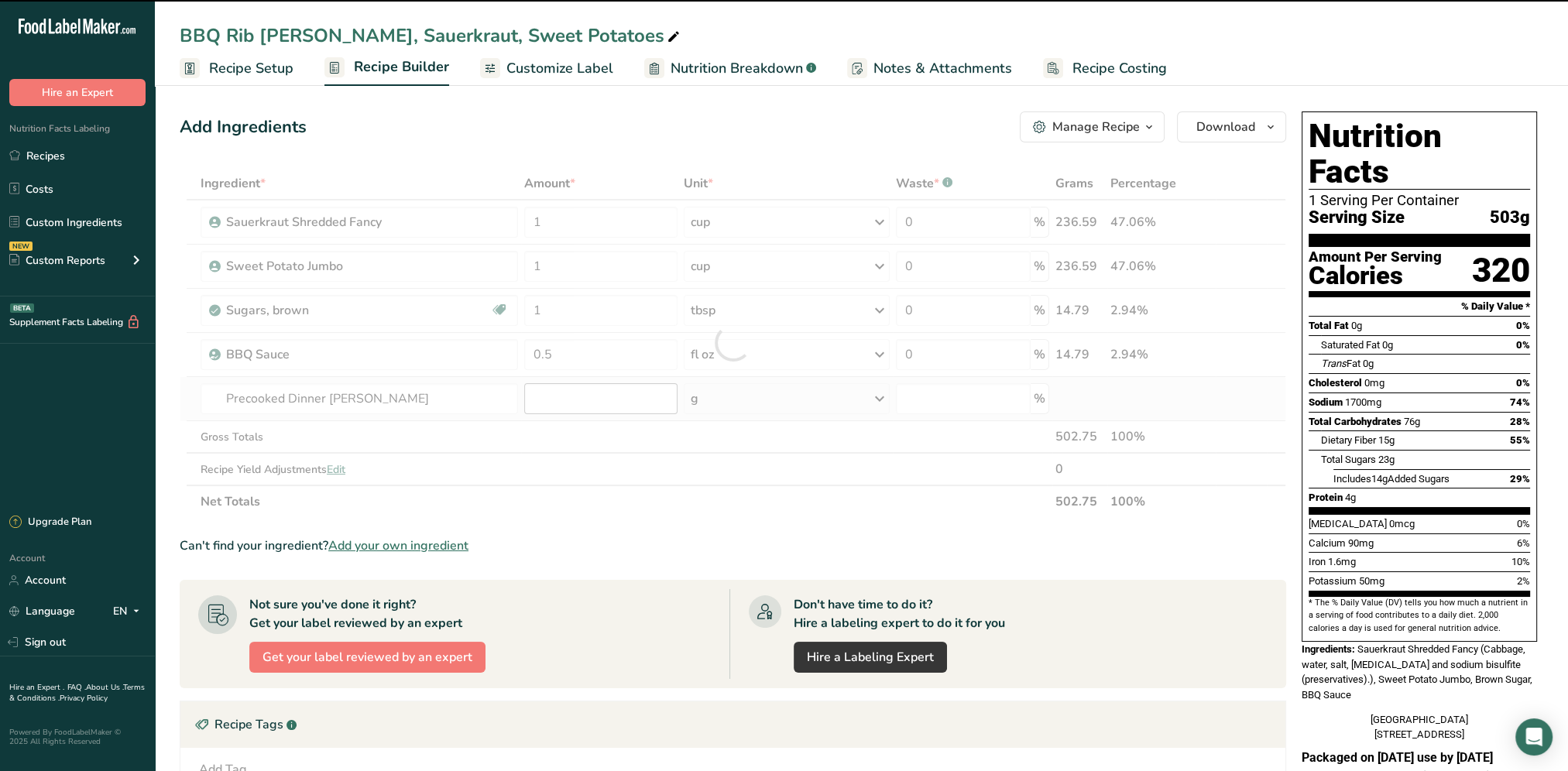
type input "0"
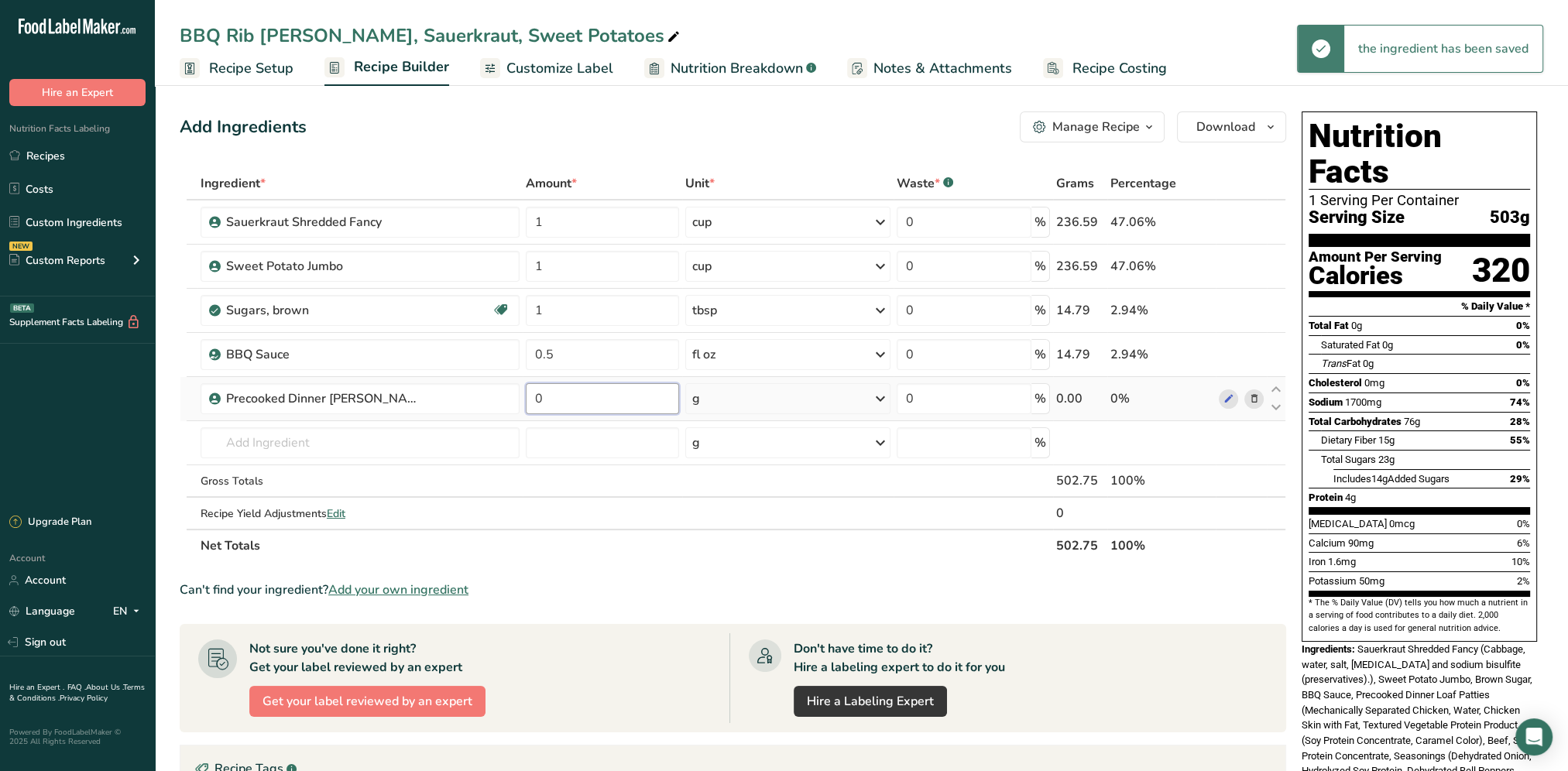
drag, startPoint x: 588, startPoint y: 397, endPoint x: 539, endPoint y: 409, distance: 50.4
click at [539, 409] on input "0" at bounding box center [602, 399] width 153 height 31
drag, startPoint x: 561, startPoint y: 401, endPoint x: 521, endPoint y: 398, distance: 40.1
click at [522, 398] on td "0" at bounding box center [602, 399] width 159 height 44
type input "85"
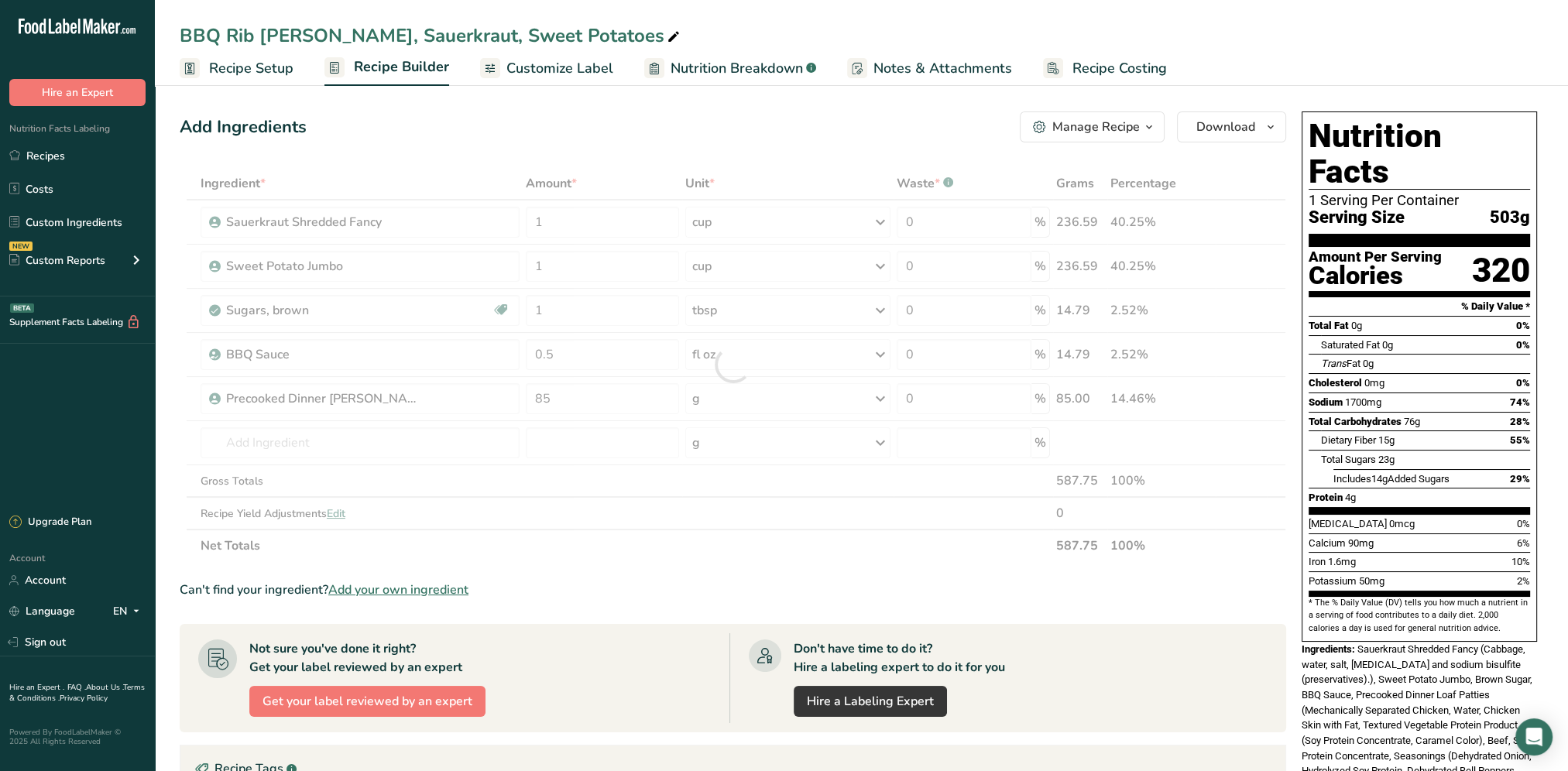
click at [920, 559] on div "Ingredient * Amount * Unit * Waste * .a-a{fill:#347362;}.b-a{fill:#fff;} Grams …" at bounding box center [733, 365] width 1107 height 395
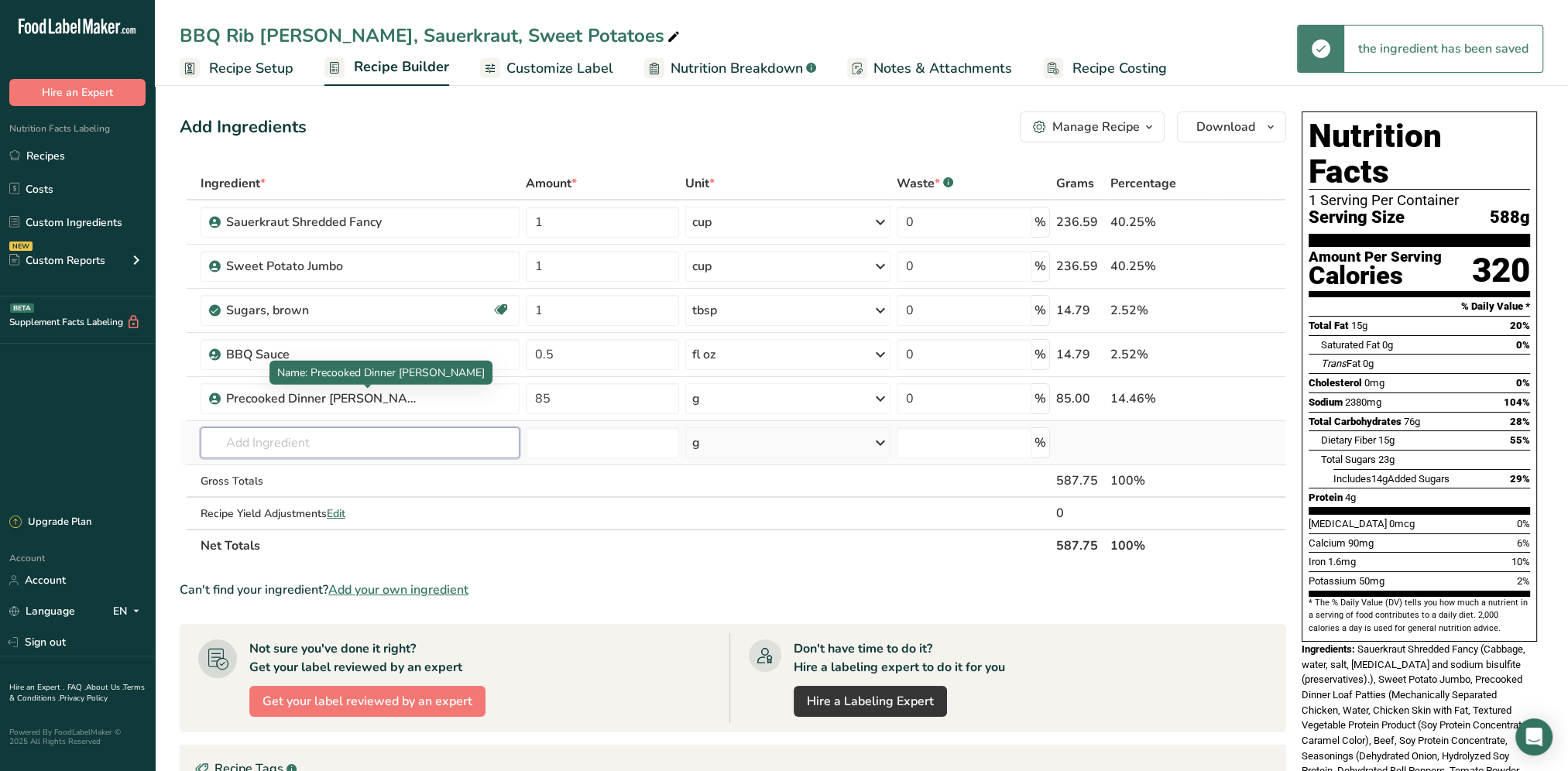
click at [328, 440] on input "text" at bounding box center [359, 443] width 319 height 31
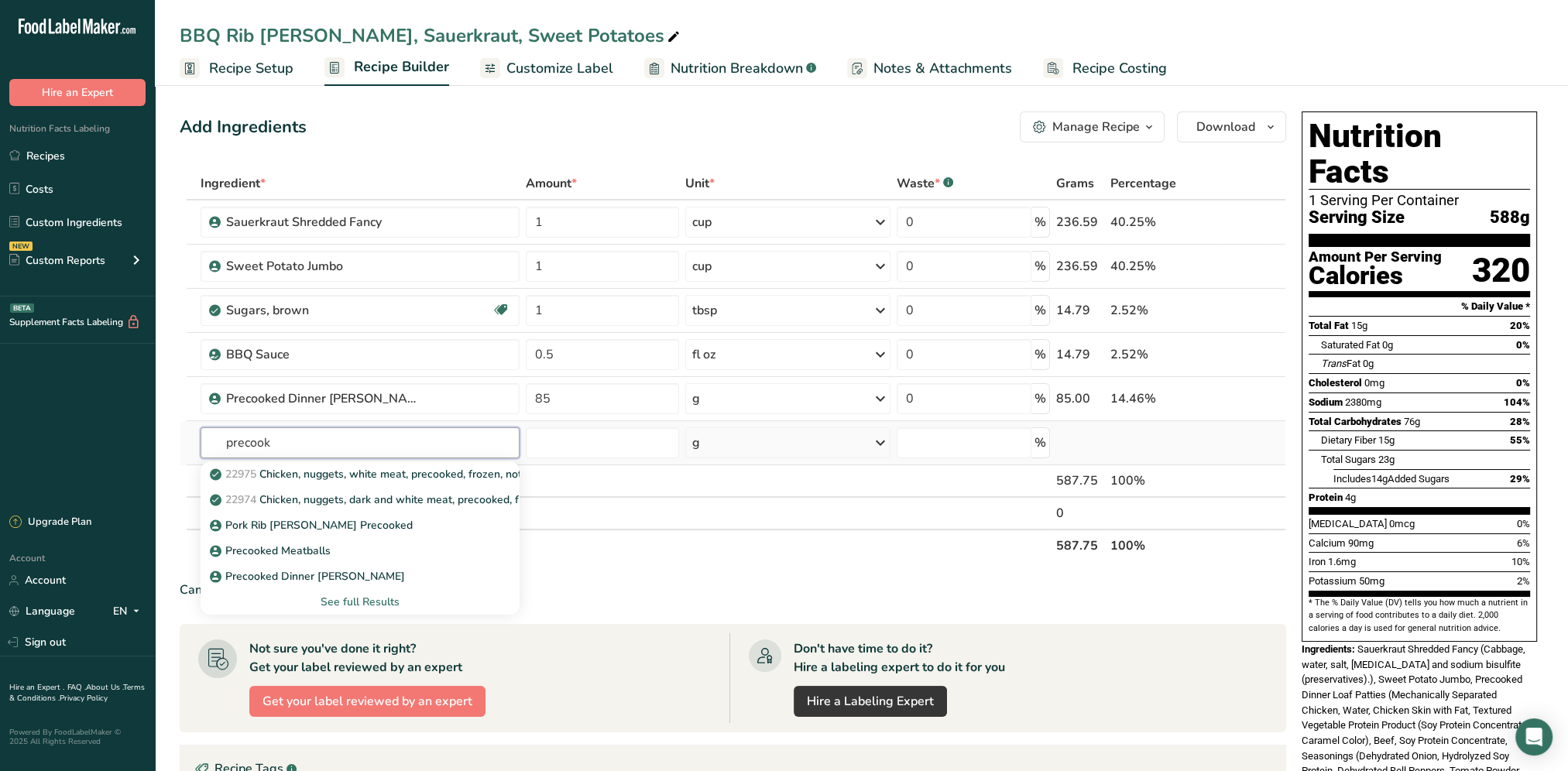
type input "precook"
click at [366, 604] on div "See full Results" at bounding box center [360, 602] width 295 height 16
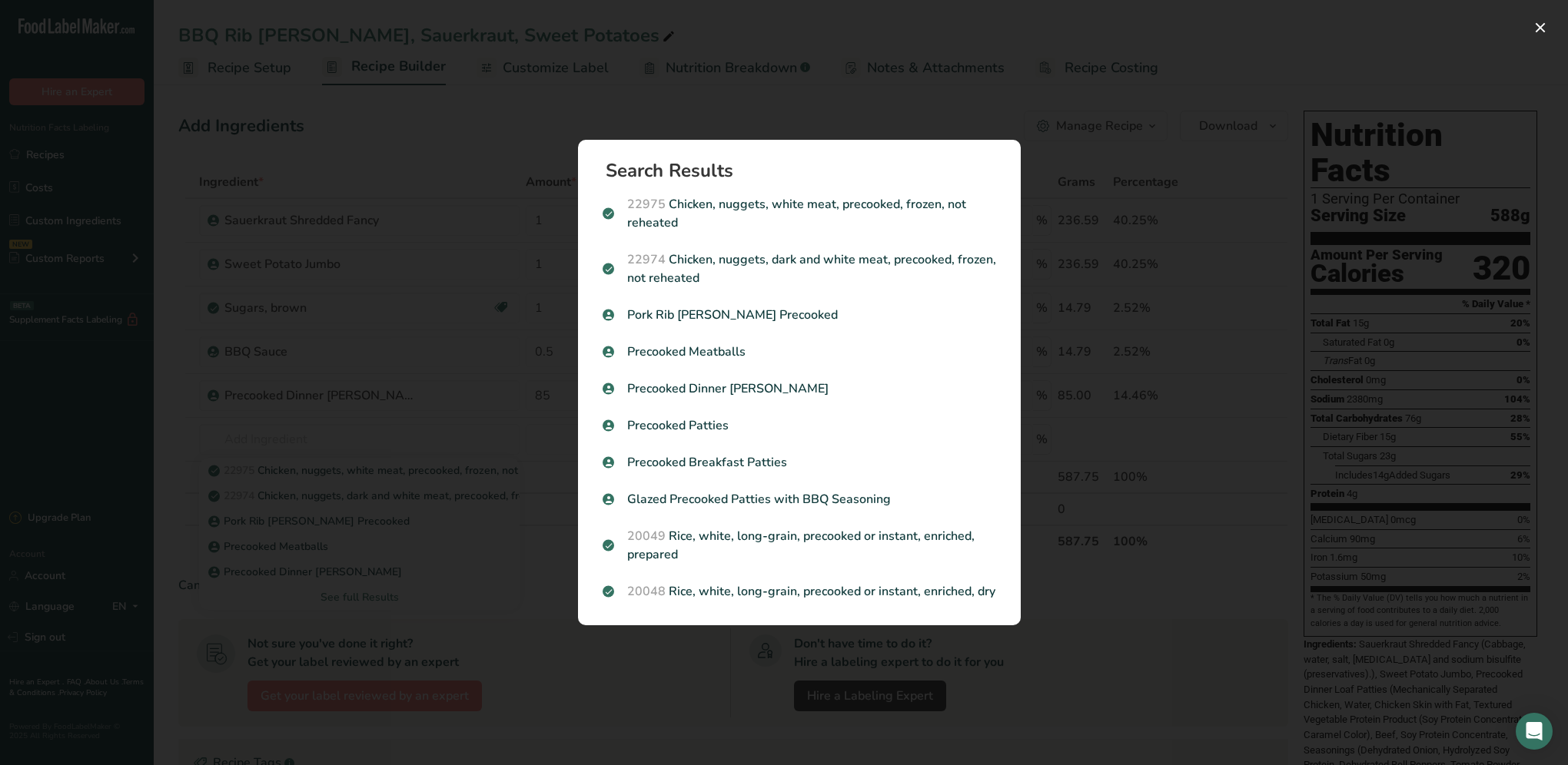
click at [490, 403] on div "Search results modal" at bounding box center [784, 382] width 1568 height 765
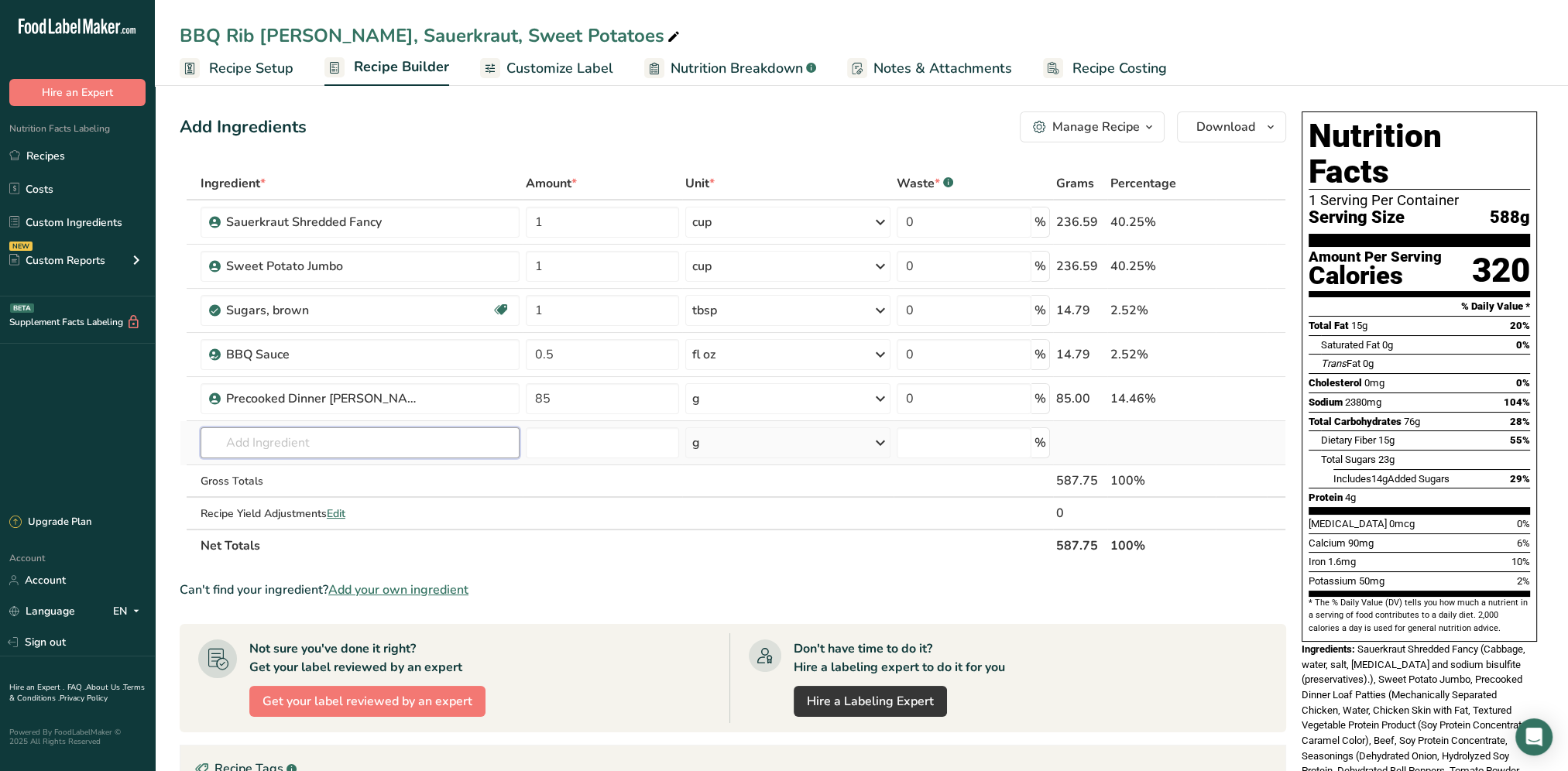
click at [323, 438] on input "text" at bounding box center [359, 443] width 319 height 31
type input "dinnerloaf"
click at [366, 472] on div "Precooked Dinner [PERSON_NAME]" at bounding box center [348, 474] width 270 height 16
type input "Precooked Dinner [PERSON_NAME]"
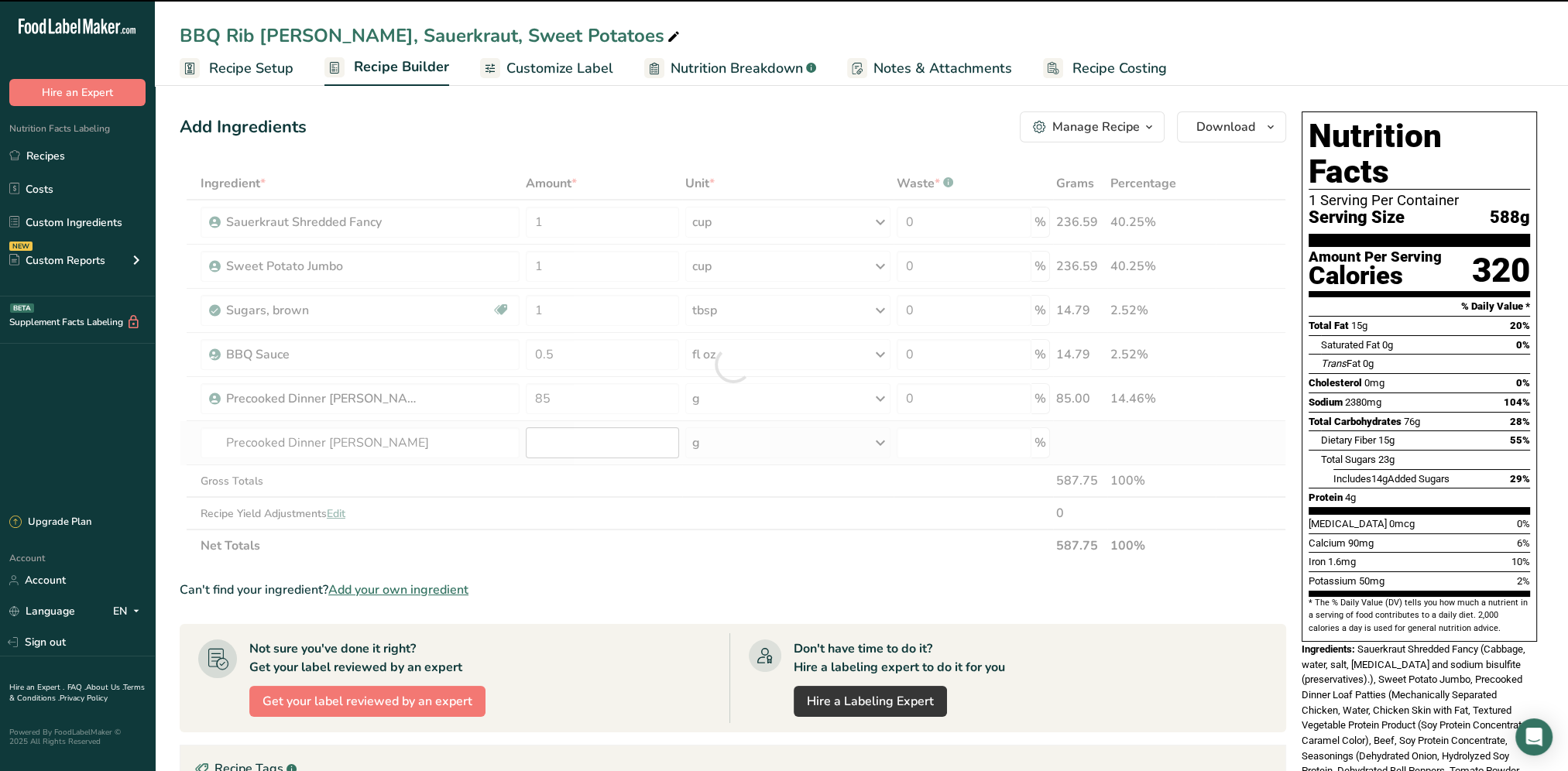
type input "0"
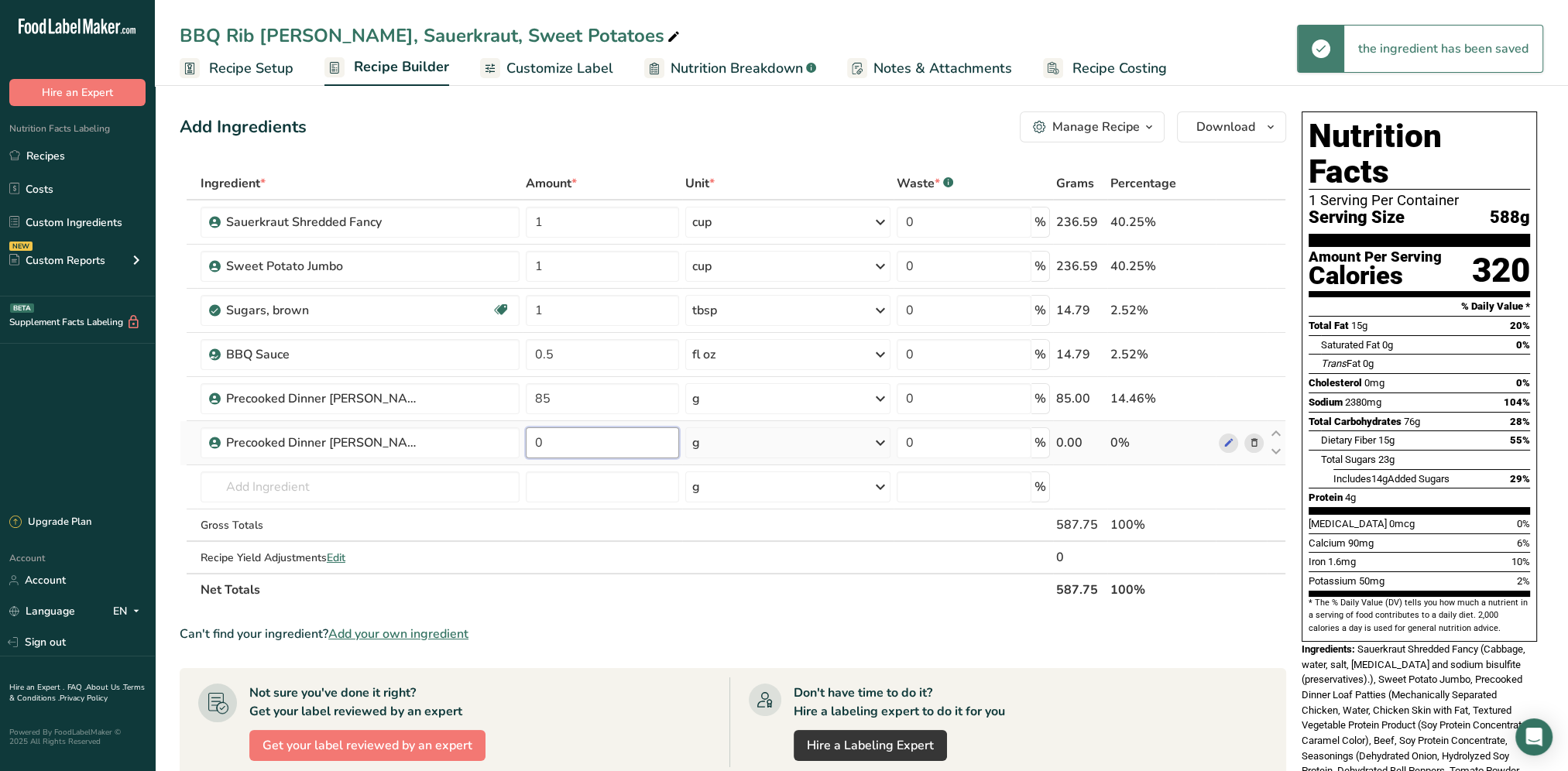
drag, startPoint x: 592, startPoint y: 442, endPoint x: 528, endPoint y: 439, distance: 64.1
click at [528, 439] on input "0" at bounding box center [602, 443] width 153 height 31
type input "85"
click at [776, 147] on div "Add Ingredients Manage Recipe Delete Recipe Duplicate Recipe Scale Recipe Save …" at bounding box center [737, 609] width 1116 height 1008
click at [1255, 395] on icon at bounding box center [1253, 400] width 11 height 16
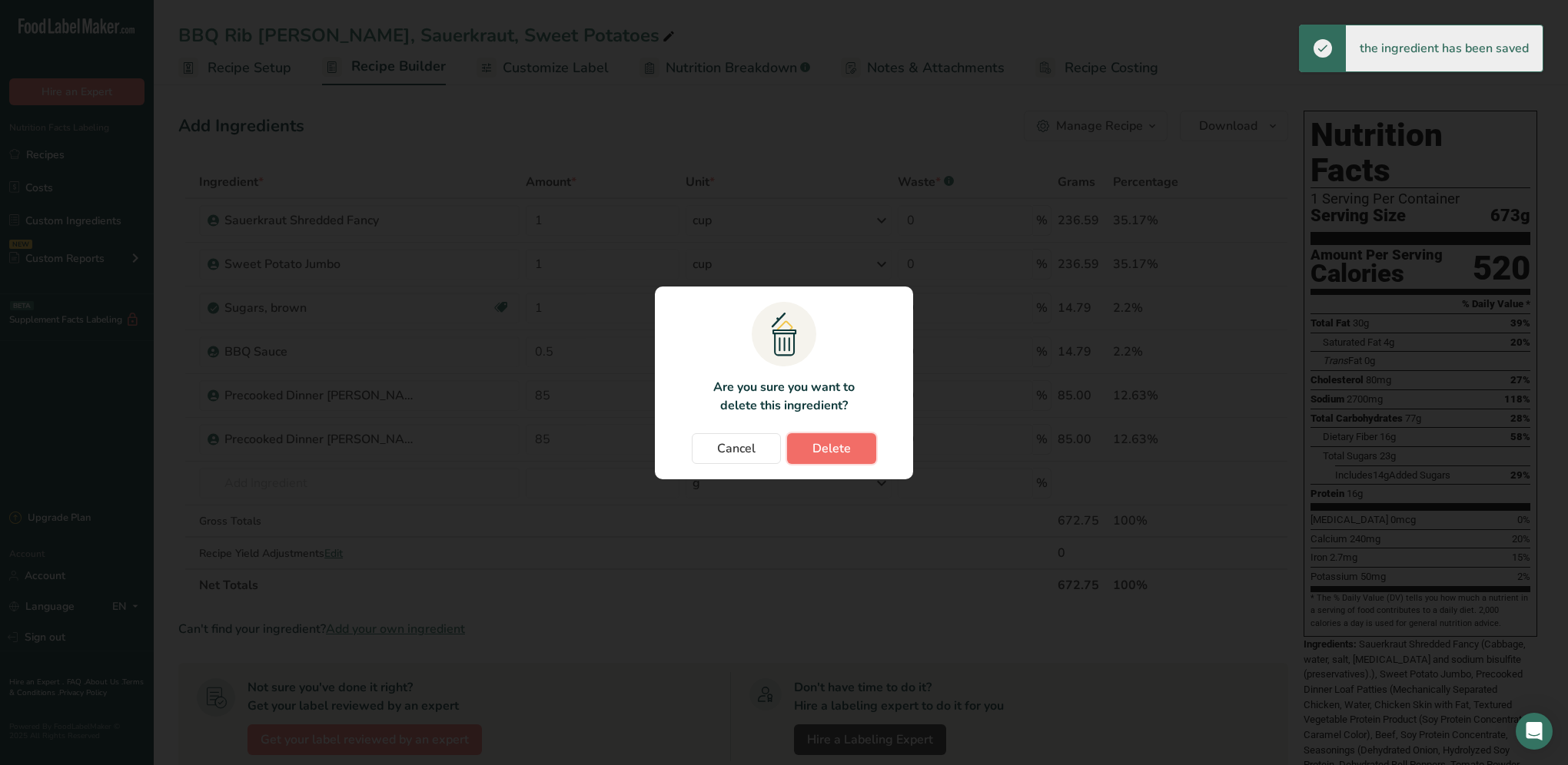
click at [849, 452] on span "Delete" at bounding box center [831, 449] width 39 height 18
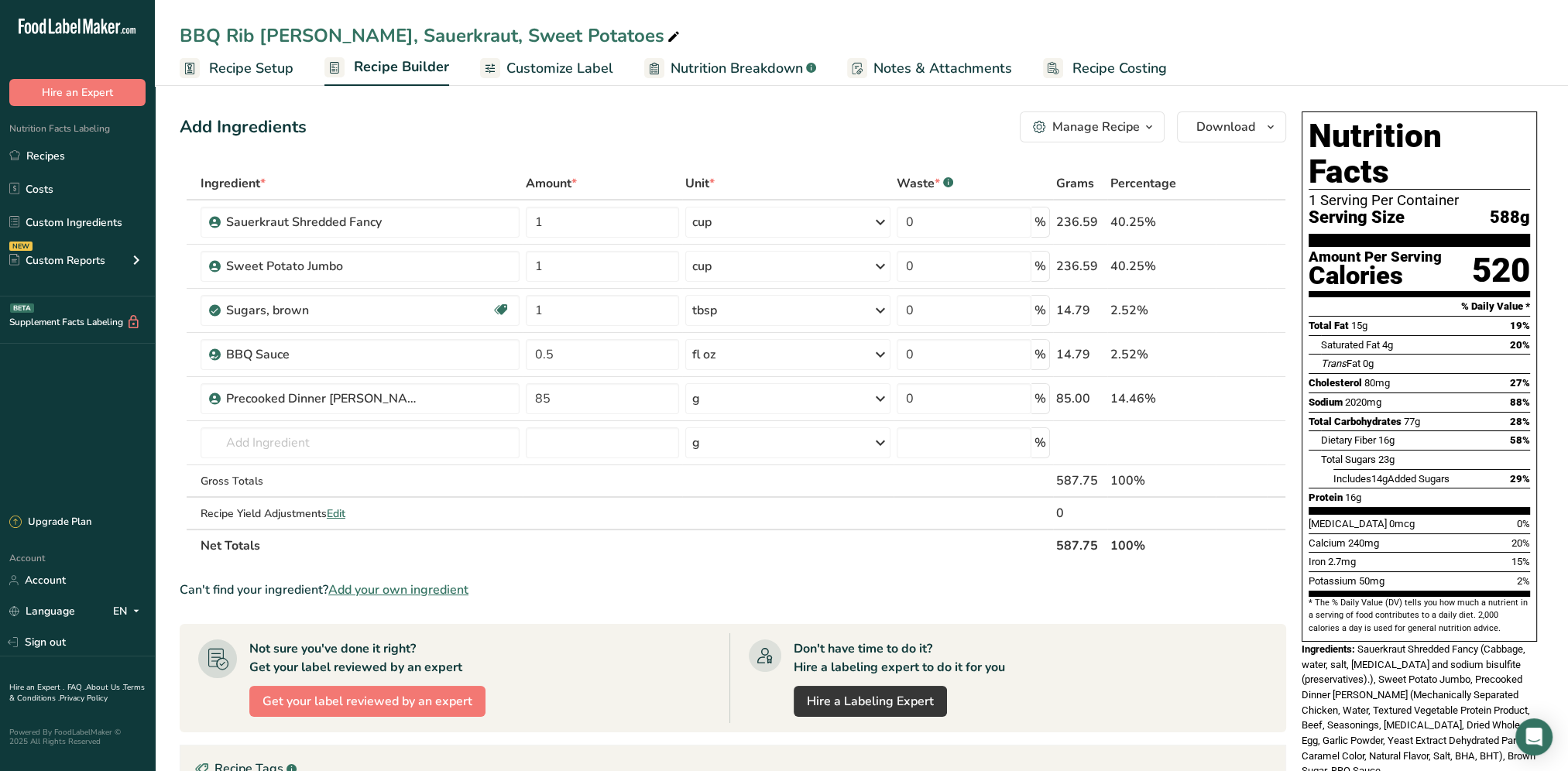
click at [248, 73] on span "Recipe Setup" at bounding box center [251, 68] width 85 height 21
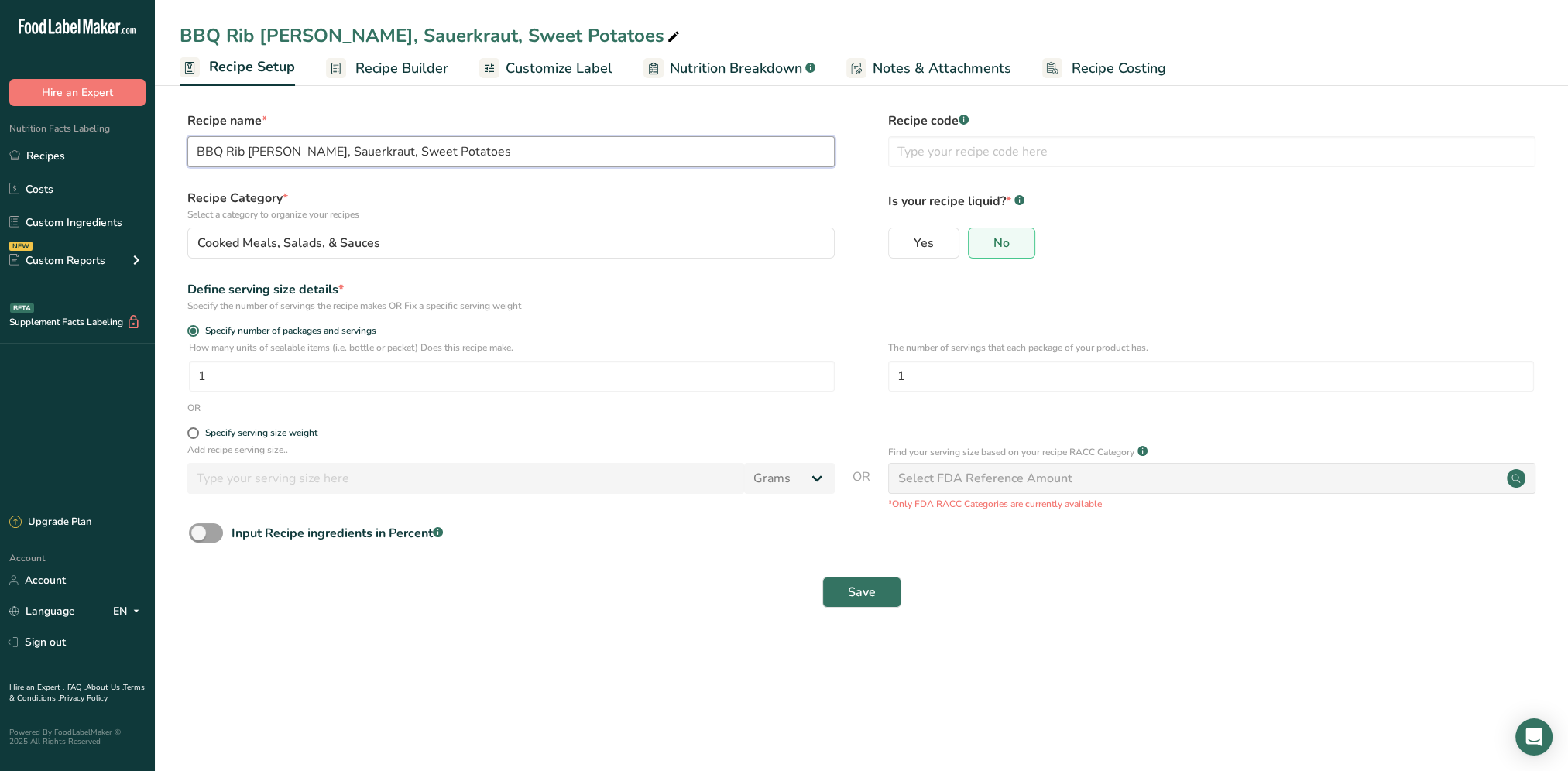
click at [272, 153] on input "BBQ Rib patty, Sauerkraut, Sweet Potatoes" at bounding box center [511, 152] width 647 height 31
drag, startPoint x: 273, startPoint y: 152, endPoint x: 195, endPoint y: 148, distance: 78.1
click at [195, 148] on input "BBQ Riyb patt, Sauerkraut, Sweet Potatoes" at bounding box center [511, 152] width 647 height 31
drag, startPoint x: 274, startPoint y: 153, endPoint x: 198, endPoint y: 149, distance: 76.1
click at [198, 149] on input "BBQ Riyb patt, Sauerkraut, Sweet Potatoes" at bounding box center [511, 152] width 647 height 31
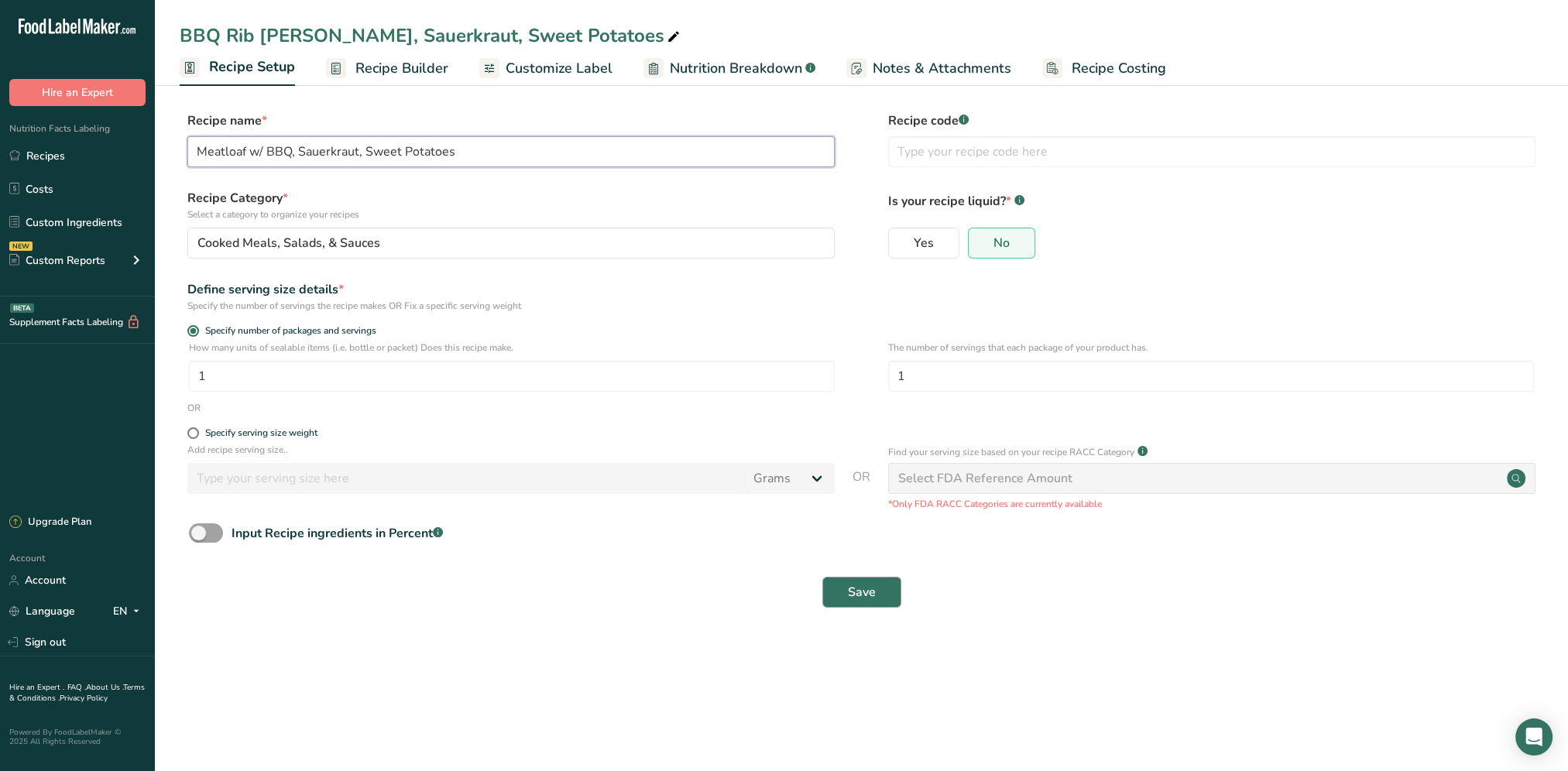
type input "Meatloaf w/ BBQ, Sauerkraut, Sweet Potatoes"
click at [861, 583] on span "Save" at bounding box center [862, 593] width 28 height 18
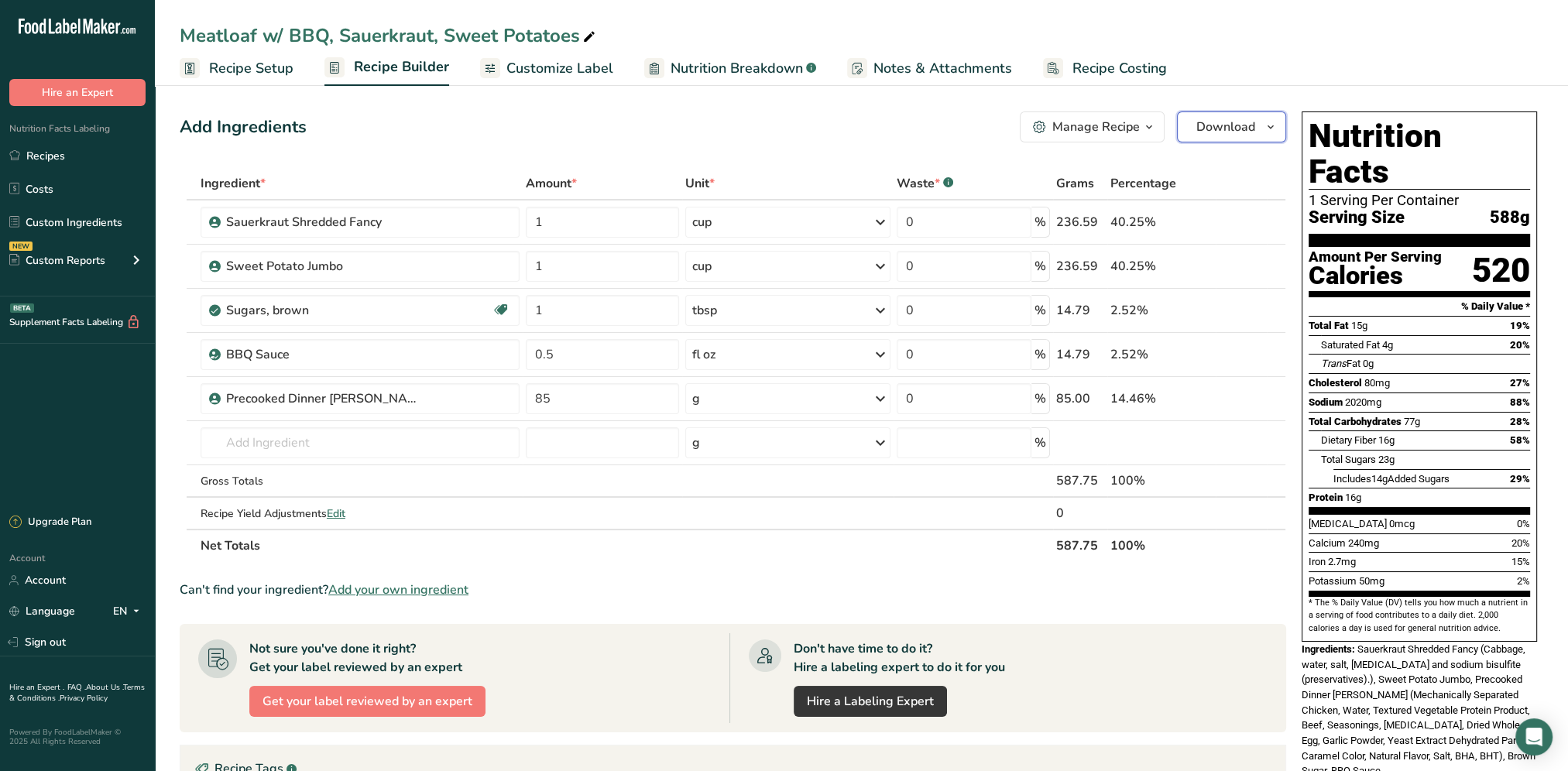
click at [1251, 127] on span "Download" at bounding box center [1225, 127] width 59 height 18
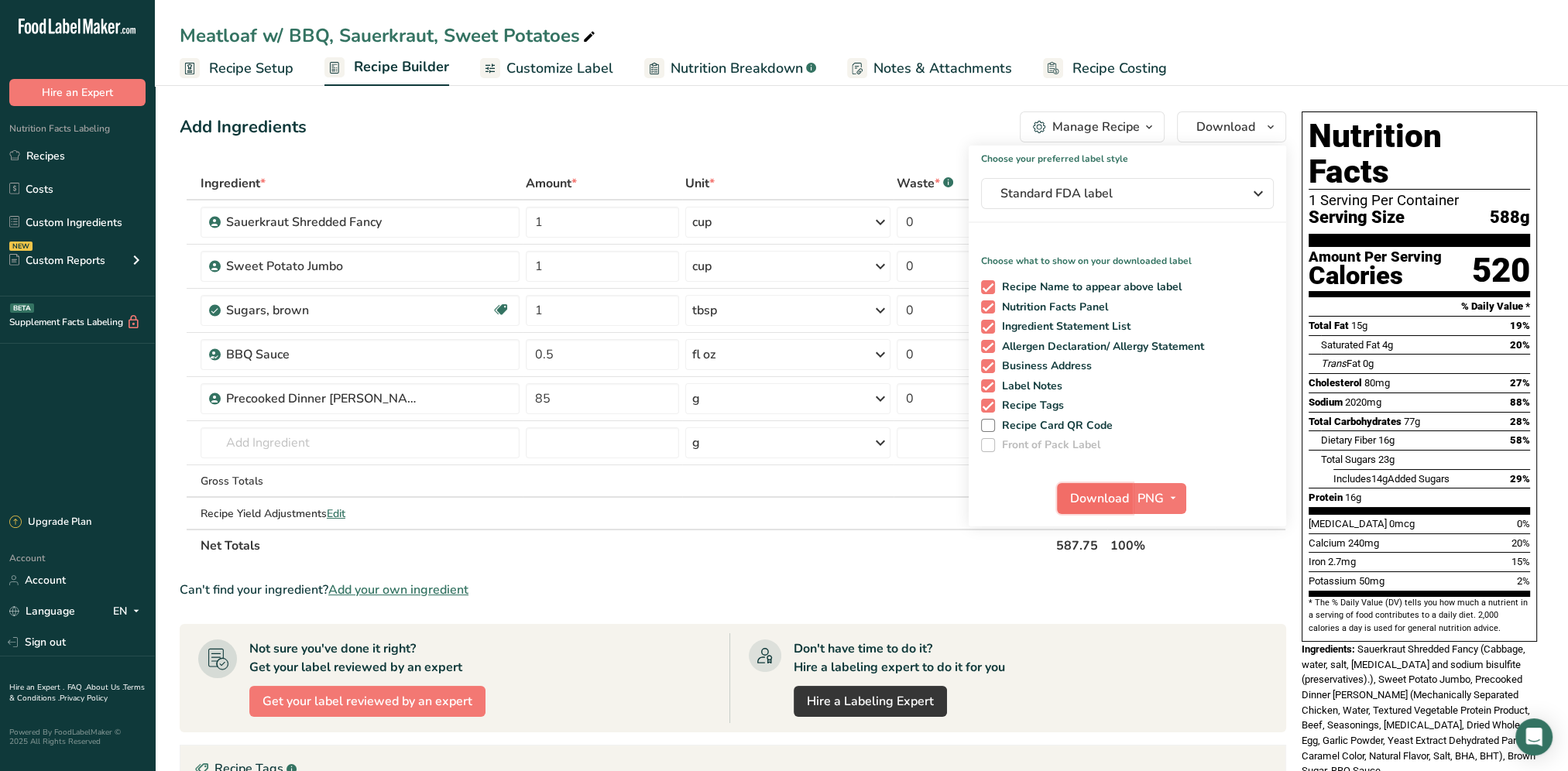
click at [1092, 510] on button "Download" at bounding box center [1094, 499] width 76 height 31
click at [1158, 79] on link "Recipe Costing" at bounding box center [1105, 68] width 124 height 35
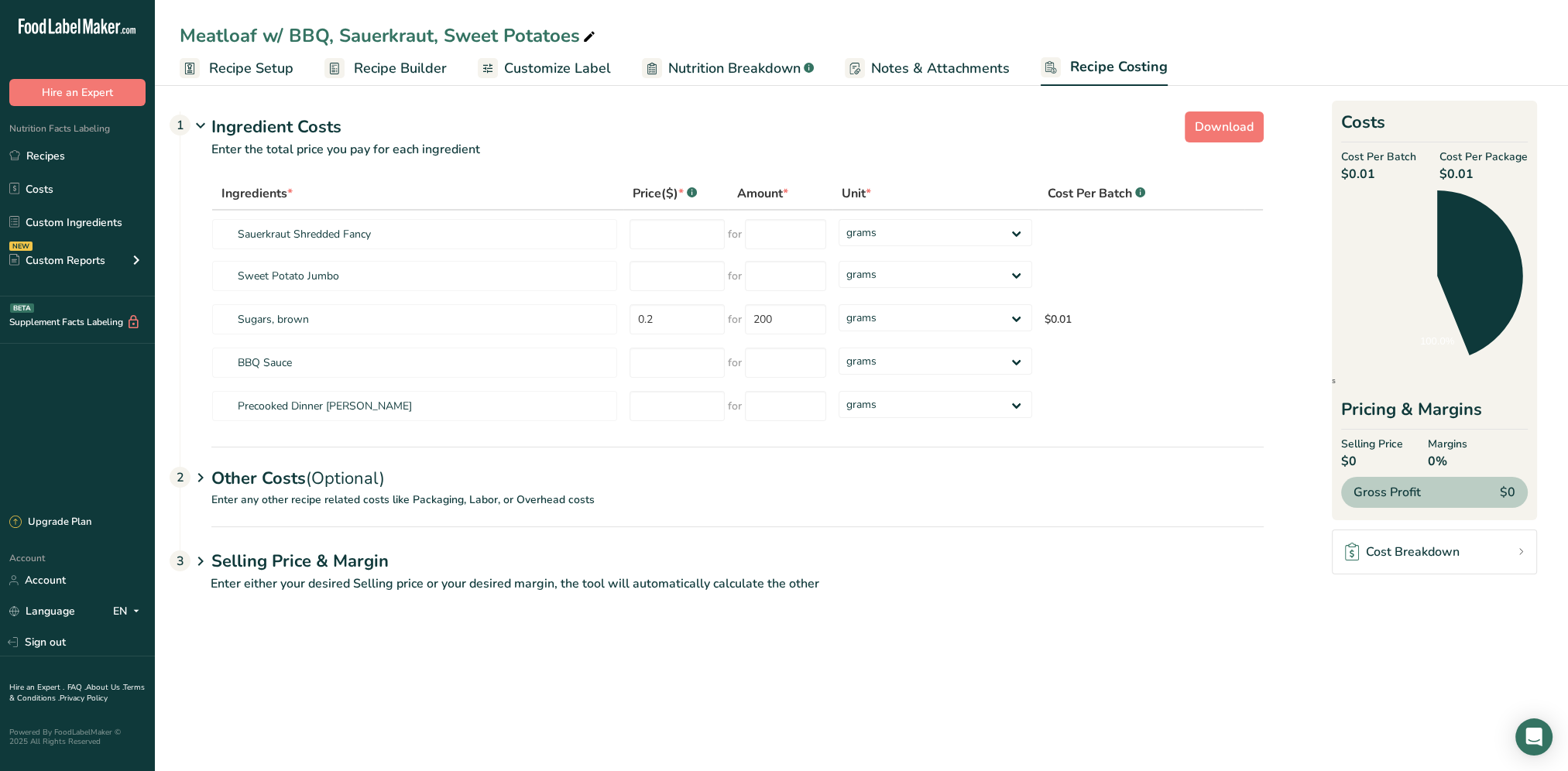
click at [1227, 27] on div "Meatloaf w/ BBQ, Sauerkraut, Sweet Potatoes" at bounding box center [861, 36] width 1413 height 28
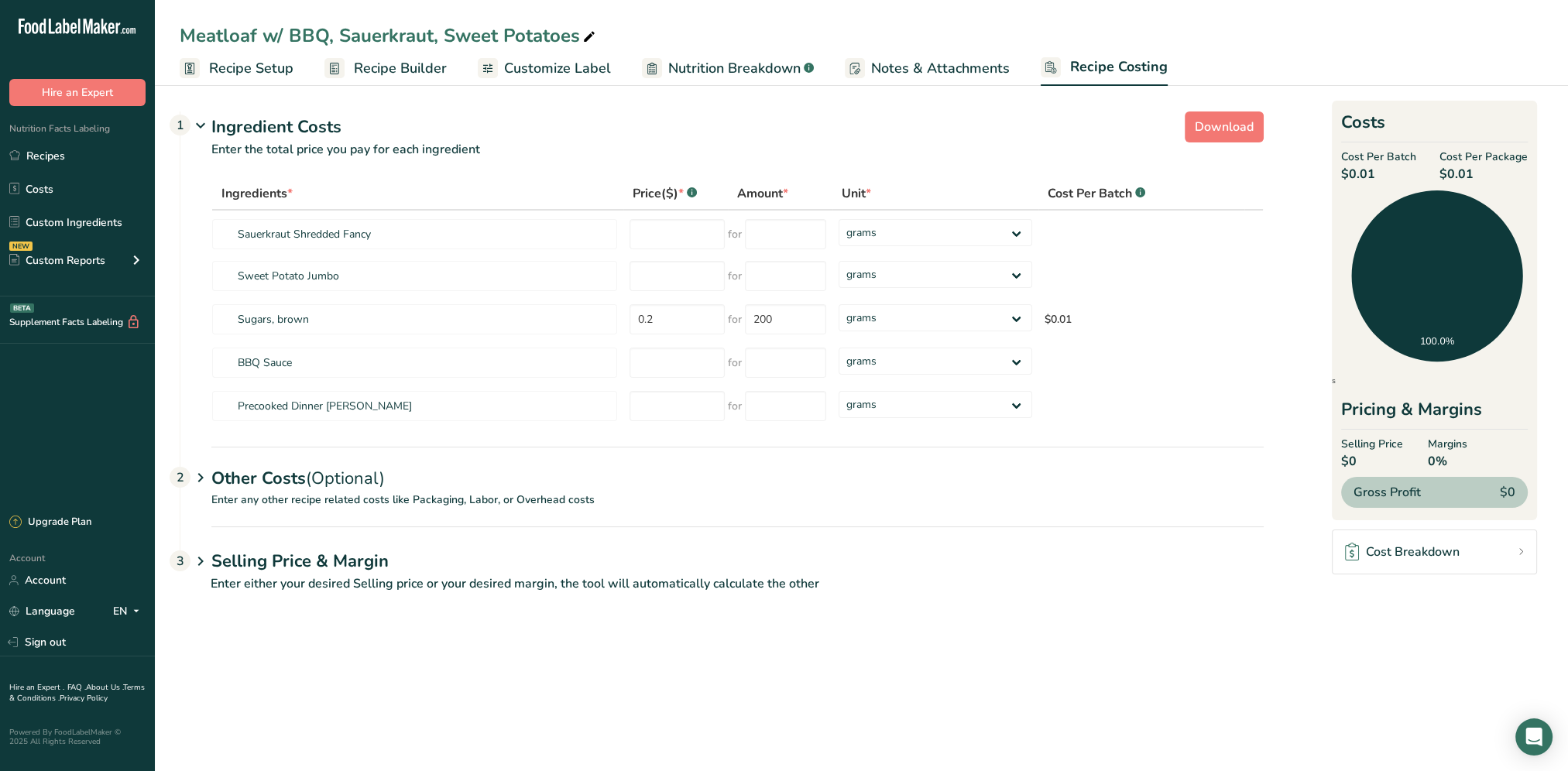
click at [261, 75] on span "Recipe Setup" at bounding box center [251, 68] width 85 height 21
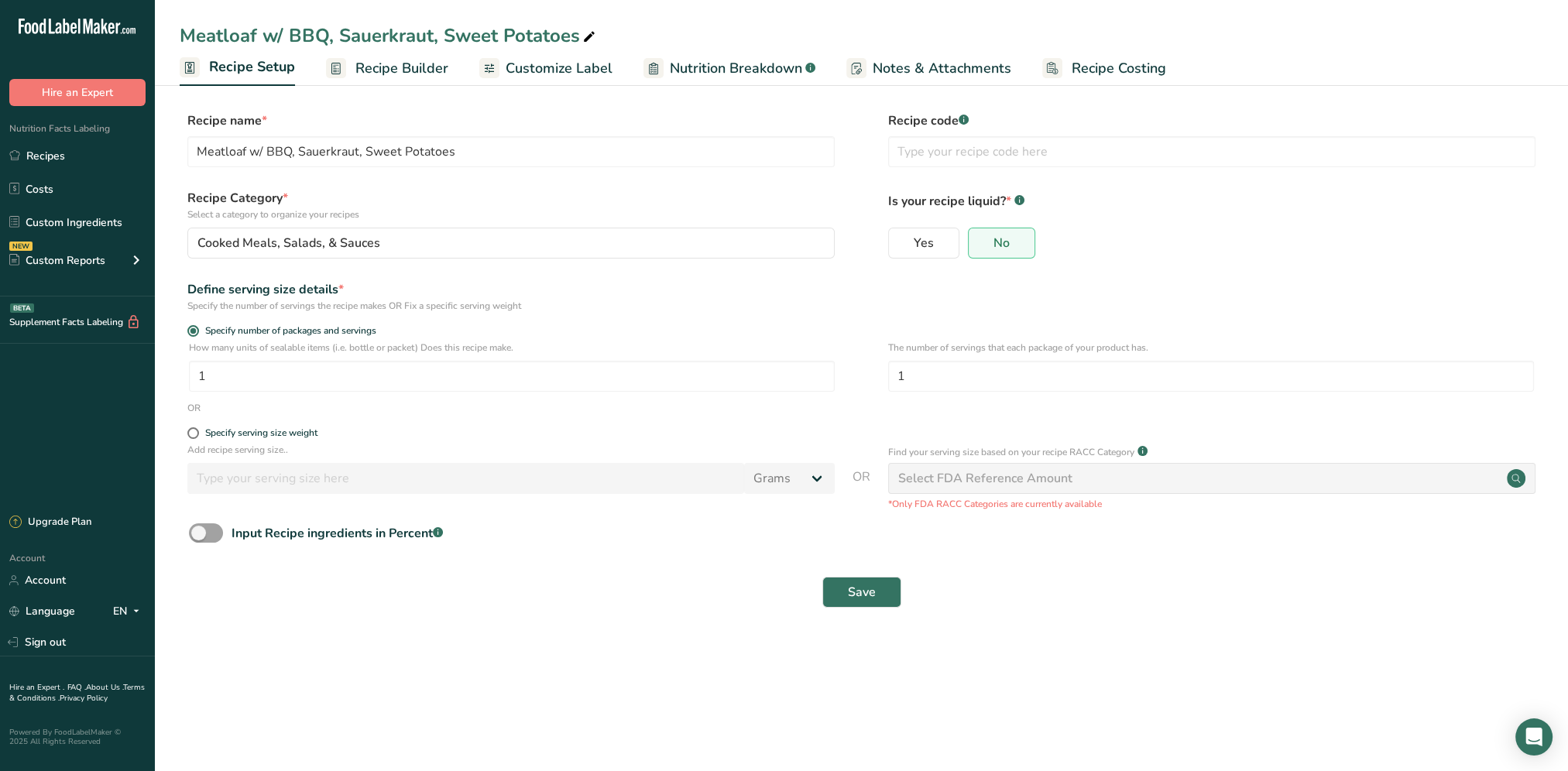
click at [374, 69] on span "Recipe Builder" at bounding box center [401, 68] width 93 height 21
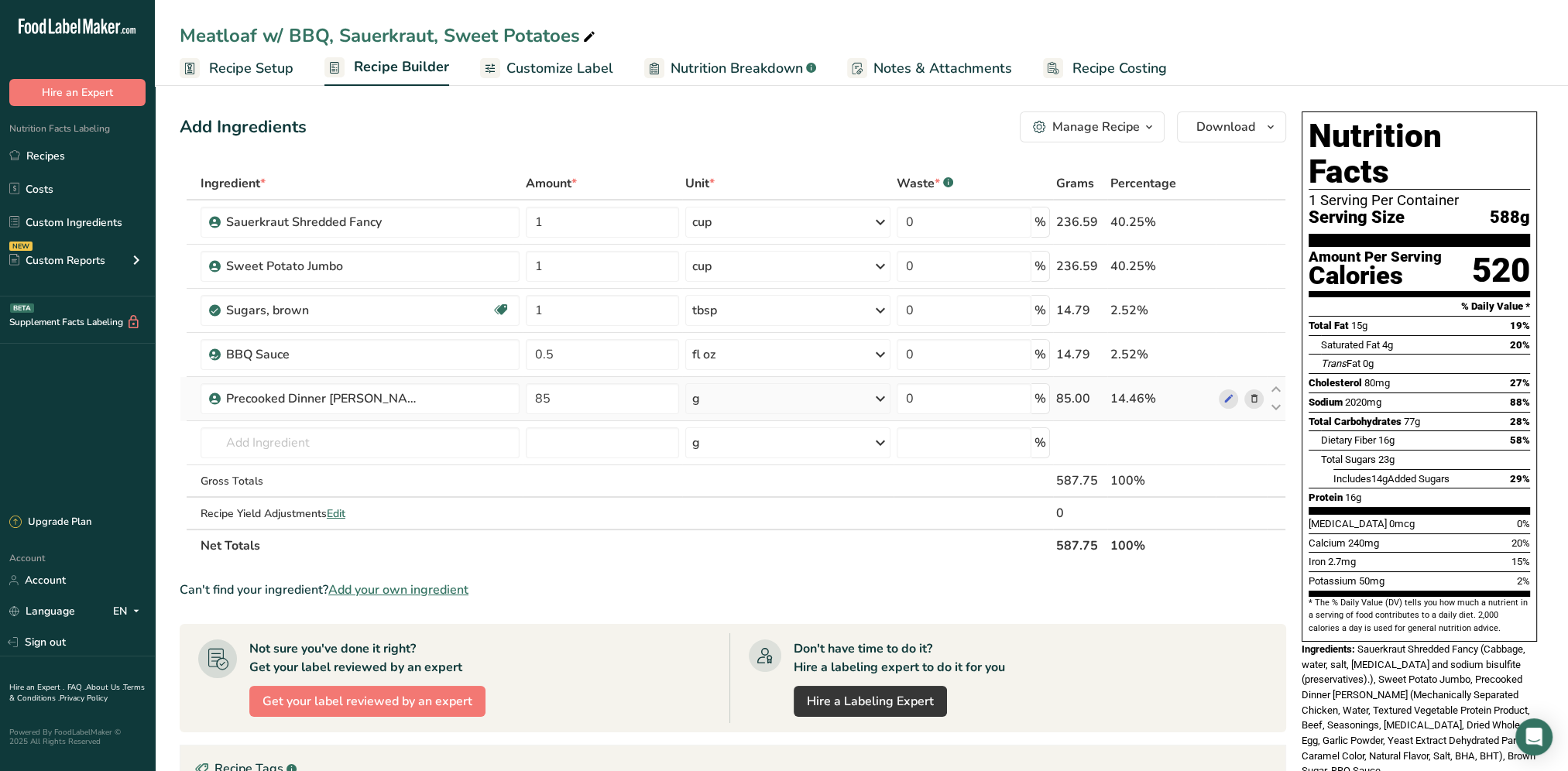
click at [1248, 400] on icon at bounding box center [1253, 400] width 11 height 16
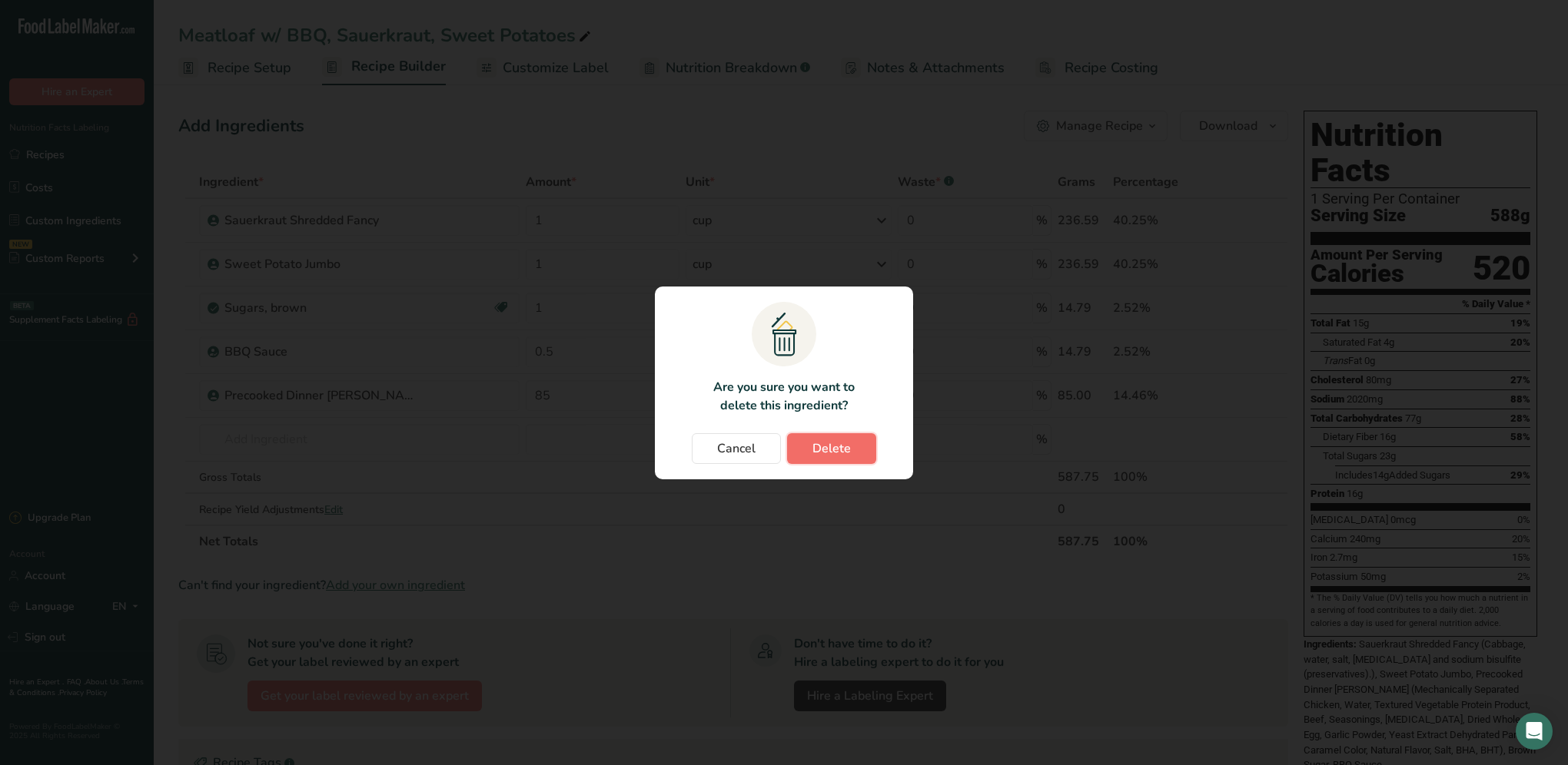
click at [833, 445] on span "Delete" at bounding box center [831, 449] width 39 height 18
click at [879, 64] on div "Change password modal" at bounding box center [784, 382] width 1568 height 765
click at [815, 445] on span "Delete" at bounding box center [831, 449] width 39 height 18
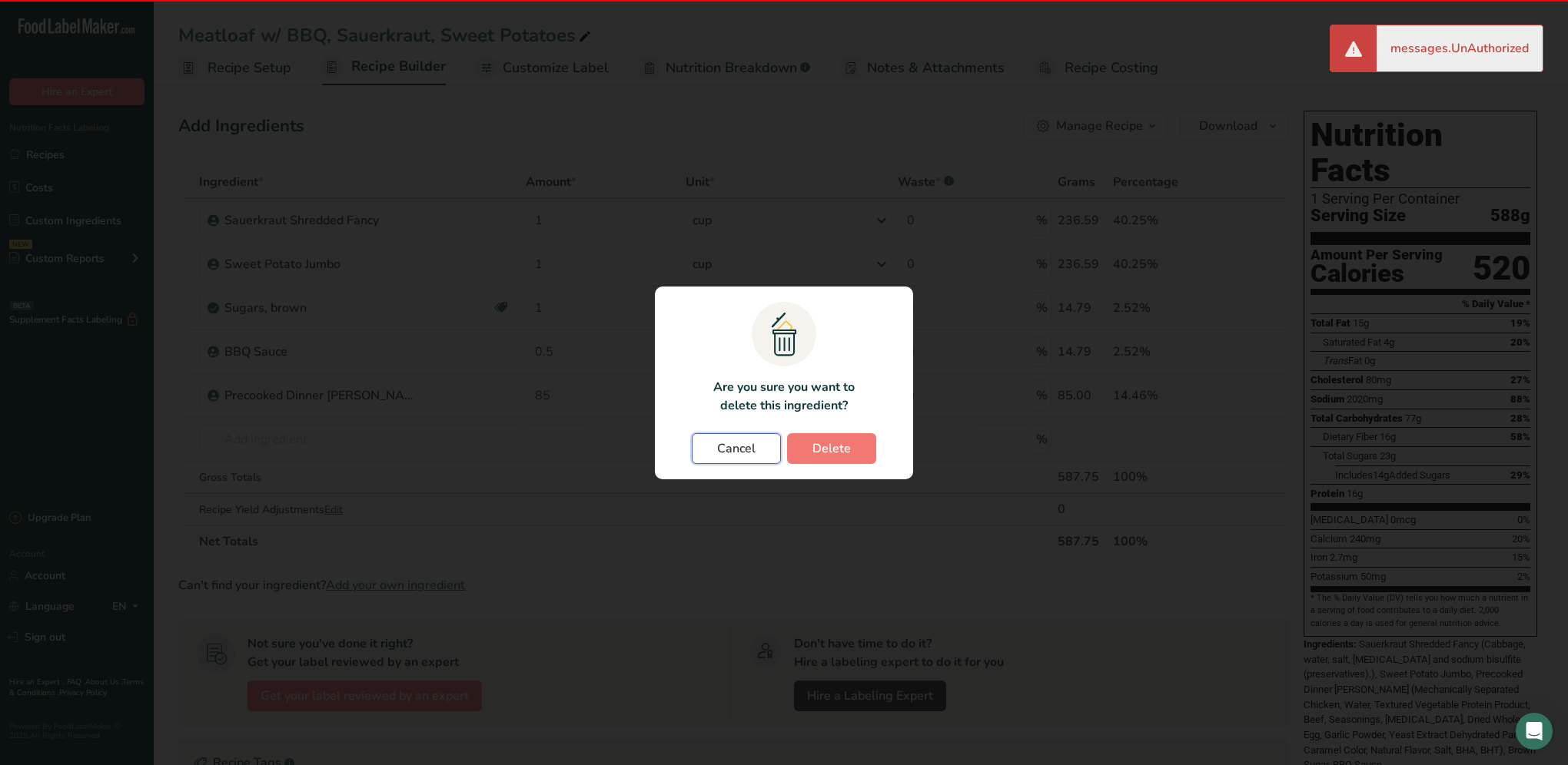
click at [757, 457] on button "Cancel" at bounding box center [737, 449] width 89 height 31
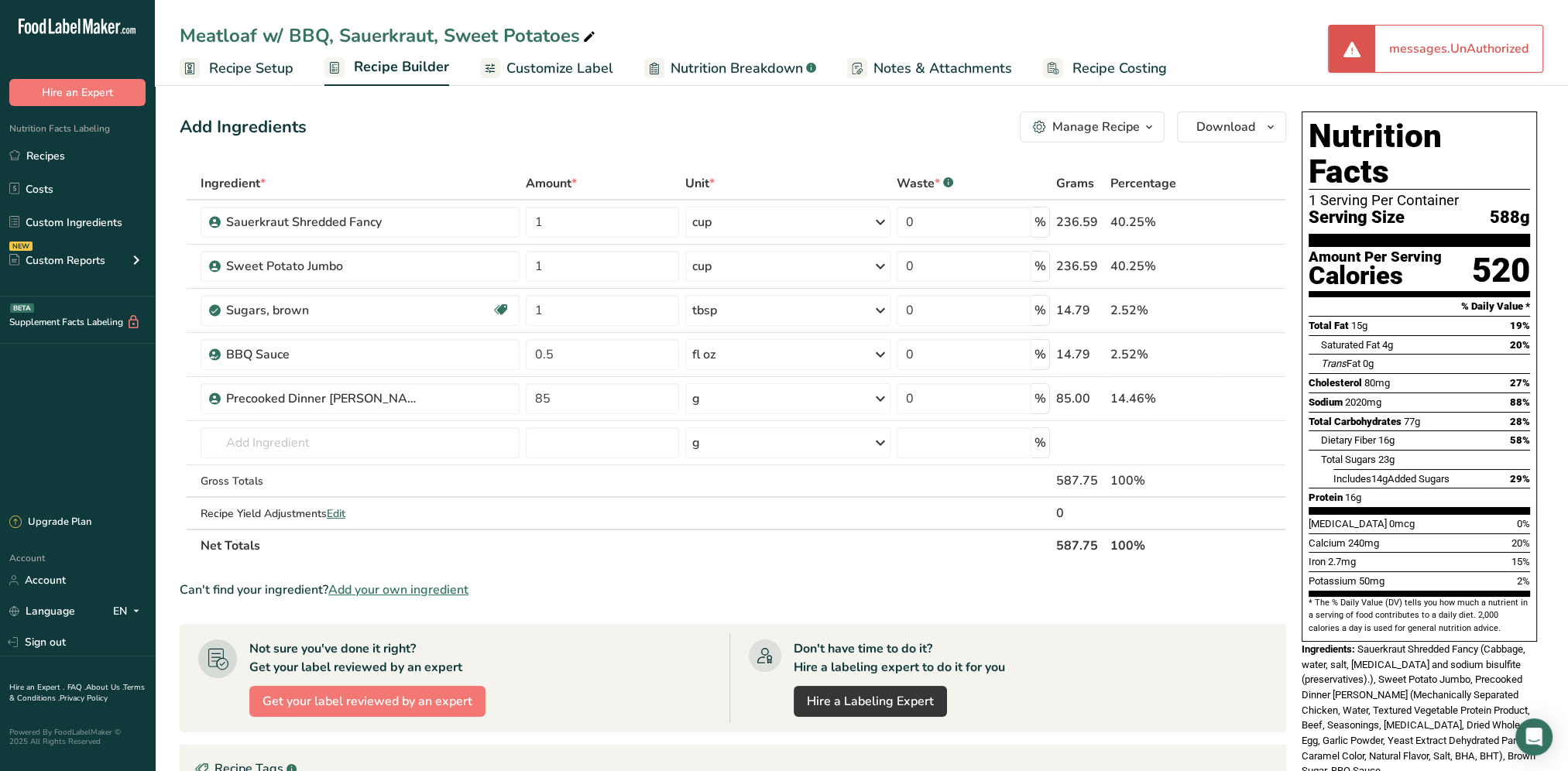
click at [1429, 43] on div "messages.UnAuthorized" at bounding box center [1459, 48] width 167 height 46
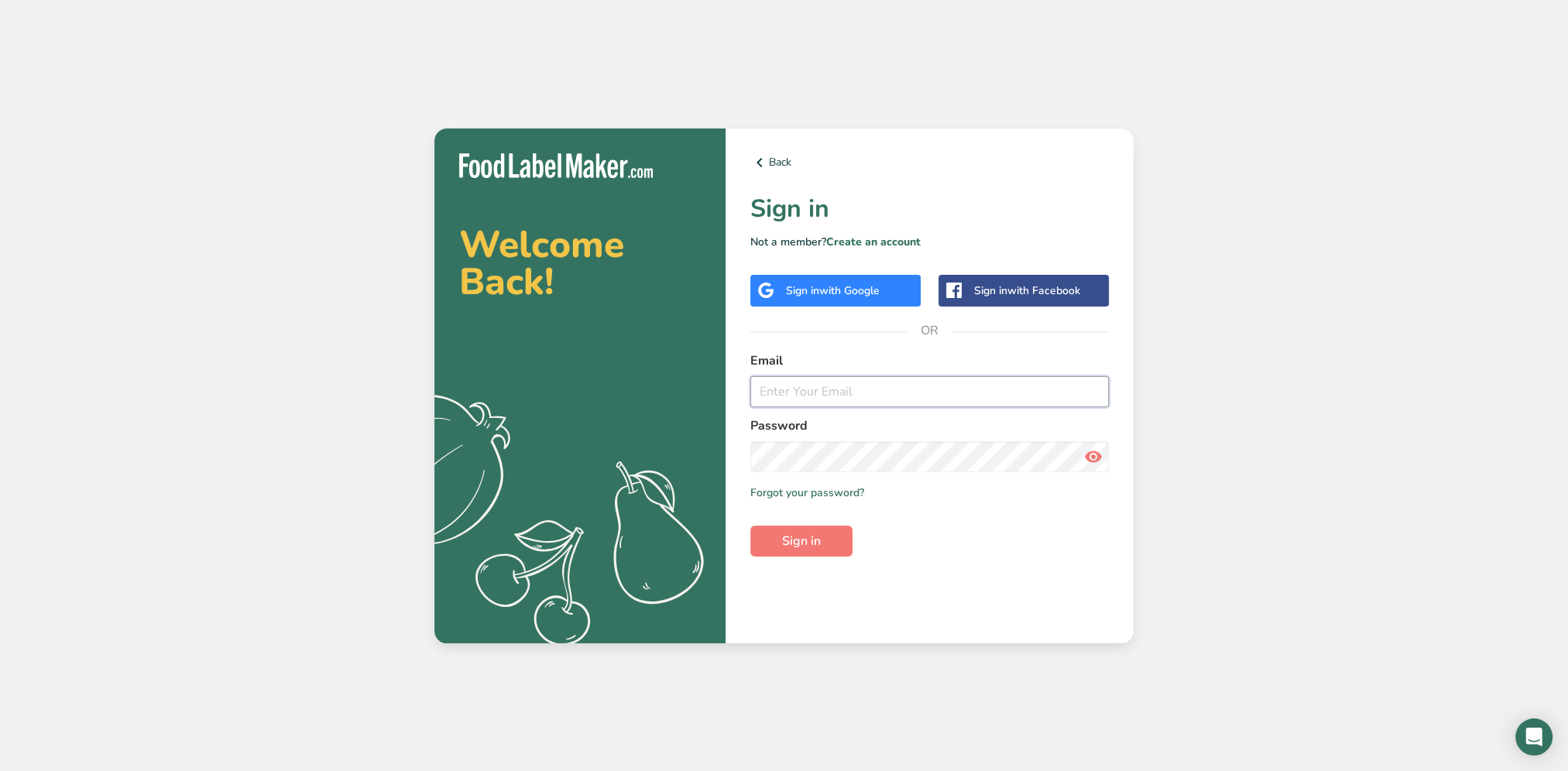
click at [807, 381] on input "email" at bounding box center [929, 391] width 359 height 31
type input "[PERSON_NAME][EMAIL_ADDRESS][DOMAIN_NAME]"
click at [750, 526] on button "Sign in" at bounding box center [801, 542] width 102 height 31
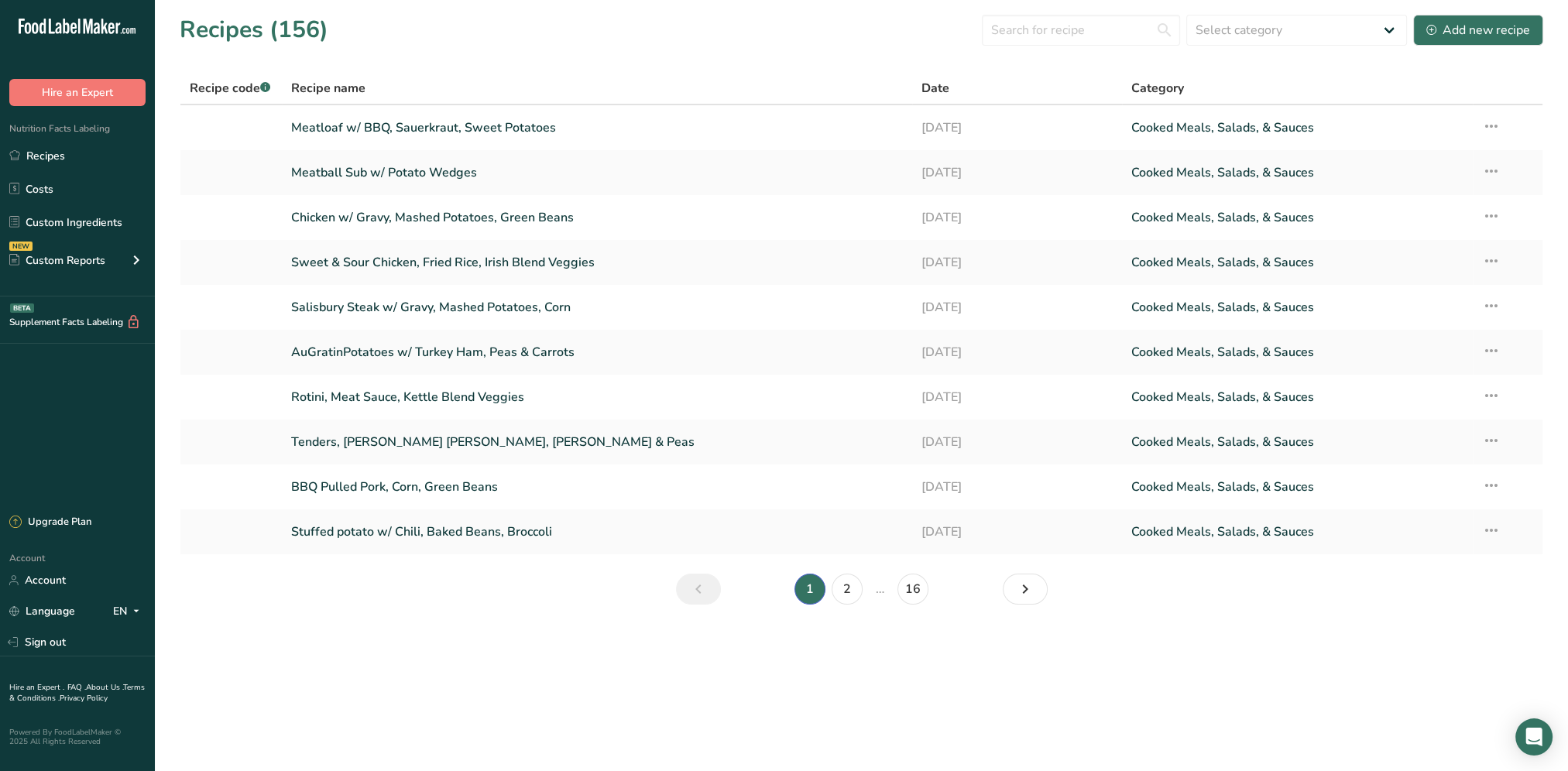
drag, startPoint x: 470, startPoint y: 55, endPoint x: 483, endPoint y: 54, distance: 13.0
click at [478, 55] on section "Recipes (156) Select category All Baked Goods [GEOGRAPHIC_DATA] Confectionery C…" at bounding box center [861, 315] width 1413 height 630
click at [435, 119] on link "Meatloaf w/ BBQ, Sauerkraut, Sweet Potatoes" at bounding box center [597, 127] width 612 height 33
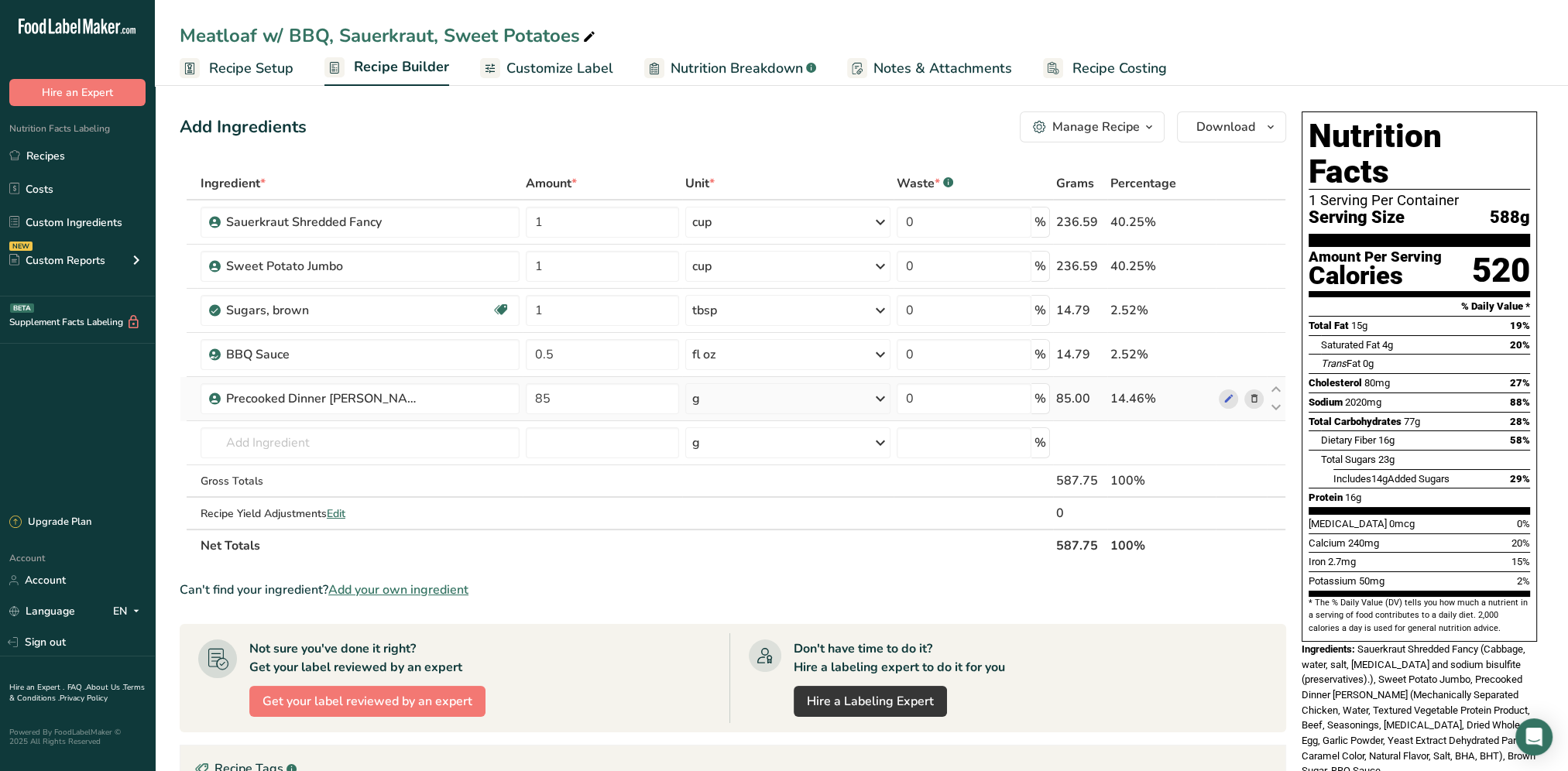
click at [1252, 397] on icon at bounding box center [1253, 400] width 11 height 16
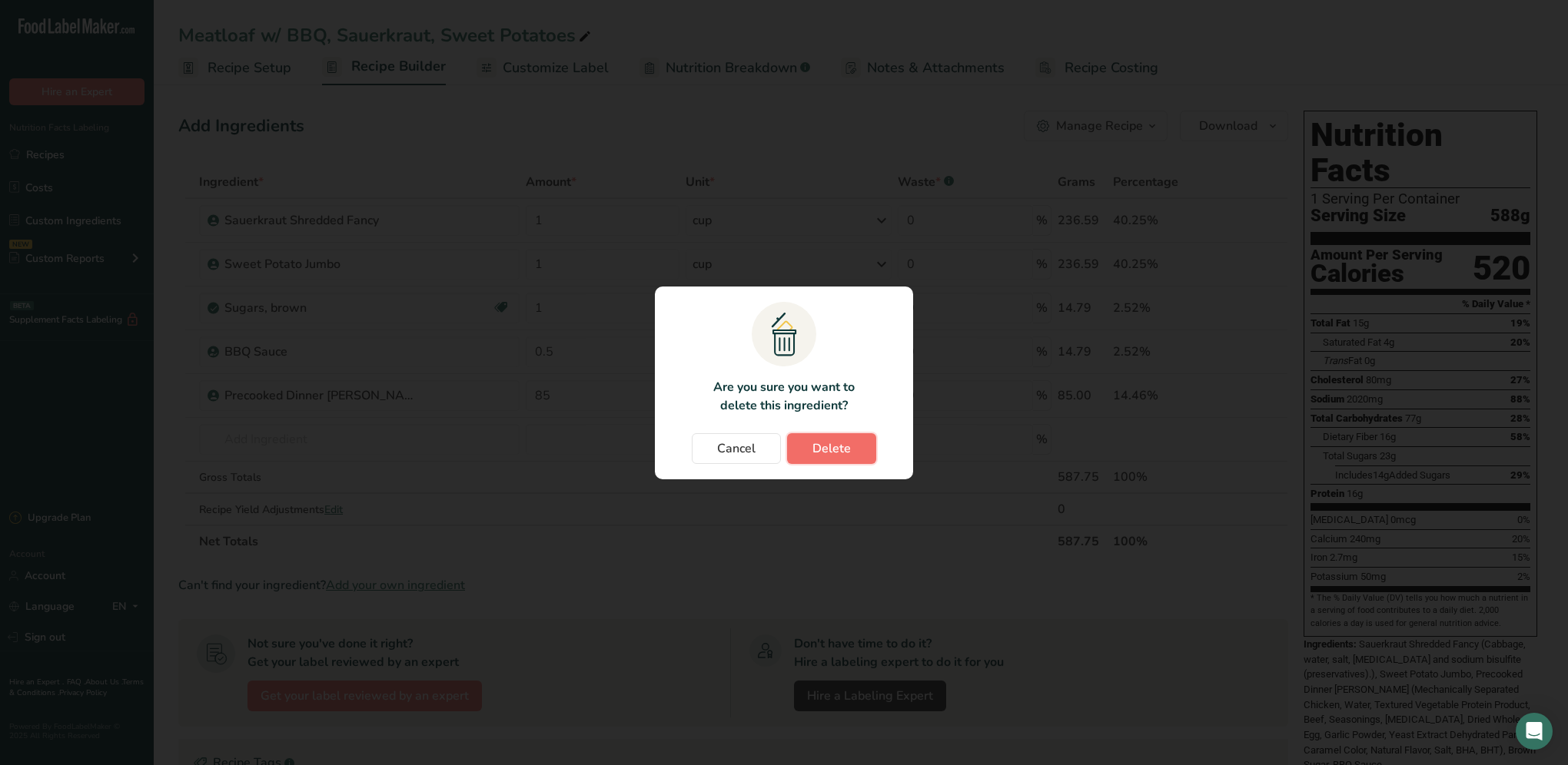
click at [810, 449] on button "Delete" at bounding box center [831, 449] width 89 height 31
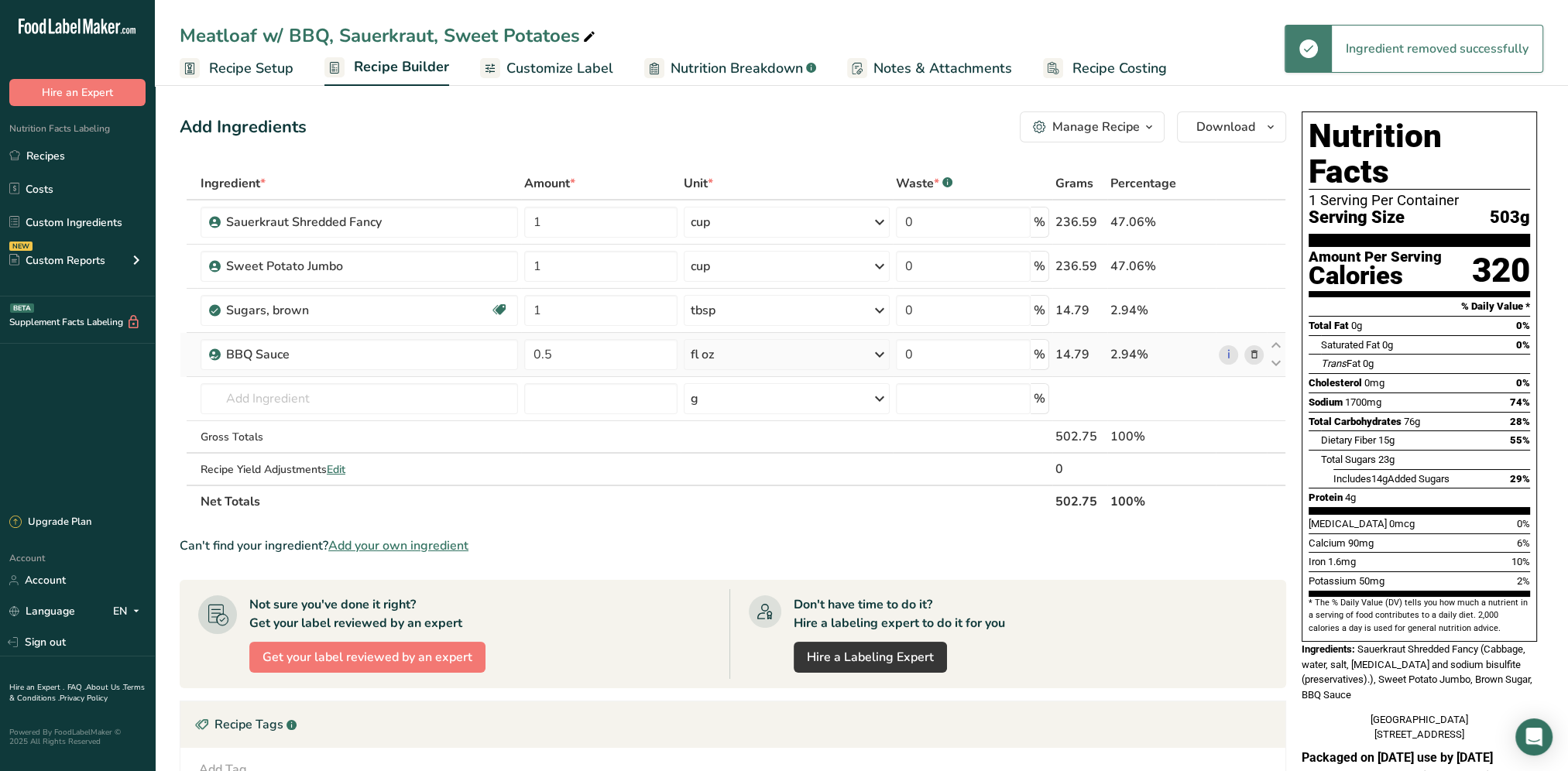
click at [1252, 353] on icon at bounding box center [1253, 355] width 11 height 16
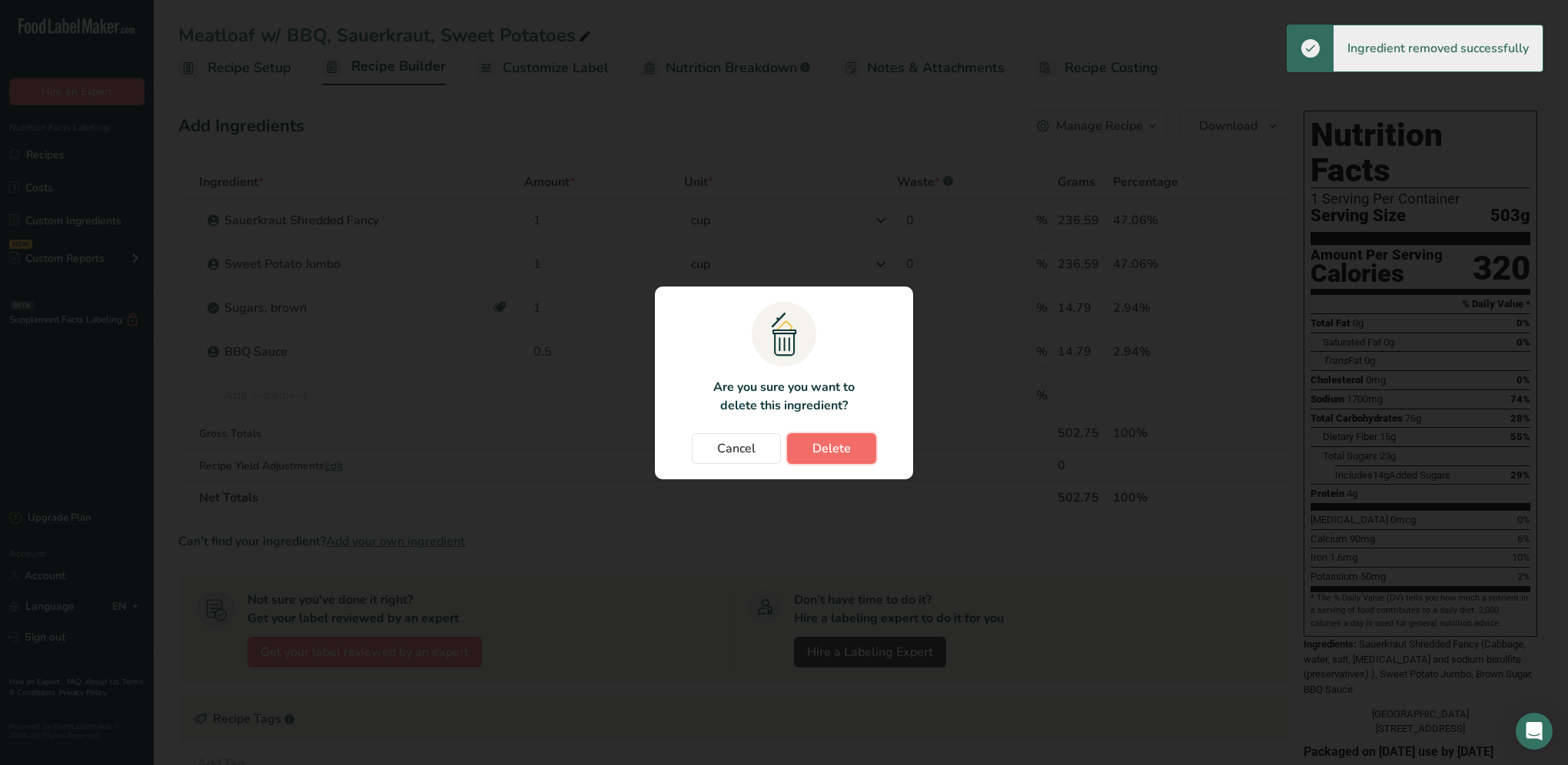
click at [840, 446] on span "Delete" at bounding box center [831, 449] width 39 height 18
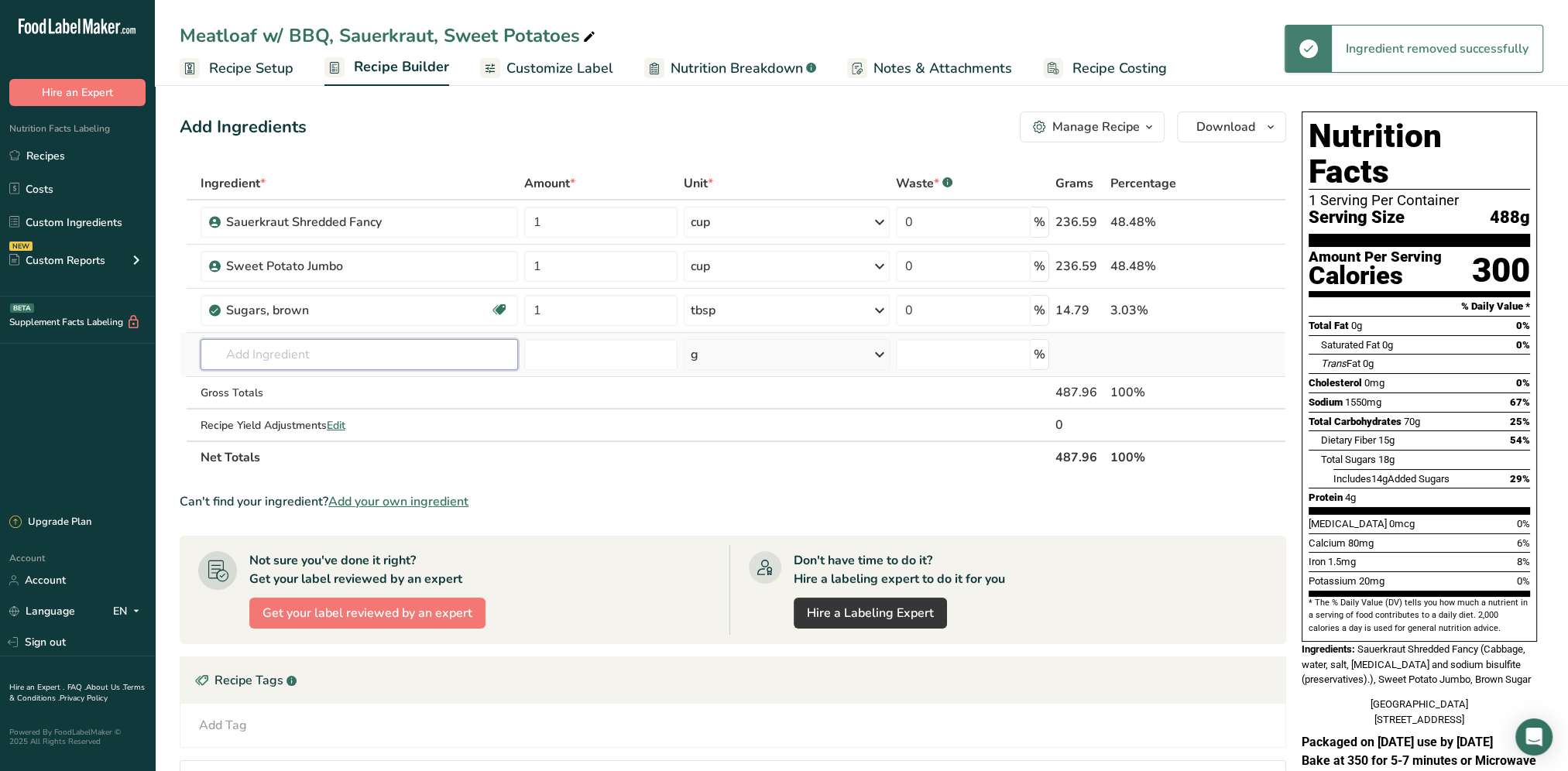
click at [383, 352] on input "text" at bounding box center [359, 355] width 318 height 31
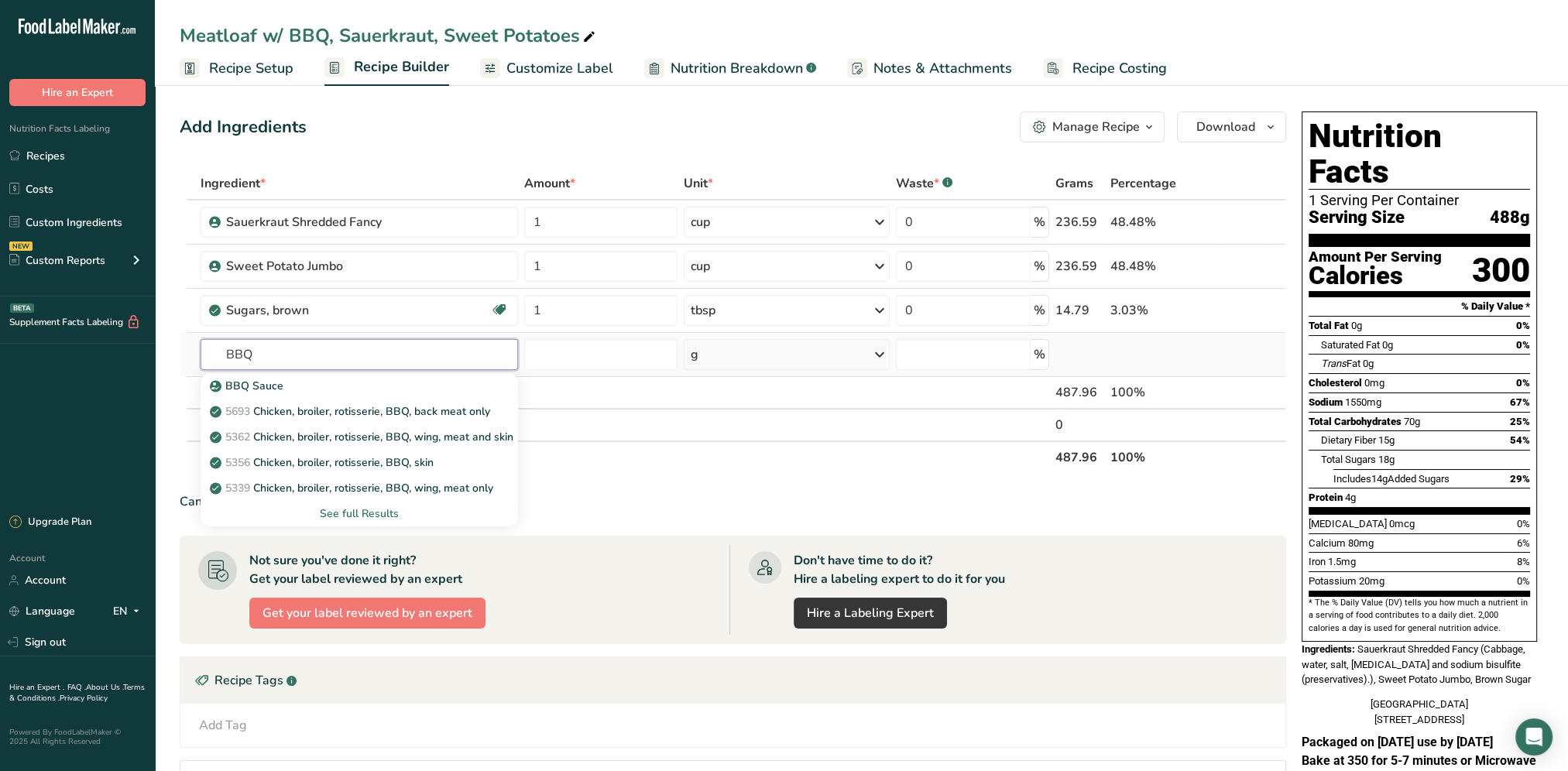
type input "BBQ"
click at [380, 508] on div "See full Results" at bounding box center [359, 513] width 293 height 16
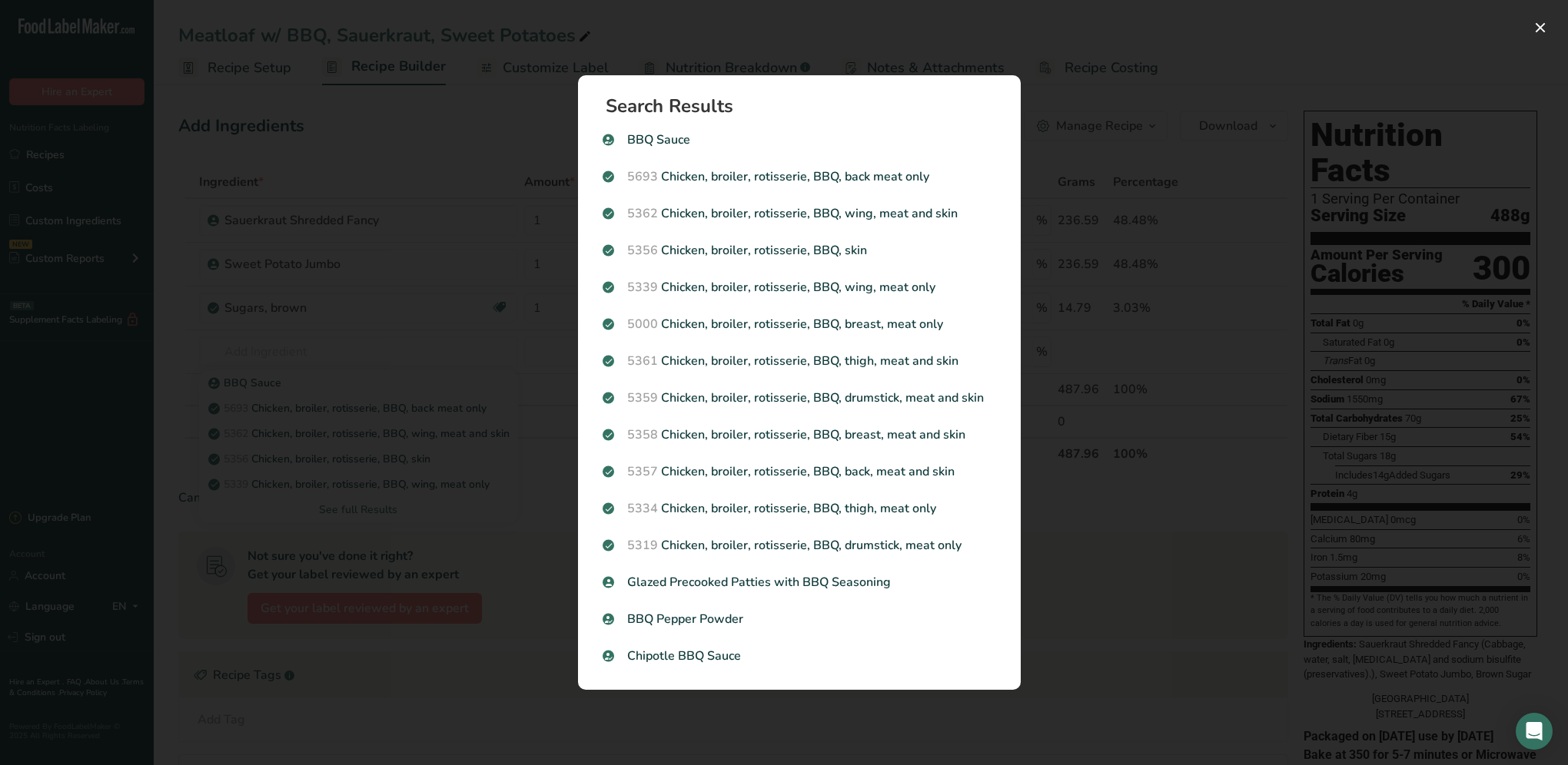
click at [503, 219] on div "Search results modal" at bounding box center [784, 382] width 1568 height 765
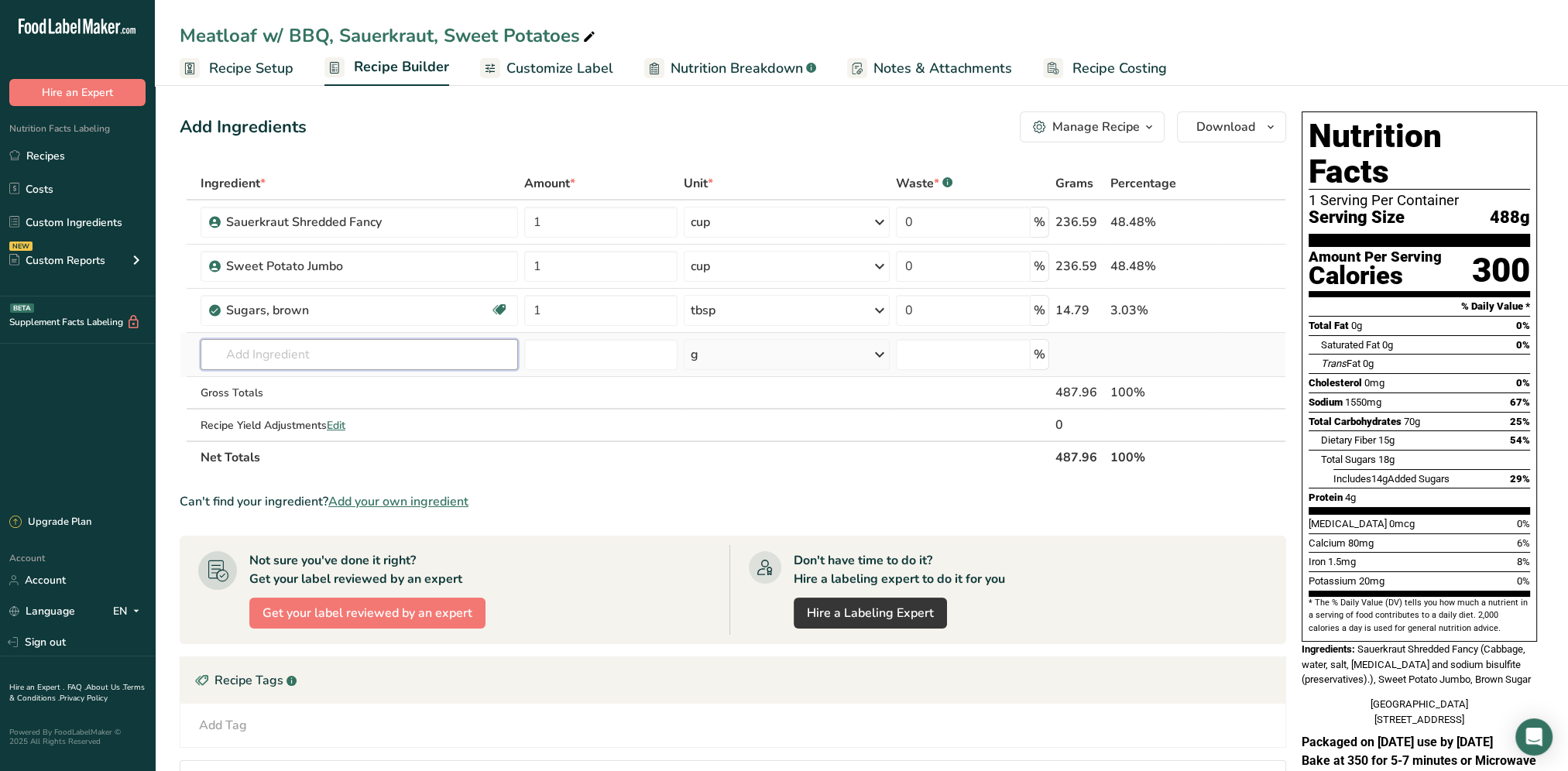
click at [316, 346] on input "text" at bounding box center [359, 355] width 318 height 31
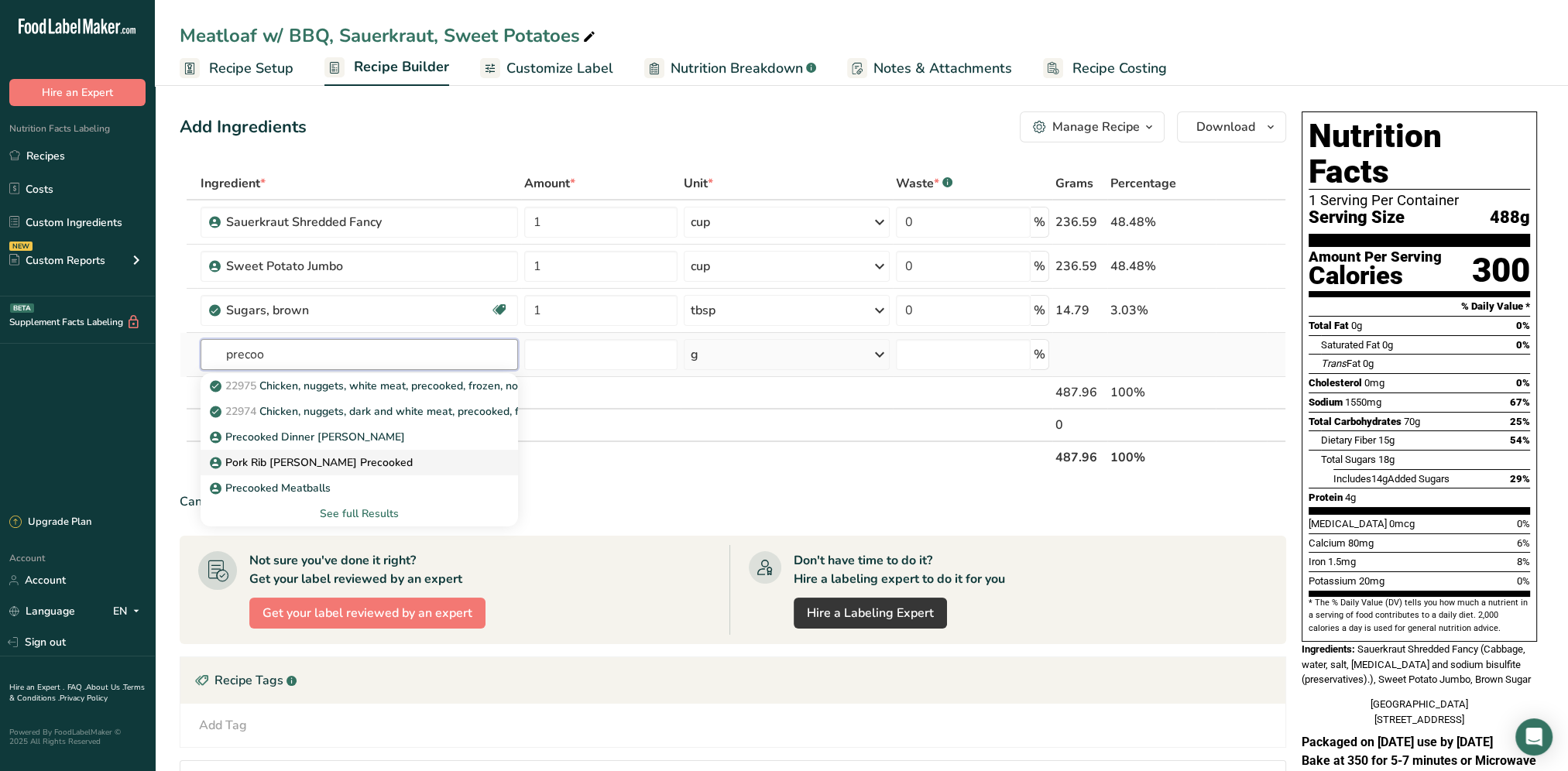
type input "precoo"
click at [352, 462] on div "Pork Rib [PERSON_NAME] Precooked" at bounding box center [347, 462] width 268 height 16
type input "Pork Rib [PERSON_NAME] Precooked"
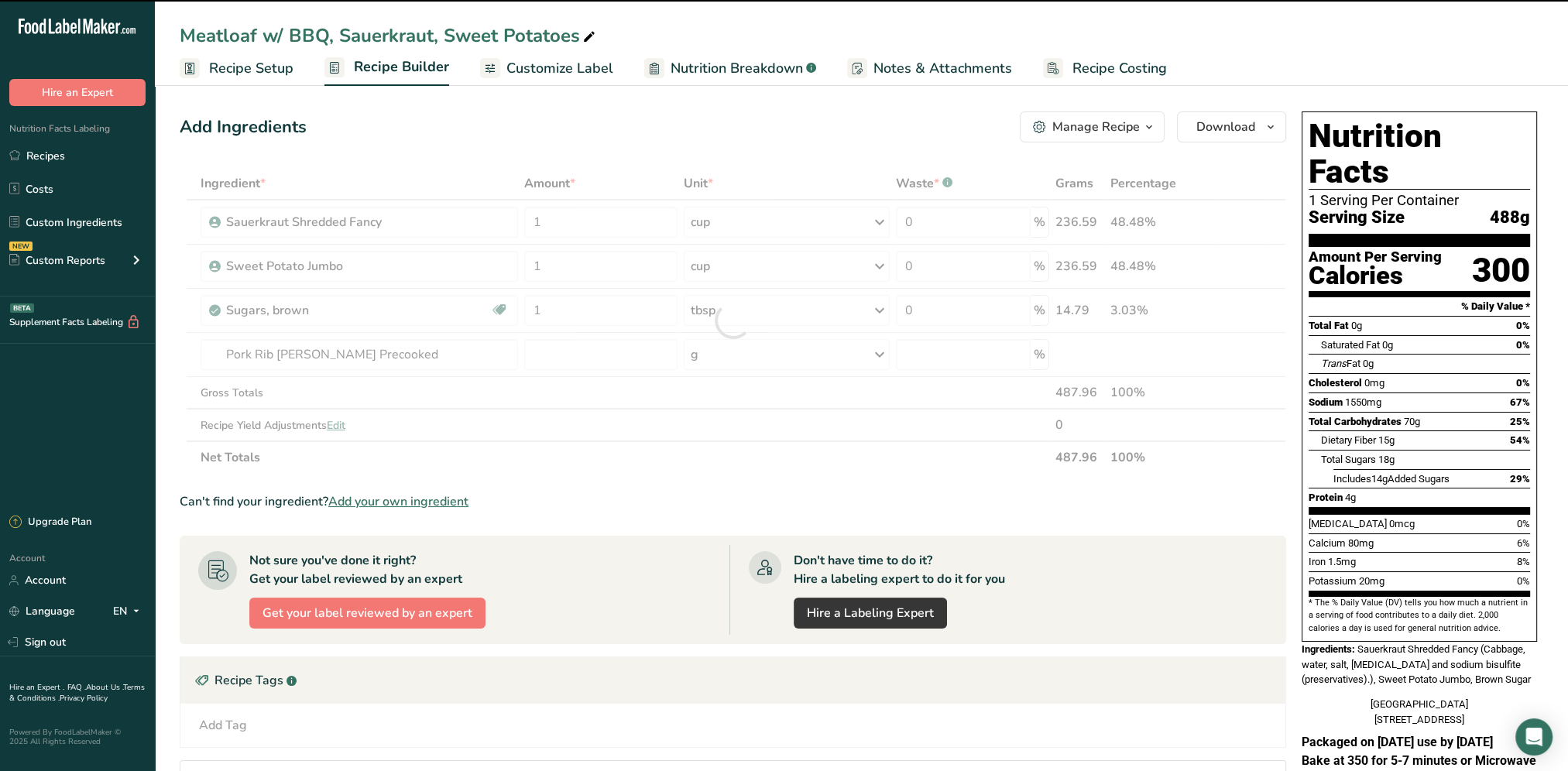
type input "0"
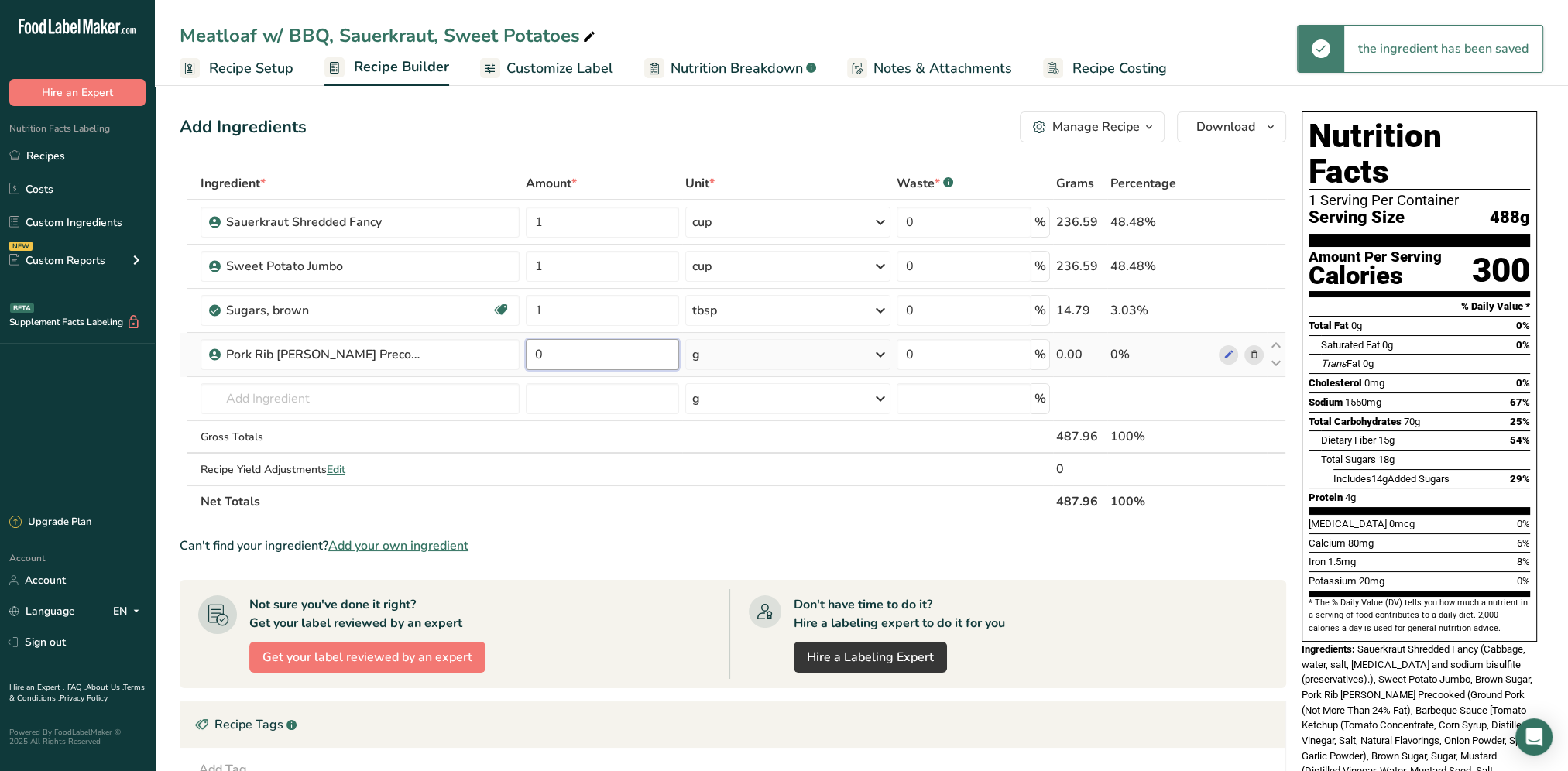
drag, startPoint x: 609, startPoint y: 350, endPoint x: 529, endPoint y: 352, distance: 80.0
click at [529, 352] on input "0" at bounding box center [602, 355] width 153 height 31
type input "85"
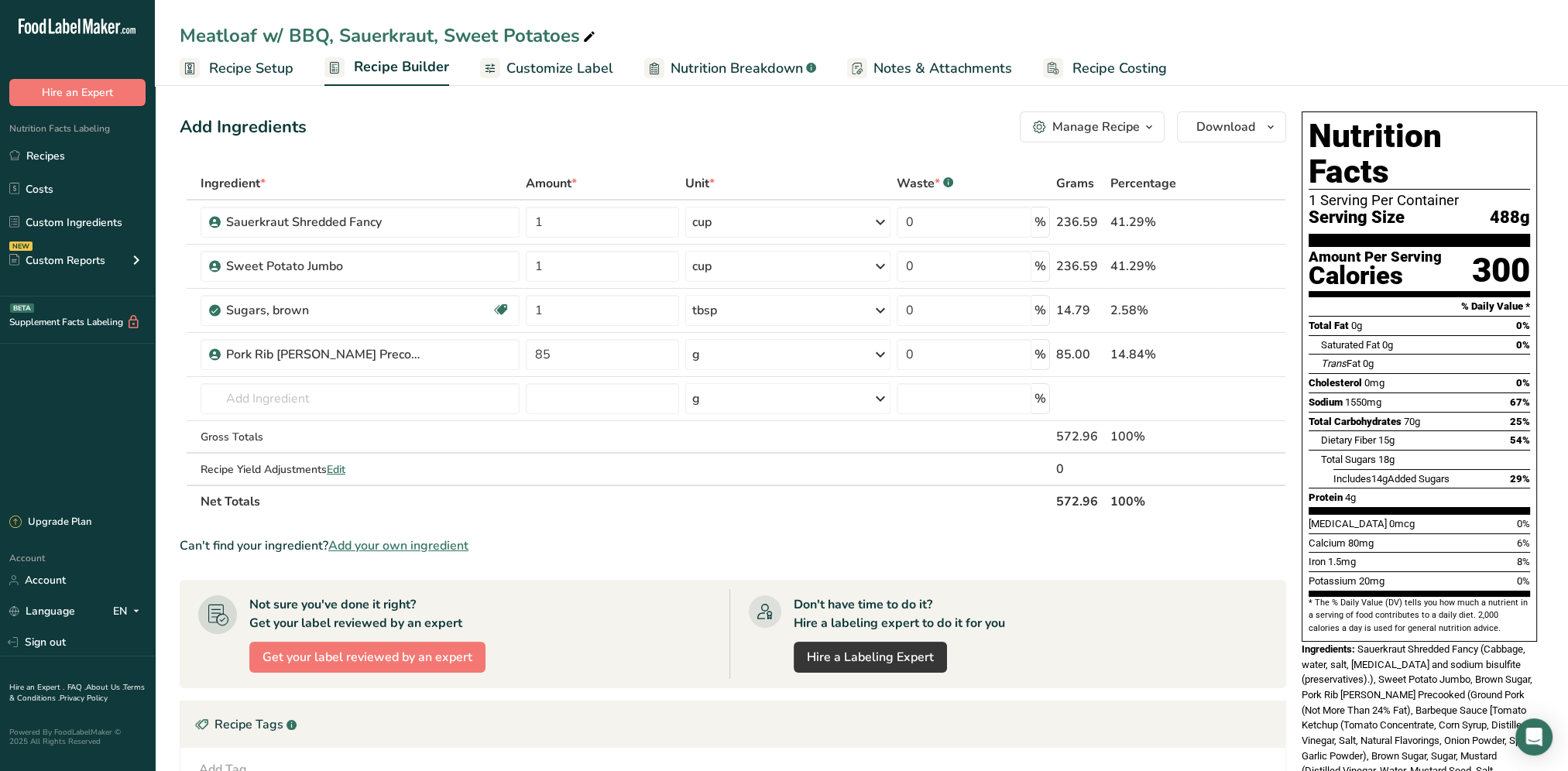
click at [796, 126] on div "Add Ingredients Manage Recipe Delete Recipe Duplicate Recipe Scale Recipe Save …" at bounding box center [733, 127] width 1107 height 31
click at [293, 66] on ul "Recipe Setup Recipe Builder Customize Label Nutrition Breakdown .a-a{fill:#3473…" at bounding box center [861, 67] width 1413 height 36
click at [286, 67] on span "Recipe Setup" at bounding box center [251, 68] width 85 height 21
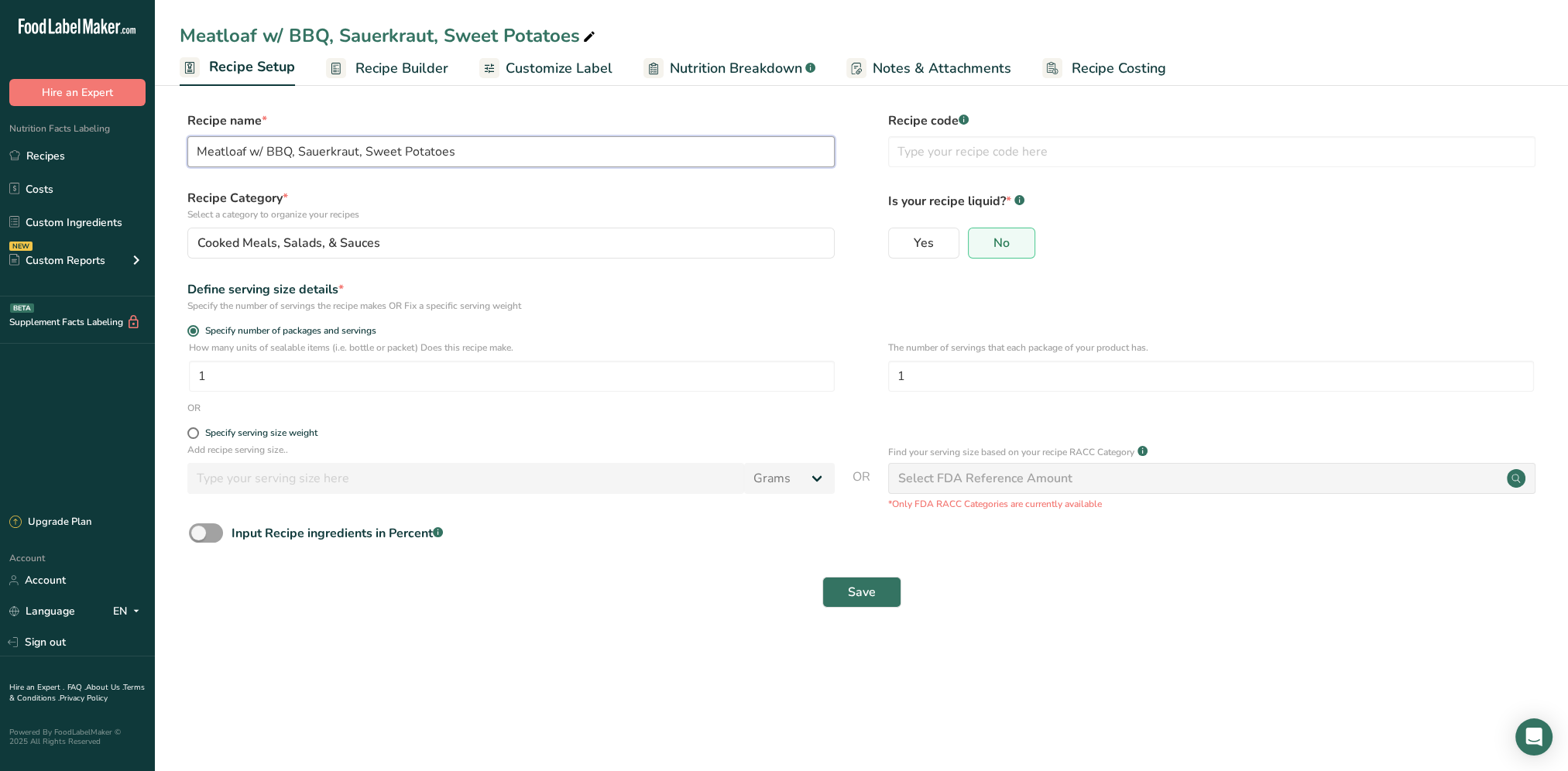
drag, startPoint x: 266, startPoint y: 150, endPoint x: 199, endPoint y: 154, distance: 67.1
click at [199, 154] on input "Meatloaf w/ BBQ, Sauerkraut, Sweet Potatoes" at bounding box center [511, 152] width 647 height 31
click at [222, 152] on input "BBQ, Sauerkraut, Sweet Potatoes" at bounding box center [511, 152] width 647 height 31
type input "BBQ Rib [PERSON_NAME], Sauerkraut, Sweet Potatoes"
click at [861, 580] on button "Save" at bounding box center [861, 593] width 79 height 31
